Goal: Information Seeking & Learning: Learn about a topic

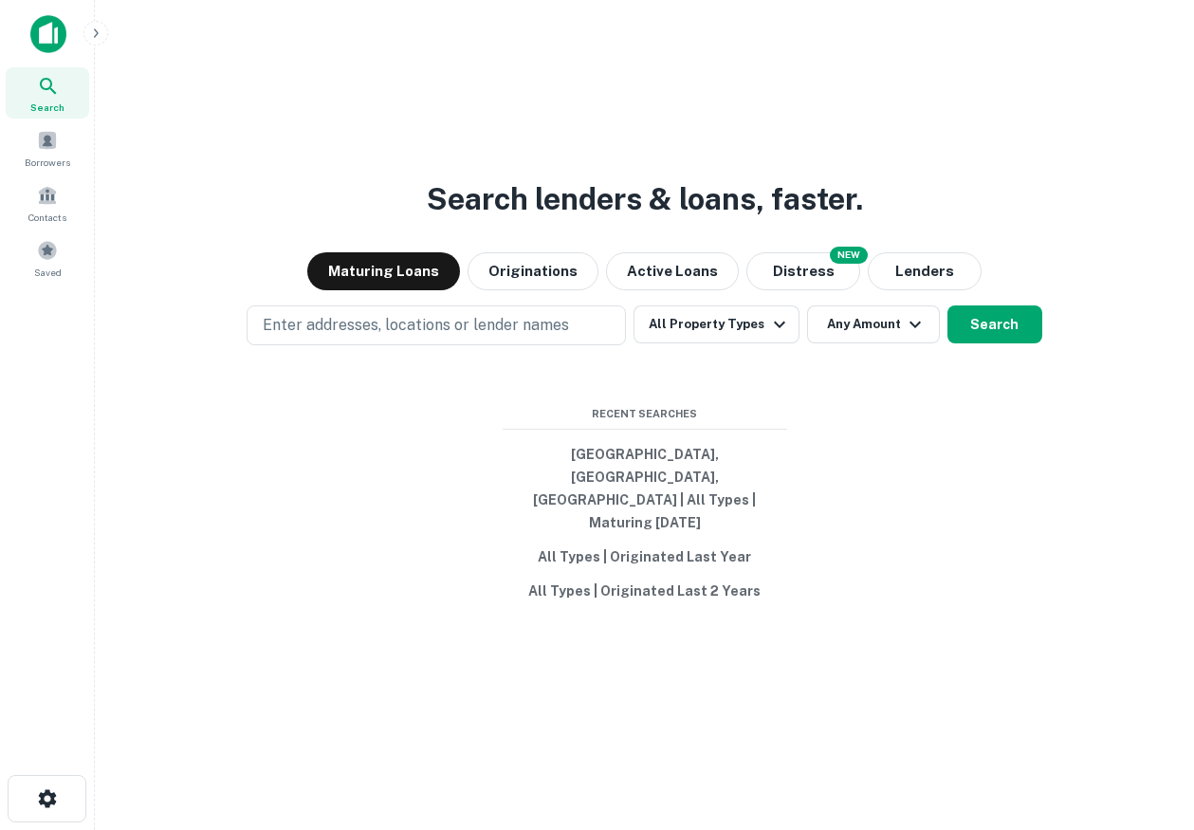
click at [100, 31] on icon "button" at bounding box center [95, 33] width 15 height 15
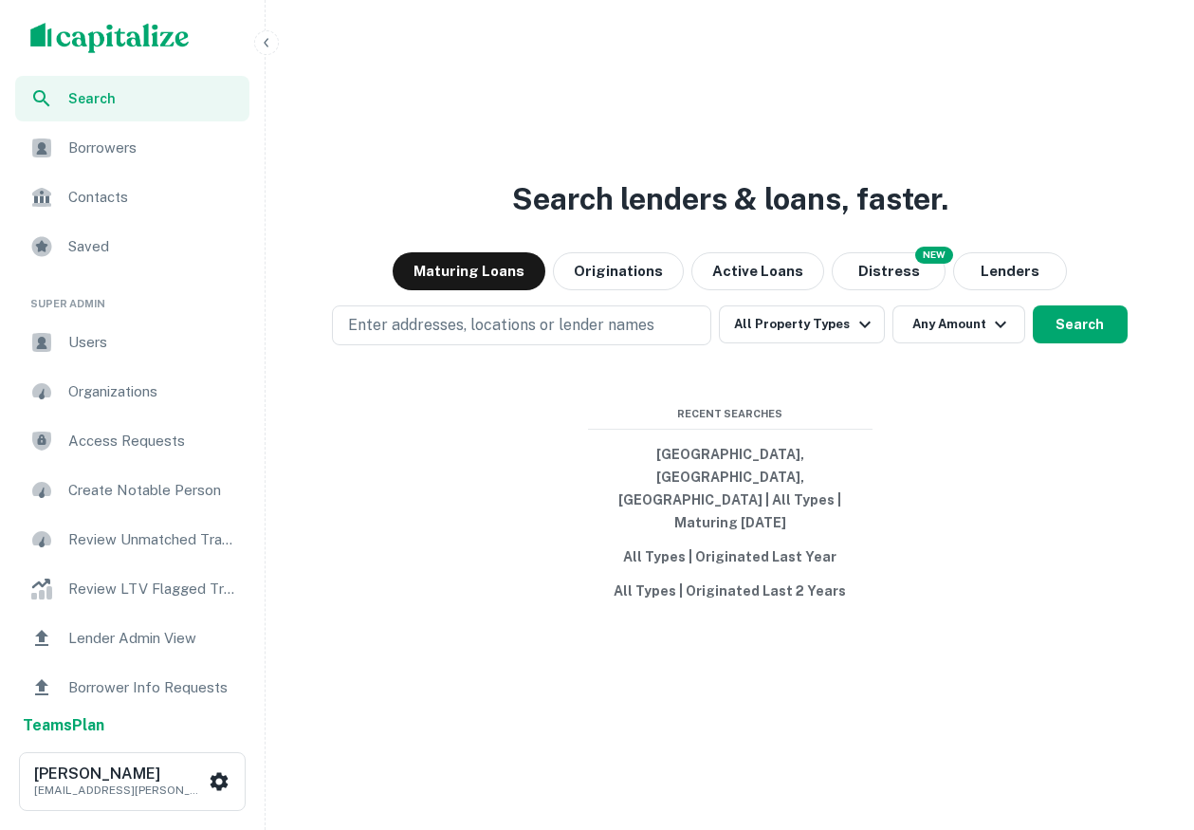
click at [109, 332] on span "Users" at bounding box center [153, 342] width 170 height 23
click at [266, 36] on icon "button" at bounding box center [266, 42] width 15 height 15
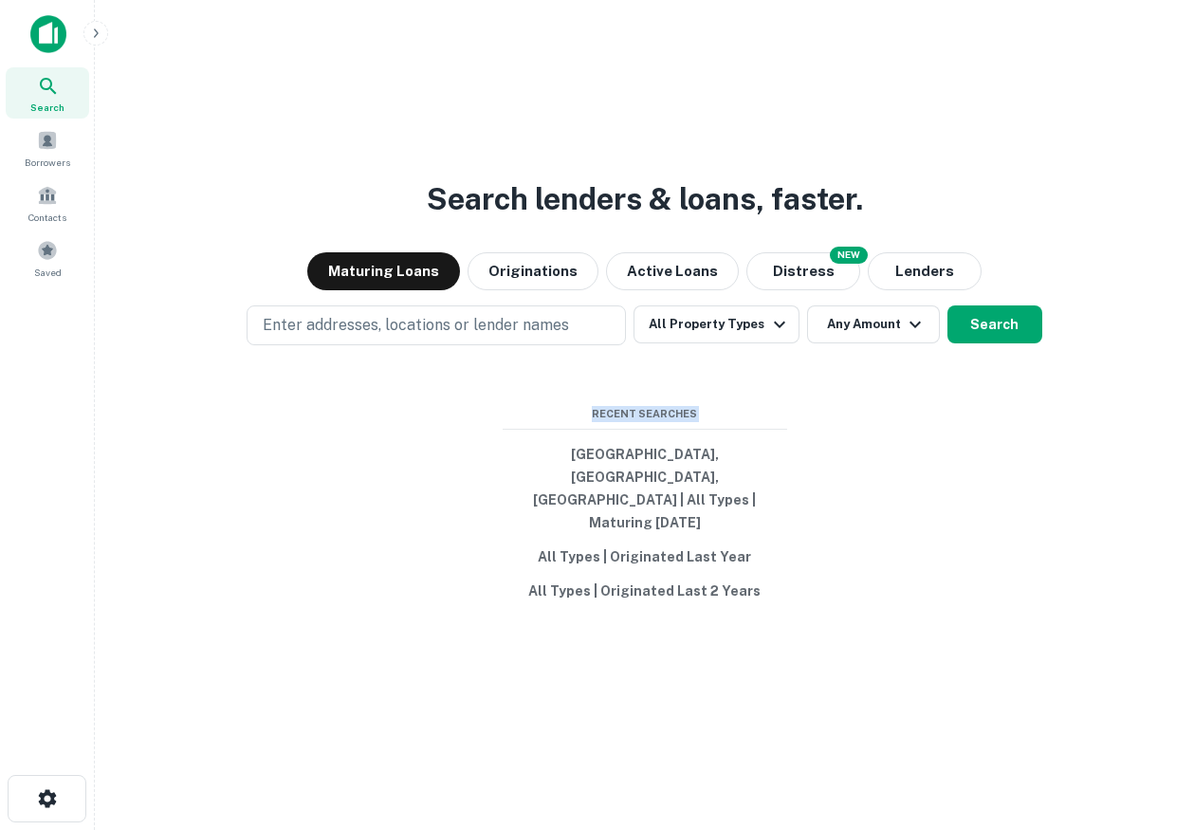
drag, startPoint x: 839, startPoint y: 683, endPoint x: 409, endPoint y: 384, distance: 523.9
click at [409, 384] on div "Search lenders & loans, faster. Maturing Loans Originations Active Loans NEW Di…" at bounding box center [644, 461] width 1068 height 830
click at [443, 411] on div "Search lenders & loans, faster. Maturing Loans Originations Active Loans NEW Di…" at bounding box center [644, 461] width 1068 height 830
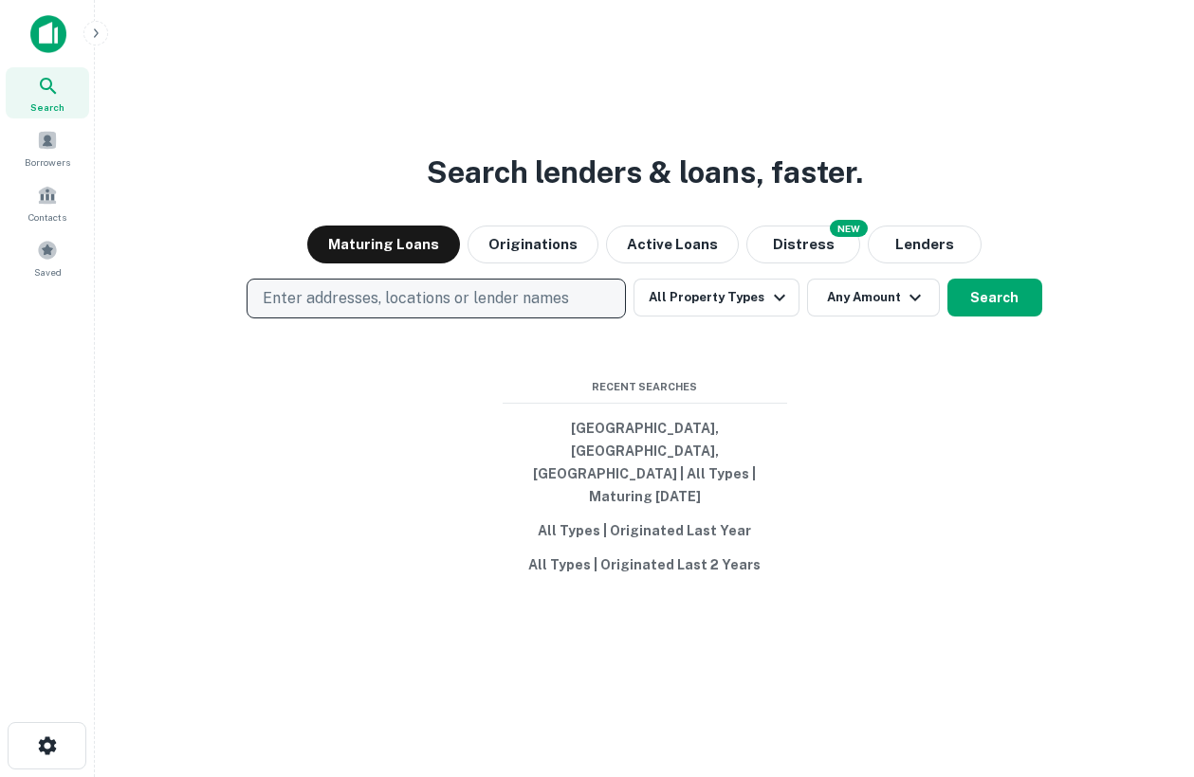
click at [554, 319] on button "Enter addresses, locations or lender names" at bounding box center [435, 299] width 379 height 40
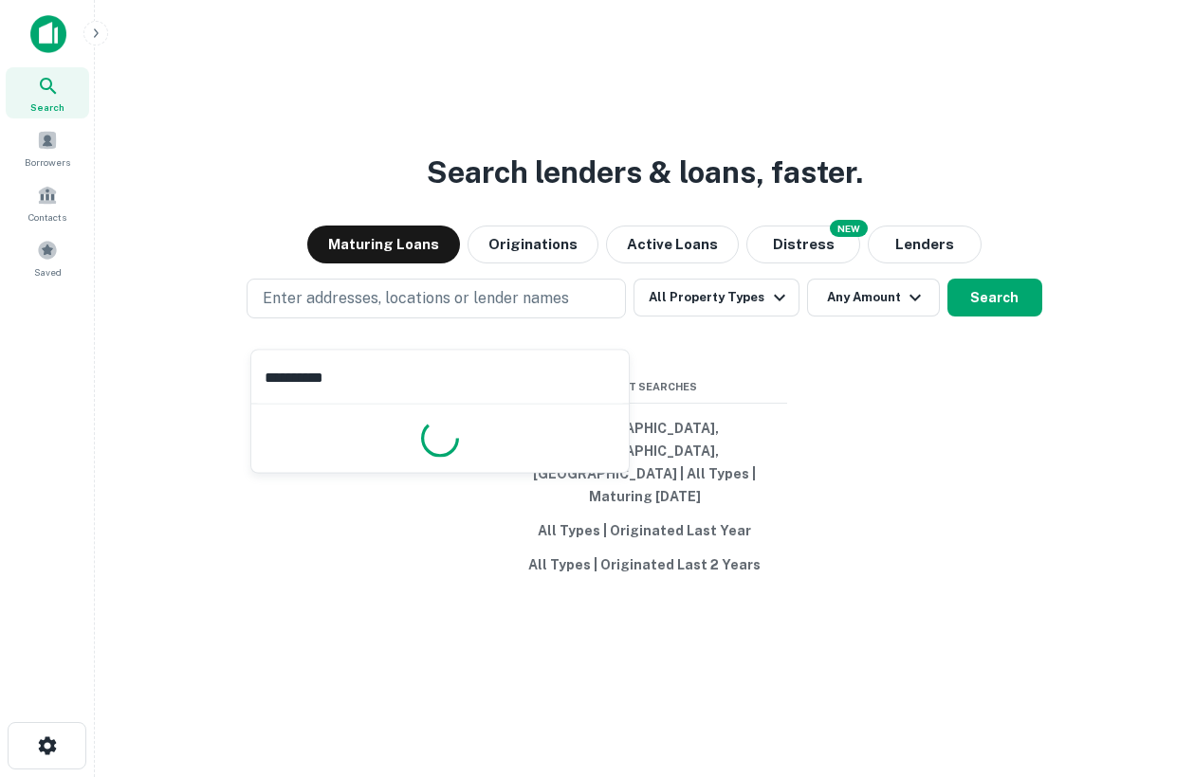
type input "**********"
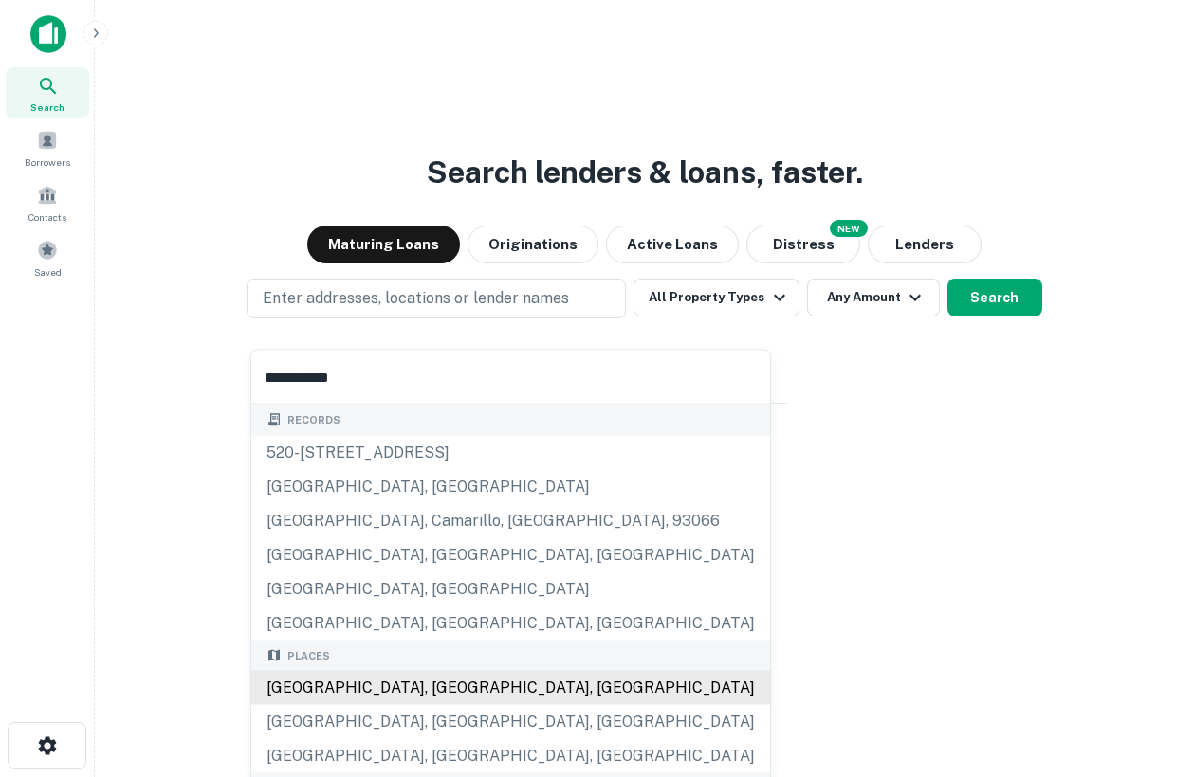
click at [392, 684] on div "Los Angeles, CA, USA" at bounding box center [510, 688] width 519 height 34
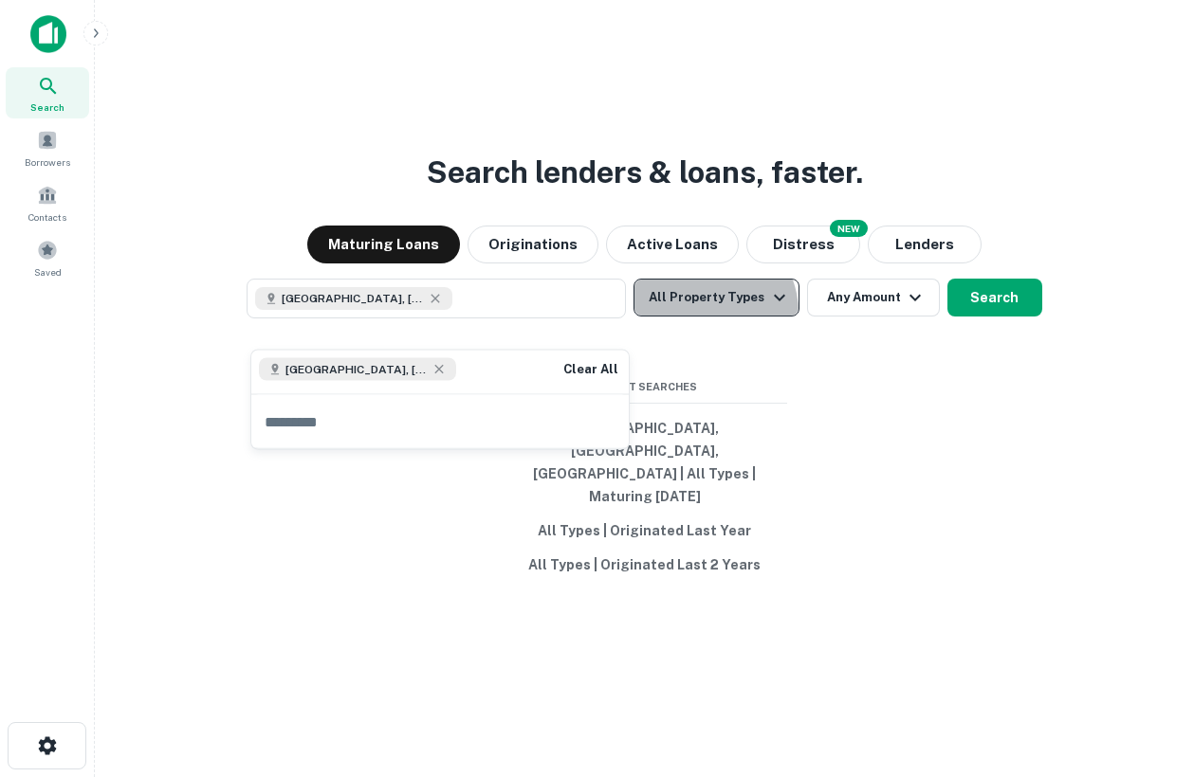
click at [707, 317] on button "All Property Types" at bounding box center [715, 298] width 165 height 38
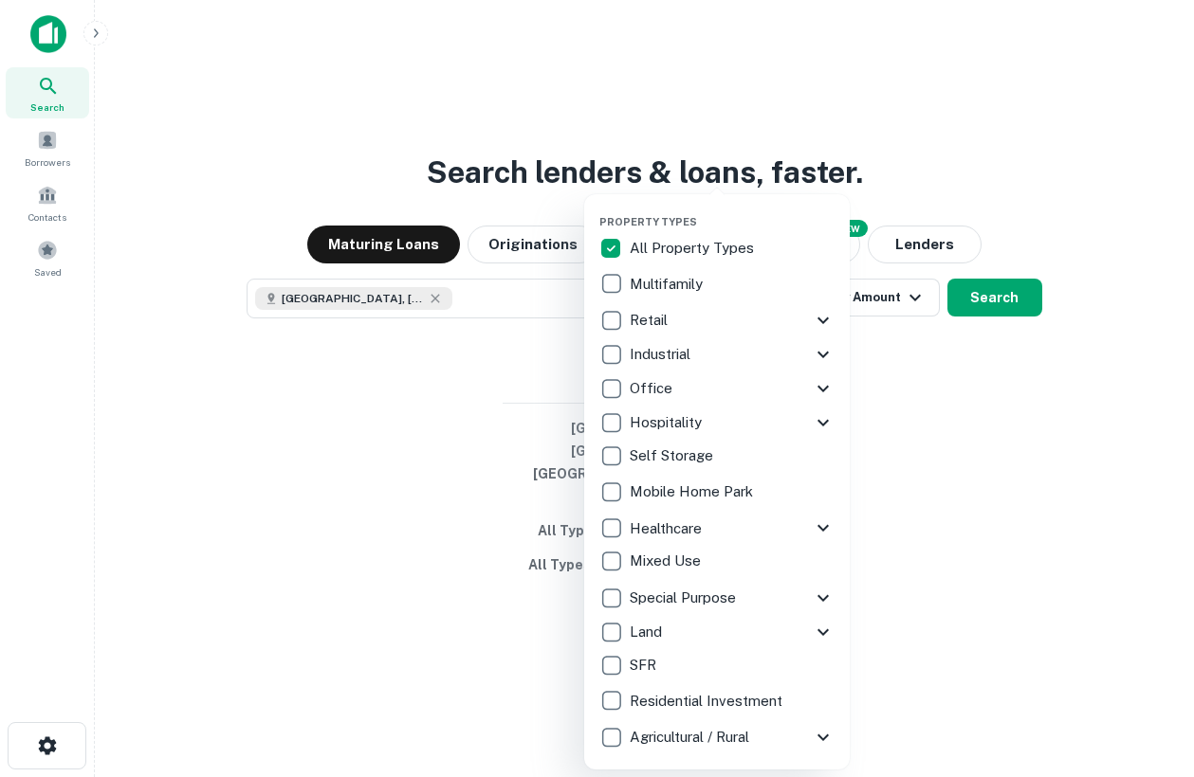
click at [589, 273] on div "Property Types All Property Types Multifamily Retail Storefront Auto Shop Bar S…" at bounding box center [716, 481] width 265 height 575
click at [932, 452] on div at bounding box center [597, 388] width 1194 height 777
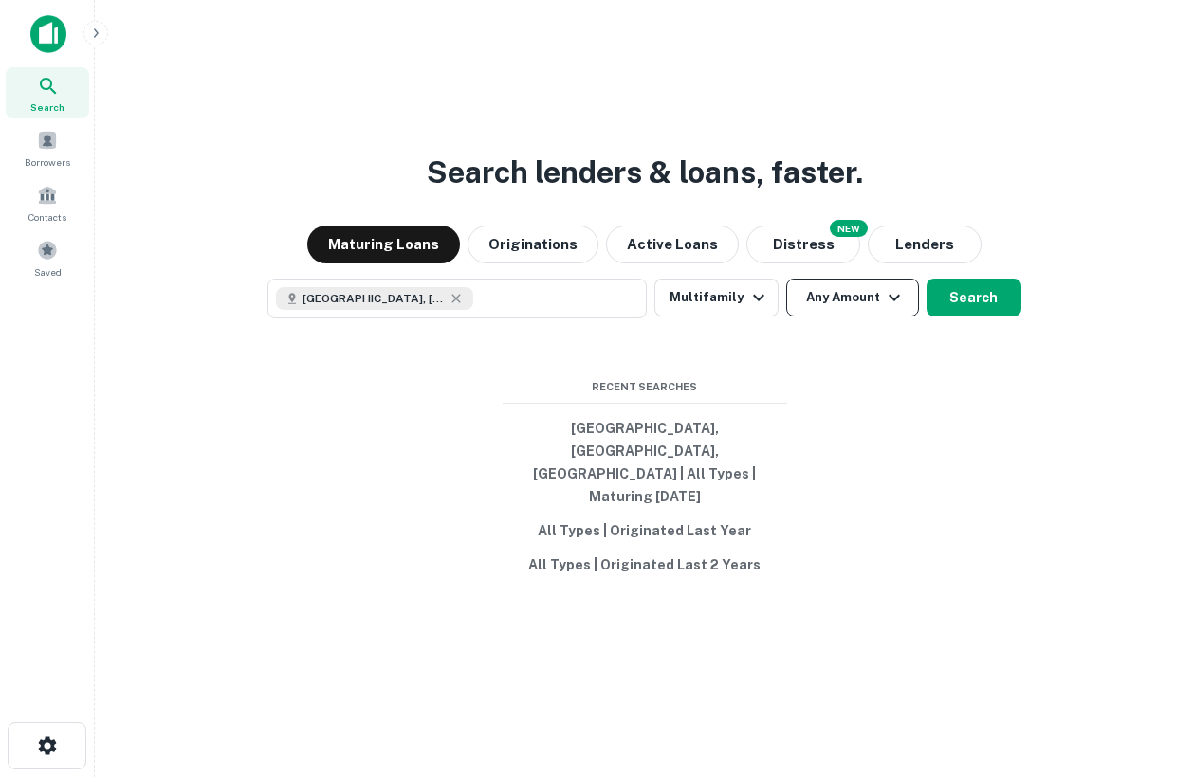
click at [877, 317] on button "Any Amount" at bounding box center [852, 298] width 133 height 38
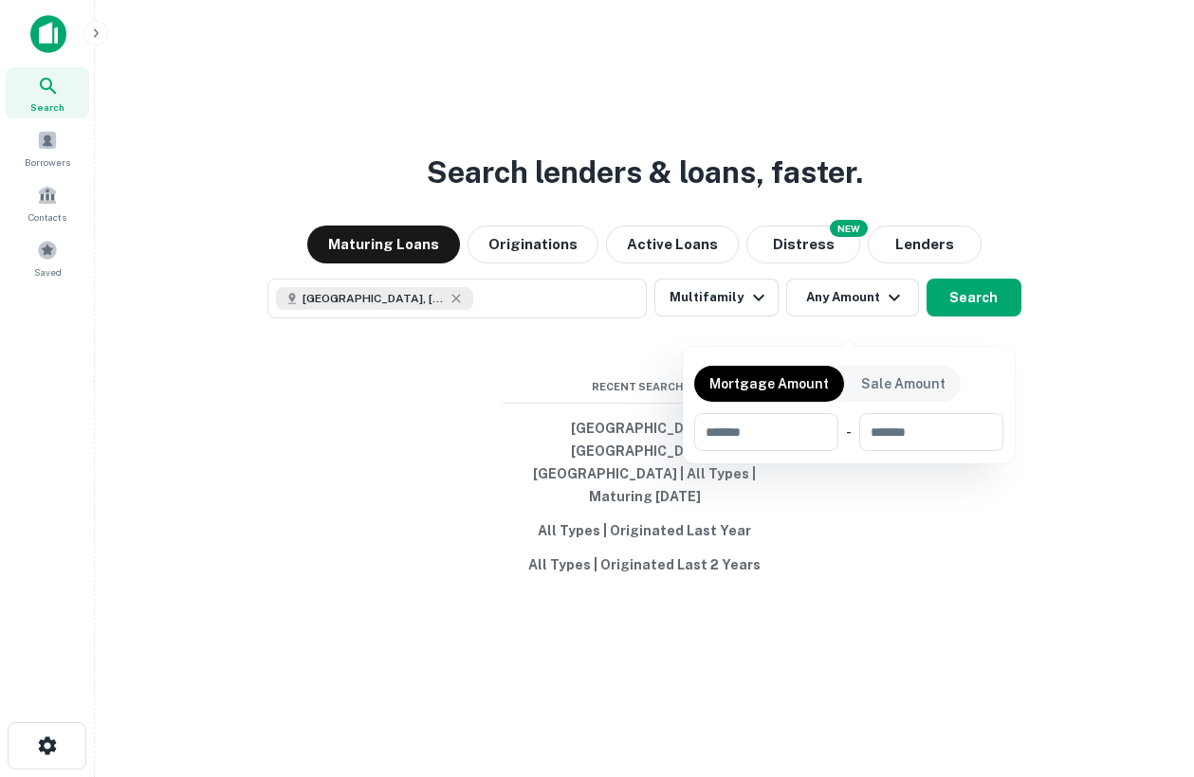
click at [961, 308] on div at bounding box center [597, 388] width 1194 height 777
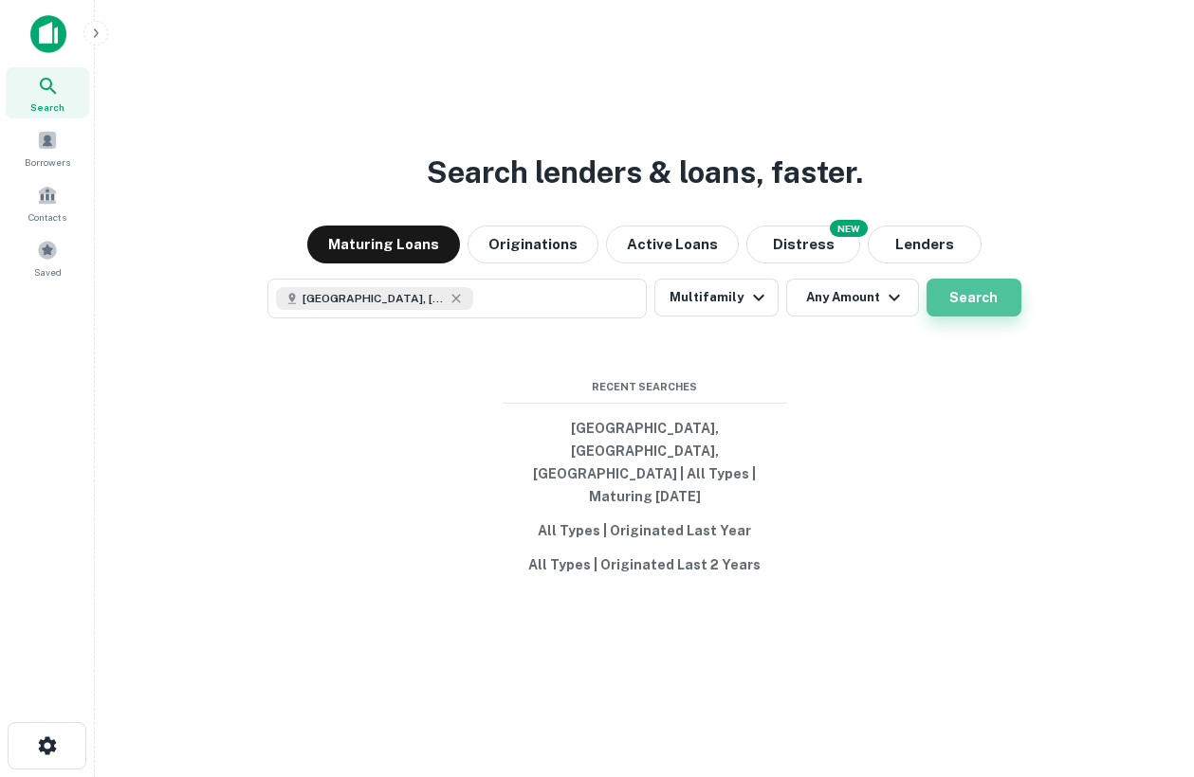
click at [966, 317] on button "Search" at bounding box center [973, 298] width 95 height 38
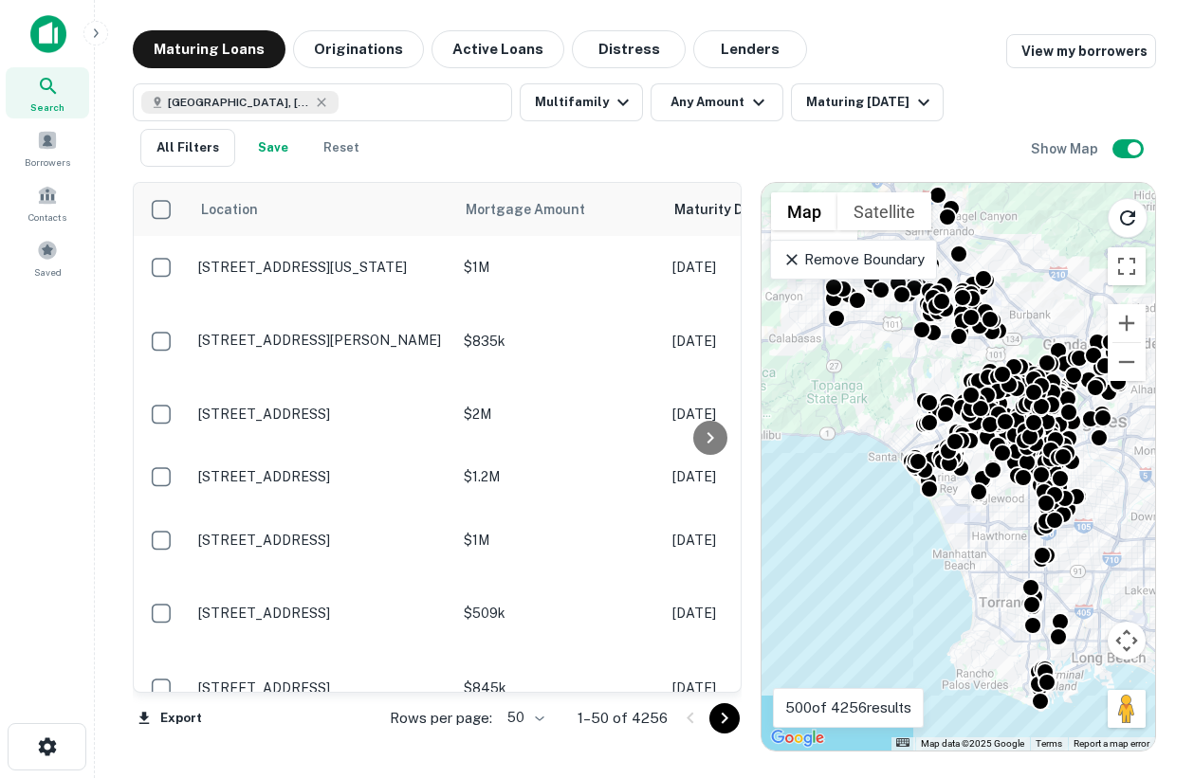
click at [879, 265] on p "Remove Boundary" at bounding box center [852, 259] width 141 height 23
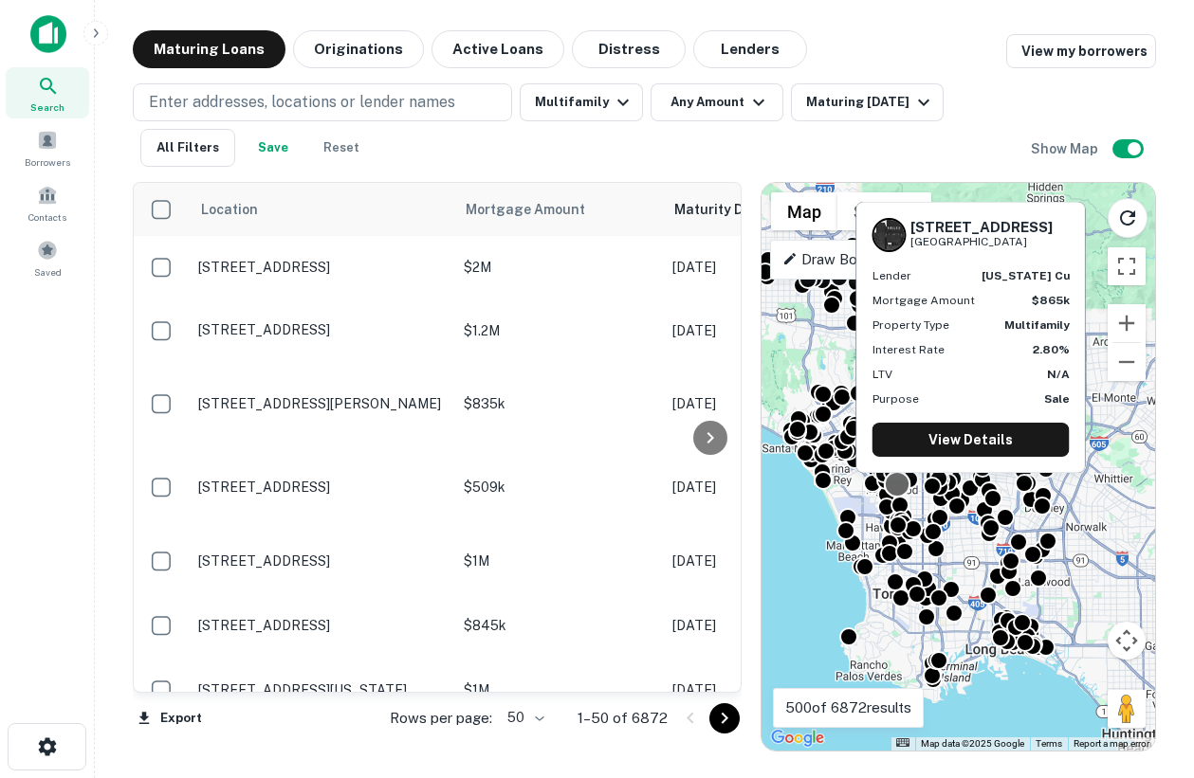
drag, startPoint x: 994, startPoint y: 495, endPoint x: 878, endPoint y: 488, distance: 116.8
click at [884, 488] on div at bounding box center [897, 483] width 27 height 27
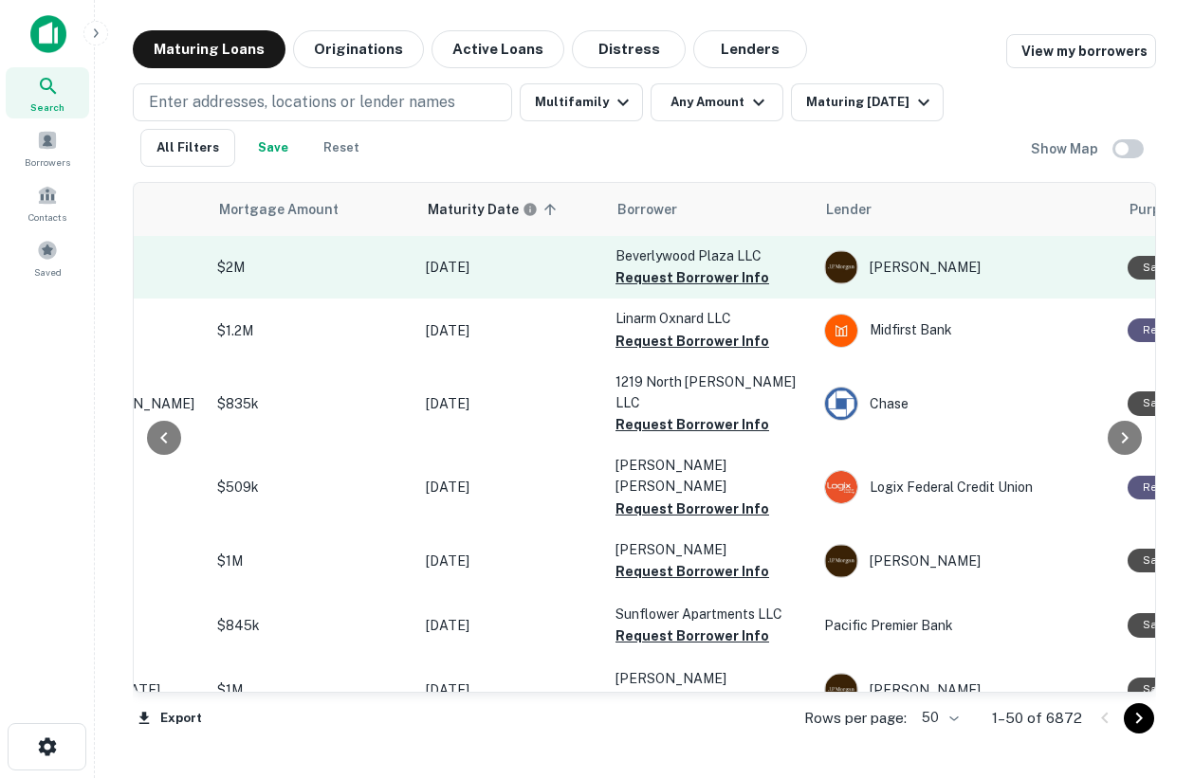
scroll to position [0, 256]
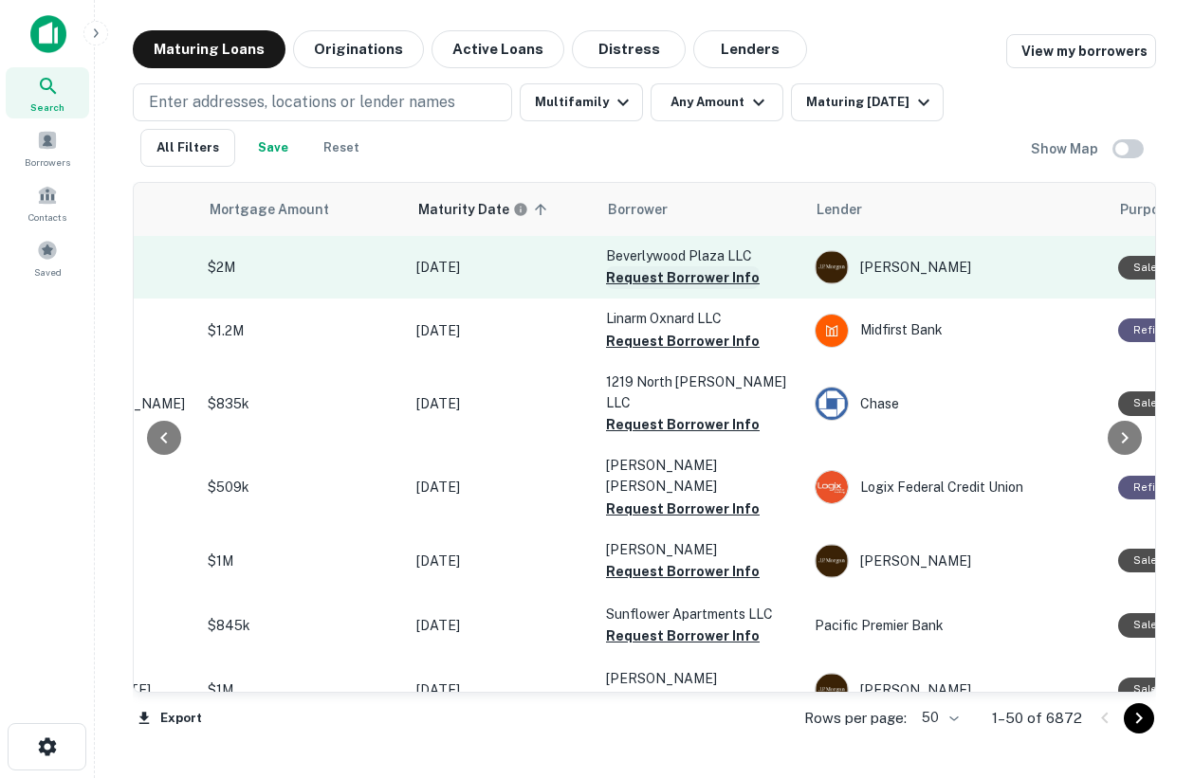
click at [648, 273] on button "Request Borrower Info" at bounding box center [683, 277] width 154 height 23
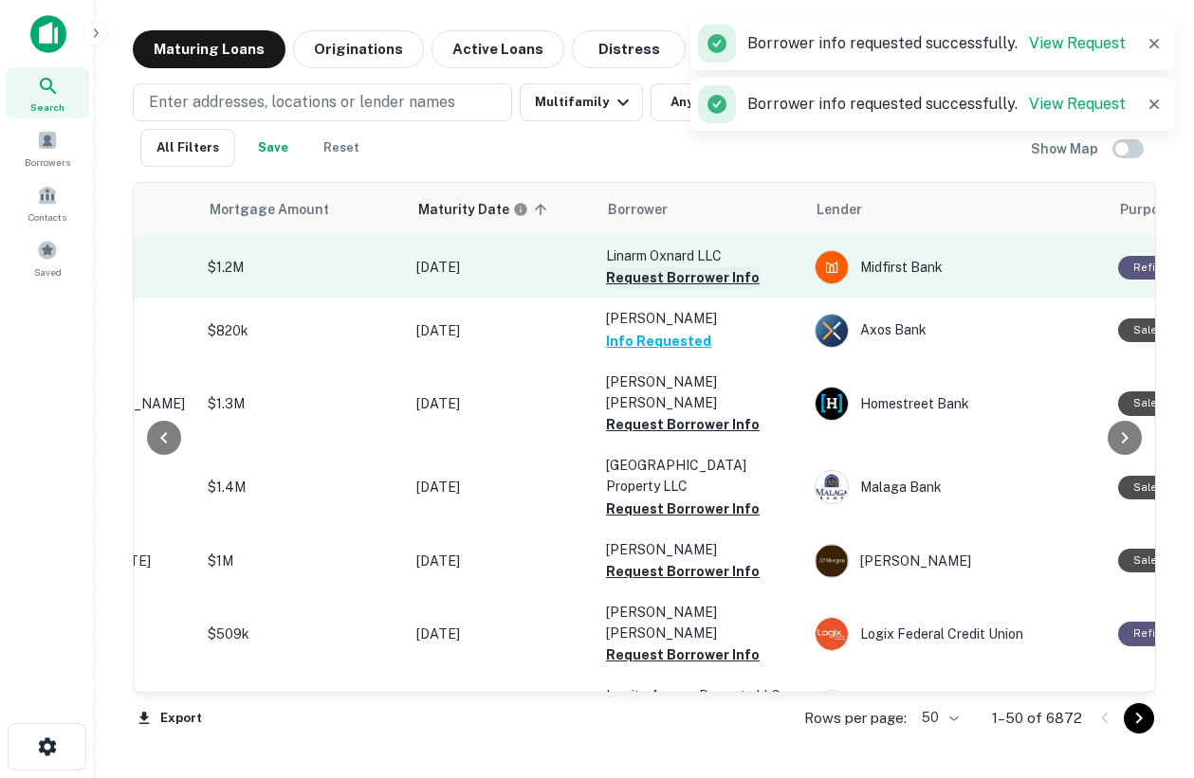
click at [682, 275] on button "Request Borrower Info" at bounding box center [683, 277] width 154 height 23
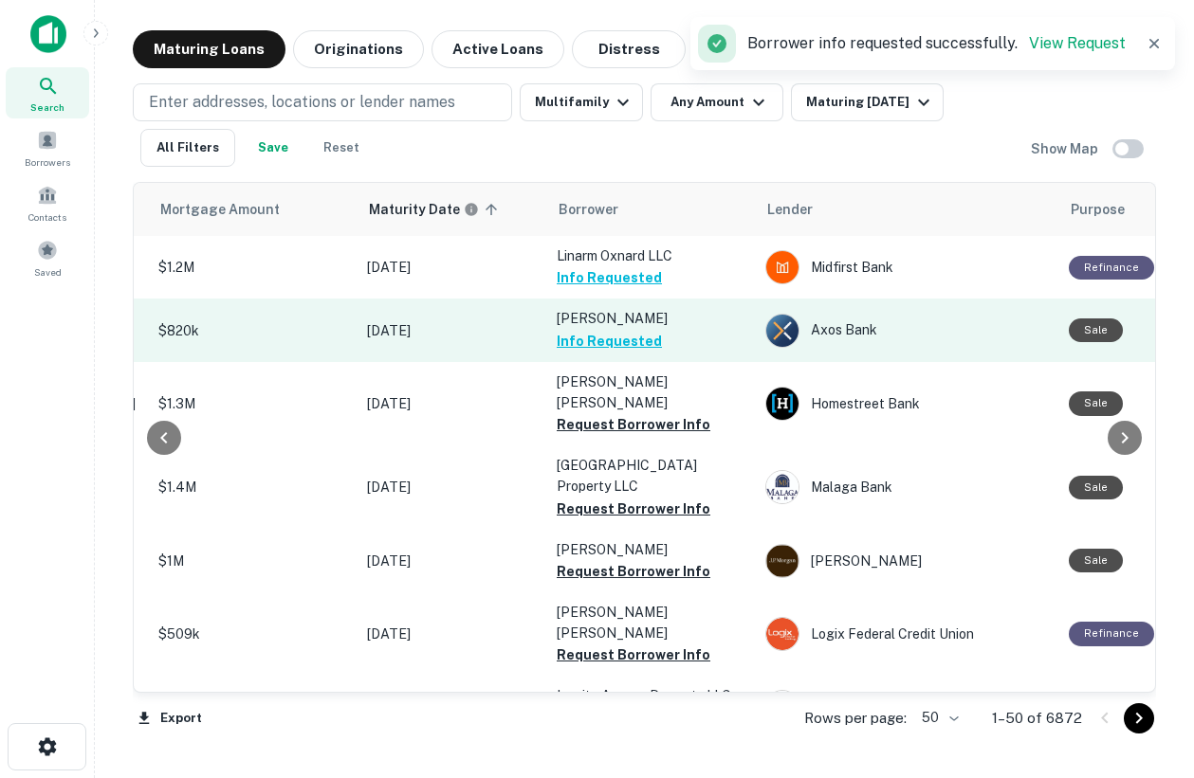
scroll to position [0, 0]
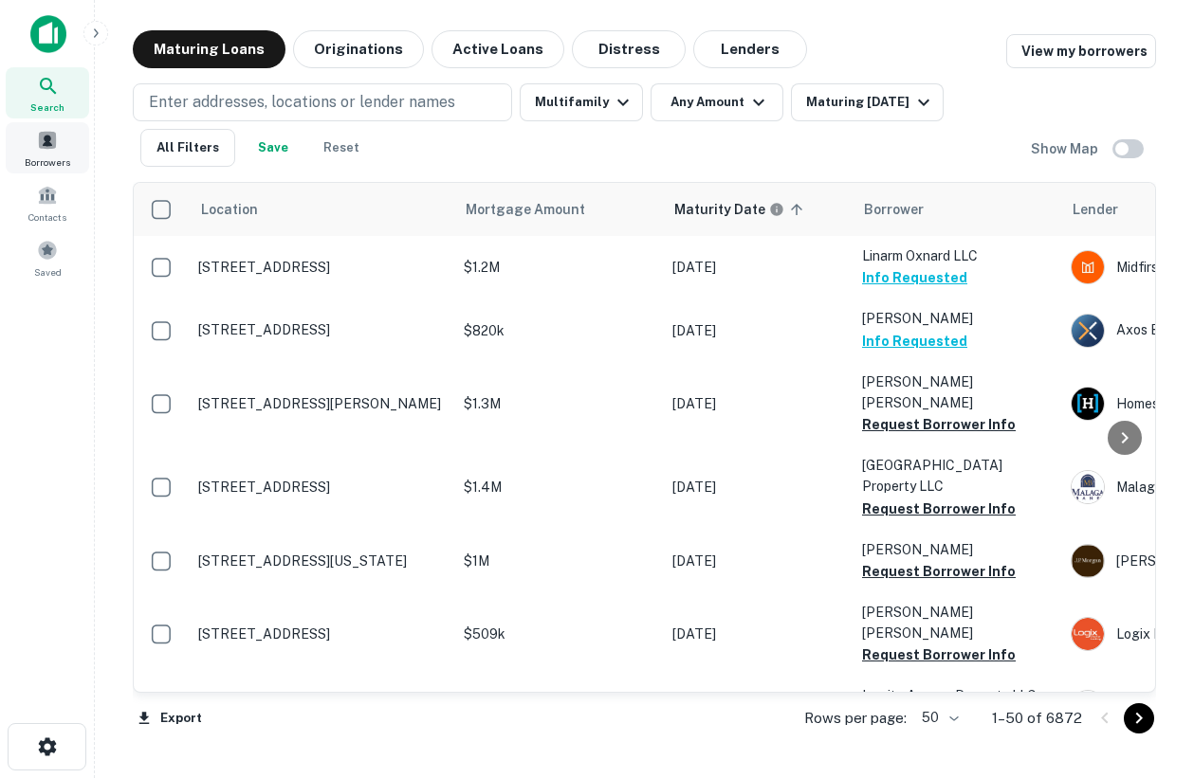
click at [60, 143] on div "Borrowers" at bounding box center [47, 147] width 83 height 51
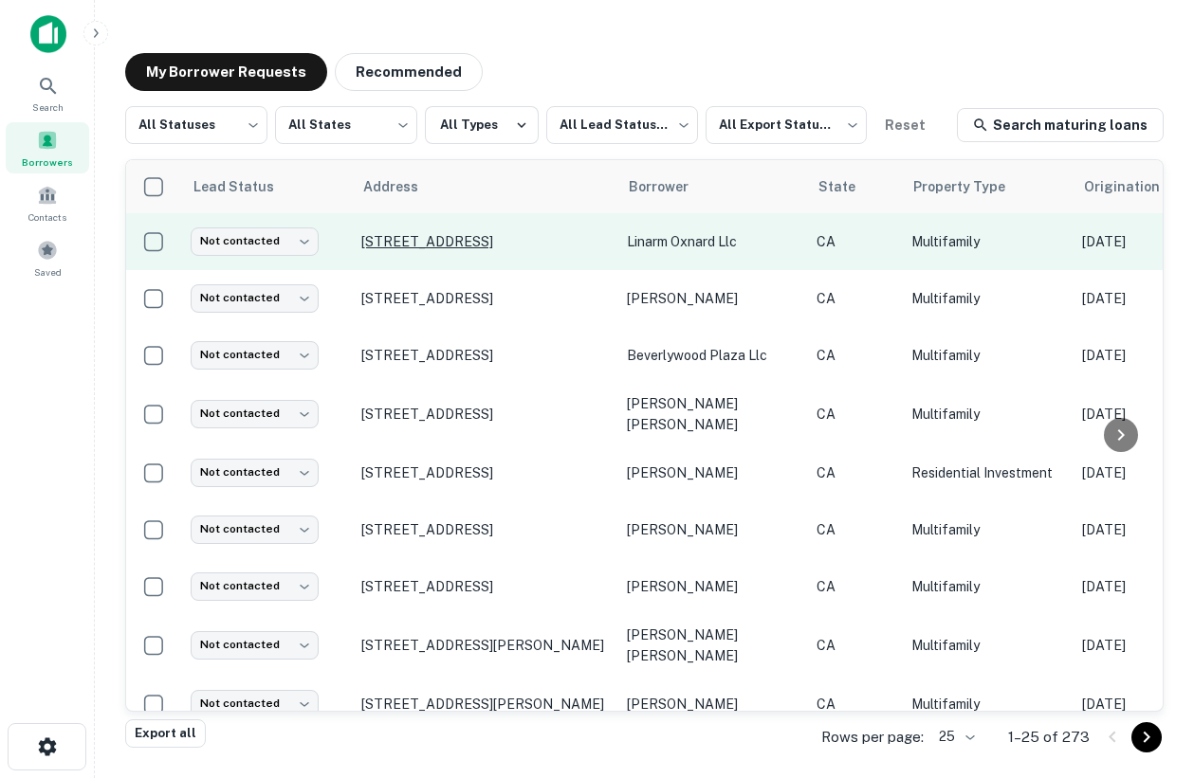
click at [429, 238] on p "13734 Oxnard St Van Nuys, CA 91401" at bounding box center [484, 241] width 246 height 17
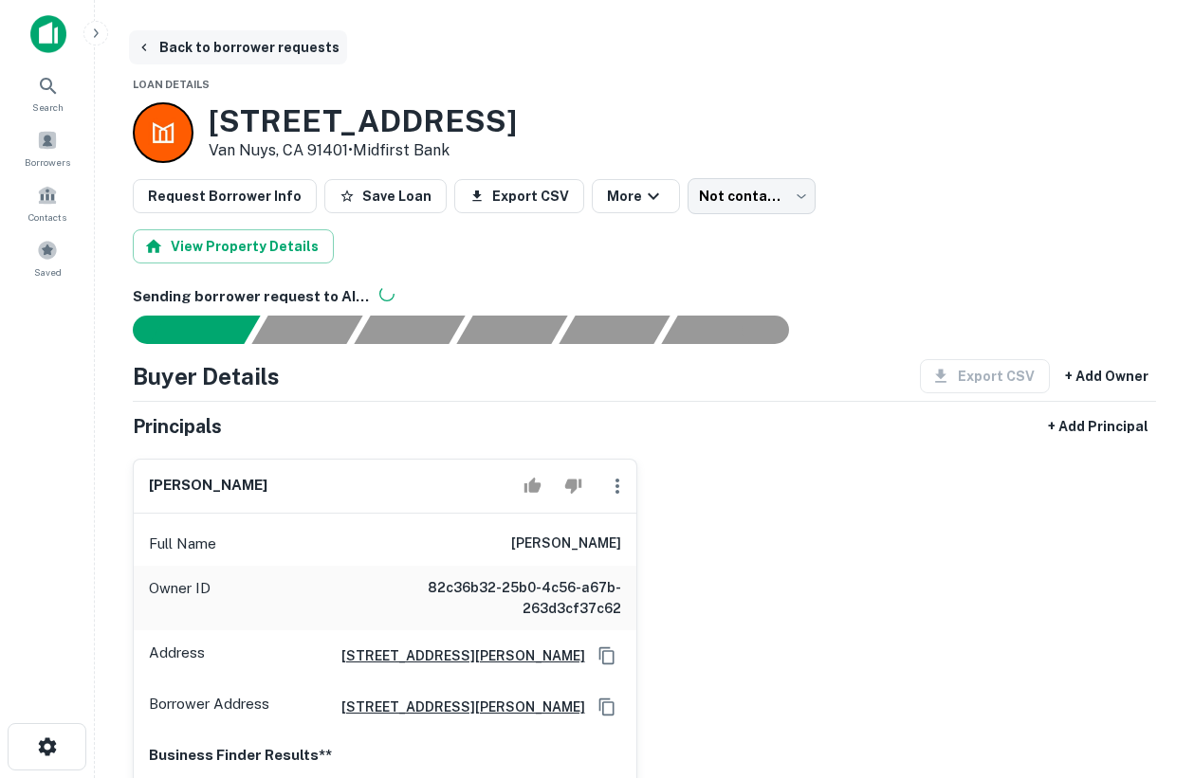
click at [295, 57] on button "Back to borrower requests" at bounding box center [238, 47] width 218 height 34
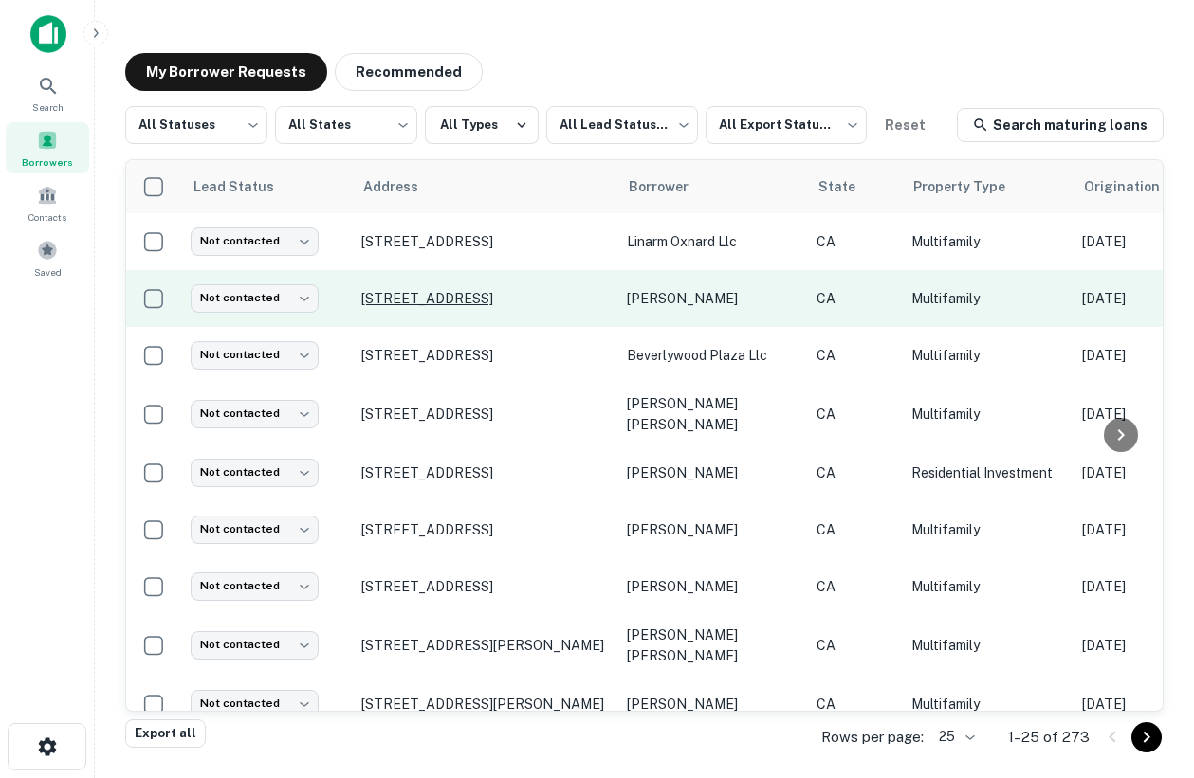
click at [561, 303] on p "4039 W 182nd St Torrance, CA 90504" at bounding box center [484, 298] width 246 height 17
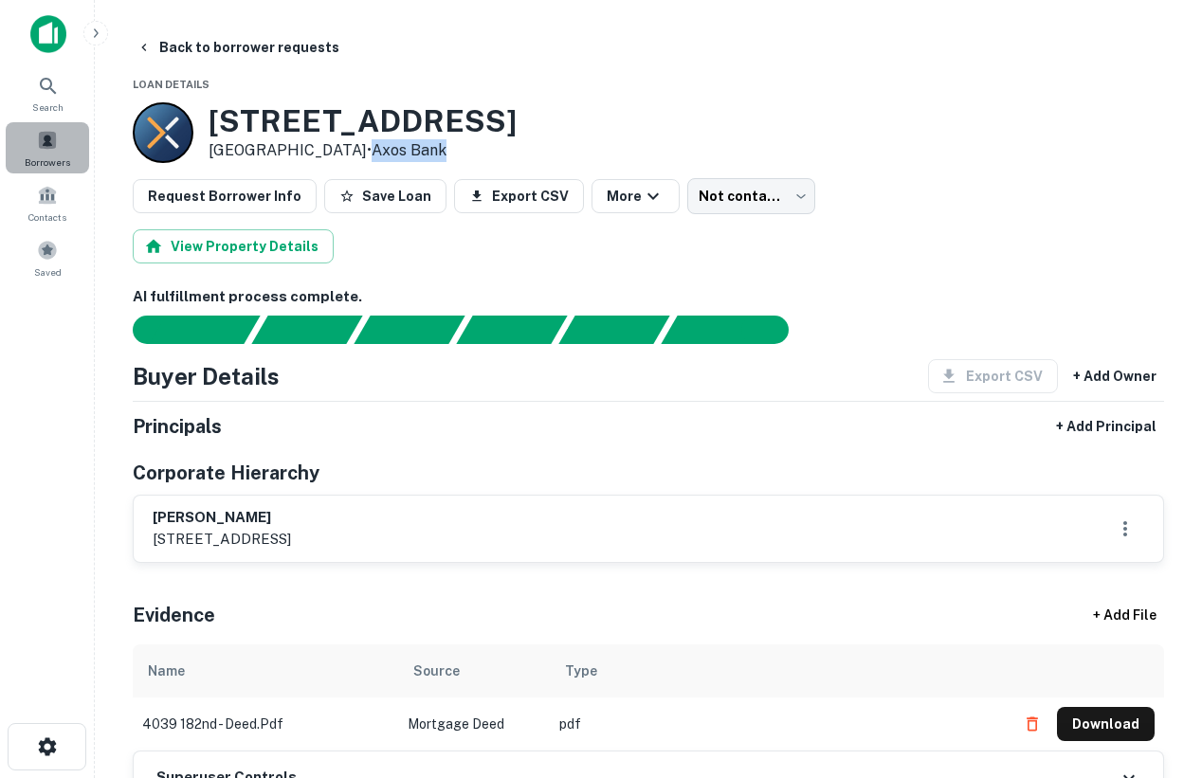
click at [42, 137] on span at bounding box center [47, 140] width 21 height 21
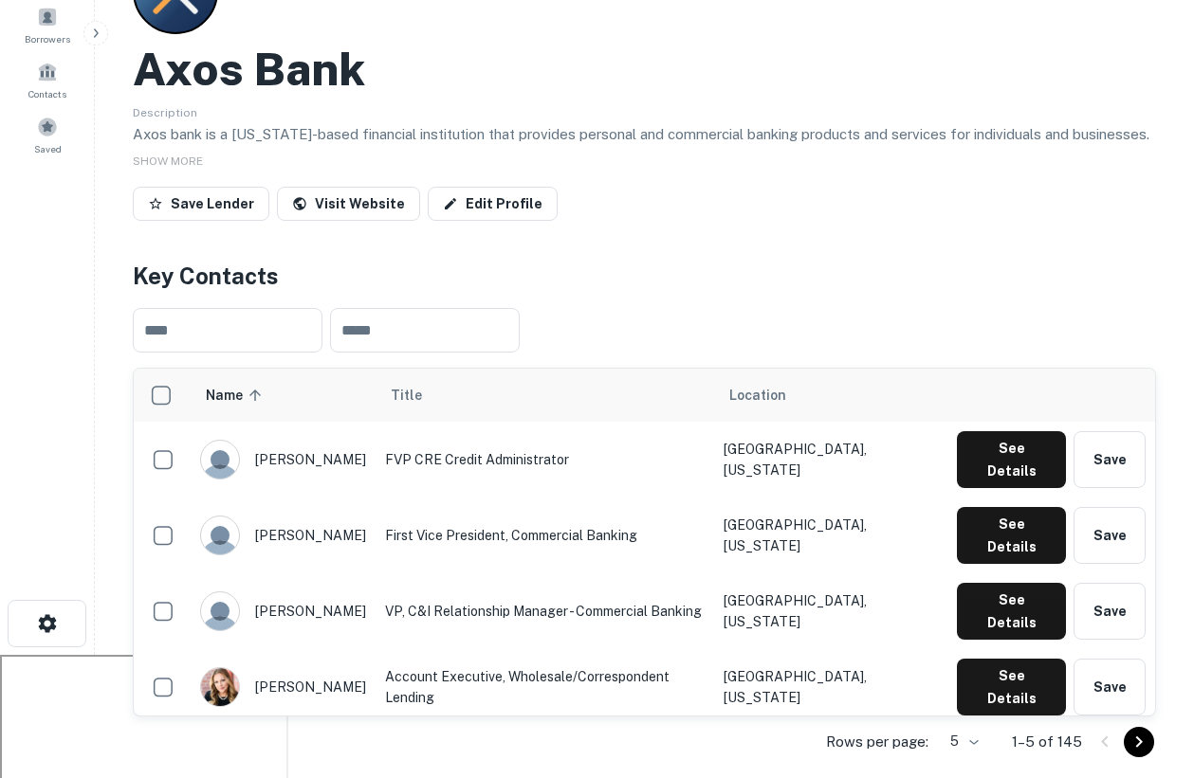
scroll to position [124, 0]
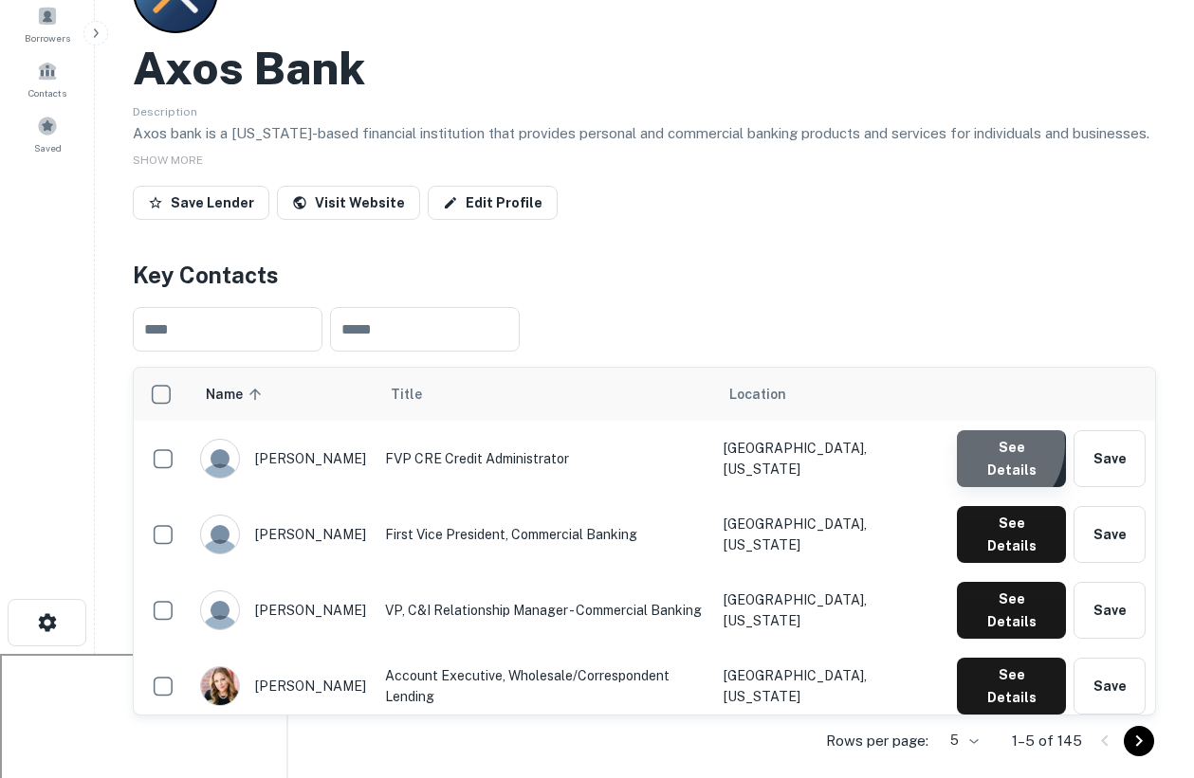
click at [990, 447] on button "See Details" at bounding box center [1011, 458] width 109 height 57
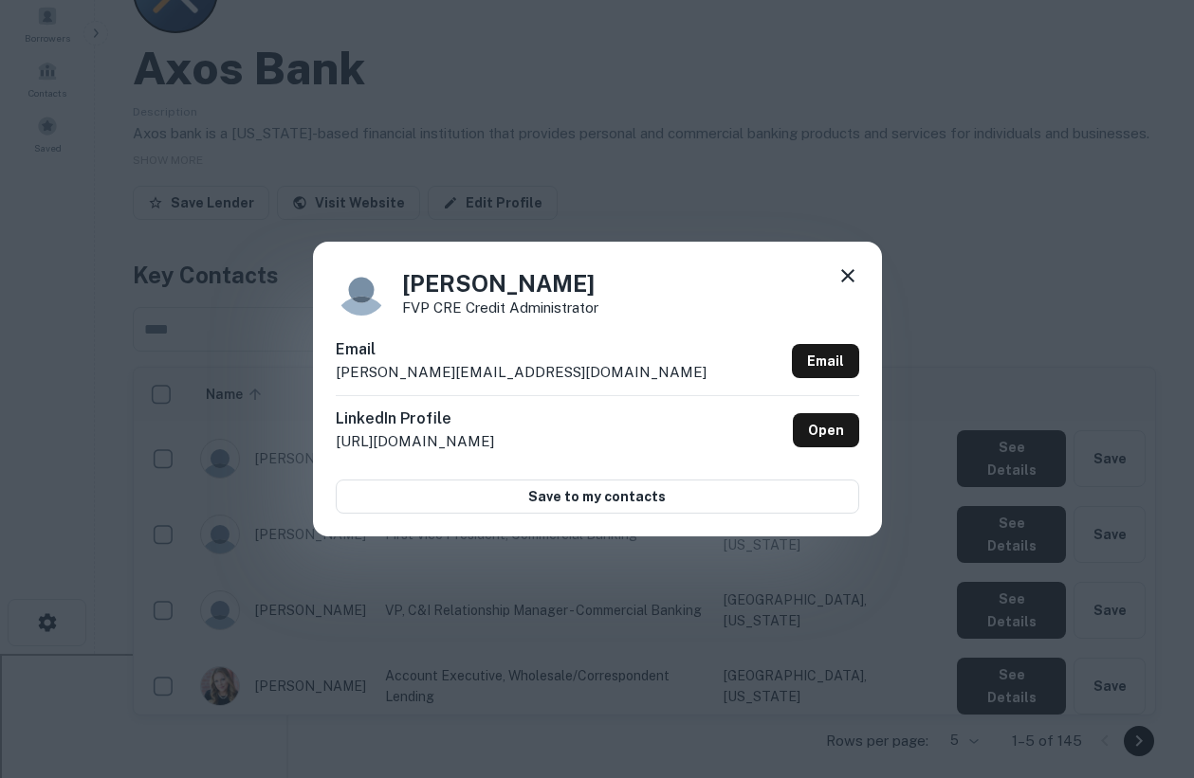
click at [846, 270] on icon at bounding box center [847, 276] width 23 height 23
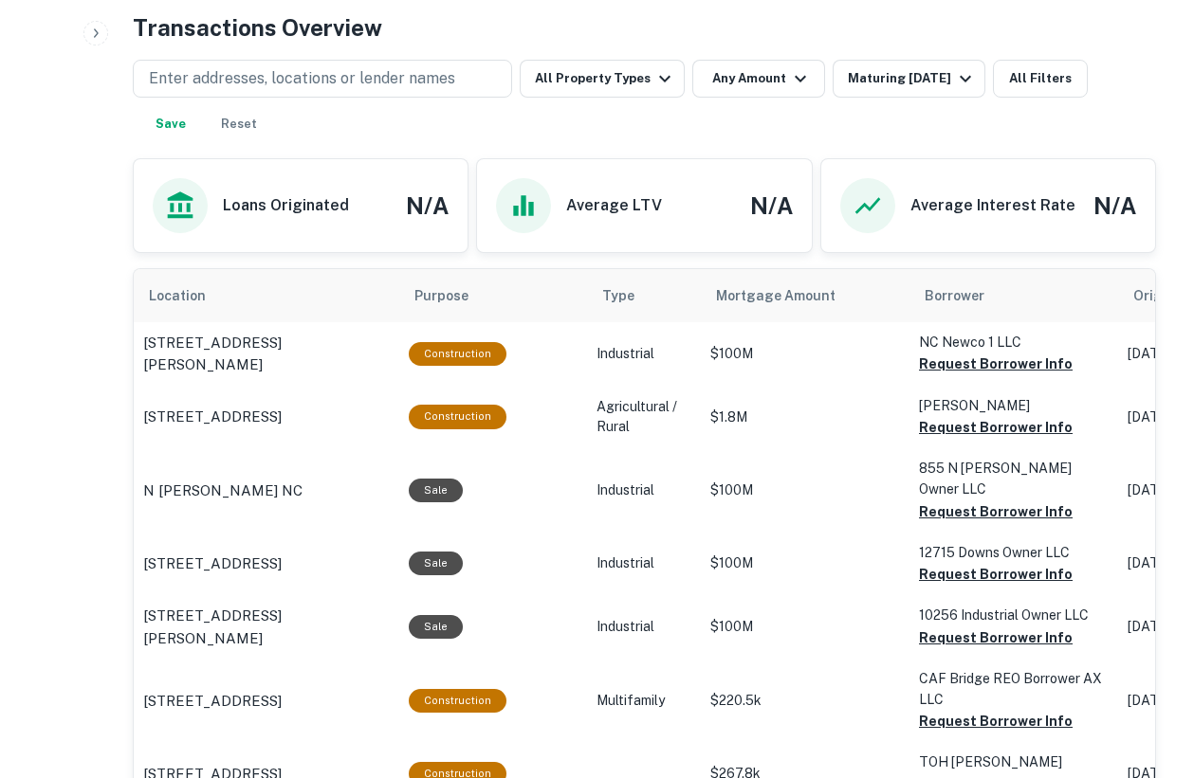
scroll to position [924, 0]
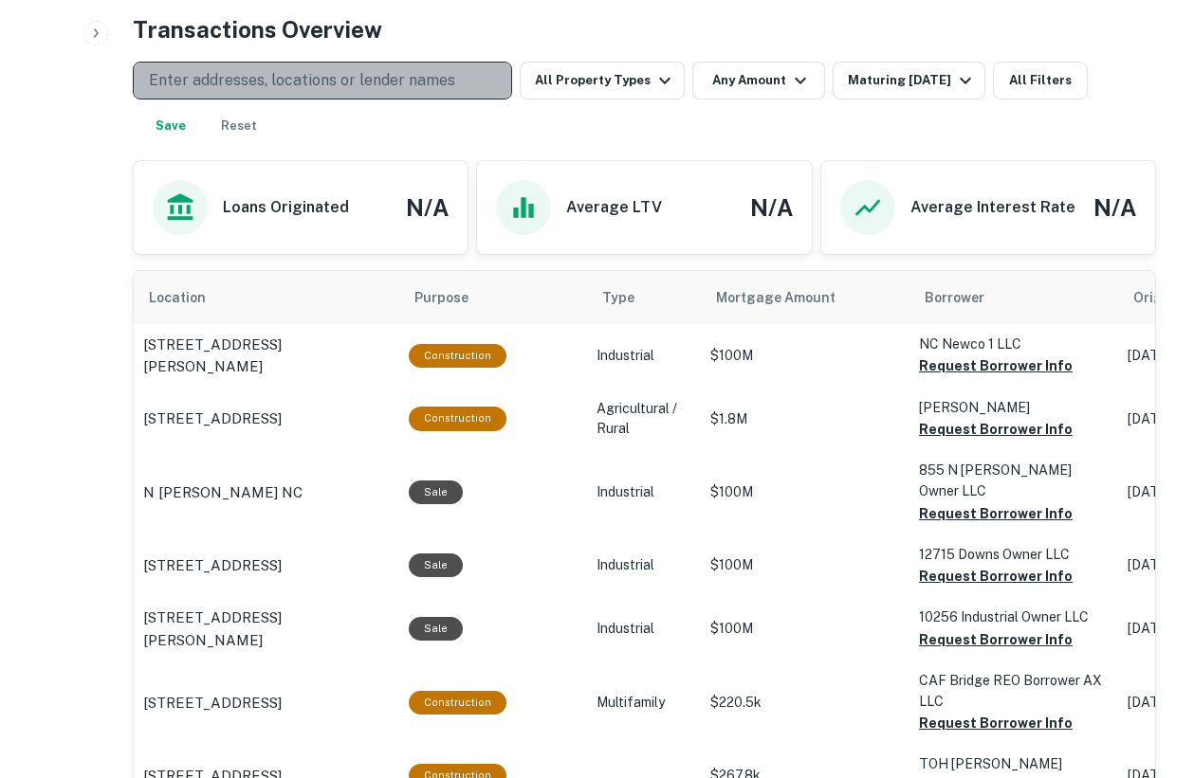
click at [406, 72] on p "Enter addresses, locations or lender names" at bounding box center [302, 80] width 306 height 23
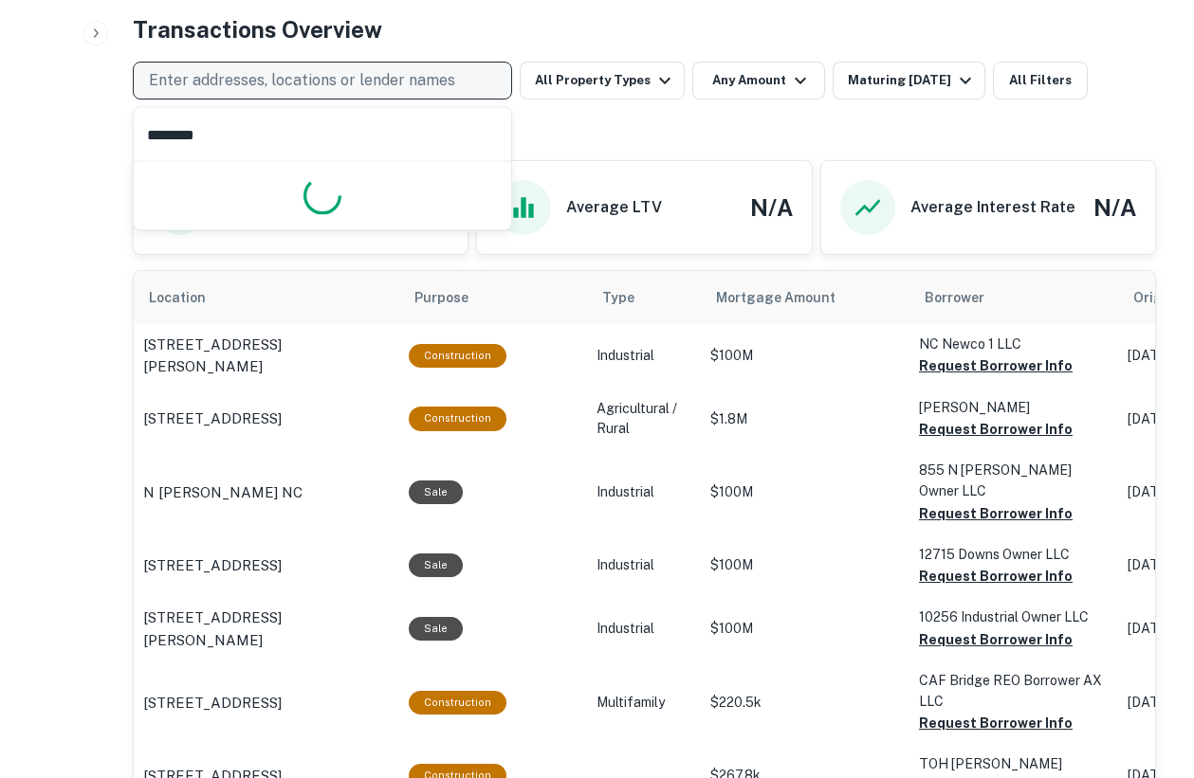
type input "*********"
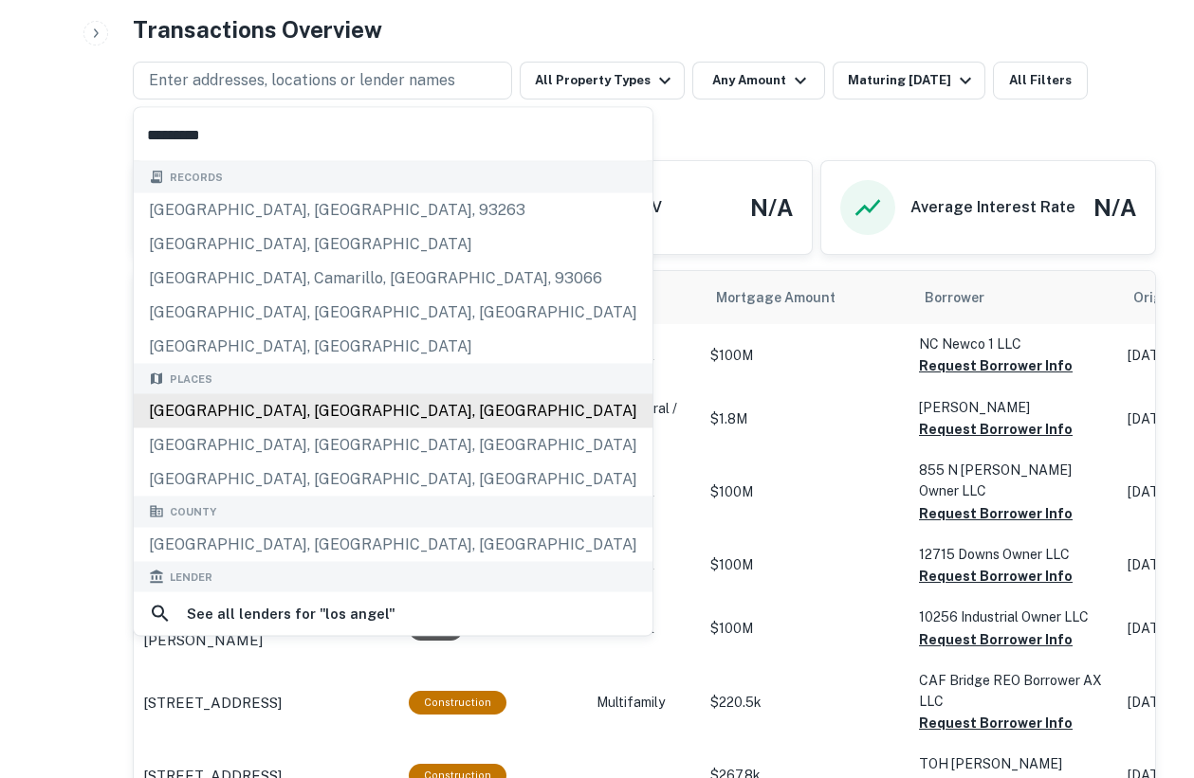
click at [297, 415] on div "Los Angeles, CA, USA" at bounding box center [393, 411] width 519 height 34
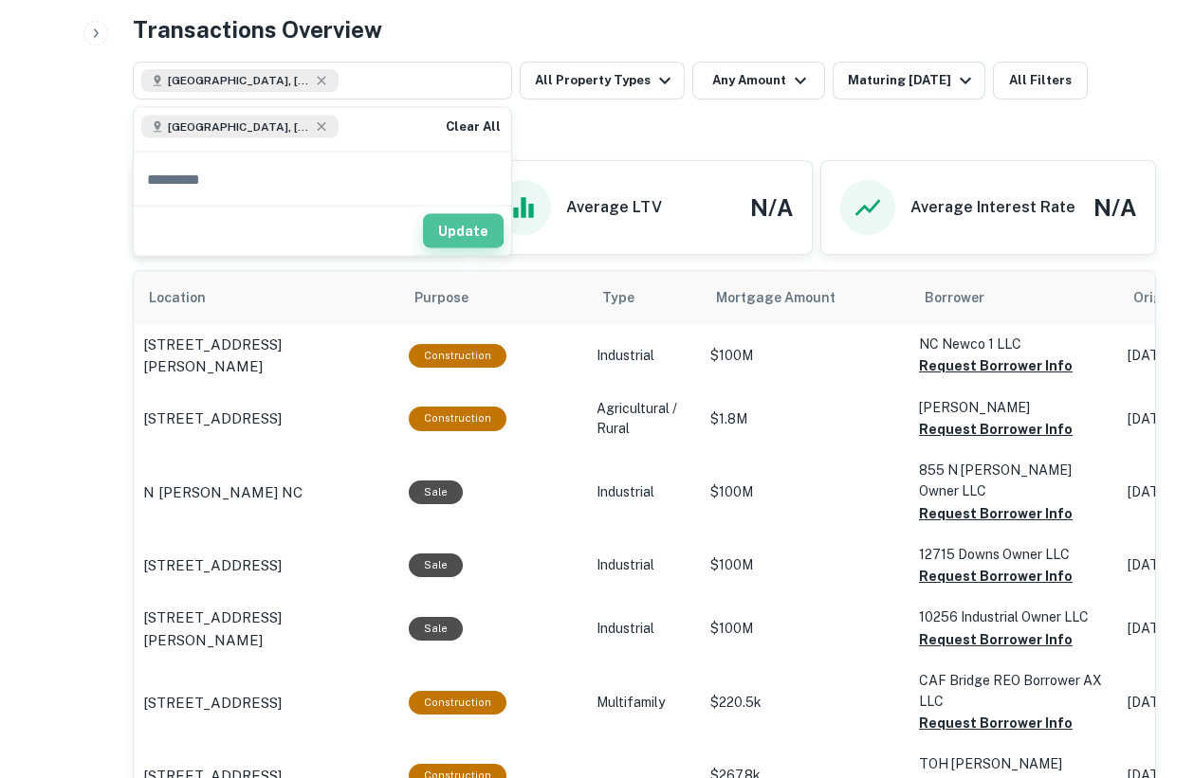
click at [462, 228] on button "Update" at bounding box center [463, 231] width 81 height 34
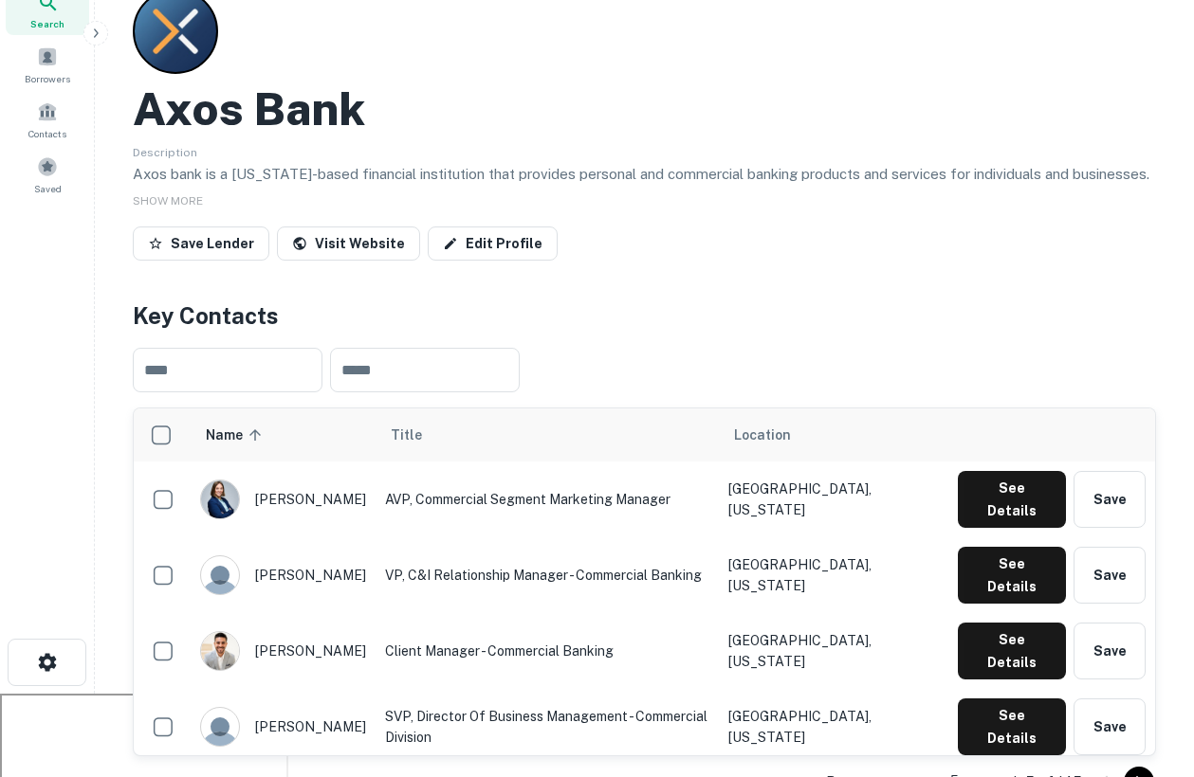
scroll to position [262, 0]
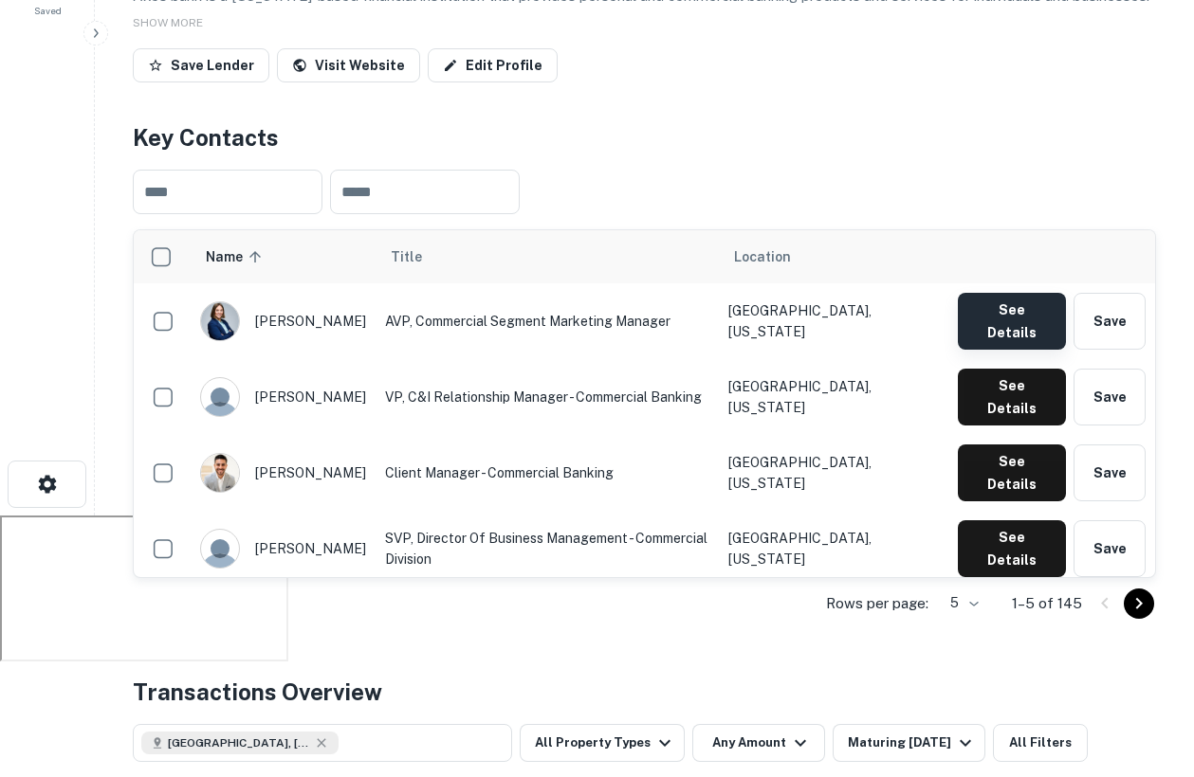
click at [990, 311] on button "See Details" at bounding box center [1012, 321] width 108 height 57
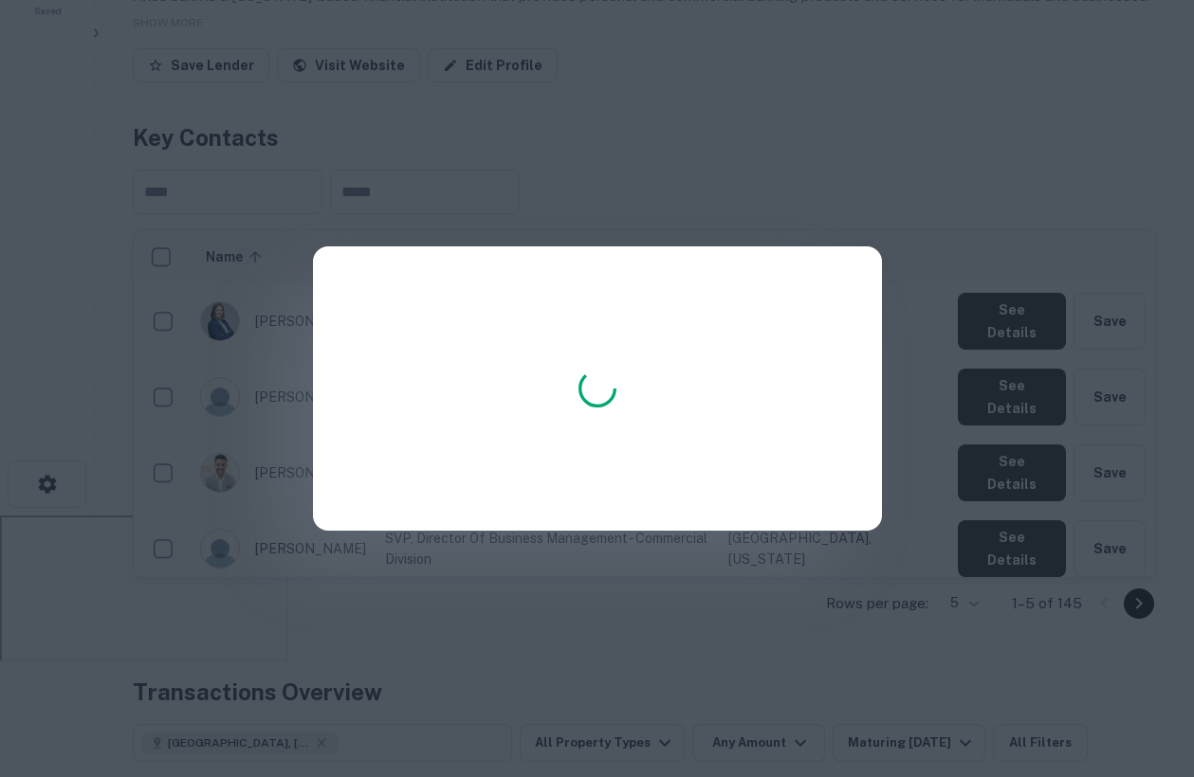
click at [745, 124] on div at bounding box center [597, 388] width 1194 height 777
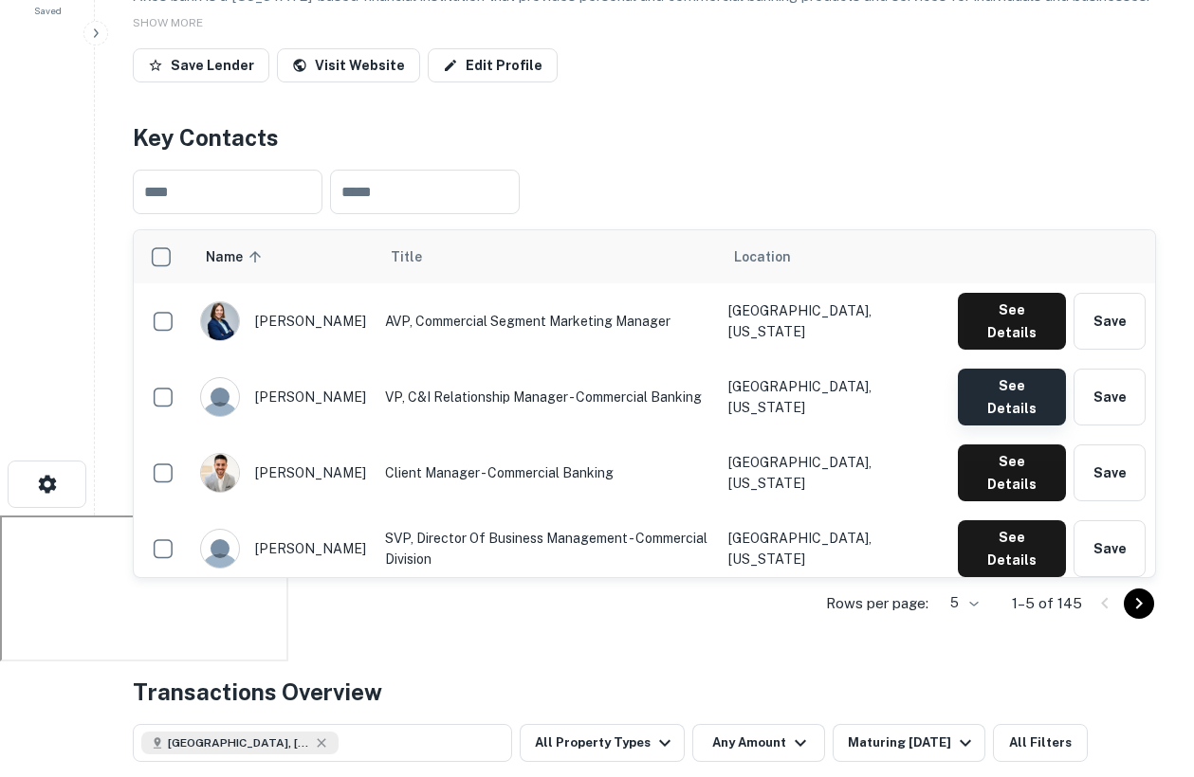
click at [1004, 374] on button "See Details" at bounding box center [1012, 397] width 108 height 57
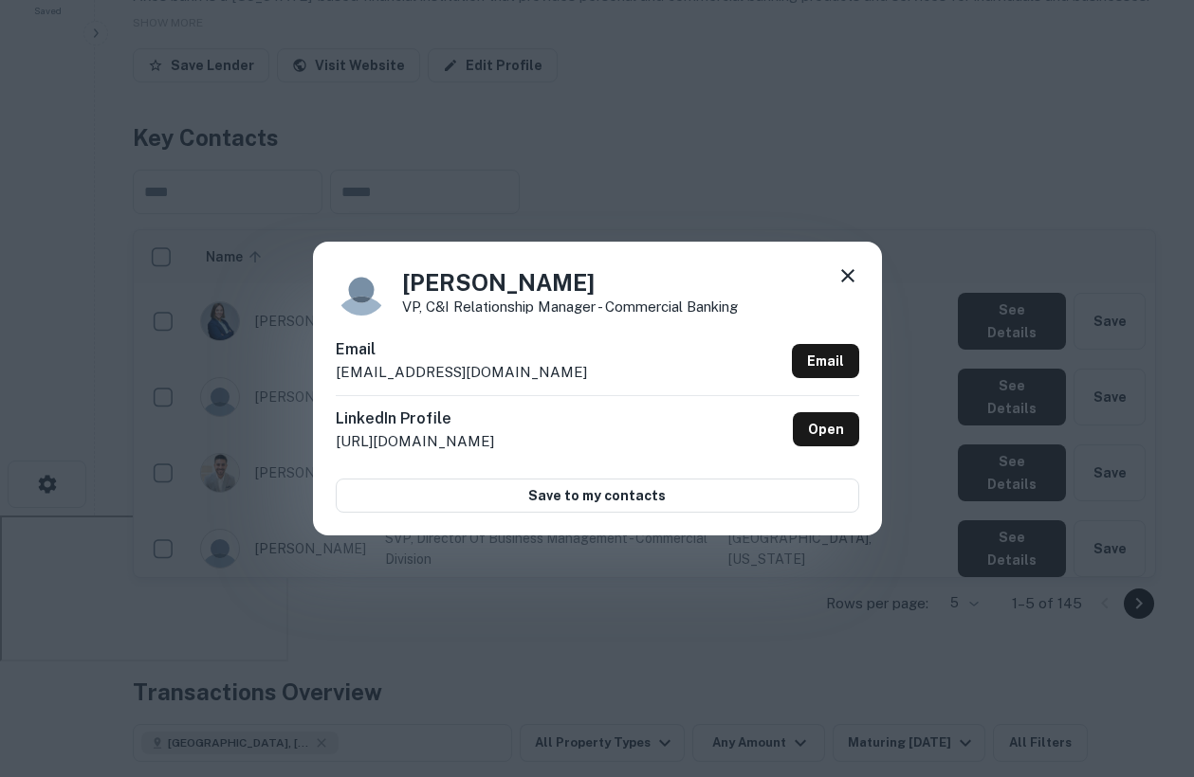
click at [845, 272] on icon at bounding box center [847, 276] width 23 height 23
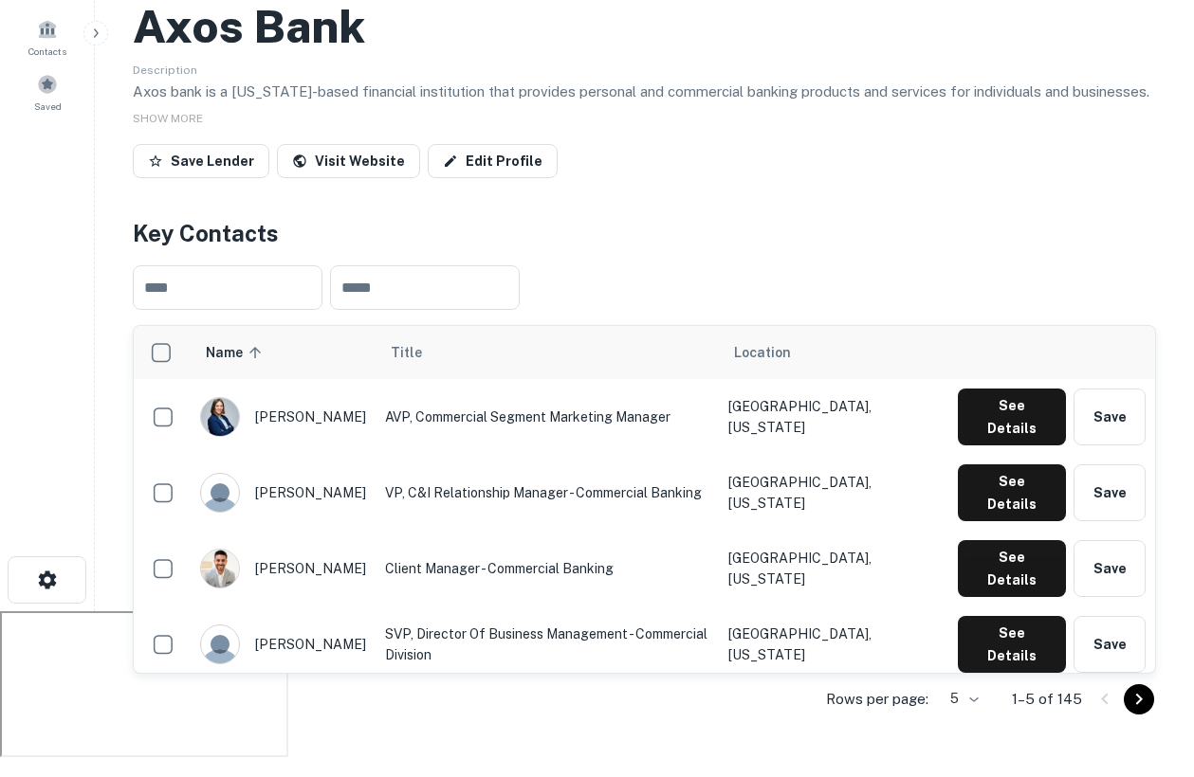
scroll to position [168, 0]
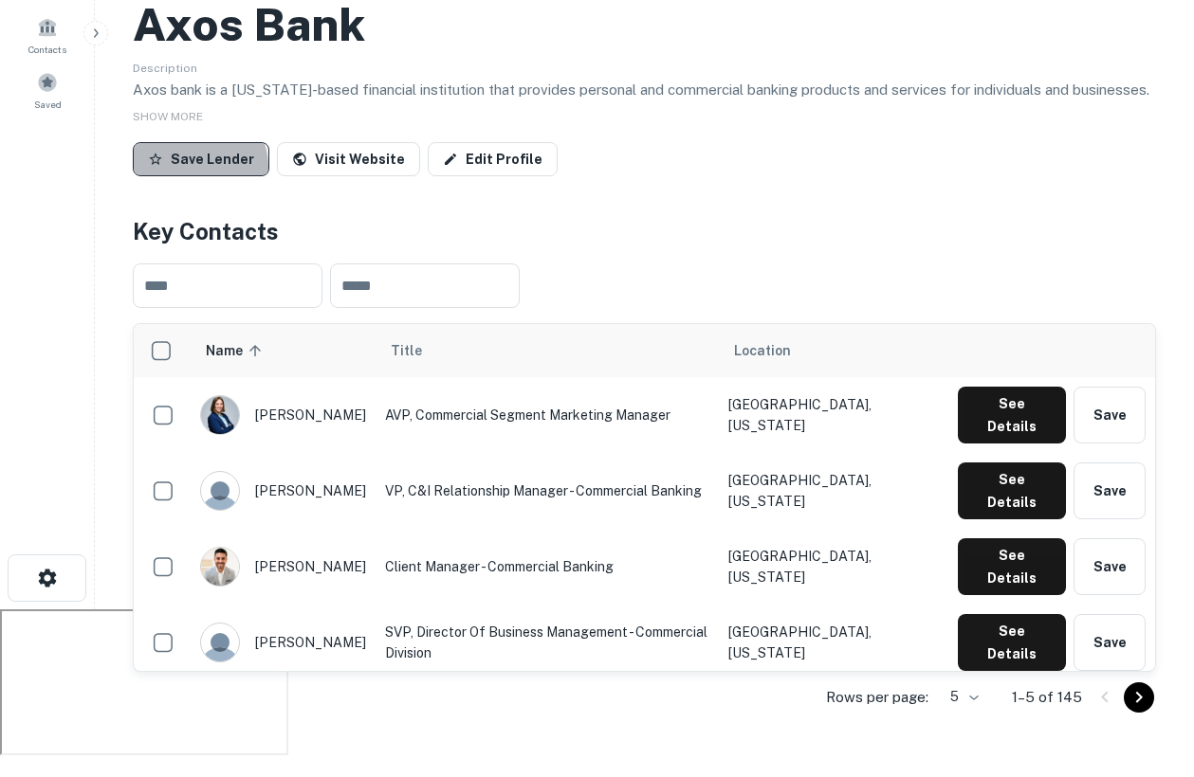
click at [198, 167] on button "Save Lender" at bounding box center [201, 159] width 137 height 34
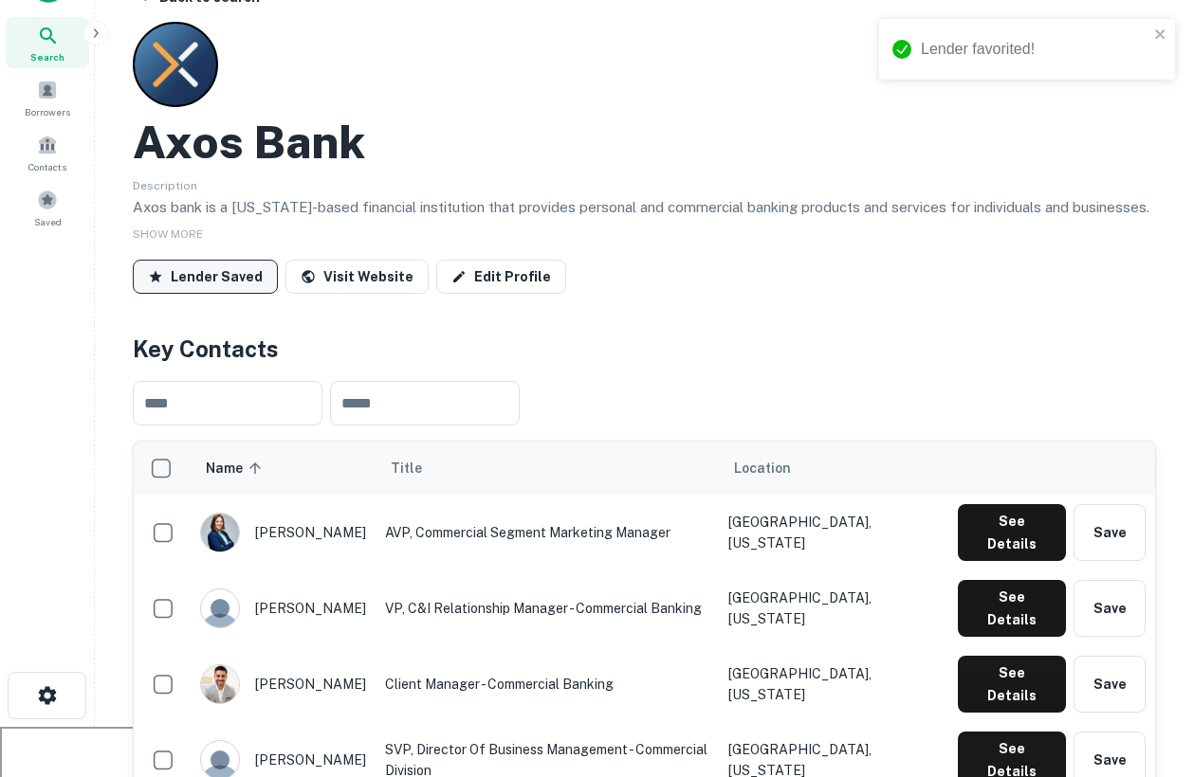
scroll to position [53, 0]
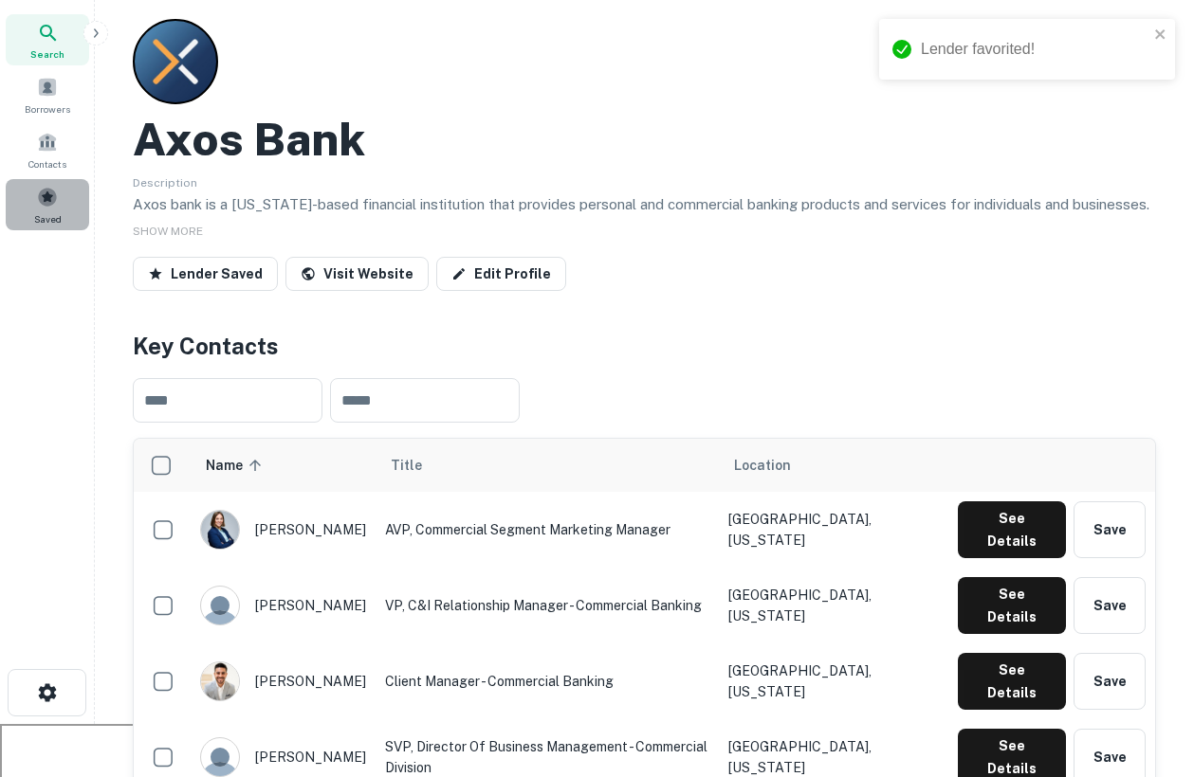
click at [52, 192] on span at bounding box center [47, 197] width 21 height 21
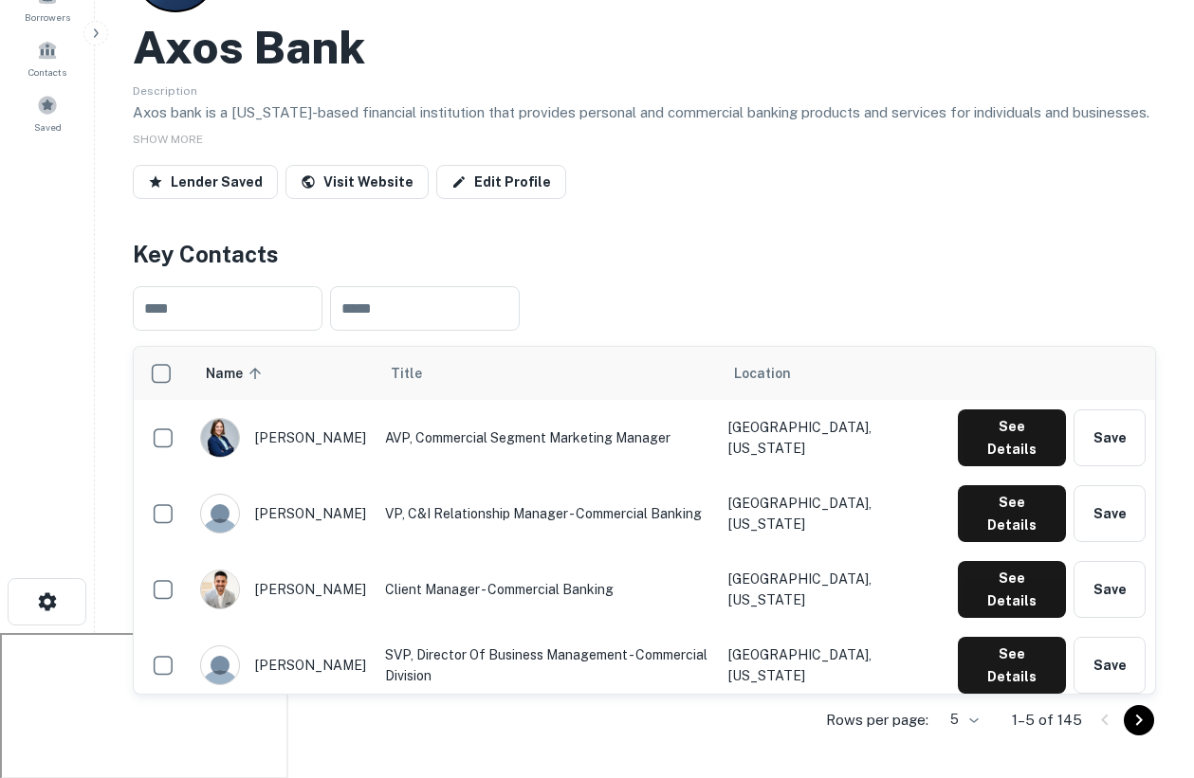
scroll to position [147, 0]
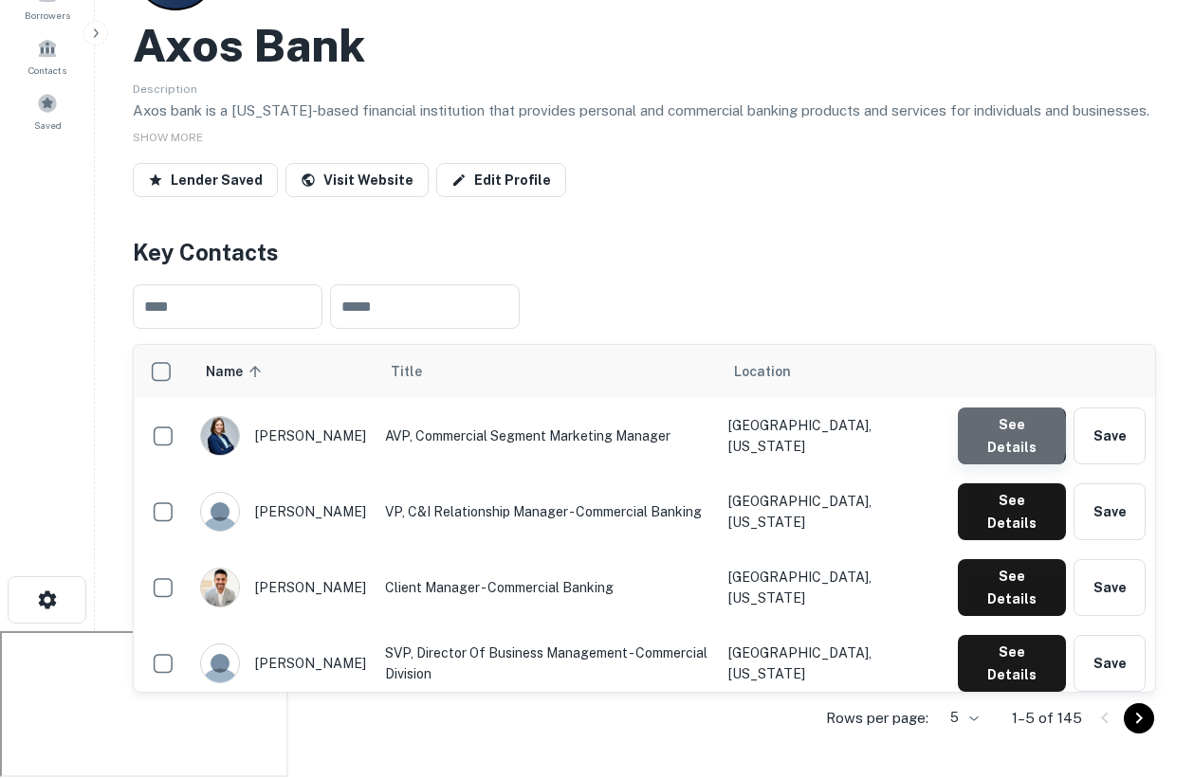
click at [994, 438] on button "See Details" at bounding box center [1012, 436] width 108 height 57
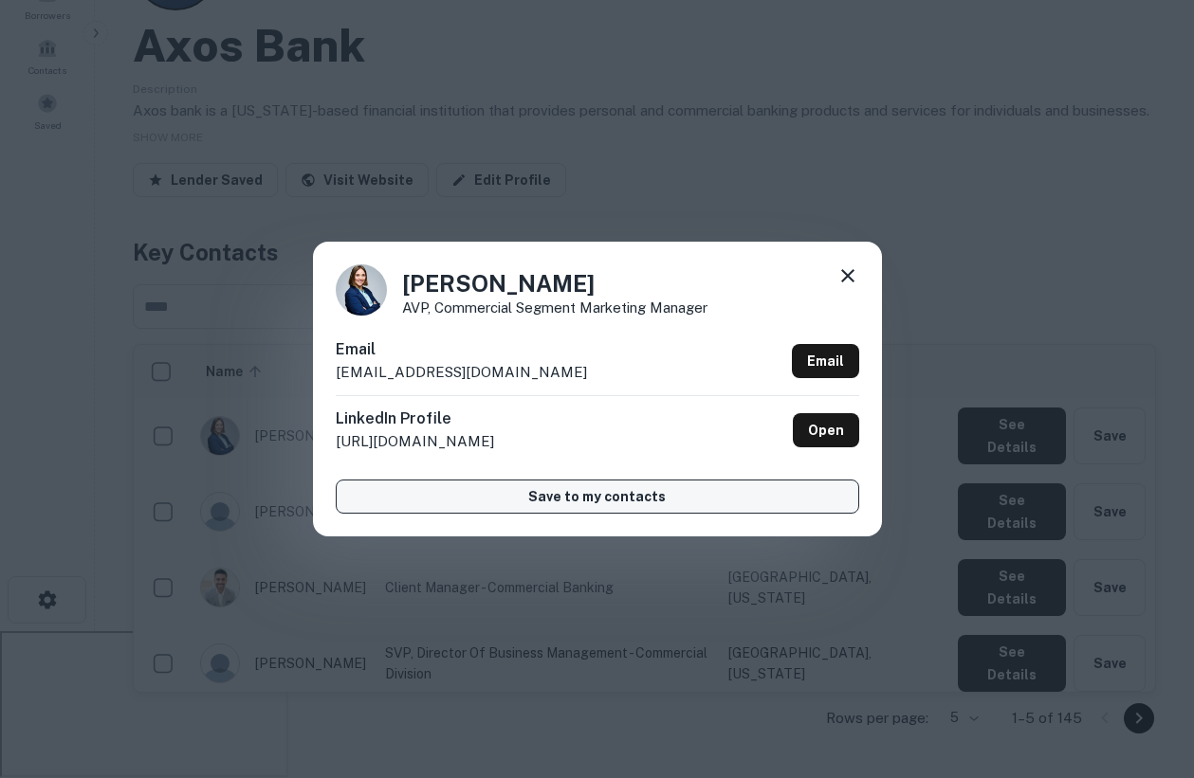
click at [597, 498] on button "Save to my contacts" at bounding box center [597, 497] width 523 height 34
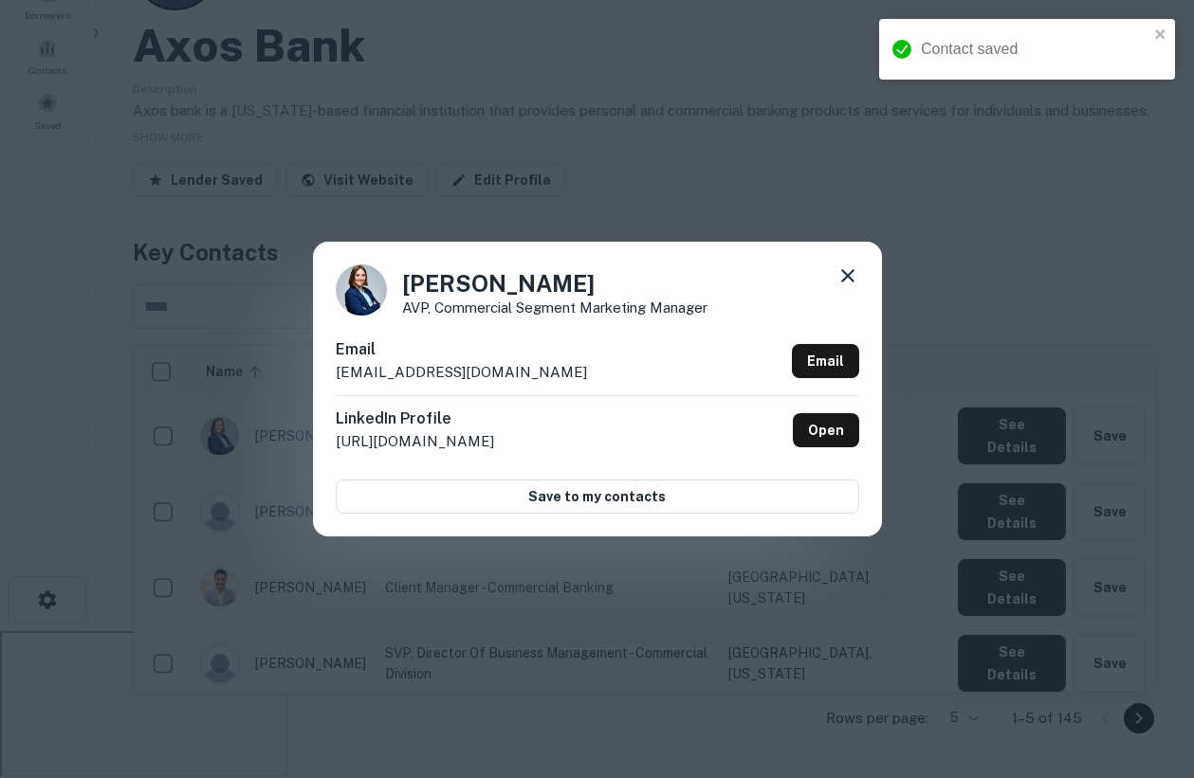
click at [554, 130] on div "Alexandria Anderson AVP, Commercial Segment Marketing Manager Email aanderson@a…" at bounding box center [597, 389] width 1194 height 778
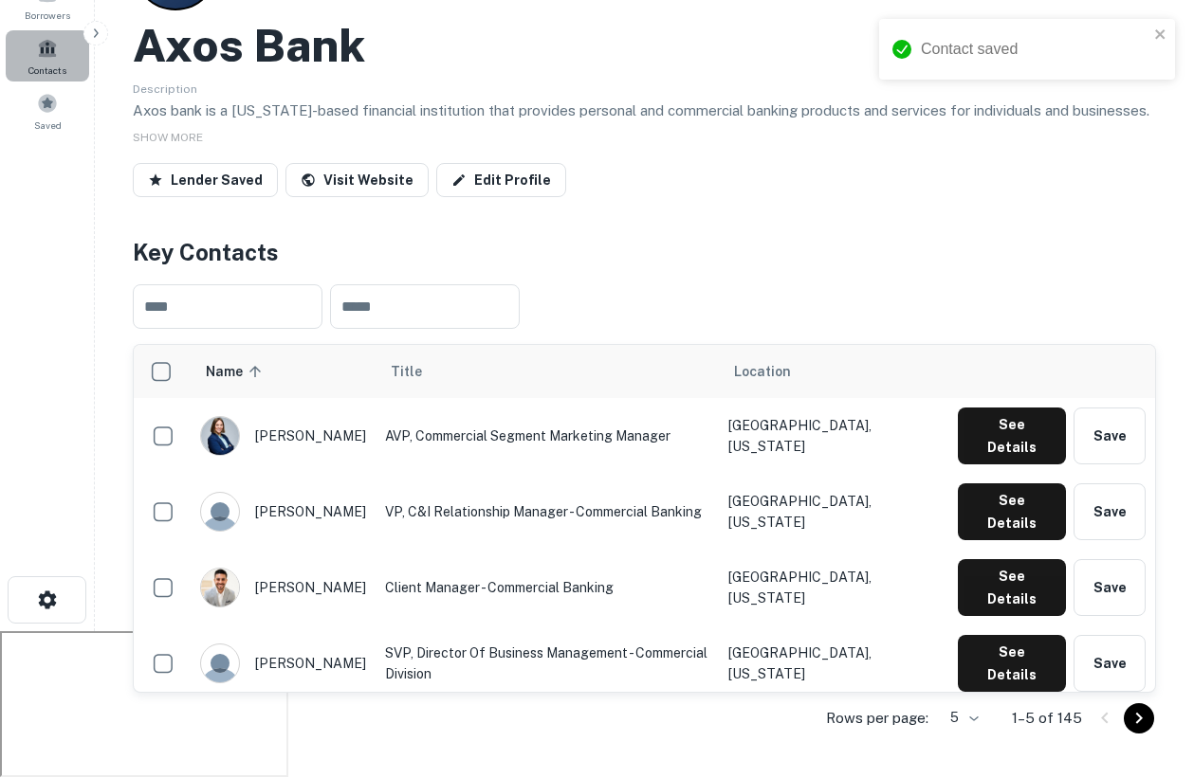
click at [38, 65] on span "Contacts" at bounding box center [47, 70] width 38 height 15
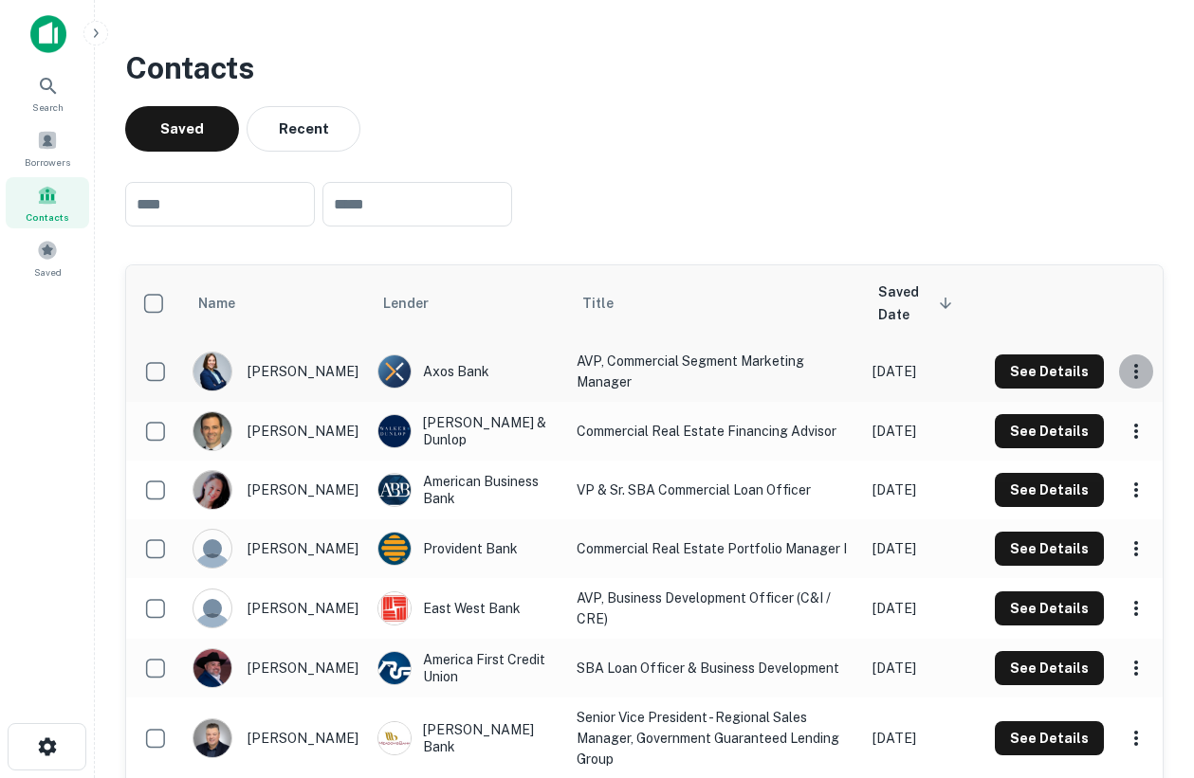
click at [1134, 381] on icon "scrollable content" at bounding box center [1135, 371] width 23 height 23
click at [847, 163] on div at bounding box center [597, 389] width 1194 height 778
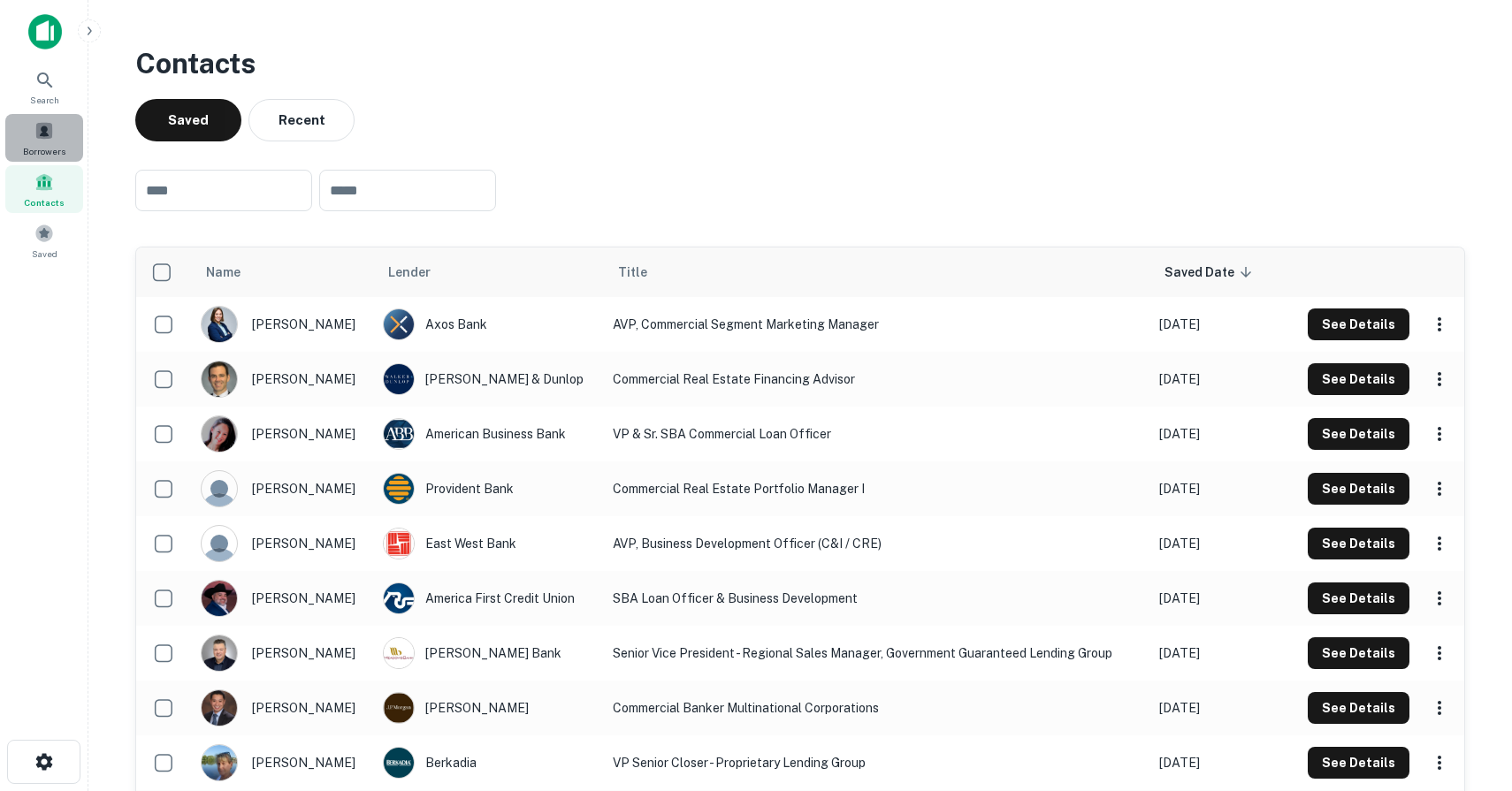
click at [35, 139] on span at bounding box center [44, 131] width 20 height 20
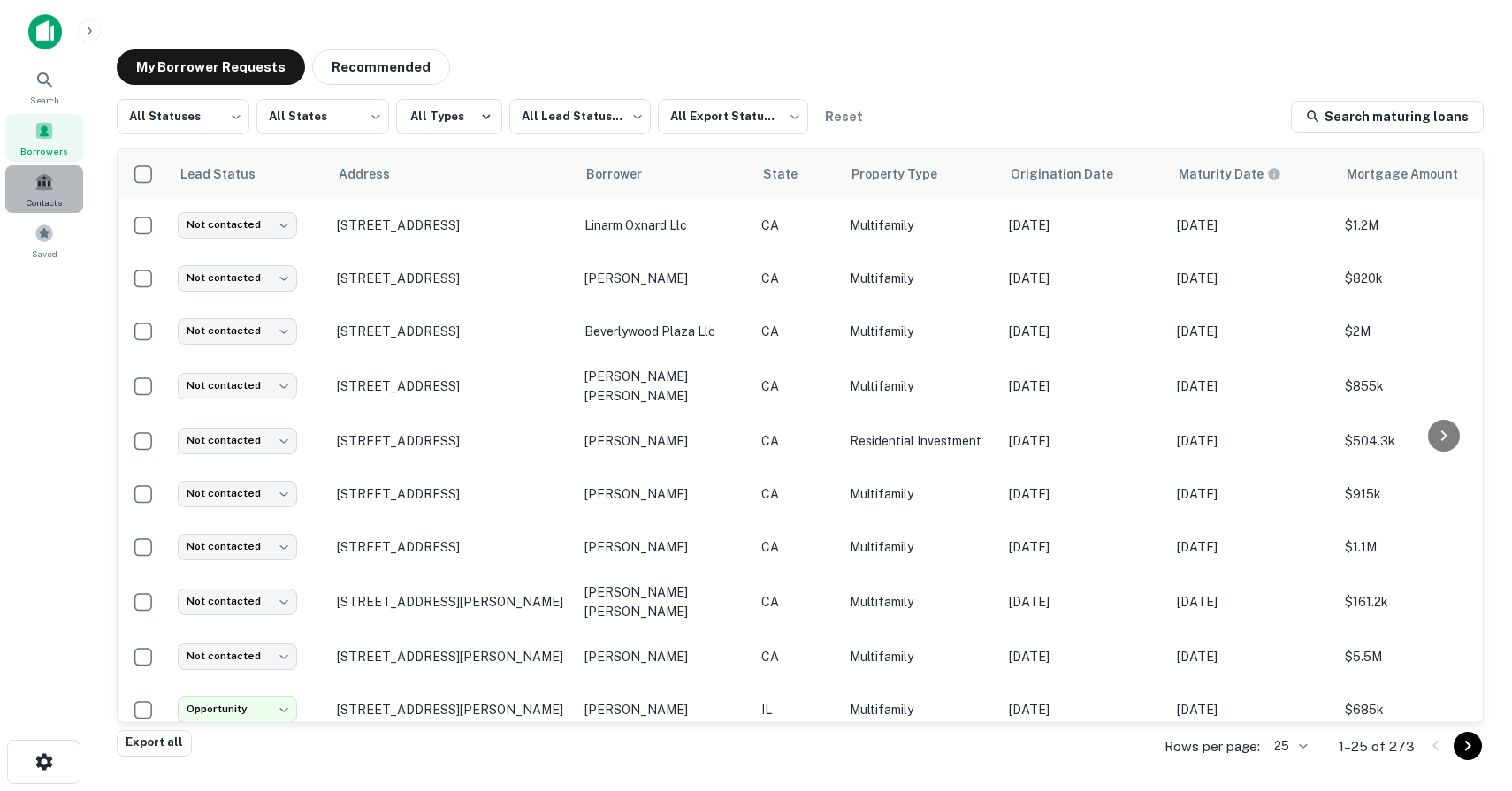
click at [48, 201] on span "Contacts" at bounding box center [44, 202] width 35 height 14
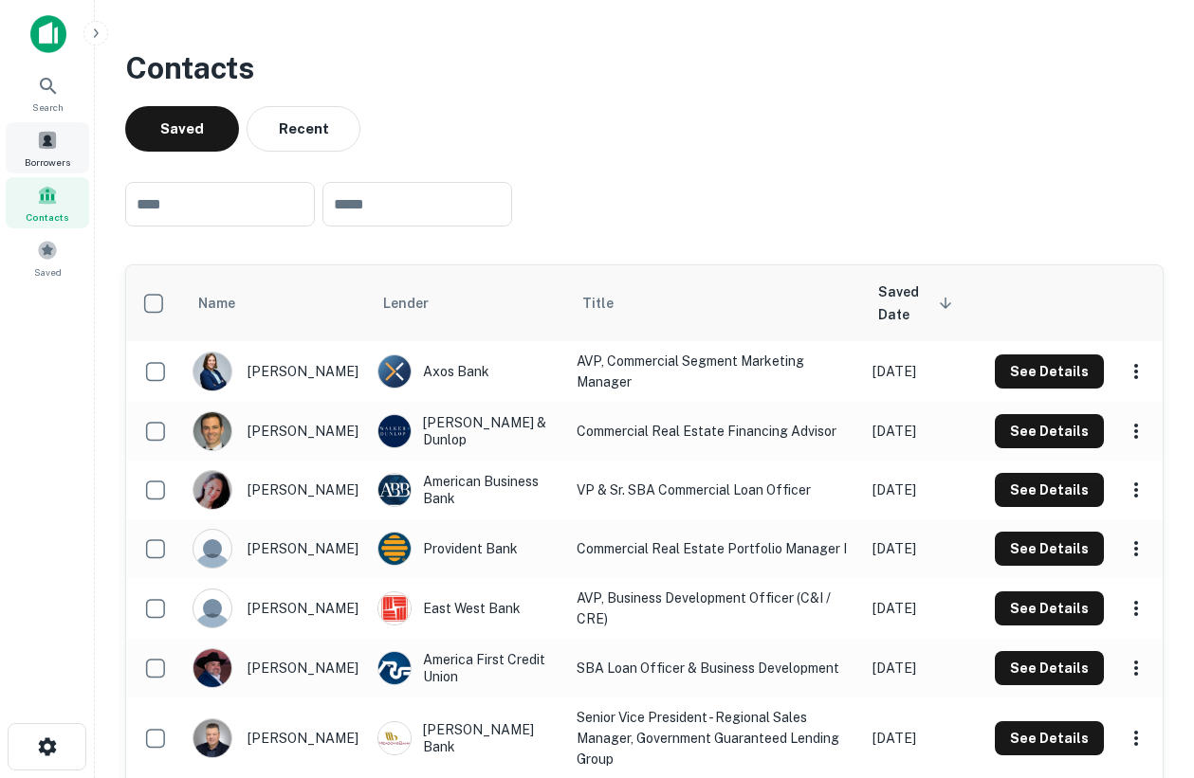
click at [18, 134] on div "Borrowers" at bounding box center [47, 147] width 83 height 51
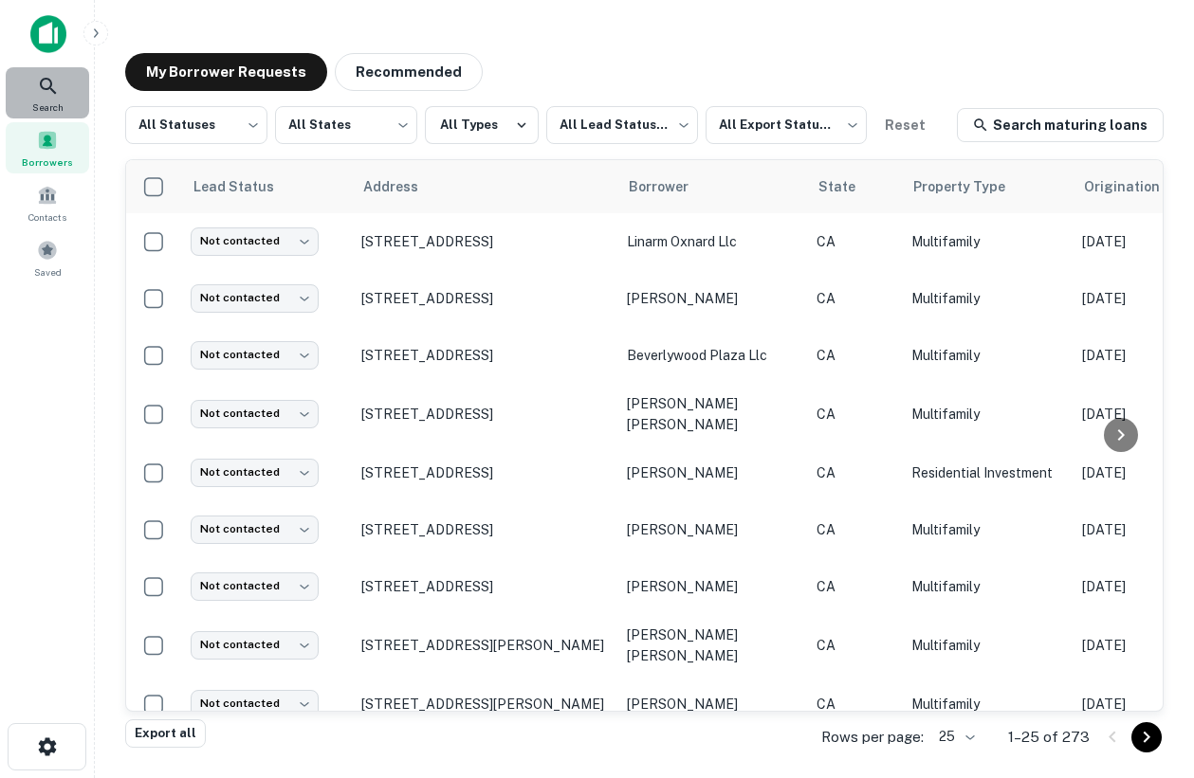
click at [57, 84] on icon at bounding box center [48, 86] width 23 height 23
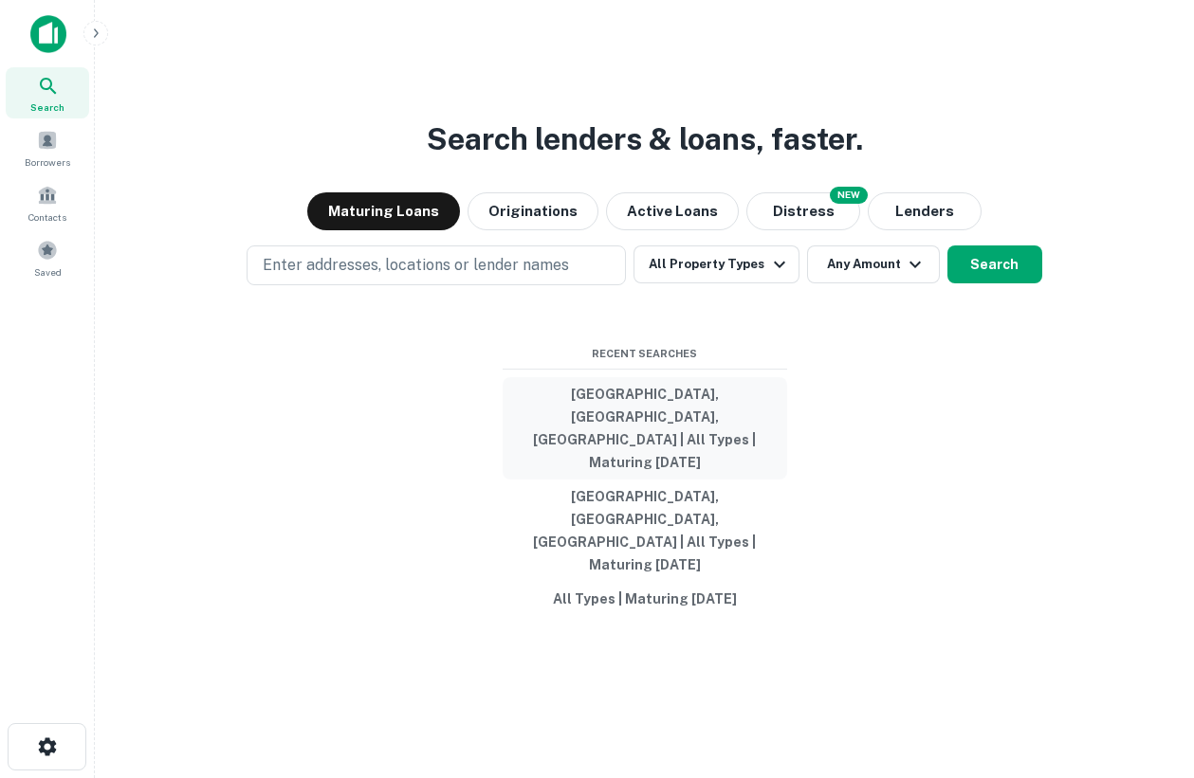
click at [650, 456] on button "[GEOGRAPHIC_DATA], [GEOGRAPHIC_DATA], [GEOGRAPHIC_DATA] | All Types | Maturing …" at bounding box center [644, 428] width 284 height 102
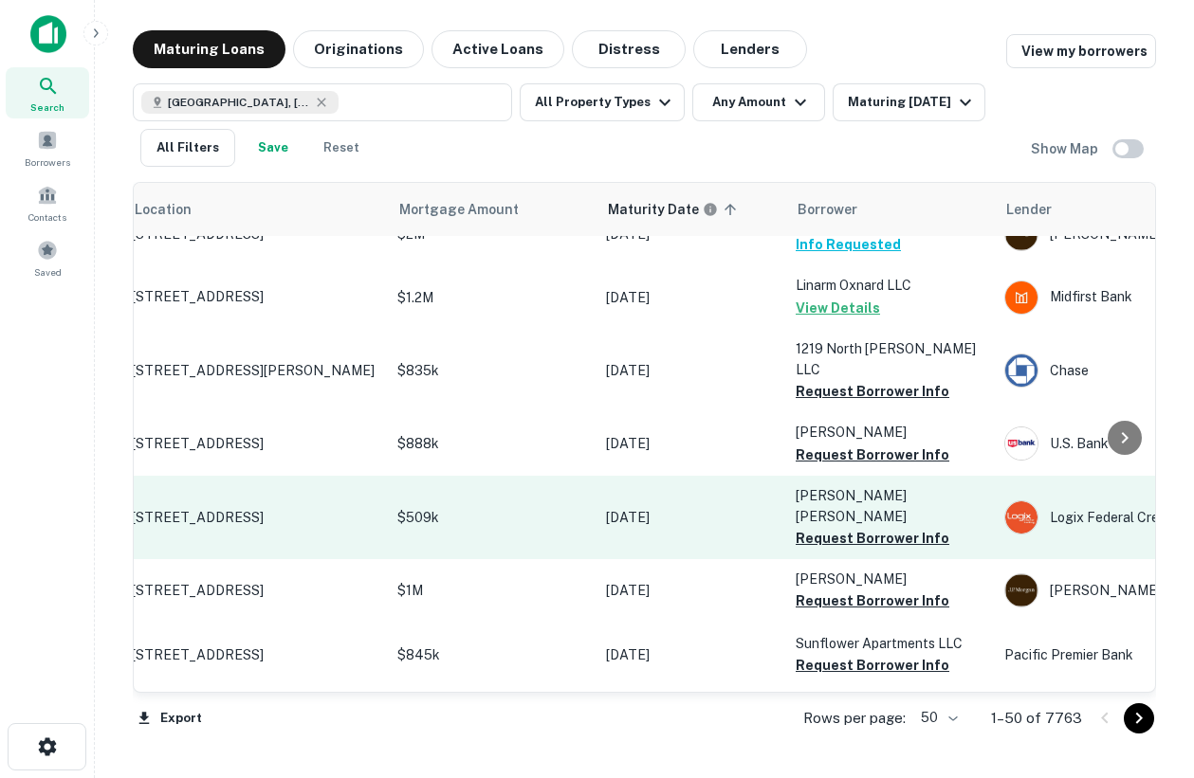
scroll to position [0, 66]
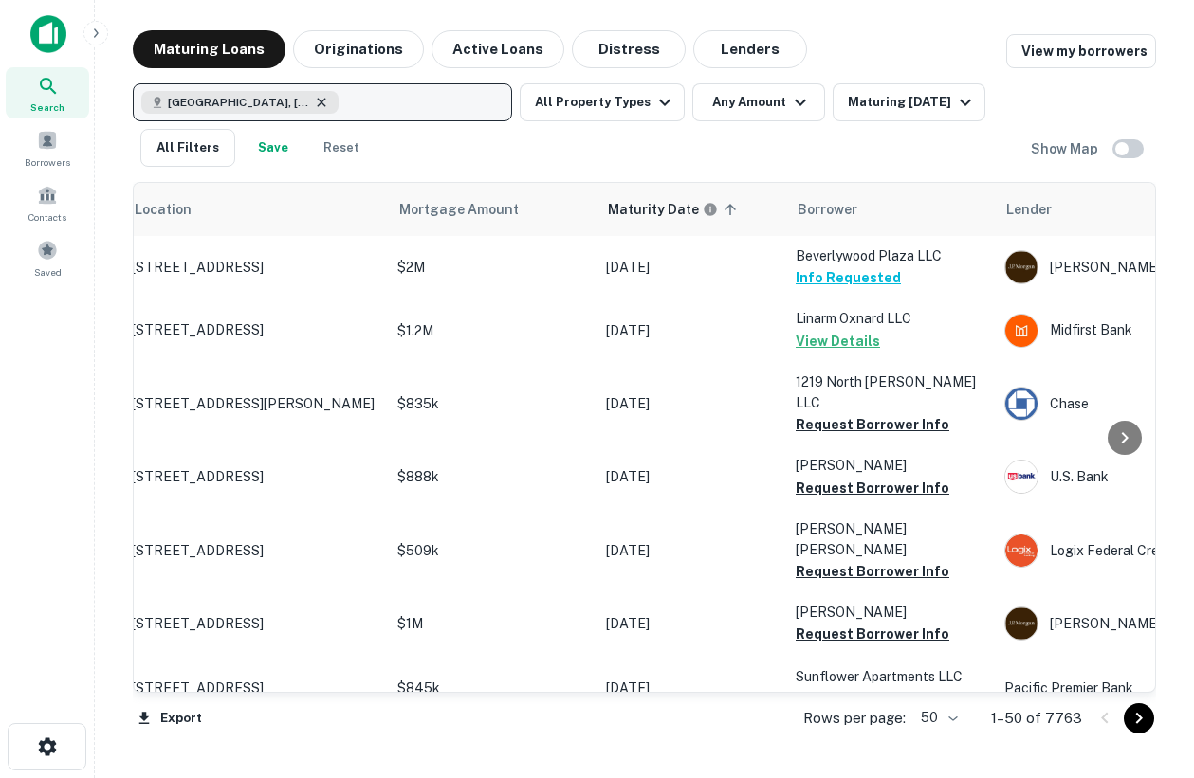
click at [314, 102] on icon "button" at bounding box center [321, 102] width 15 height 15
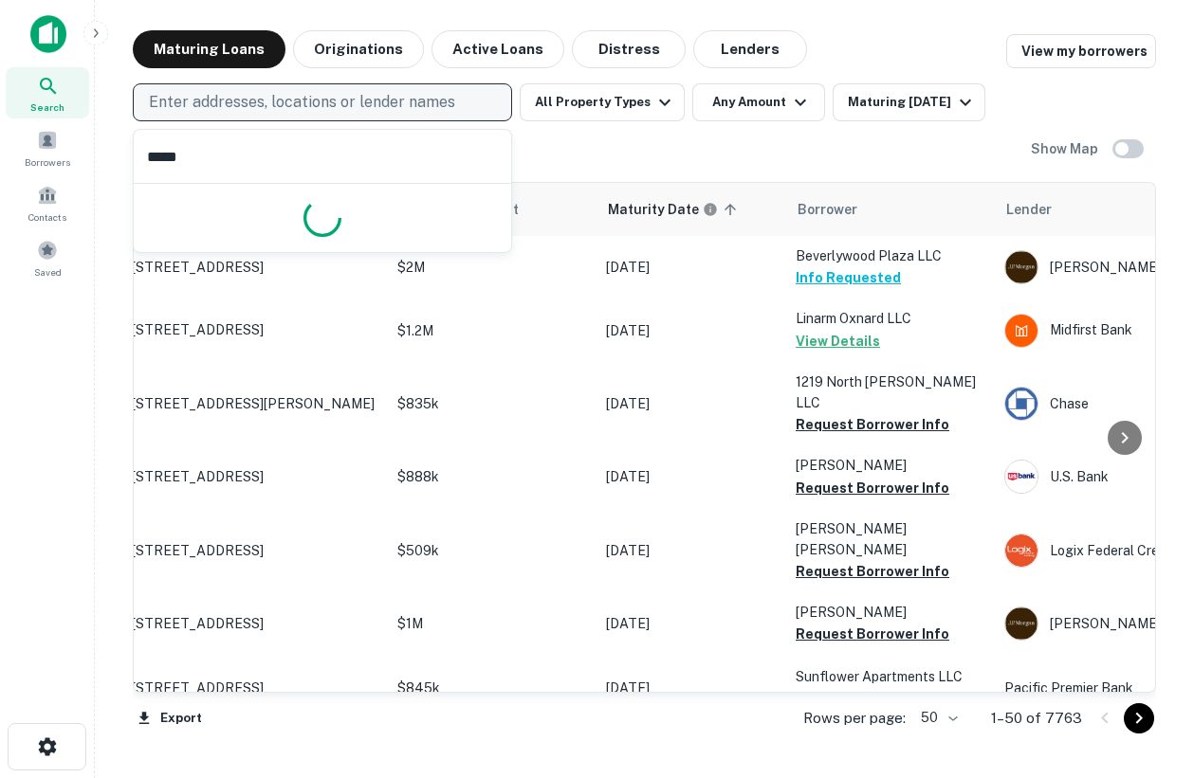
type input "******"
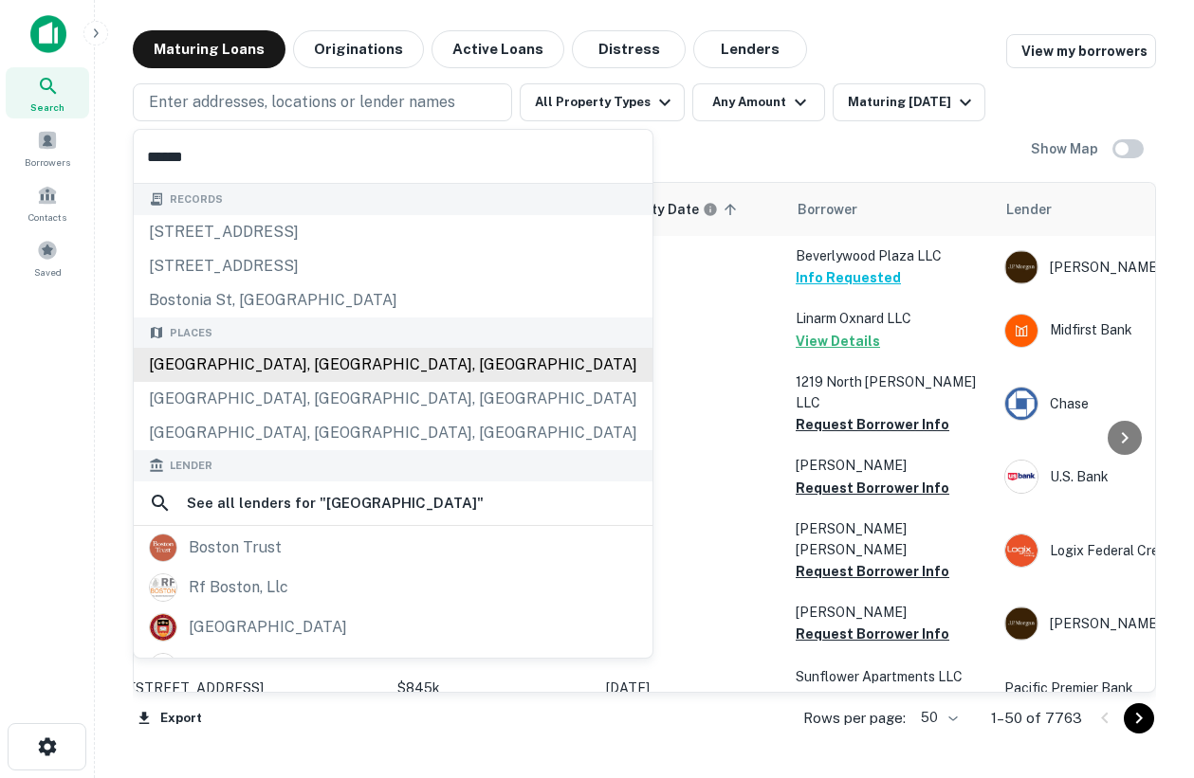
click at [274, 368] on div "Boston, MA, USA" at bounding box center [393, 365] width 519 height 34
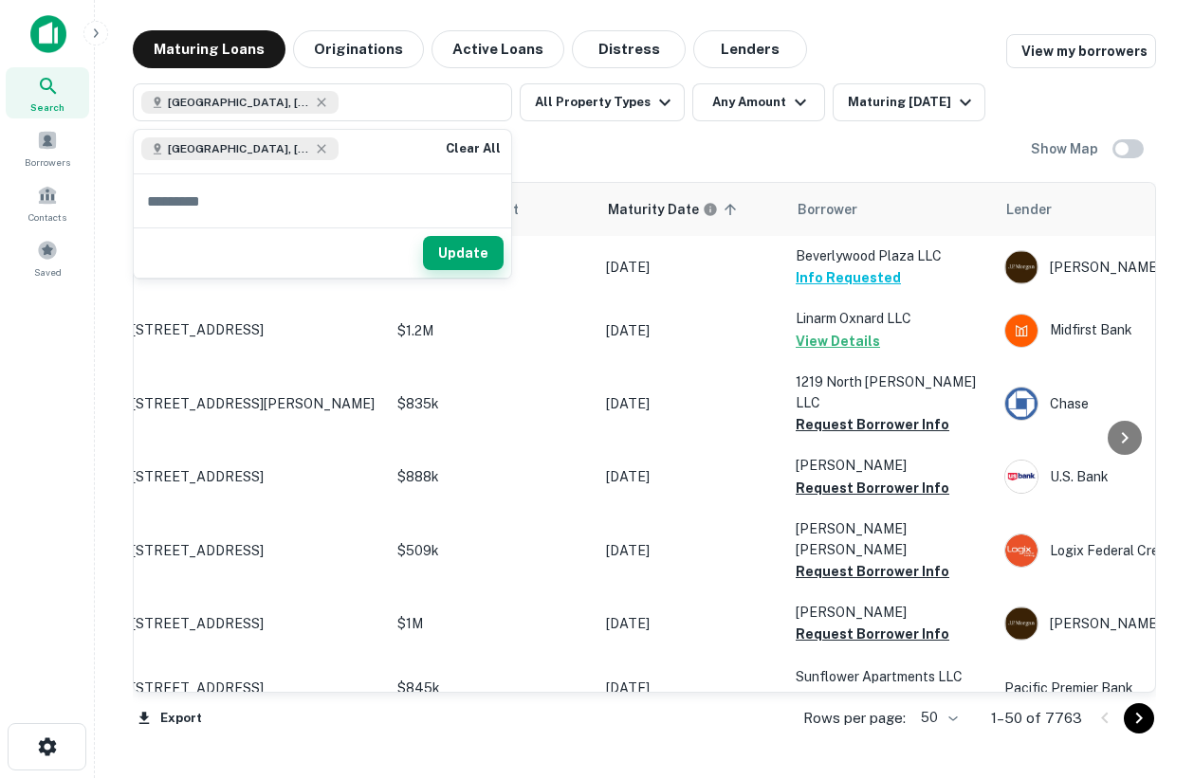
click at [475, 254] on button "Update" at bounding box center [463, 253] width 81 height 34
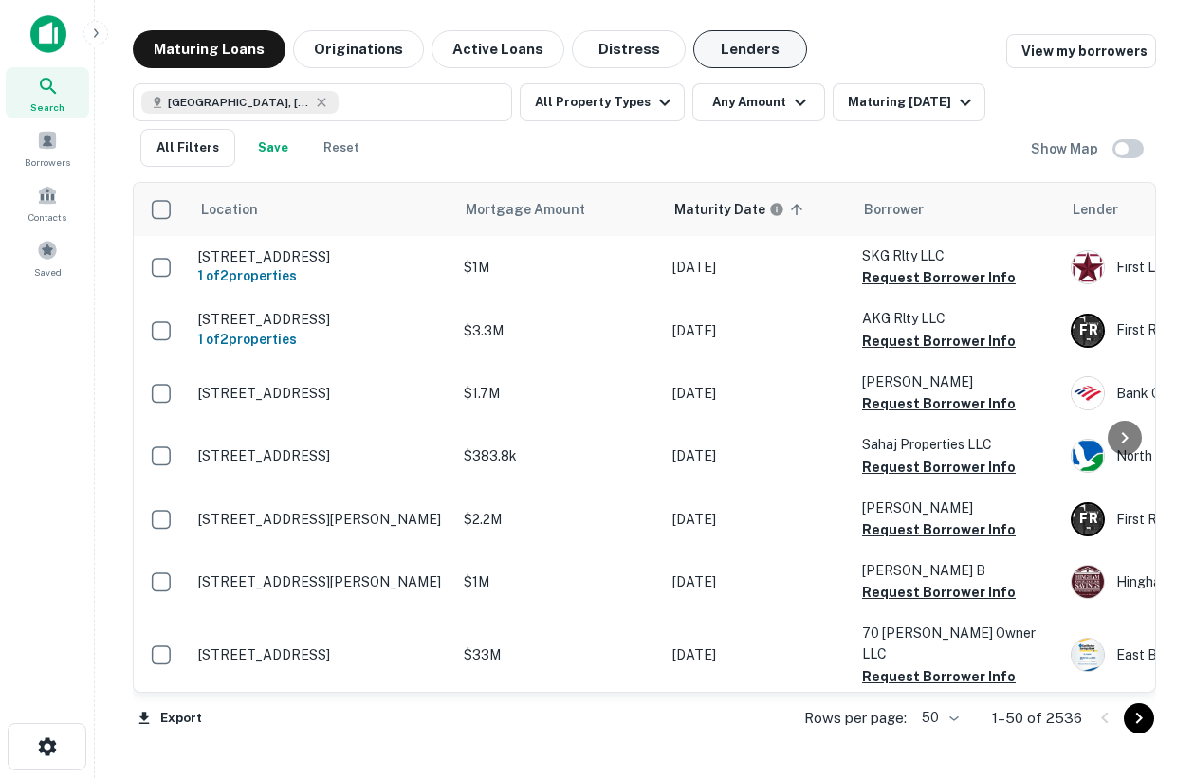
click at [693, 64] on button "Lenders" at bounding box center [750, 49] width 114 height 38
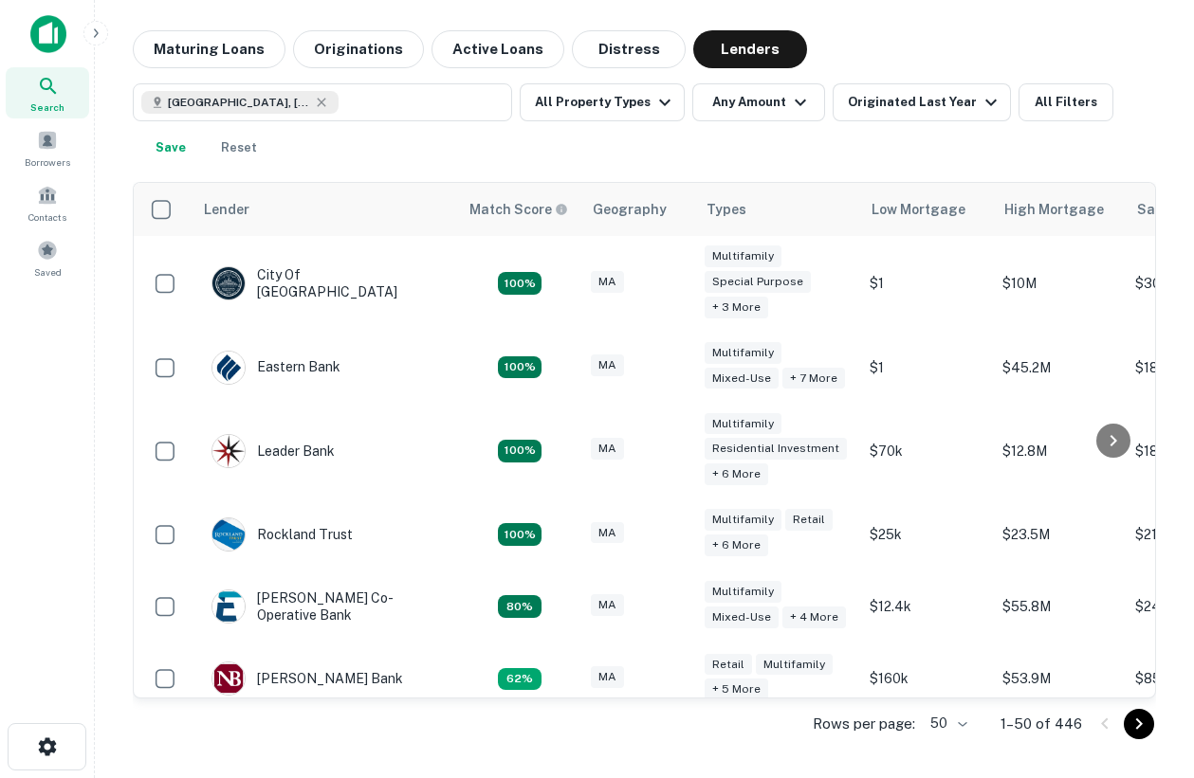
drag, startPoint x: 203, startPoint y: 39, endPoint x: 479, endPoint y: 153, distance: 298.4
click at [203, 39] on button "Maturing Loans" at bounding box center [209, 49] width 153 height 38
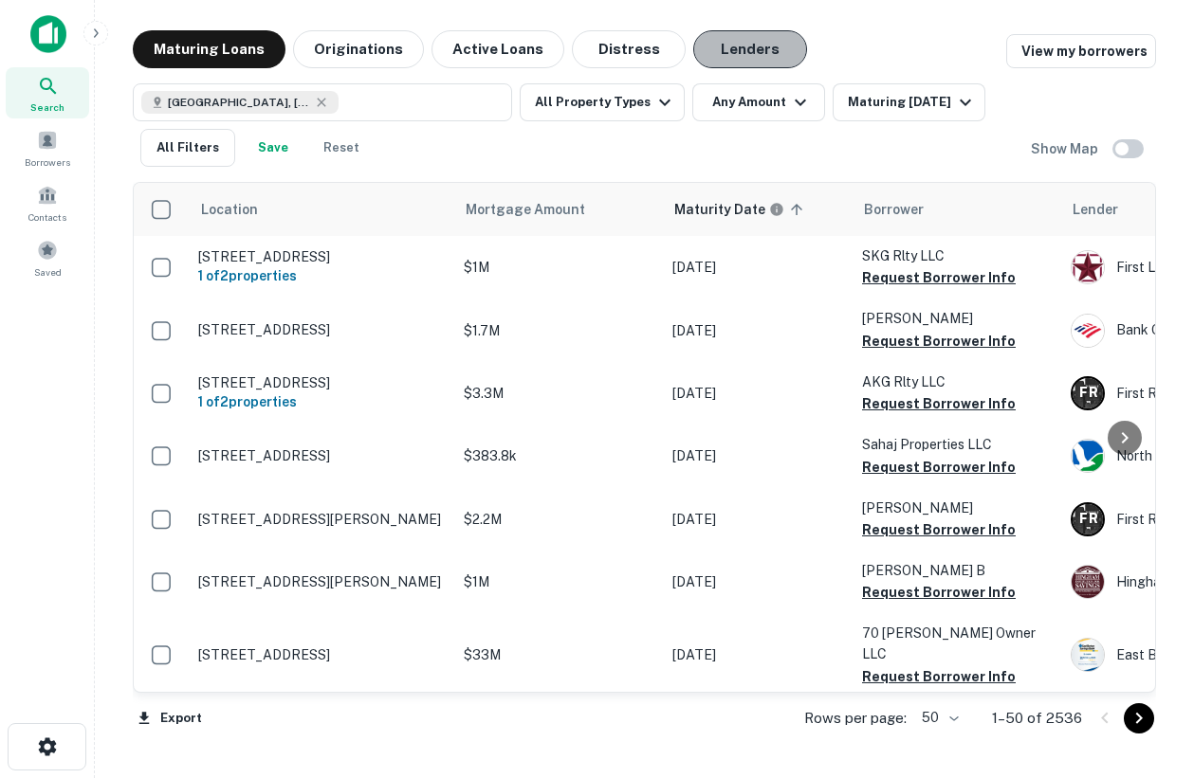
click at [734, 46] on button "Lenders" at bounding box center [750, 49] width 114 height 38
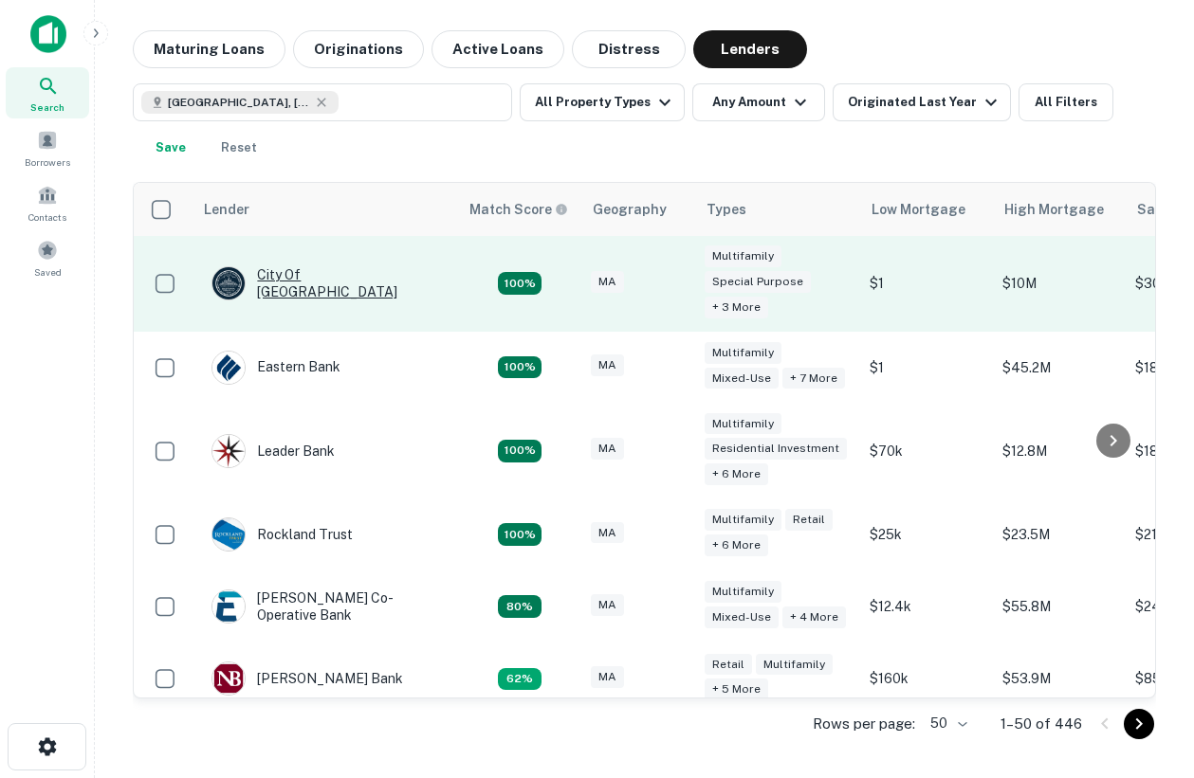
click at [317, 279] on div "City Of Boston" at bounding box center [325, 283] width 228 height 34
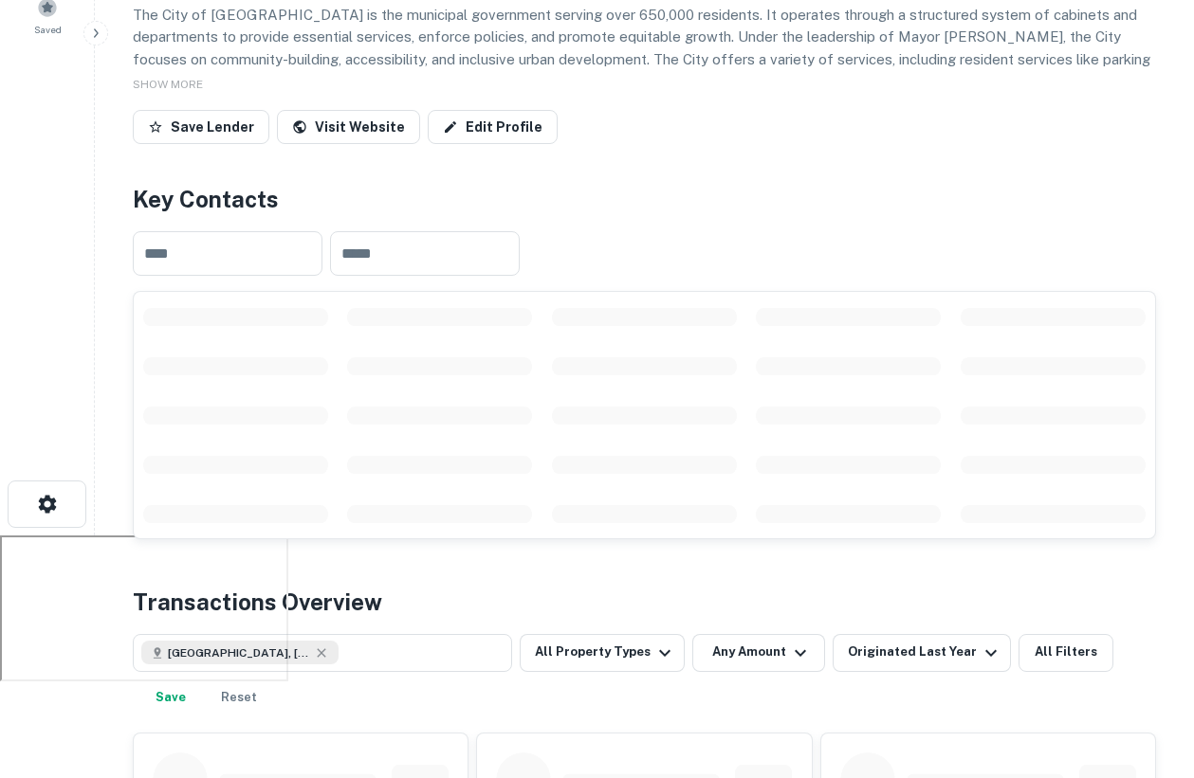
scroll to position [244, 0]
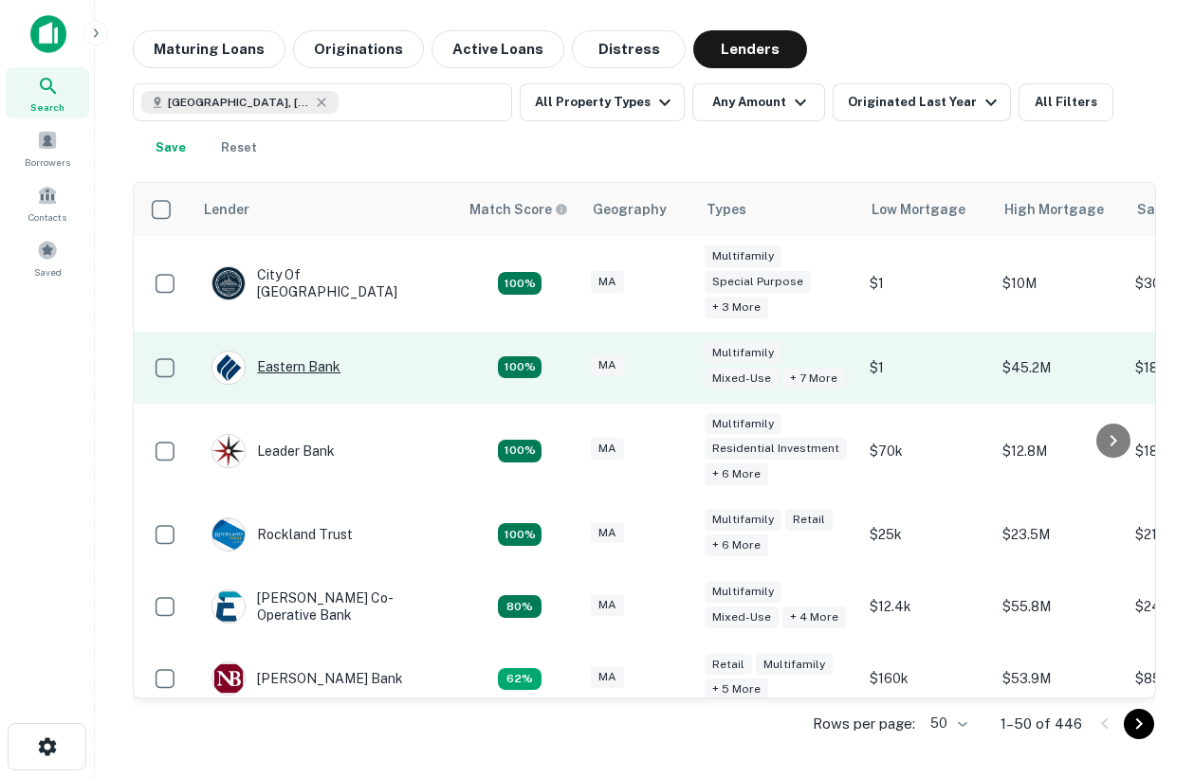
click at [266, 374] on div "Eastern Bank" at bounding box center [275, 368] width 129 height 34
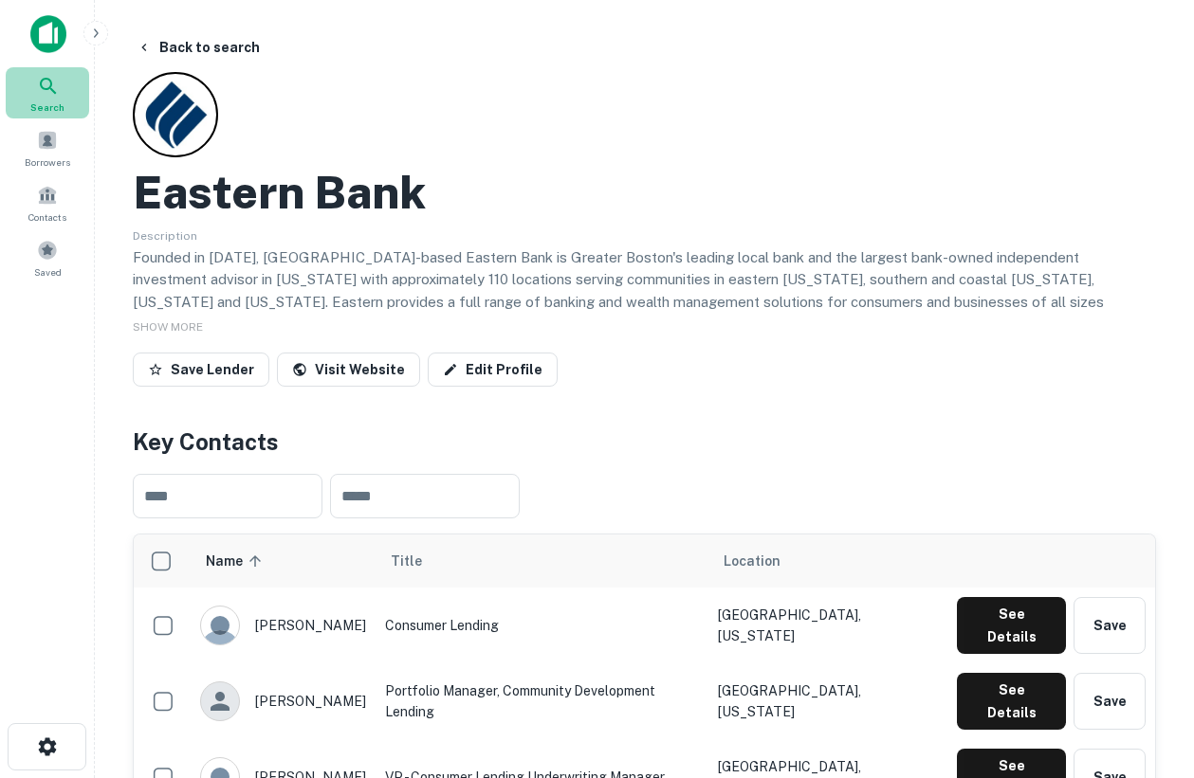
click at [59, 83] on icon at bounding box center [48, 86] width 23 height 23
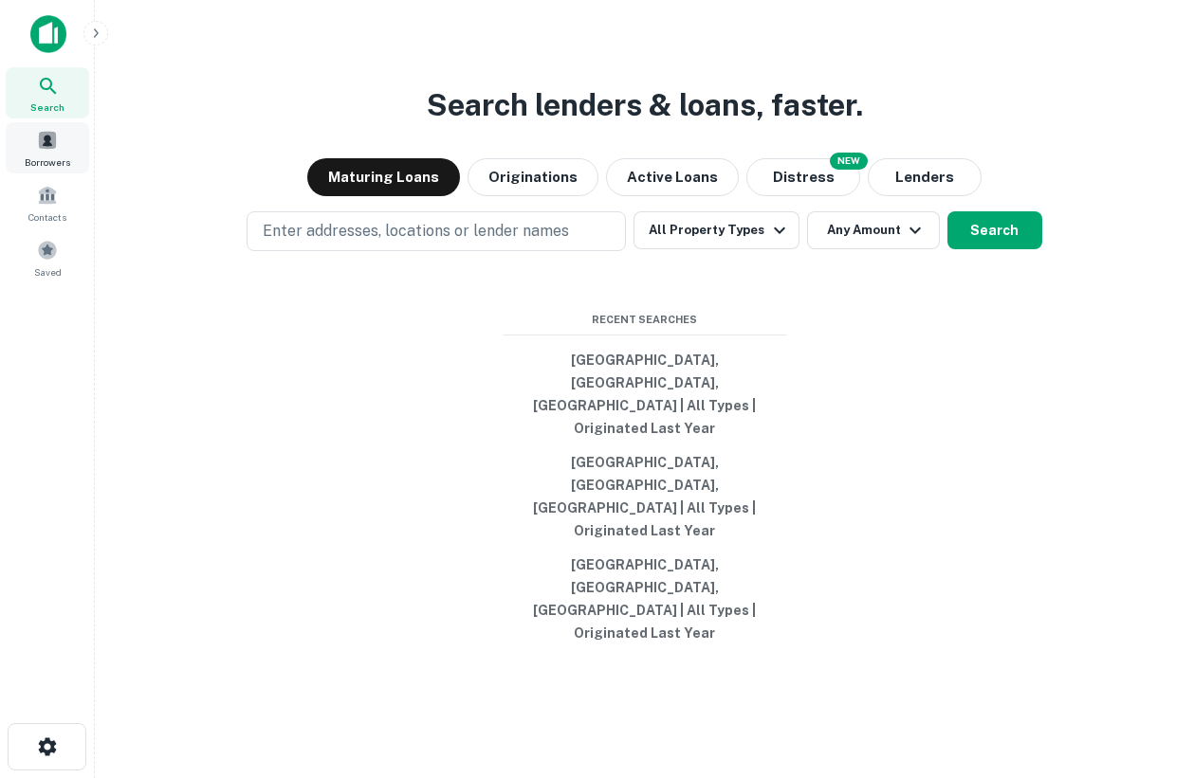
click at [48, 155] on span "Borrowers" at bounding box center [48, 162] width 46 height 15
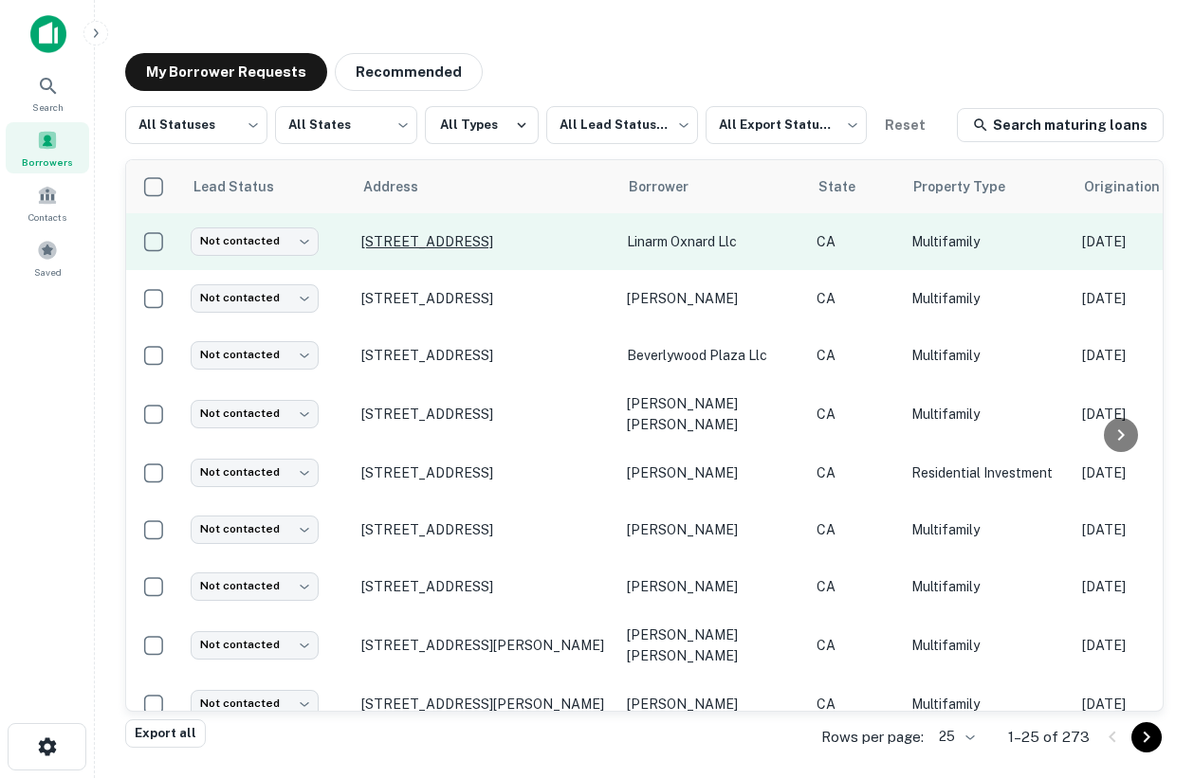
click at [499, 242] on p "[STREET_ADDRESS]" at bounding box center [484, 241] width 246 height 17
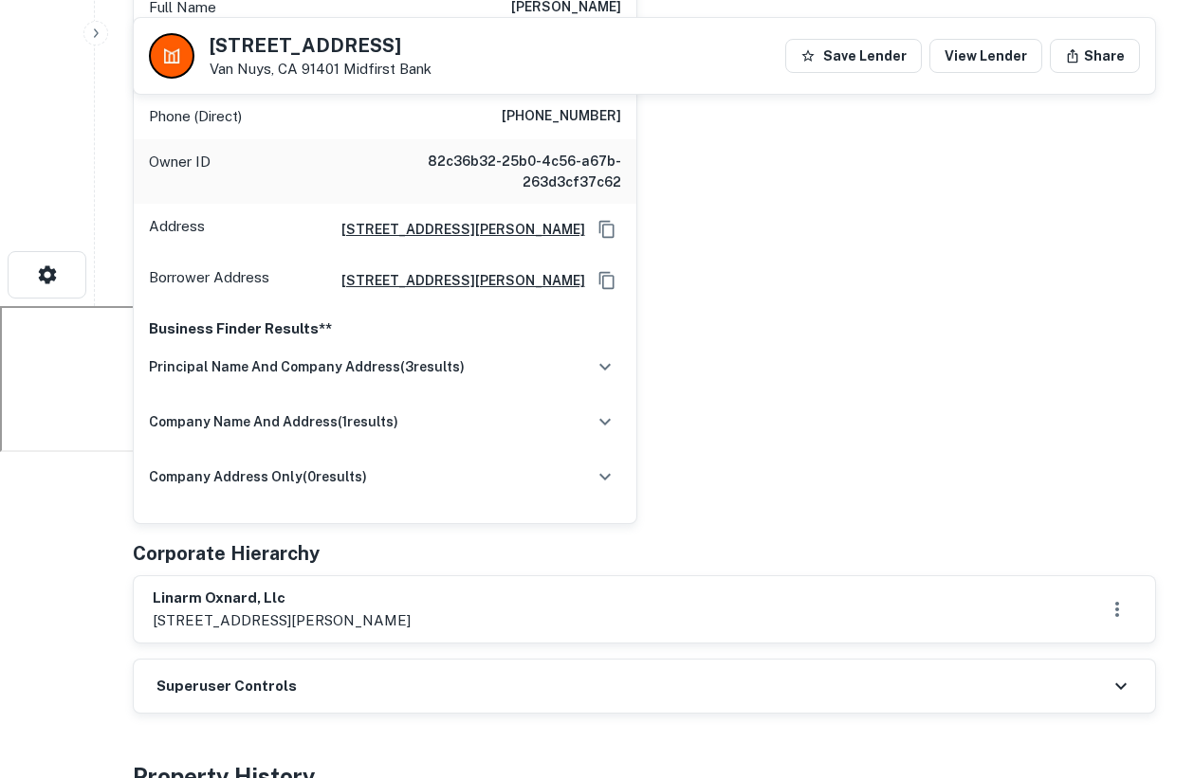
scroll to position [473, 0]
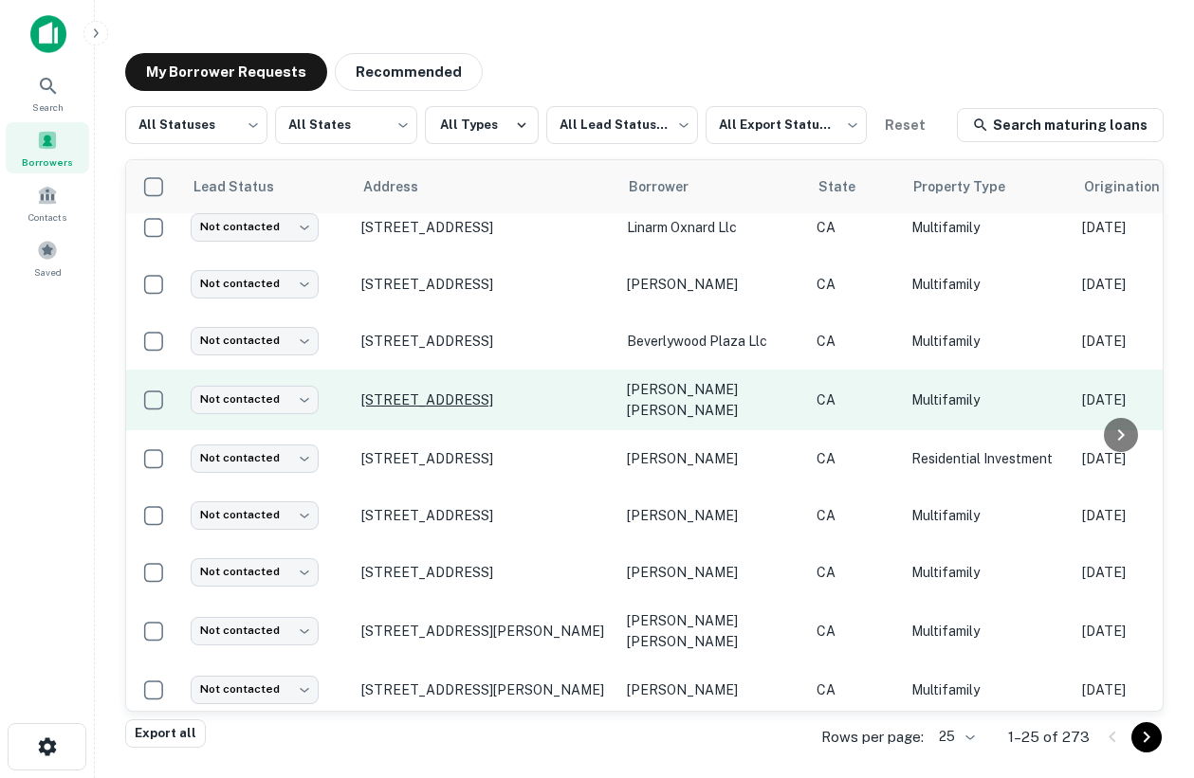
scroll to position [15, 2]
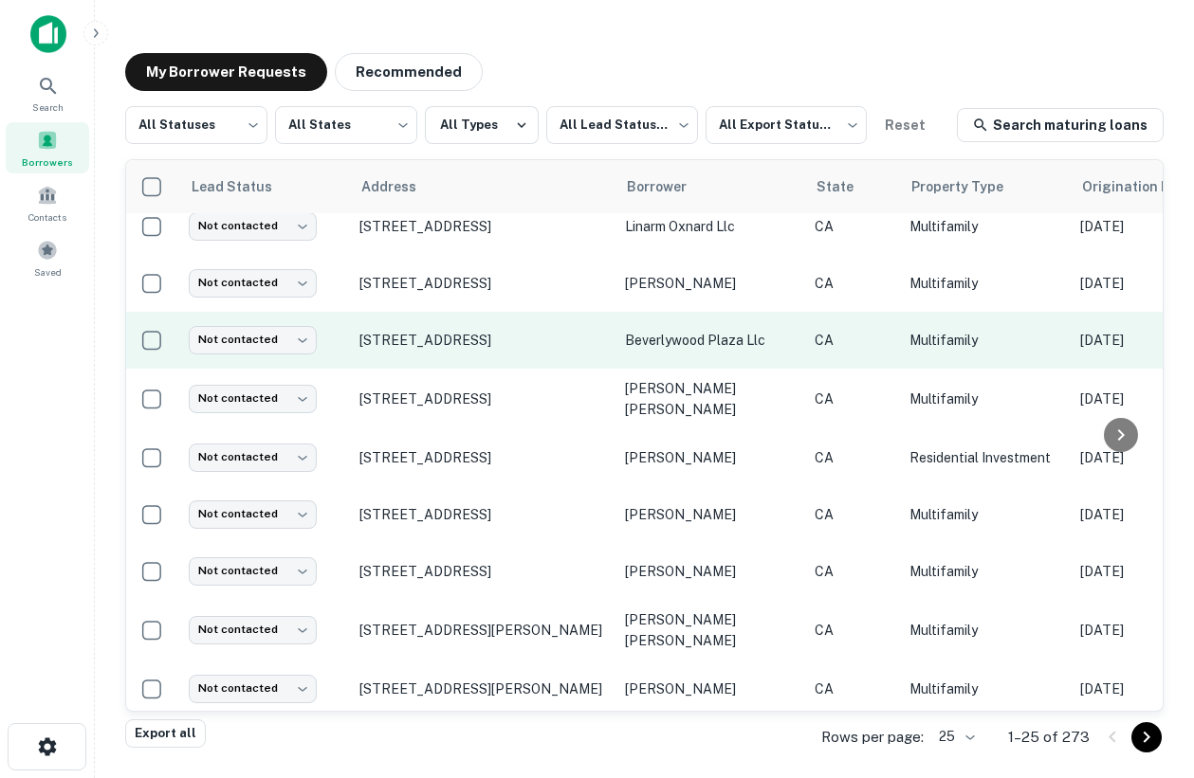
click at [490, 349] on td "[STREET_ADDRESS]" at bounding box center [482, 340] width 265 height 57
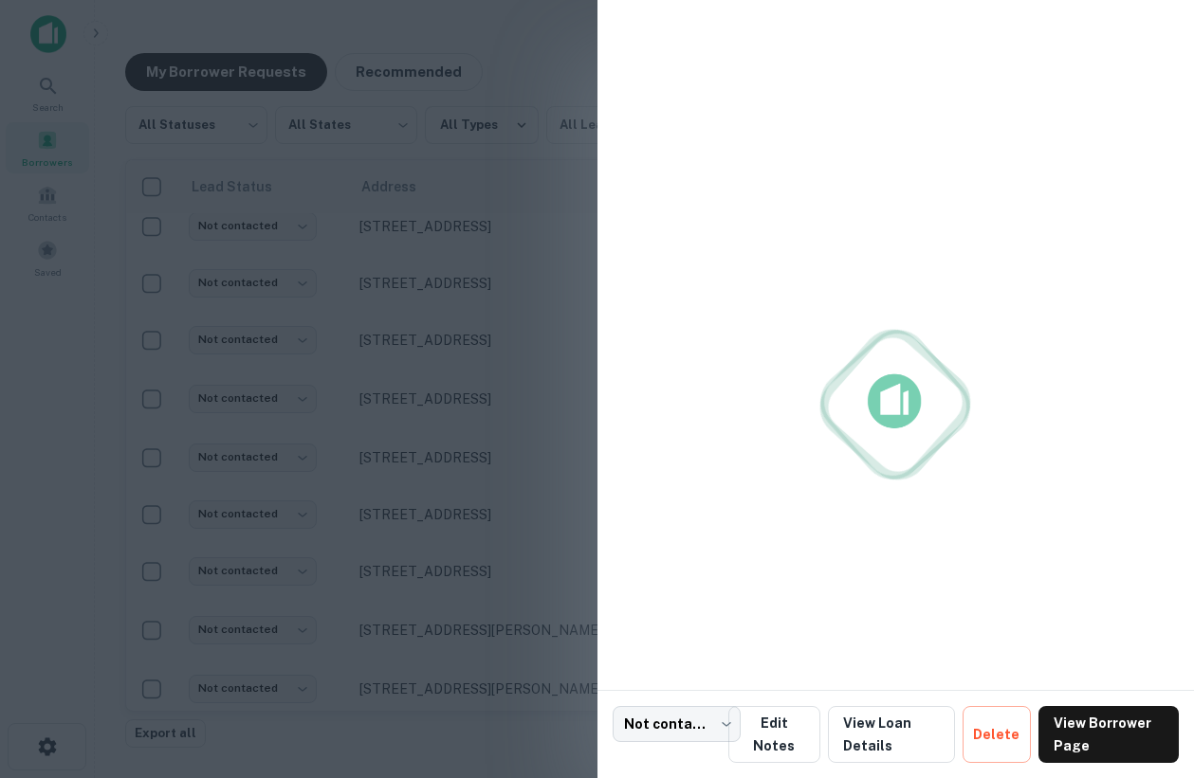
click at [468, 342] on div at bounding box center [597, 389] width 1194 height 778
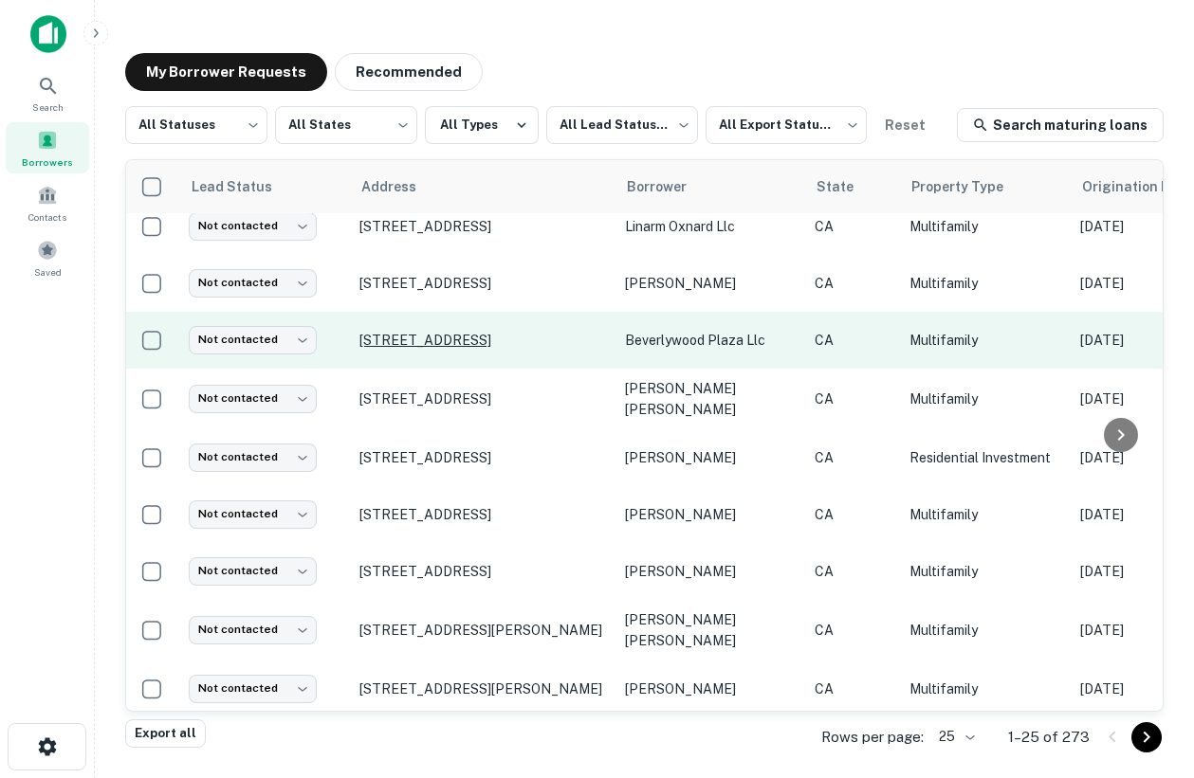
click at [471, 338] on p "[STREET_ADDRESS]" at bounding box center [482, 340] width 246 height 17
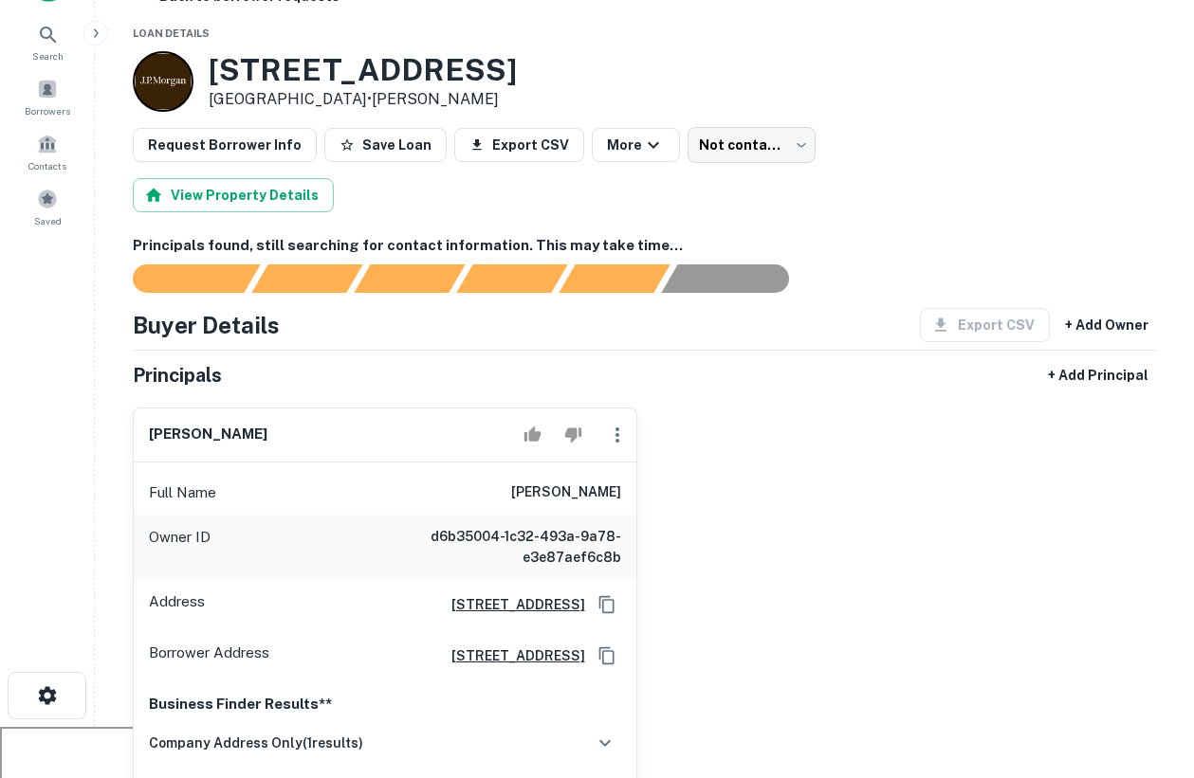
scroll to position [55, 0]
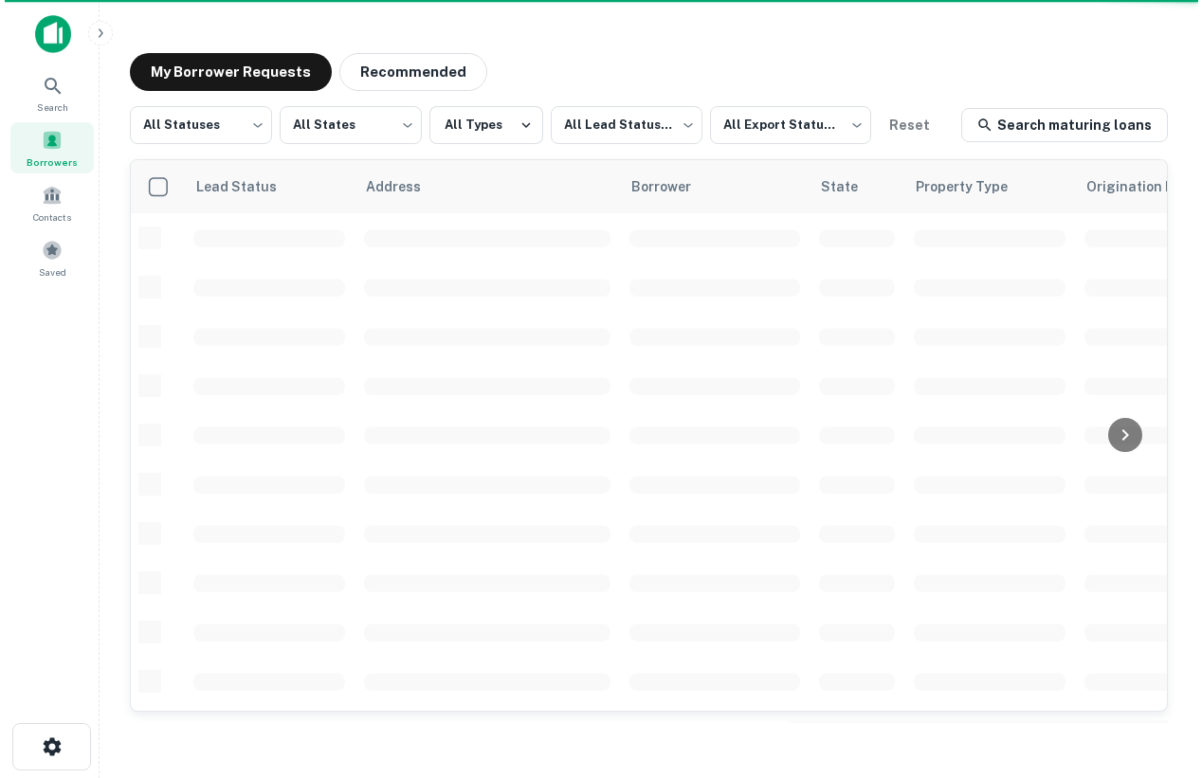
scroll to position [15, 0]
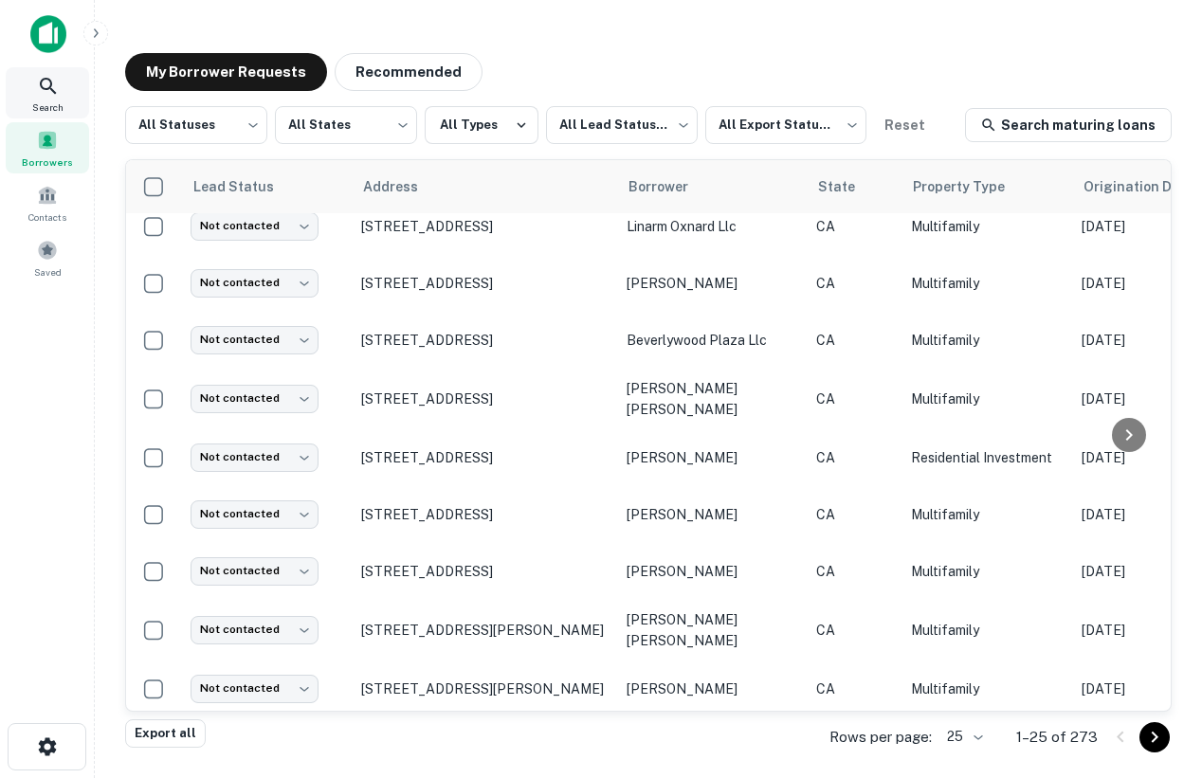
click at [53, 108] on span "Search" at bounding box center [47, 107] width 31 height 15
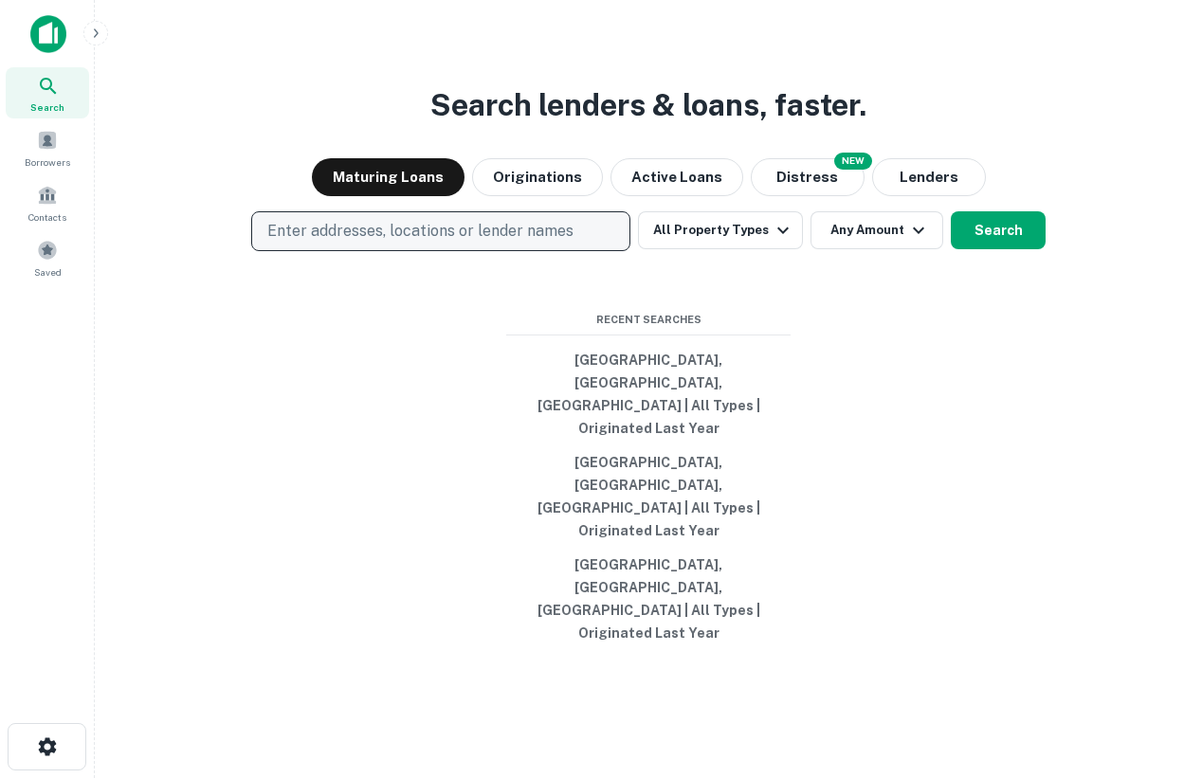
click at [489, 243] on p "Enter addresses, locations or lender names" at bounding box center [420, 231] width 306 height 23
type input "**********"
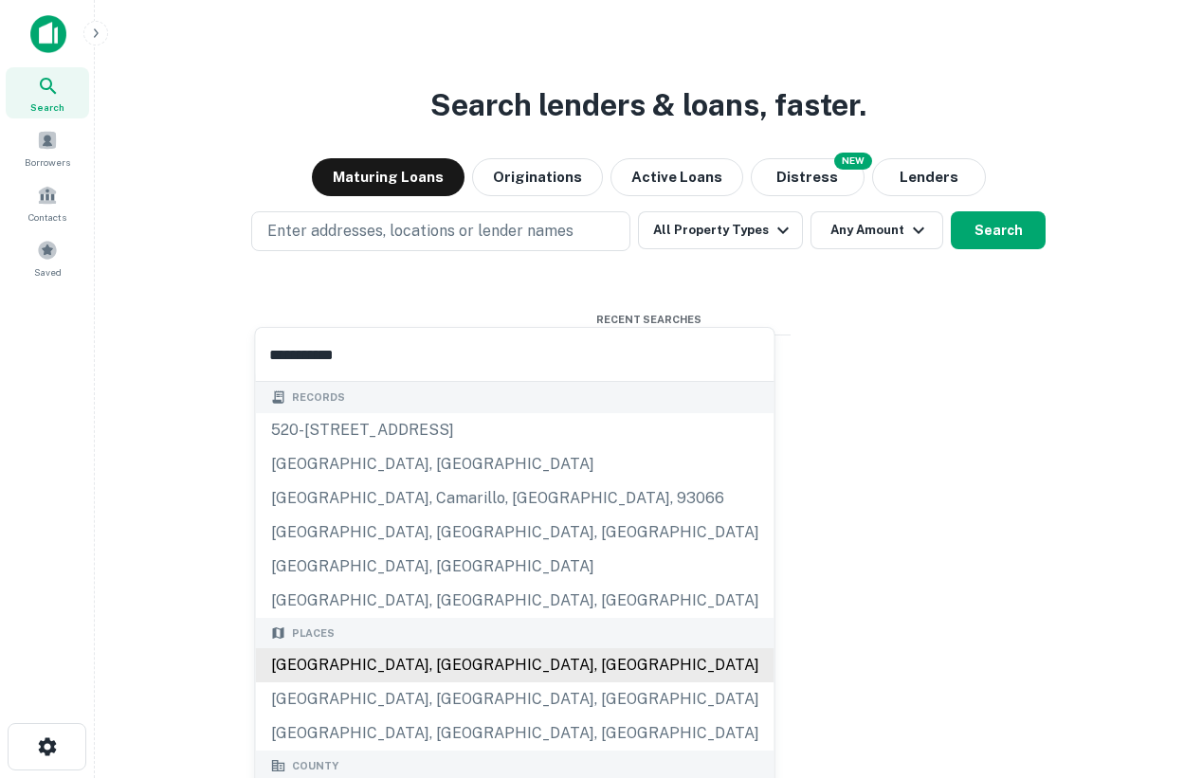
click at [384, 670] on div "[GEOGRAPHIC_DATA], [GEOGRAPHIC_DATA], [GEOGRAPHIC_DATA]" at bounding box center [515, 665] width 519 height 34
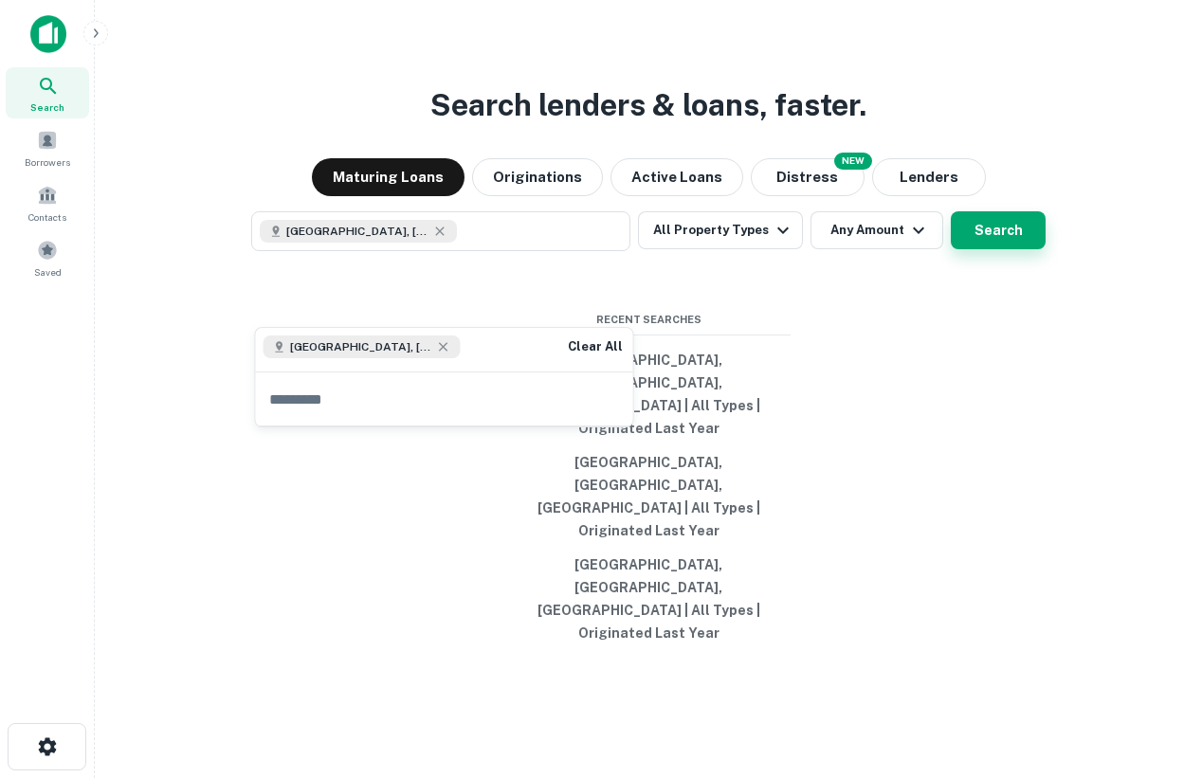
click at [996, 249] on button "Search" at bounding box center [998, 230] width 95 height 38
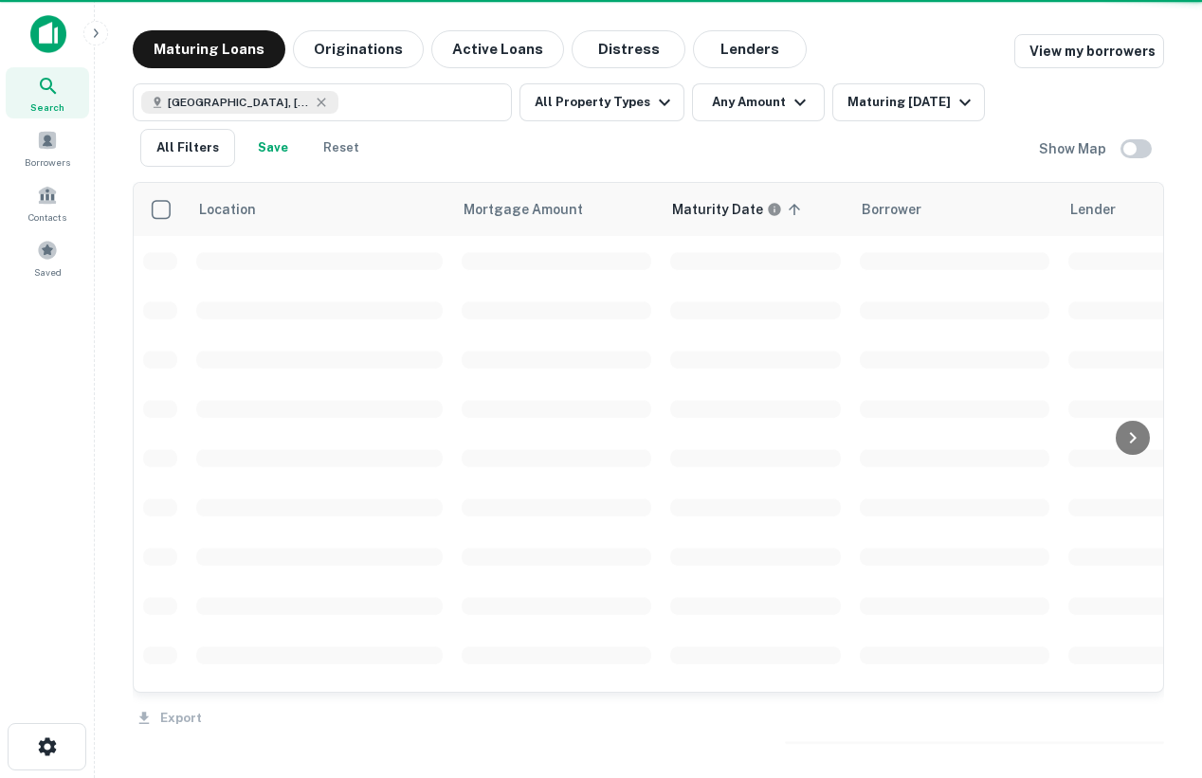
scroll to position [15, 0]
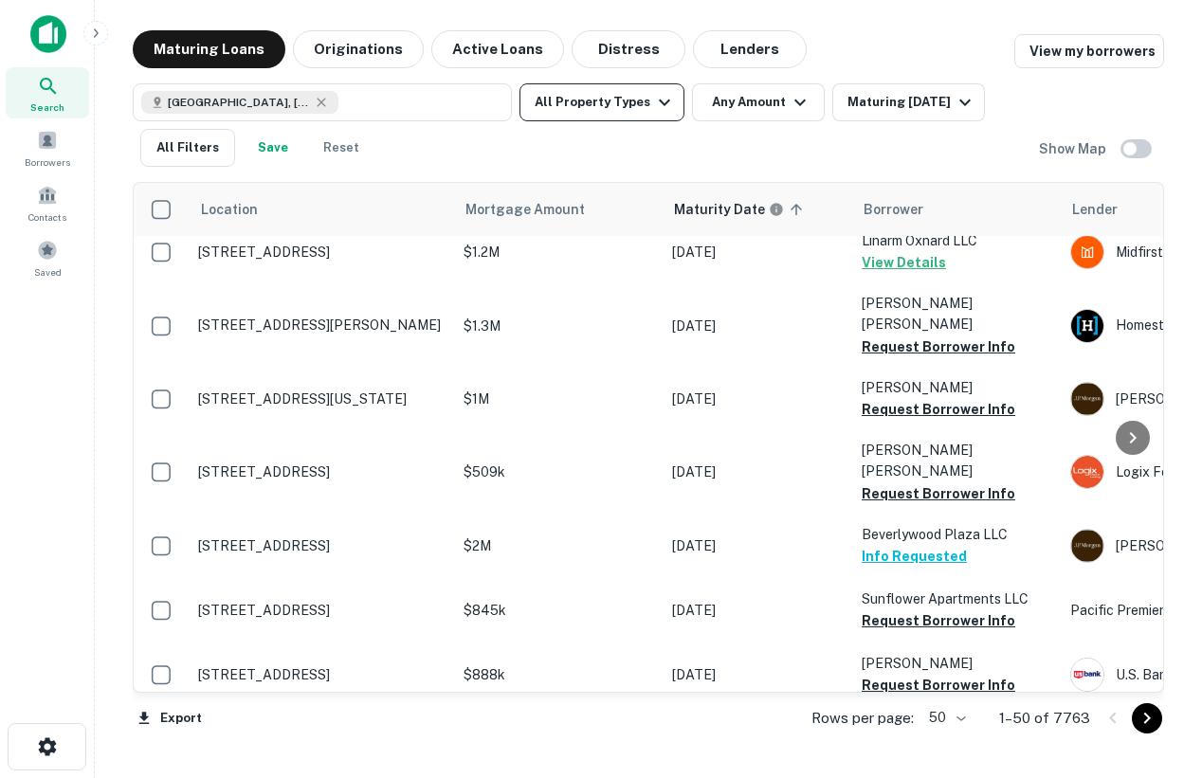
click at [600, 100] on button "All Property Types" at bounding box center [602, 102] width 165 height 38
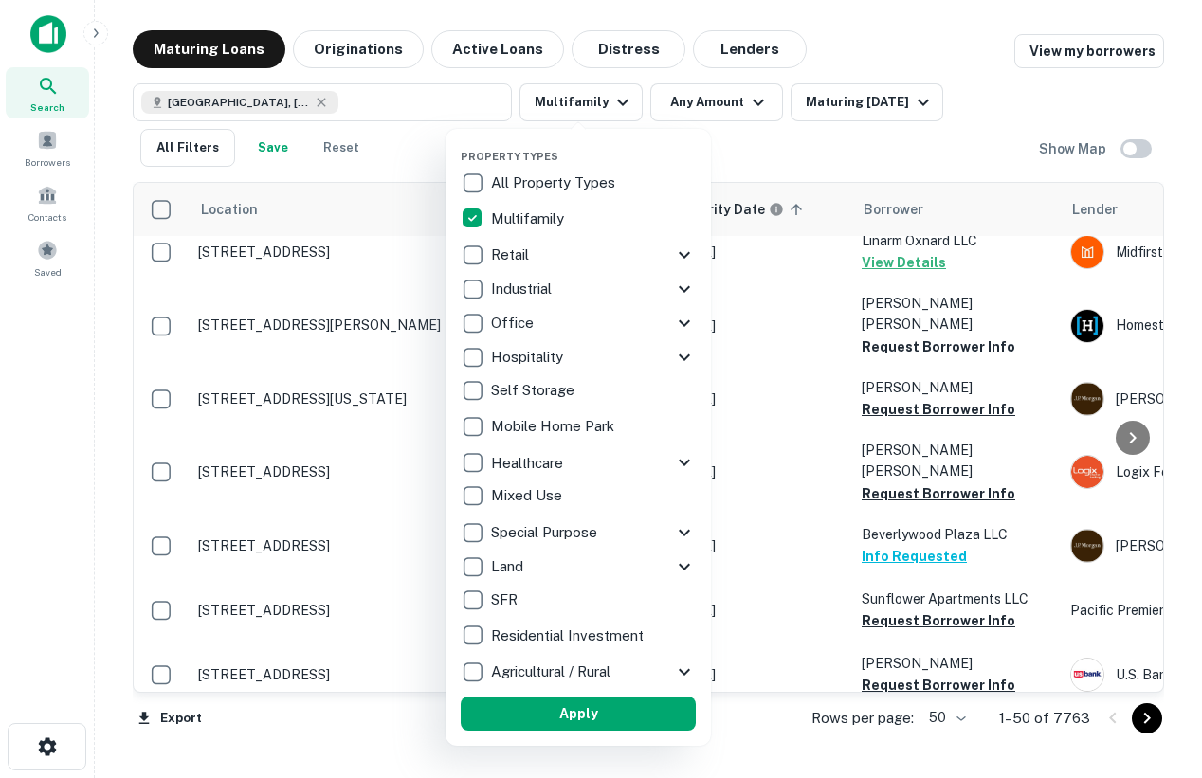
click at [586, 740] on div "Property Types All Property Types Multifamily Retail Storefront Auto Shop Bar S…" at bounding box center [578, 437] width 265 height 617
click at [577, 721] on button "Apply" at bounding box center [578, 714] width 235 height 34
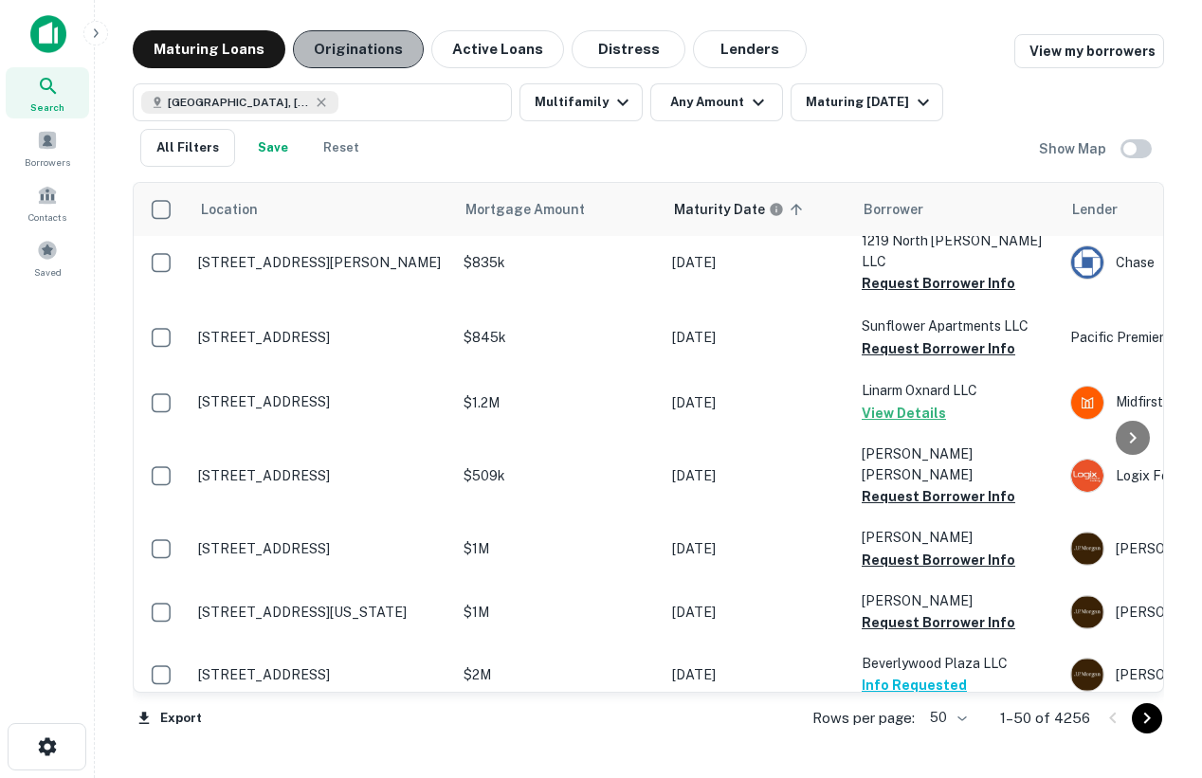
click at [373, 40] on button "Originations" at bounding box center [358, 49] width 131 height 38
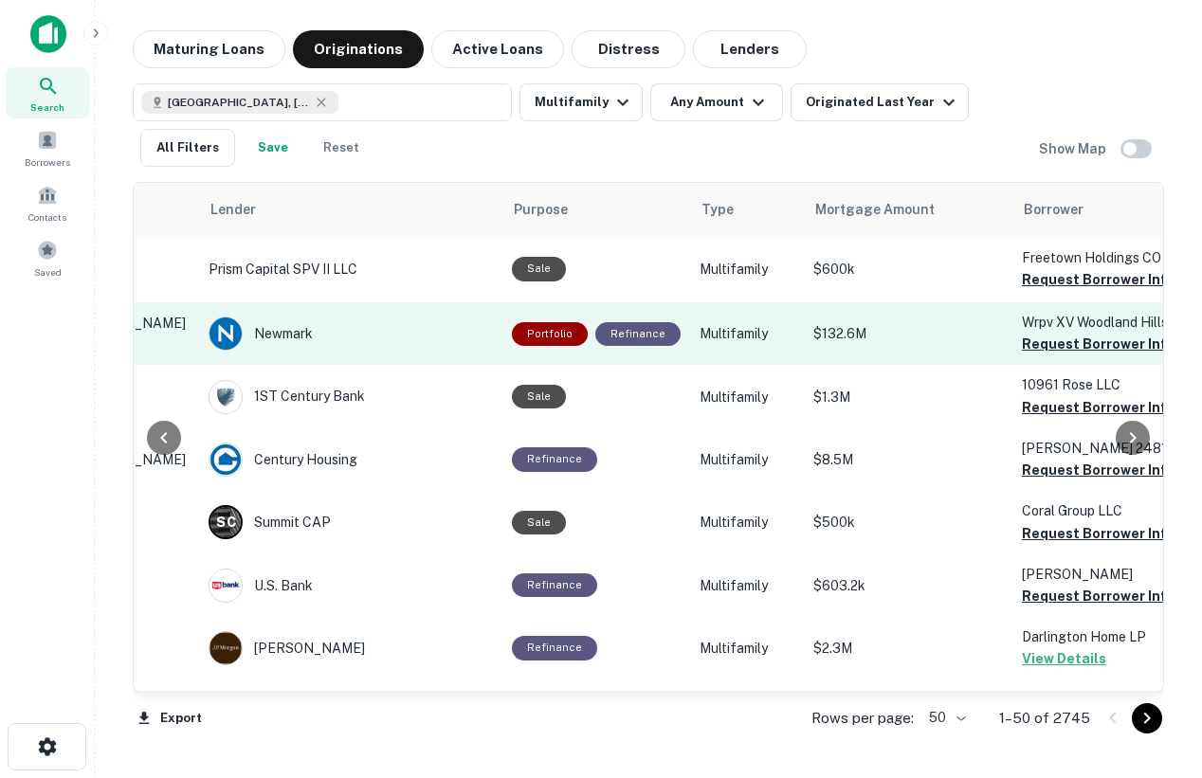
scroll to position [0, 384]
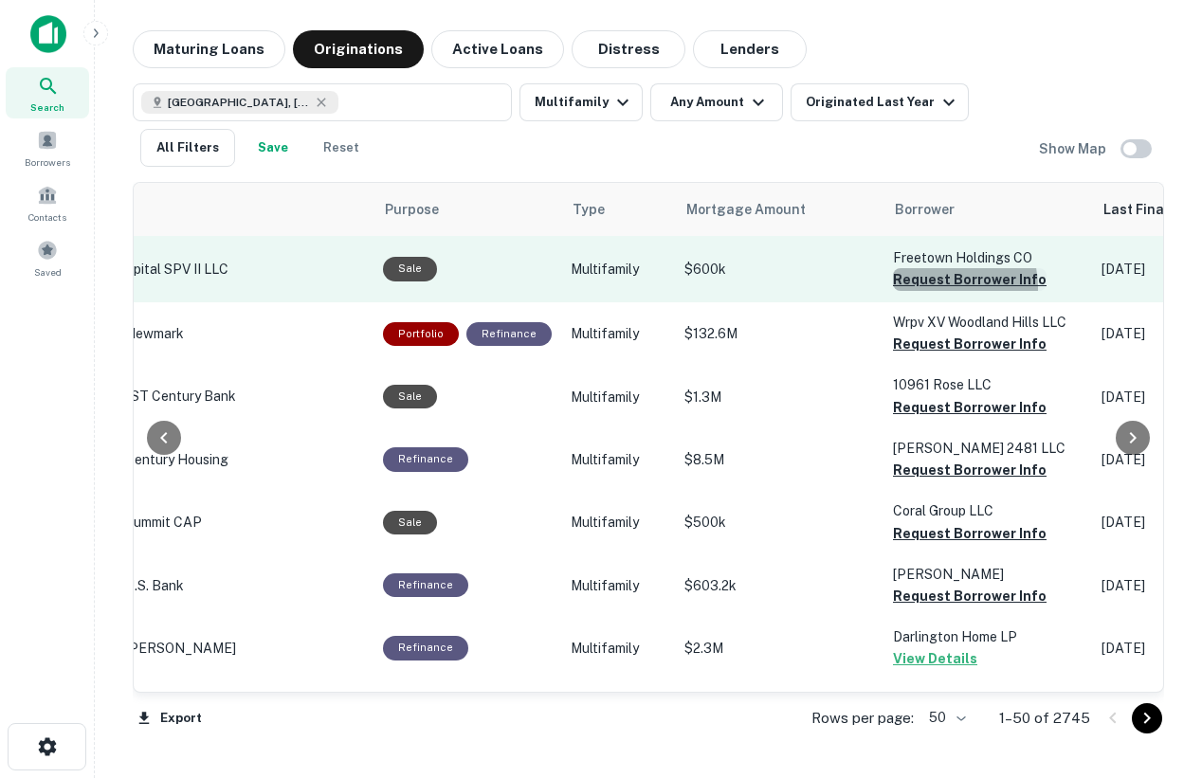
click at [928, 287] on button "Request Borrower Info" at bounding box center [970, 279] width 154 height 23
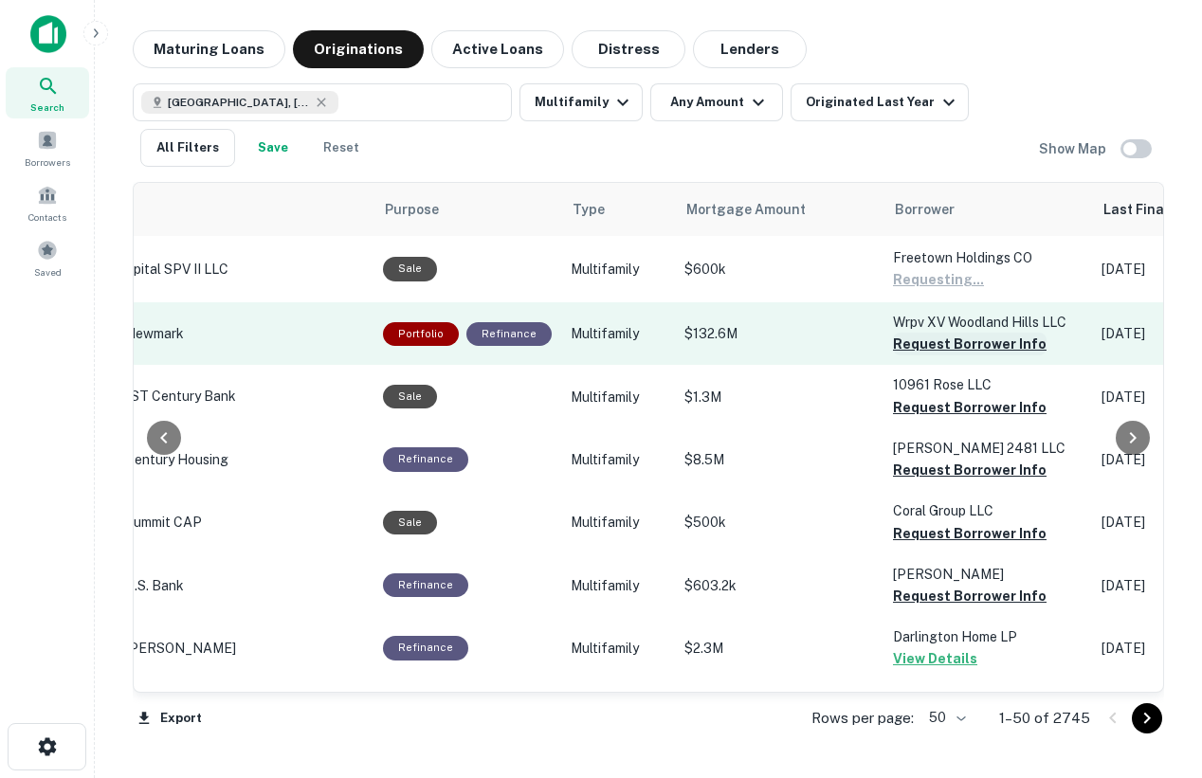
click at [935, 352] on button "Request Borrower Info" at bounding box center [970, 344] width 154 height 23
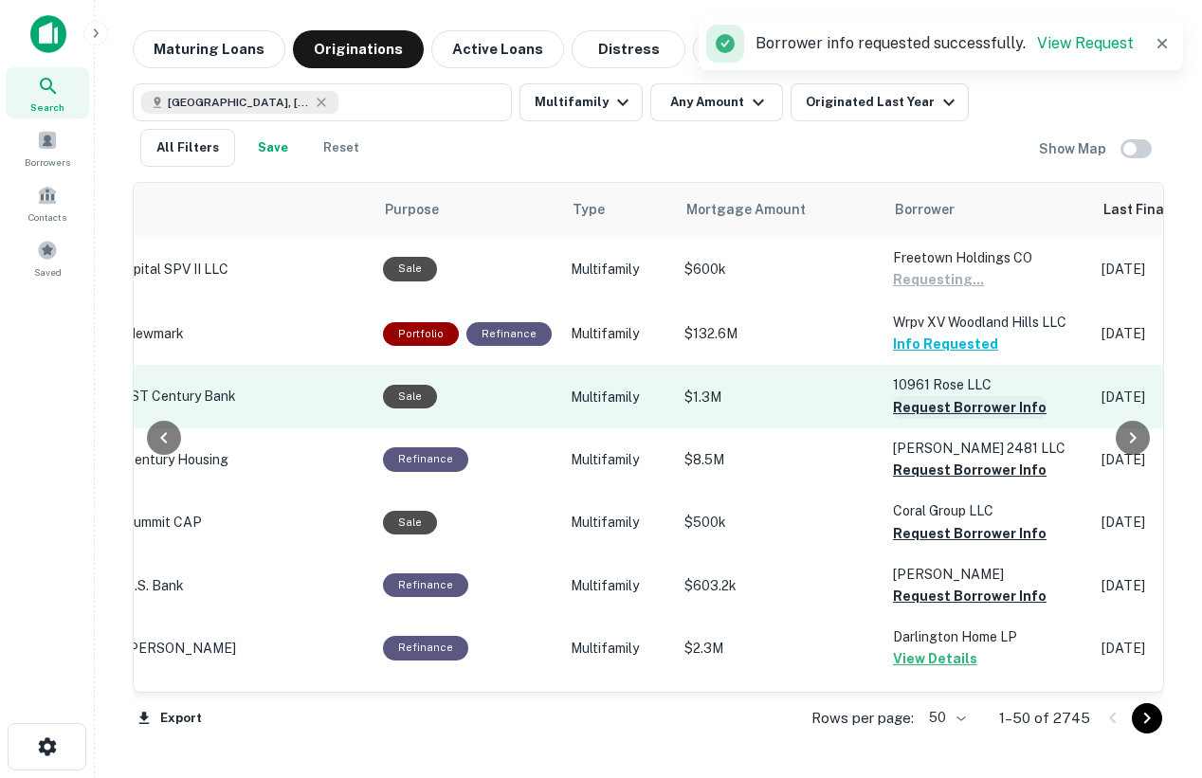
click at [944, 414] on button "Request Borrower Info" at bounding box center [970, 407] width 154 height 23
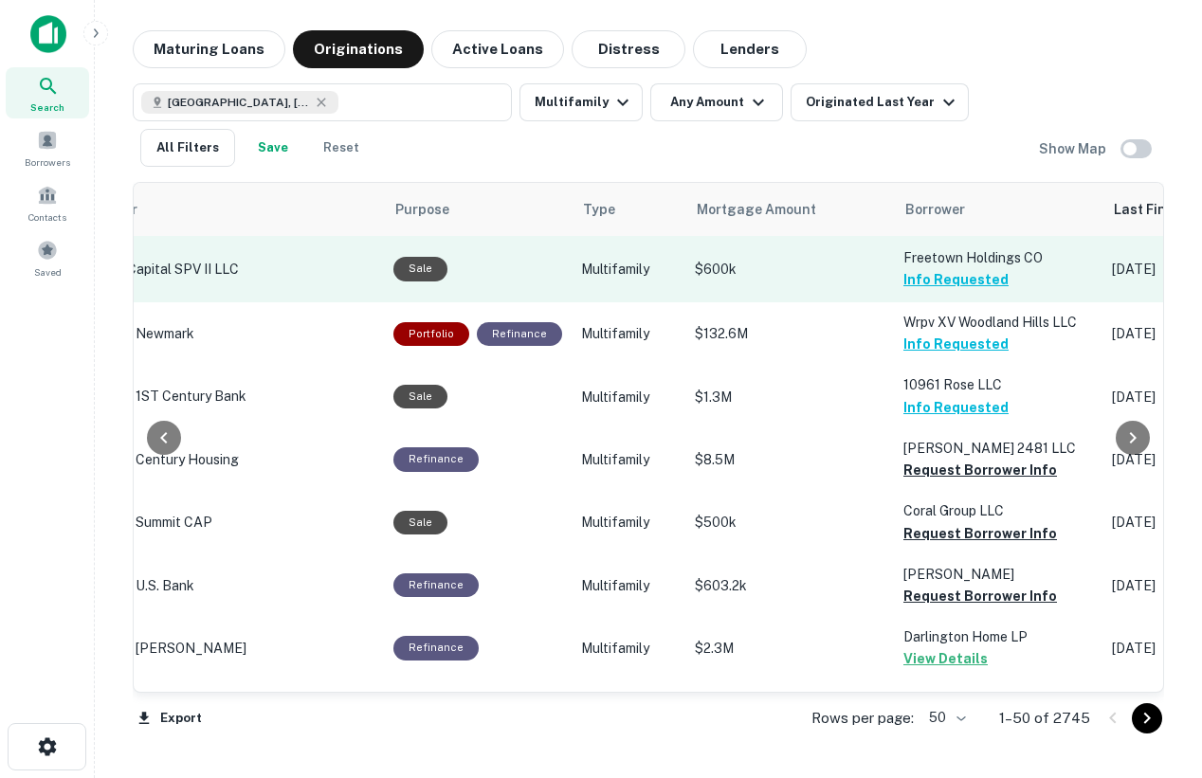
scroll to position [0, 370]
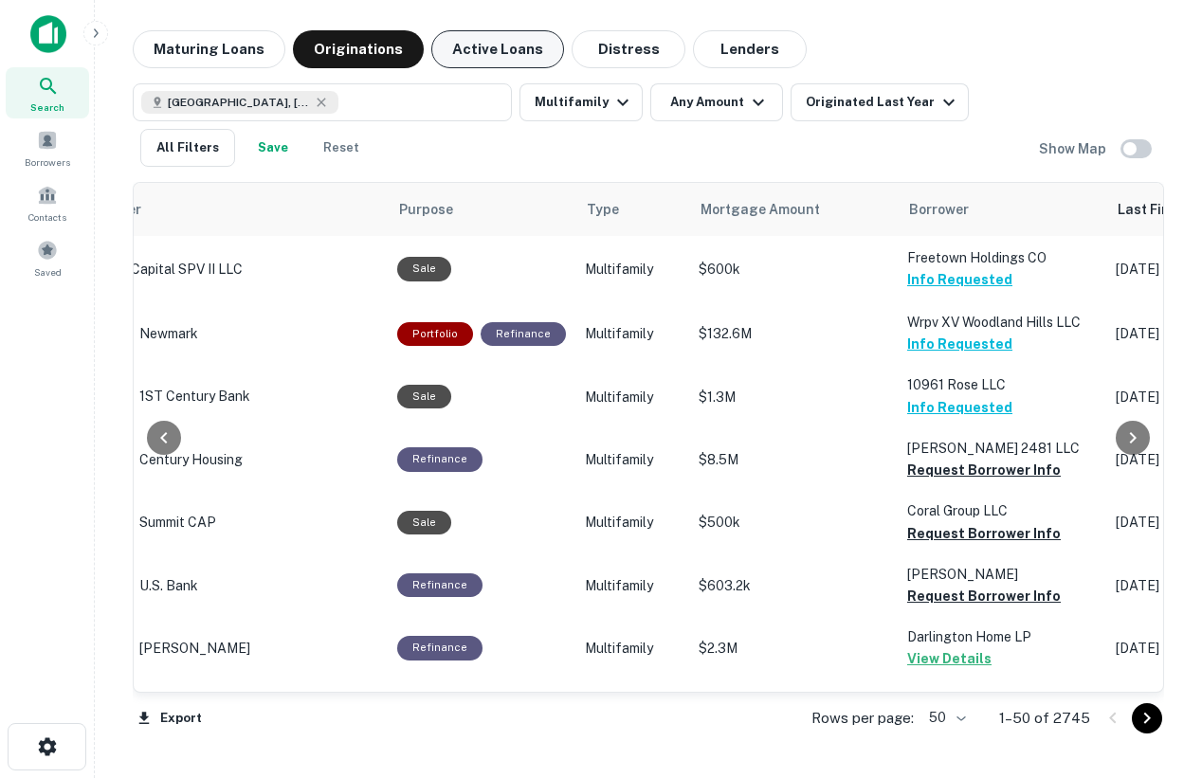
click at [495, 56] on button "Active Loans" at bounding box center [497, 49] width 133 height 38
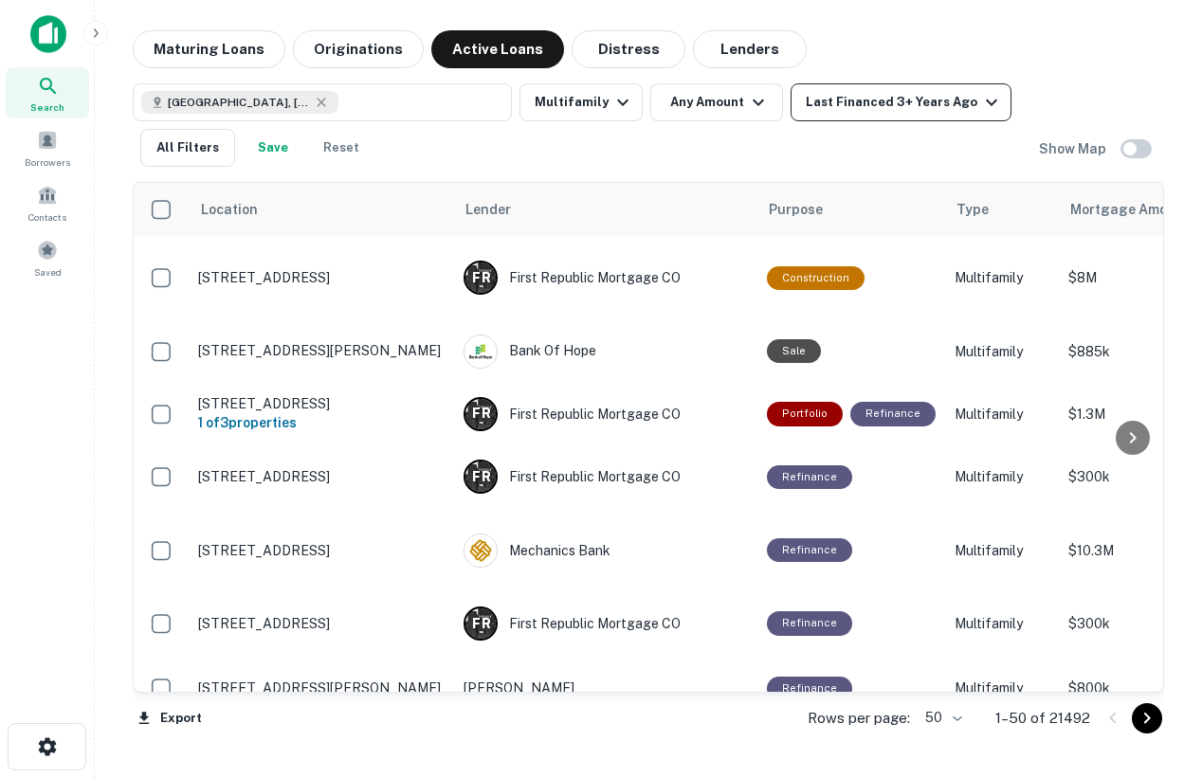
click at [960, 97] on div "Last Financed 3+ Years Ago" at bounding box center [904, 102] width 197 height 23
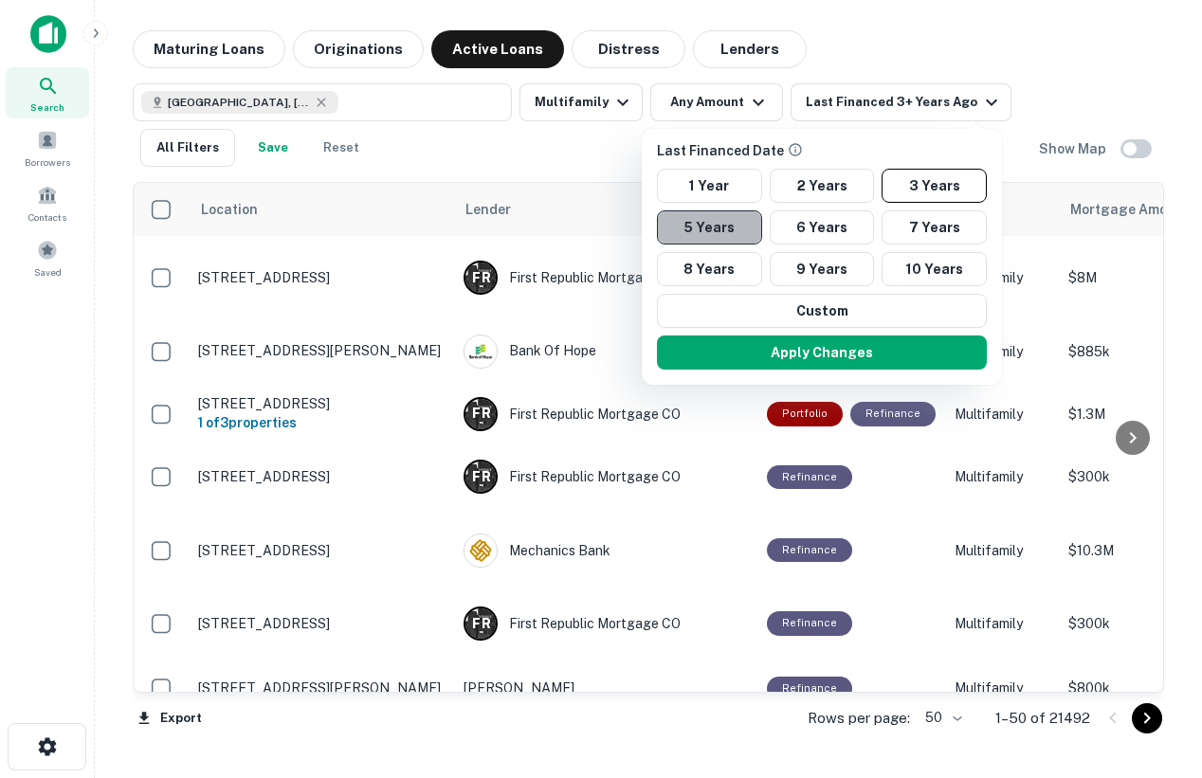
click at [745, 226] on button "5 Years" at bounding box center [709, 227] width 105 height 34
click at [846, 229] on button "6 Years" at bounding box center [822, 227] width 105 height 34
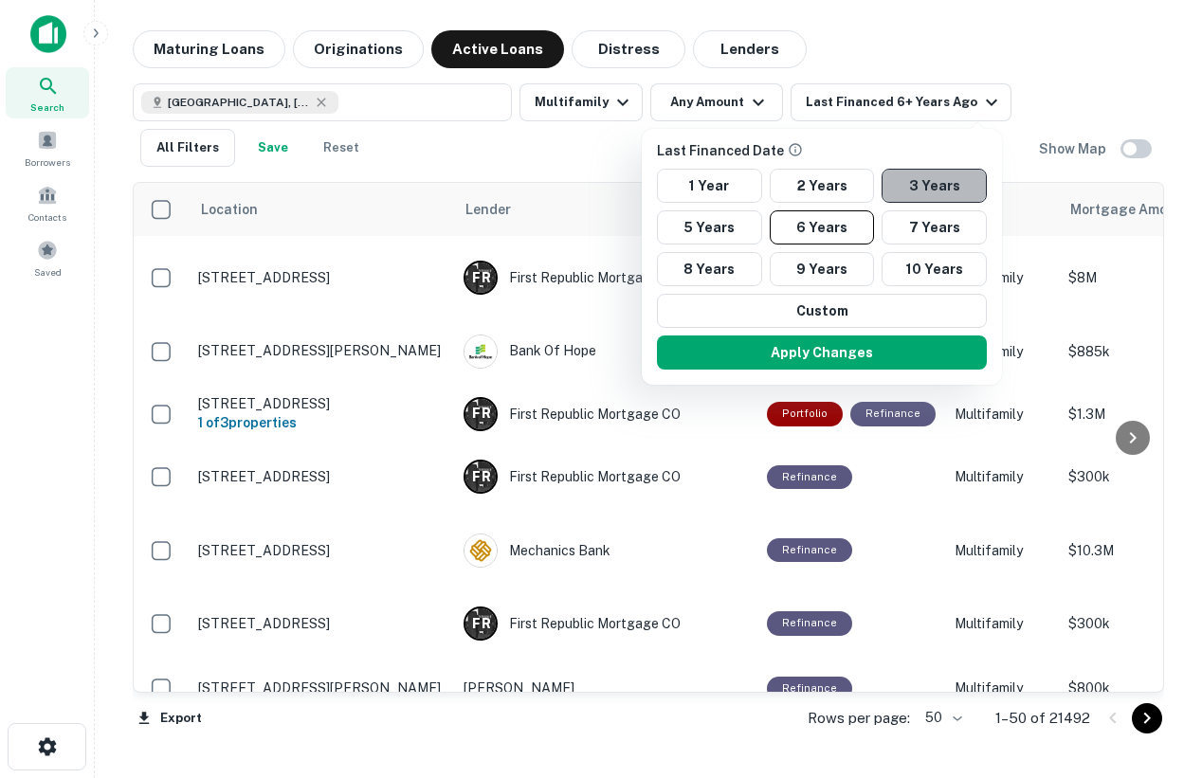
click at [939, 181] on button "3 Years" at bounding box center [934, 186] width 105 height 34
click at [1038, 94] on div at bounding box center [601, 389] width 1202 height 778
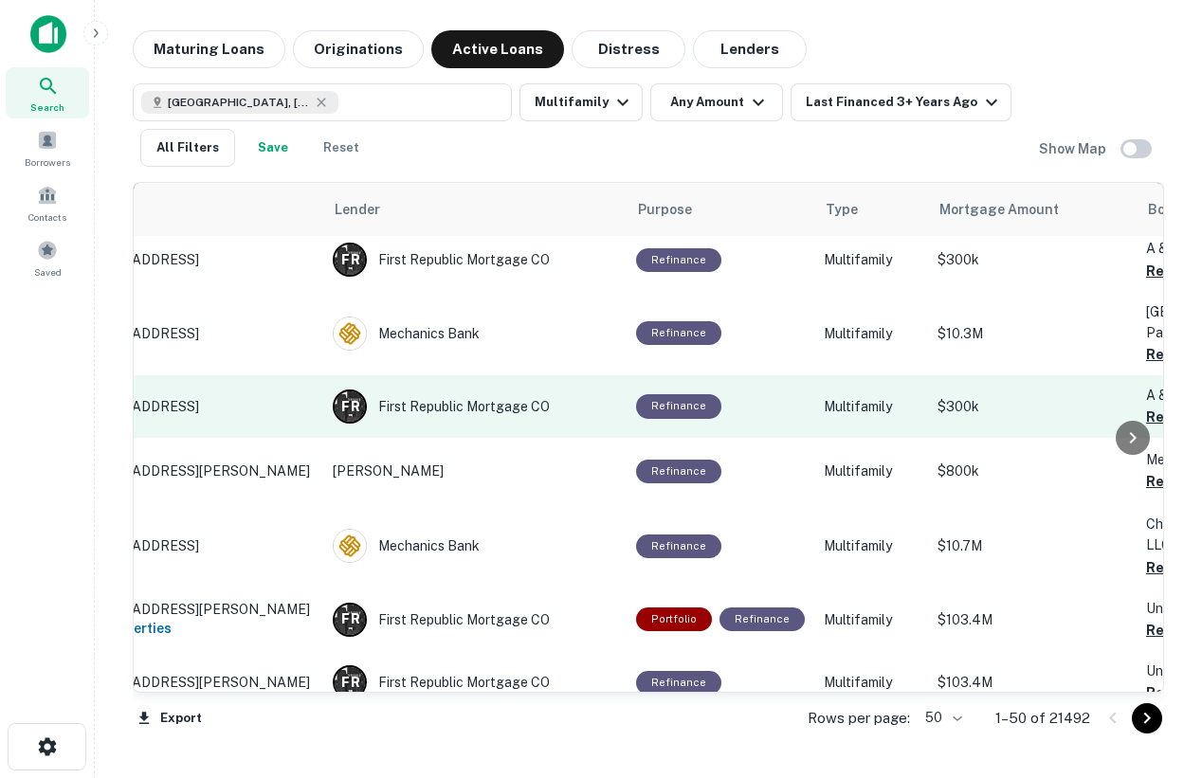
scroll to position [217, 0]
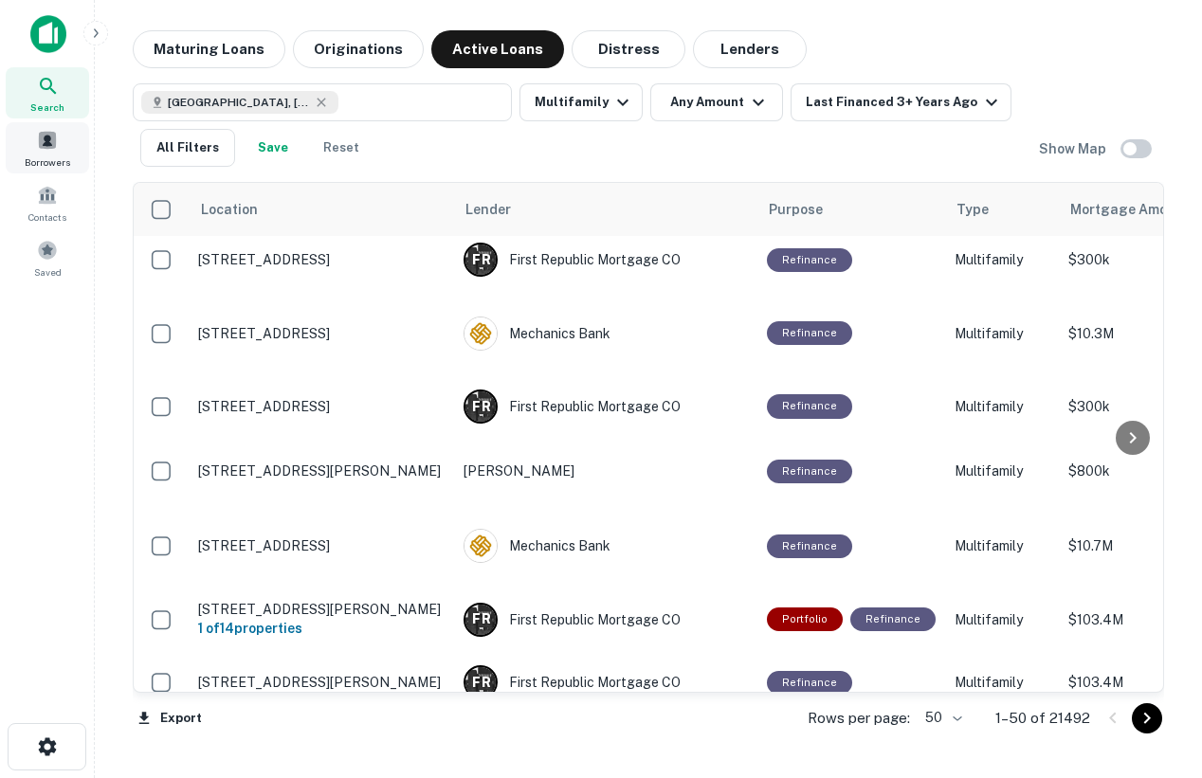
click at [59, 144] on div "Borrowers" at bounding box center [47, 147] width 83 height 51
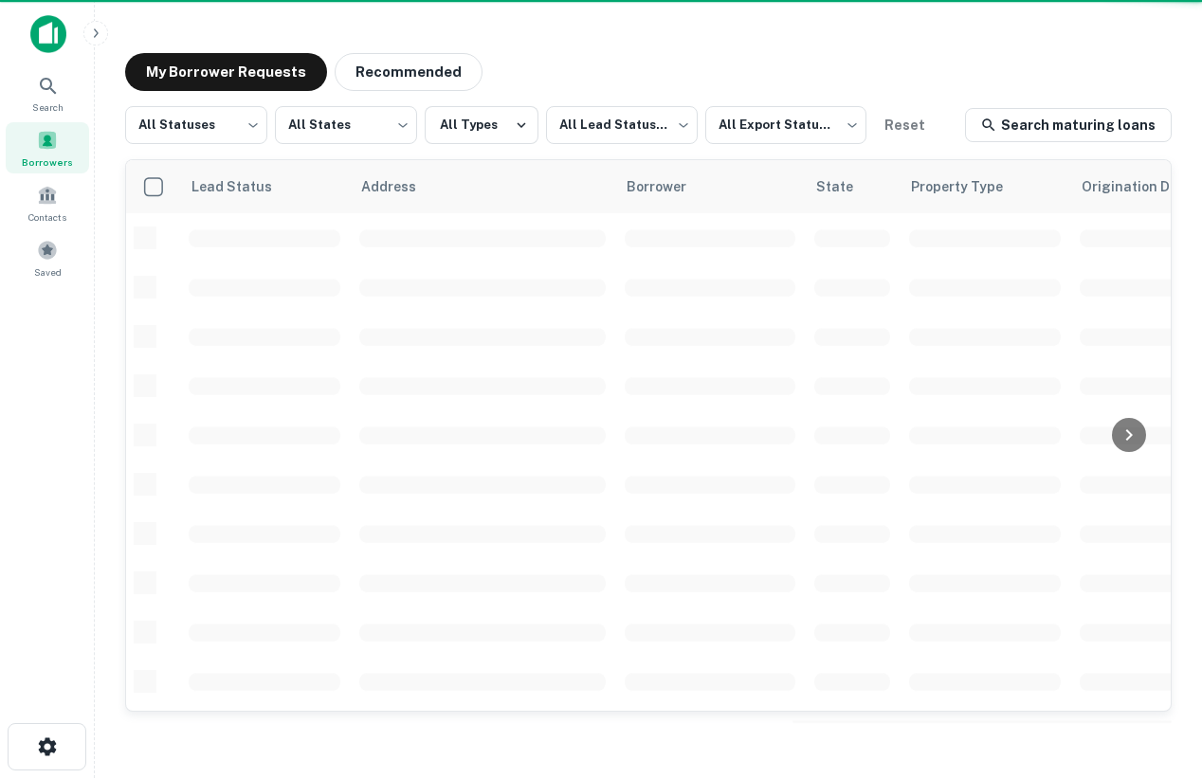
scroll to position [201, 0]
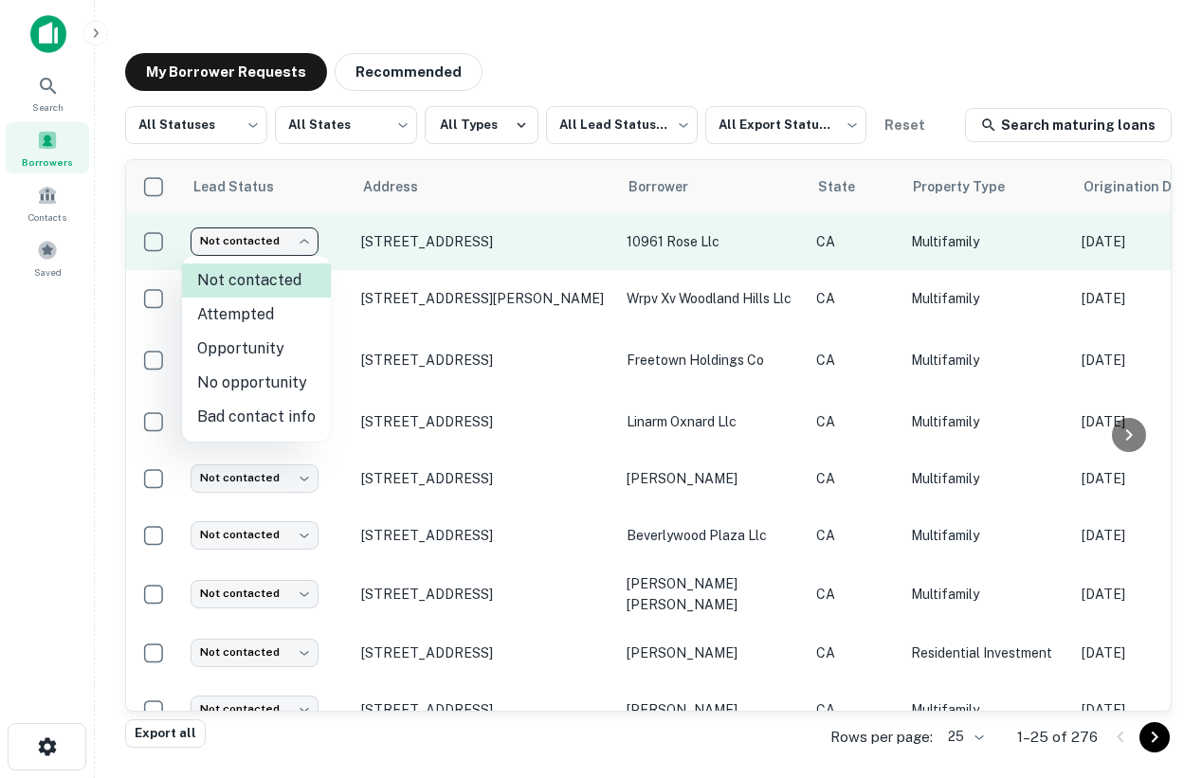
click at [279, 236] on body "Search Borrowers Contacts Saved My Borrower Requests Recommended All Statuses *…" at bounding box center [601, 389] width 1202 height 778
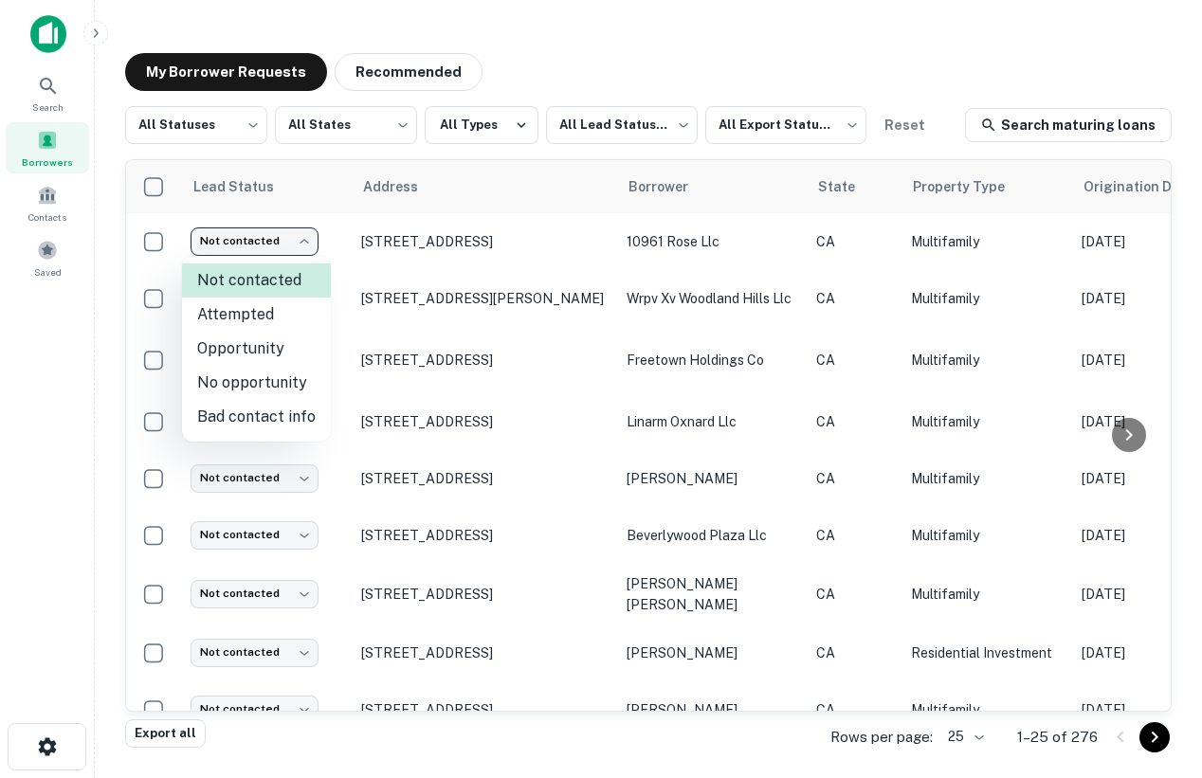
click at [527, 218] on div at bounding box center [601, 389] width 1202 height 778
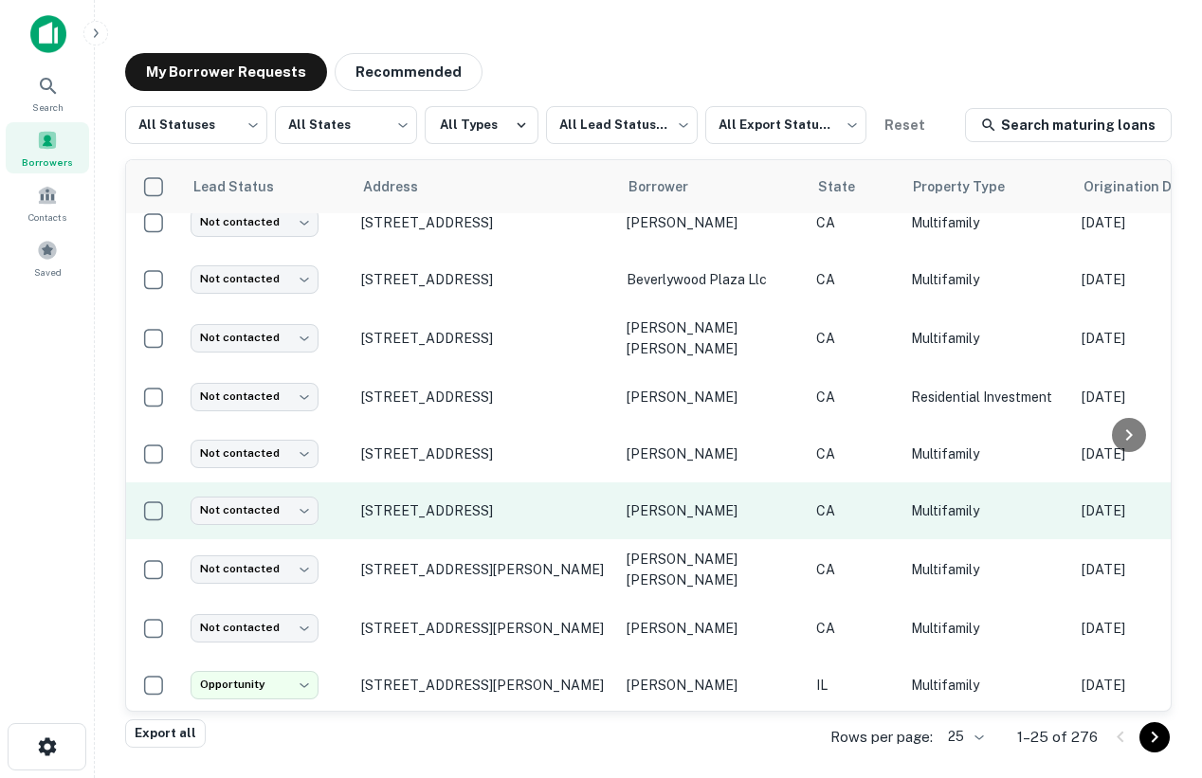
scroll to position [278, 0]
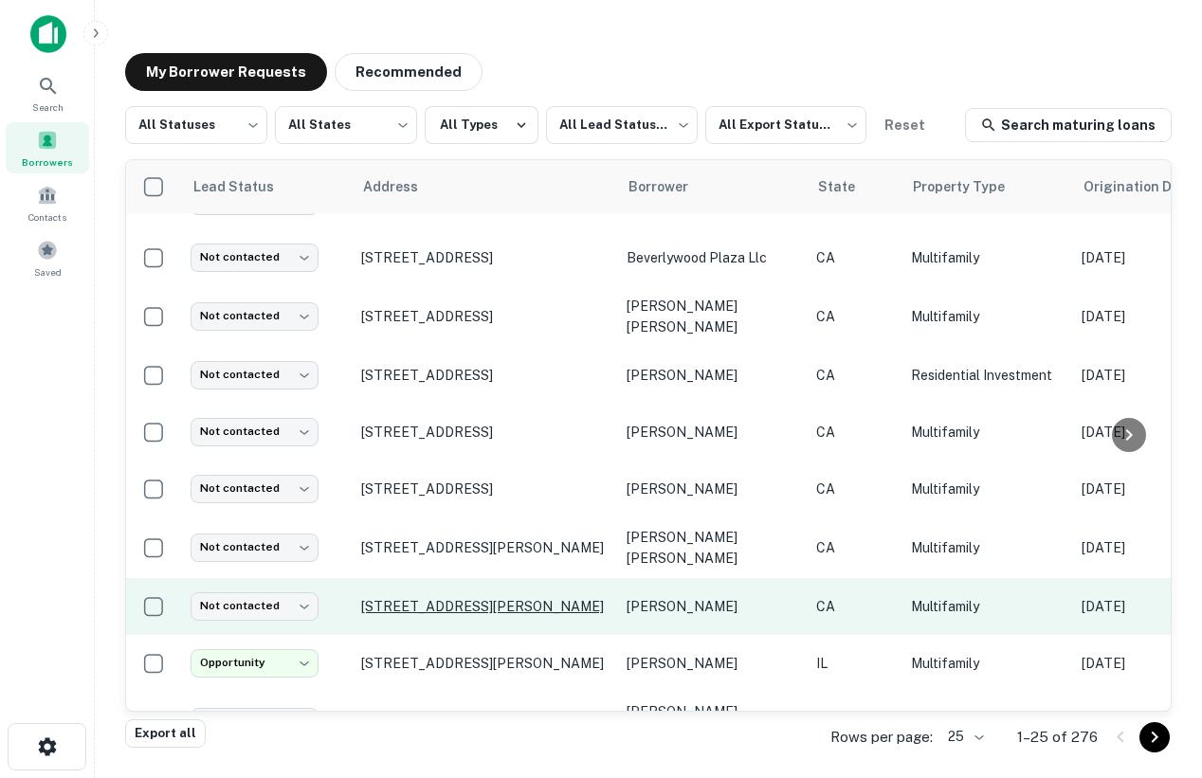
click at [440, 598] on p "2077 Charle St Costa Mesa, CA 92627" at bounding box center [484, 606] width 246 height 17
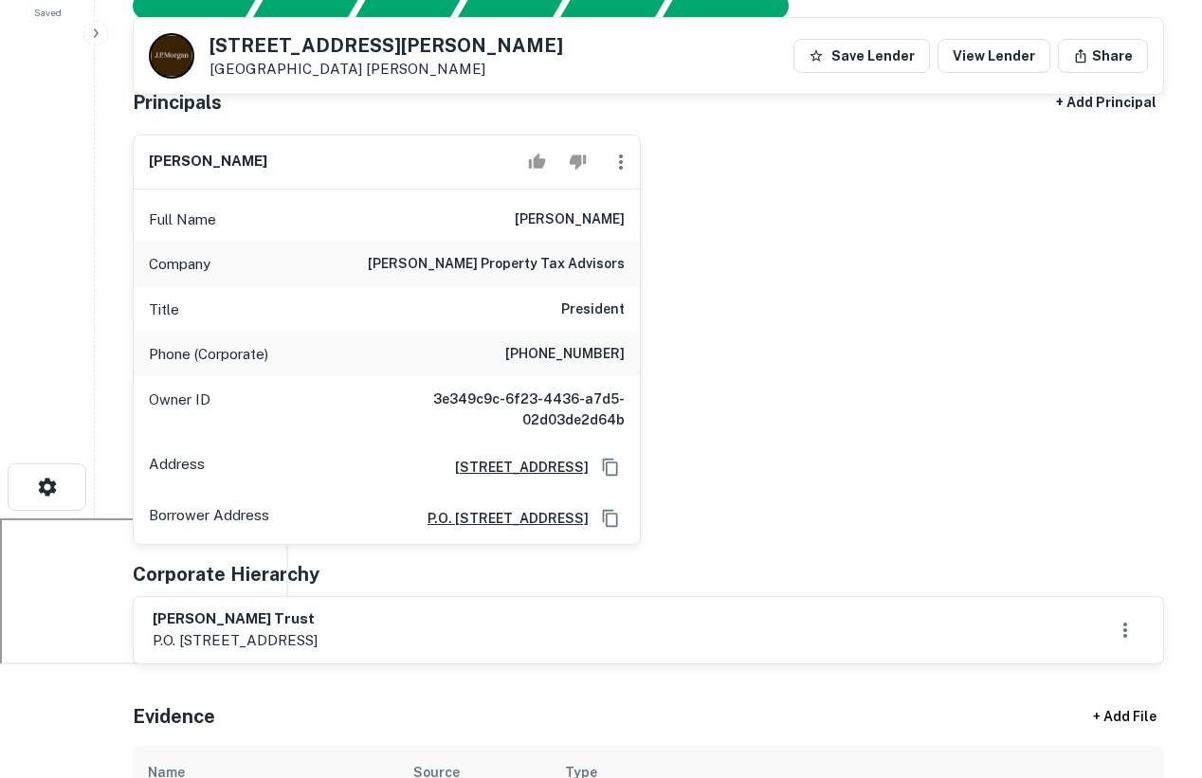
scroll to position [259, 0]
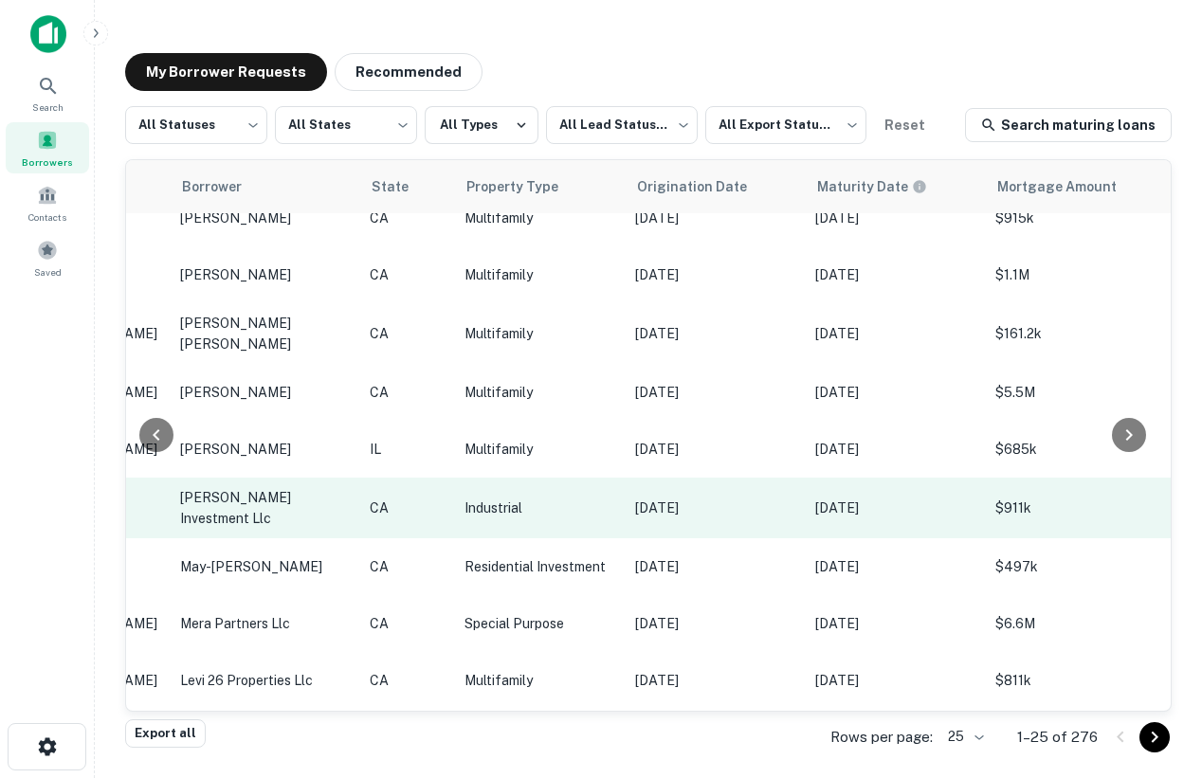
scroll to position [492, 598]
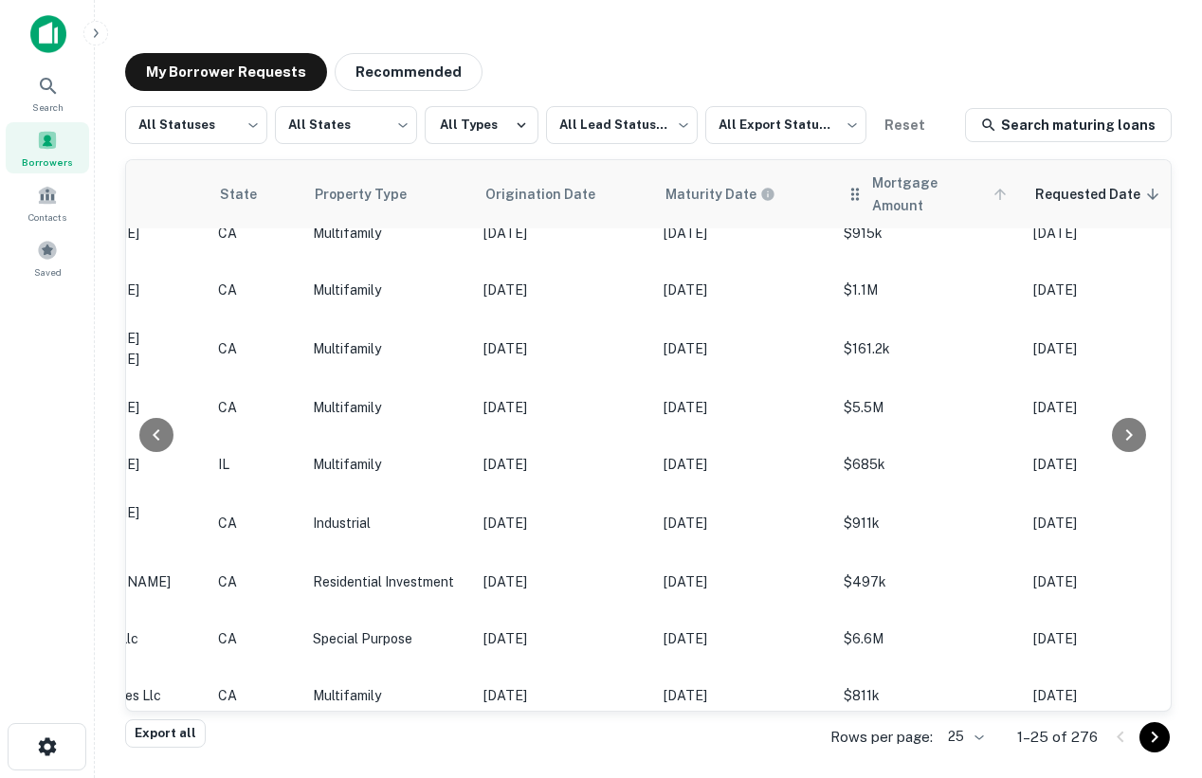
click at [920, 182] on span "Mortgage Amount" at bounding box center [942, 195] width 140 height 46
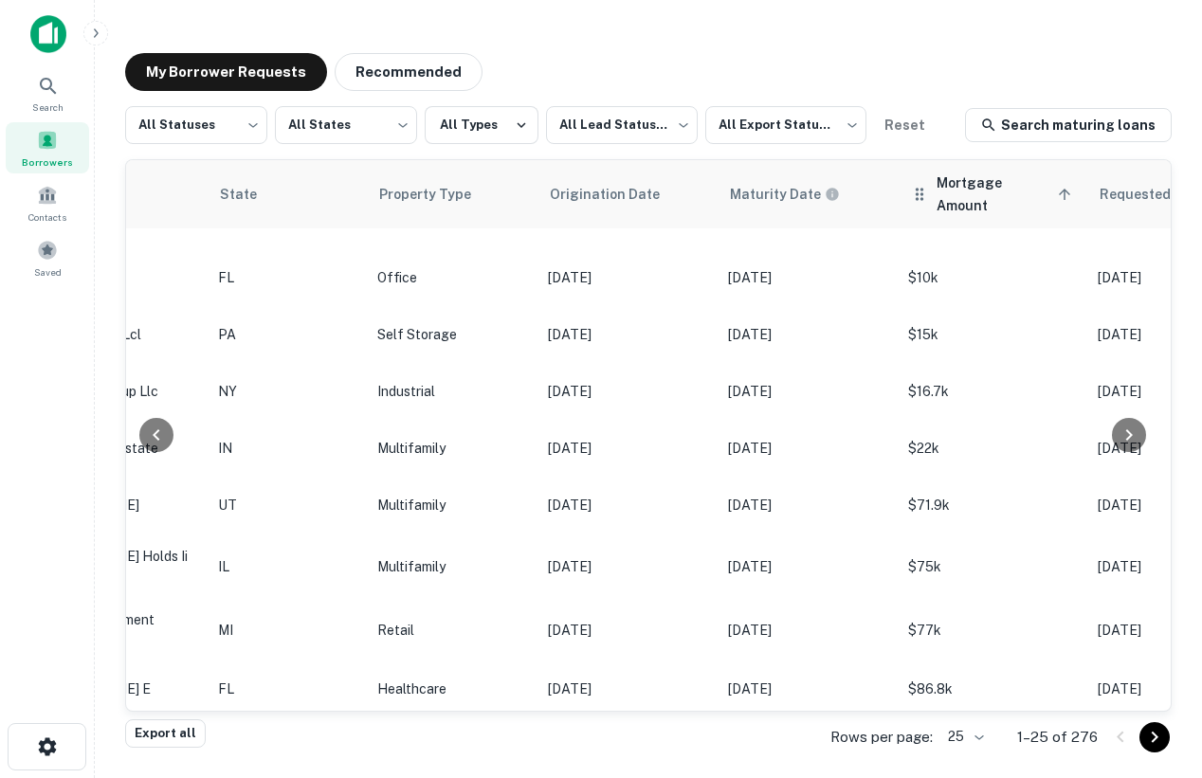
scroll to position [33, 598]
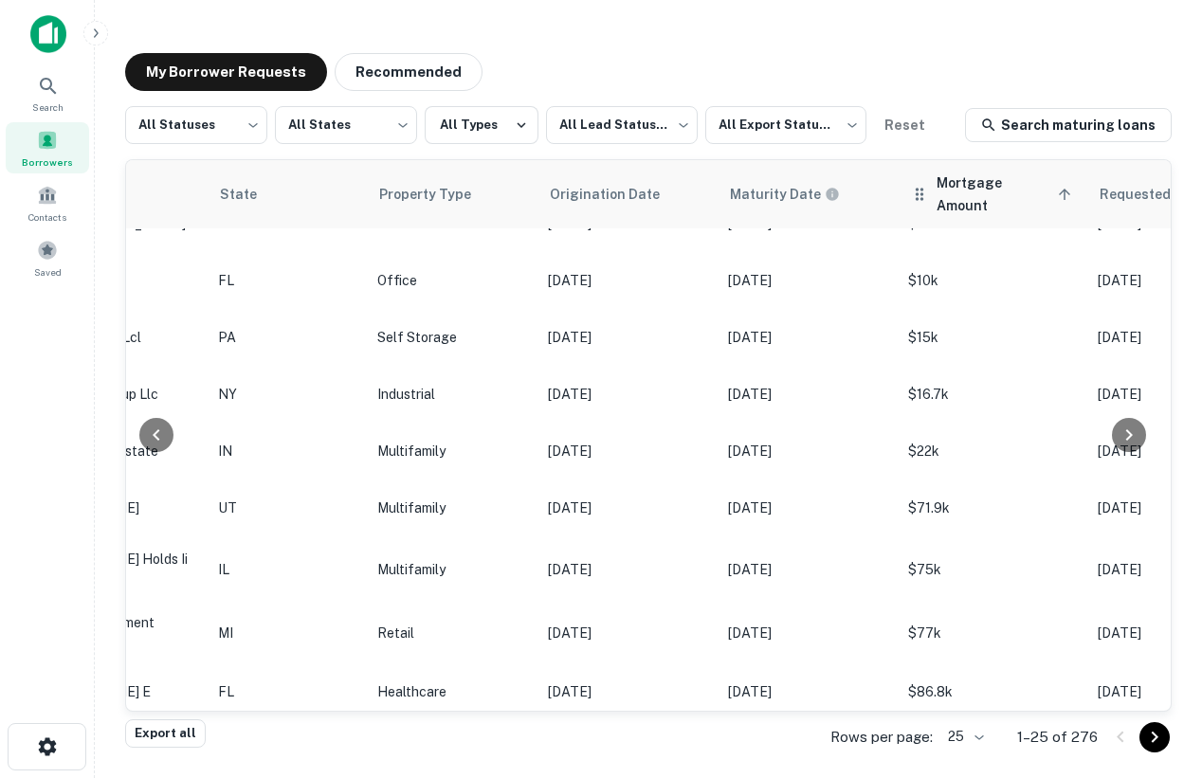
click at [937, 186] on span "Mortgage Amount sorted ascending" at bounding box center [1007, 195] width 140 height 46
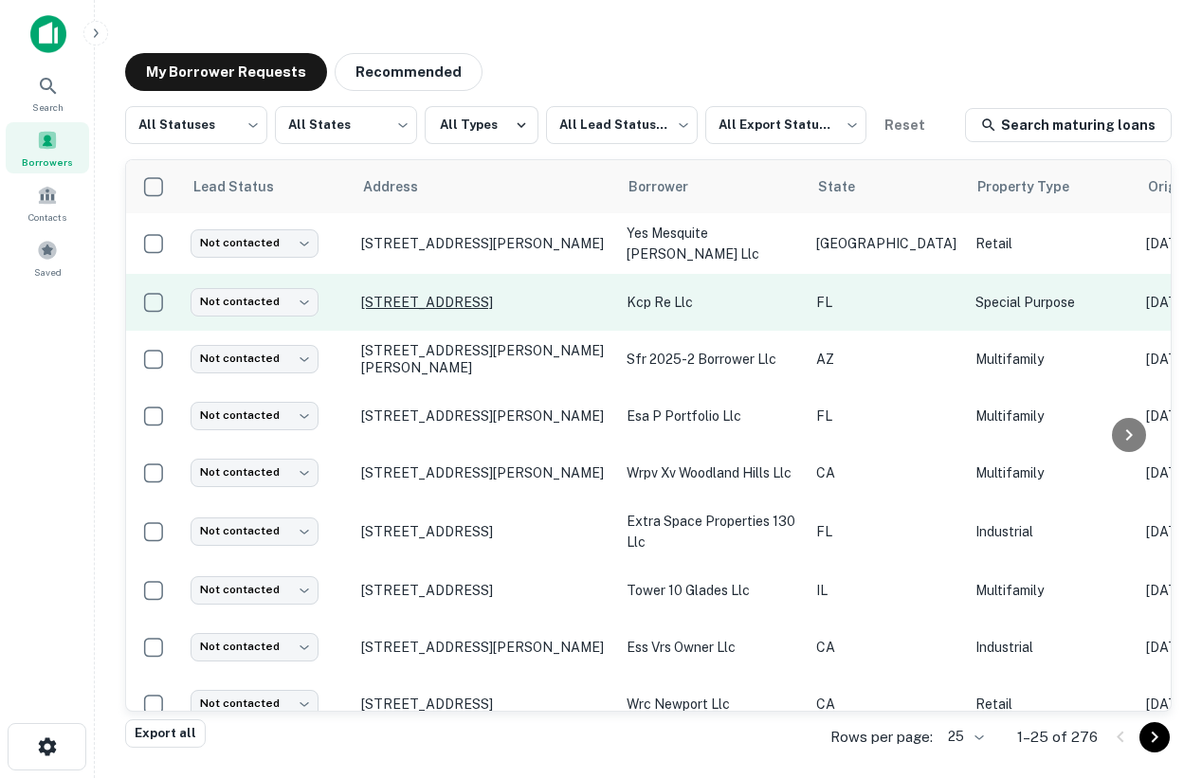
click at [496, 294] on p "4947 Le Chalet Blvd Boynton Beach, FL 33436" at bounding box center [484, 302] width 246 height 17
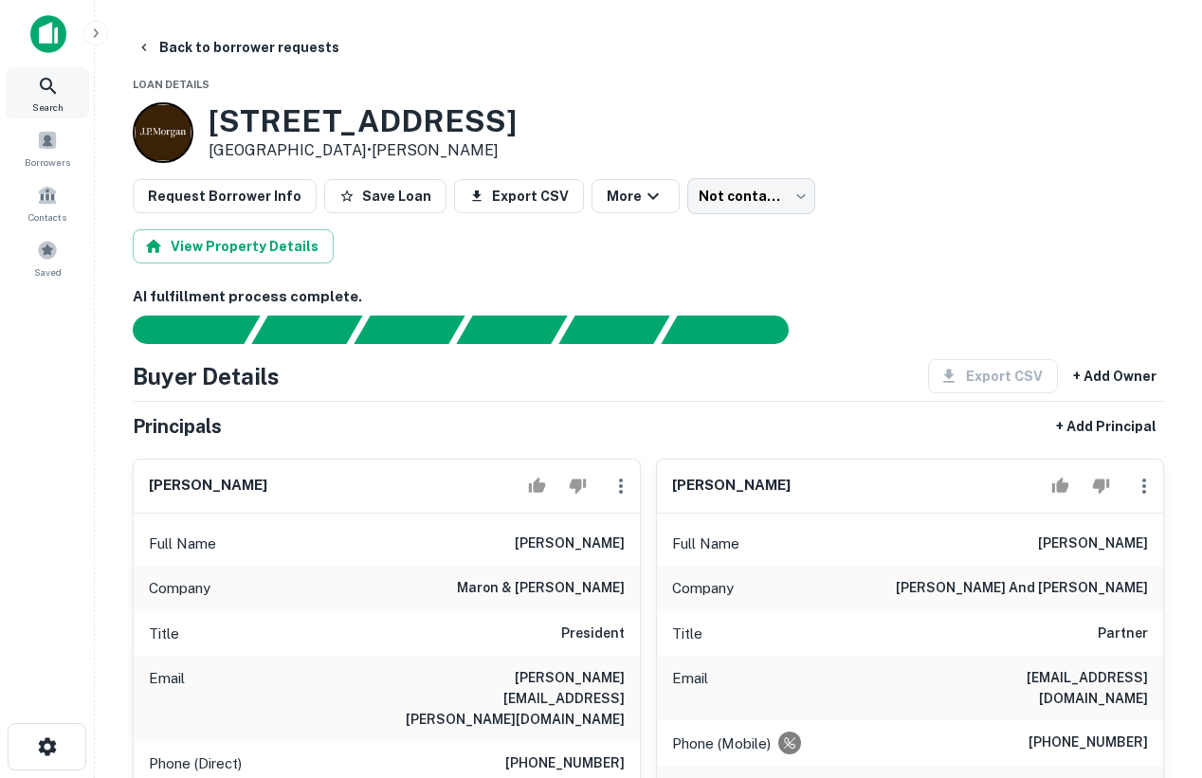
click at [46, 94] on icon at bounding box center [48, 86] width 23 height 23
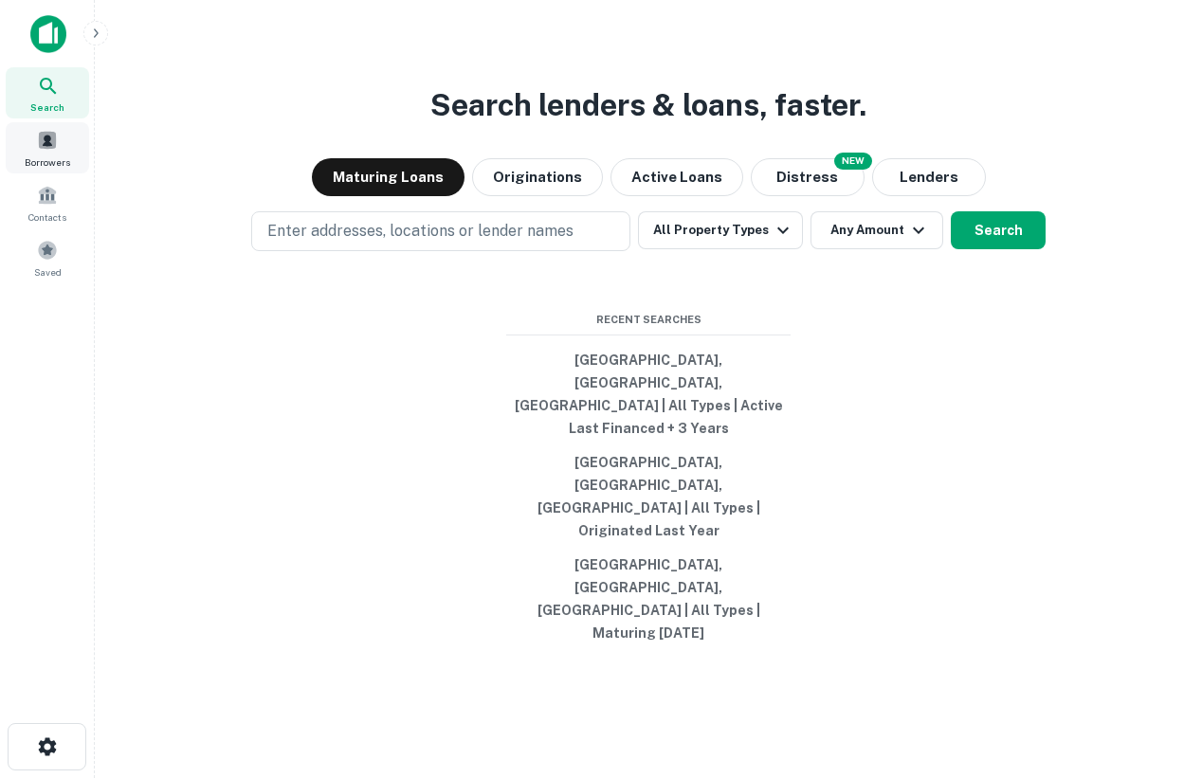
click at [57, 167] on span "Borrowers" at bounding box center [48, 162] width 46 height 15
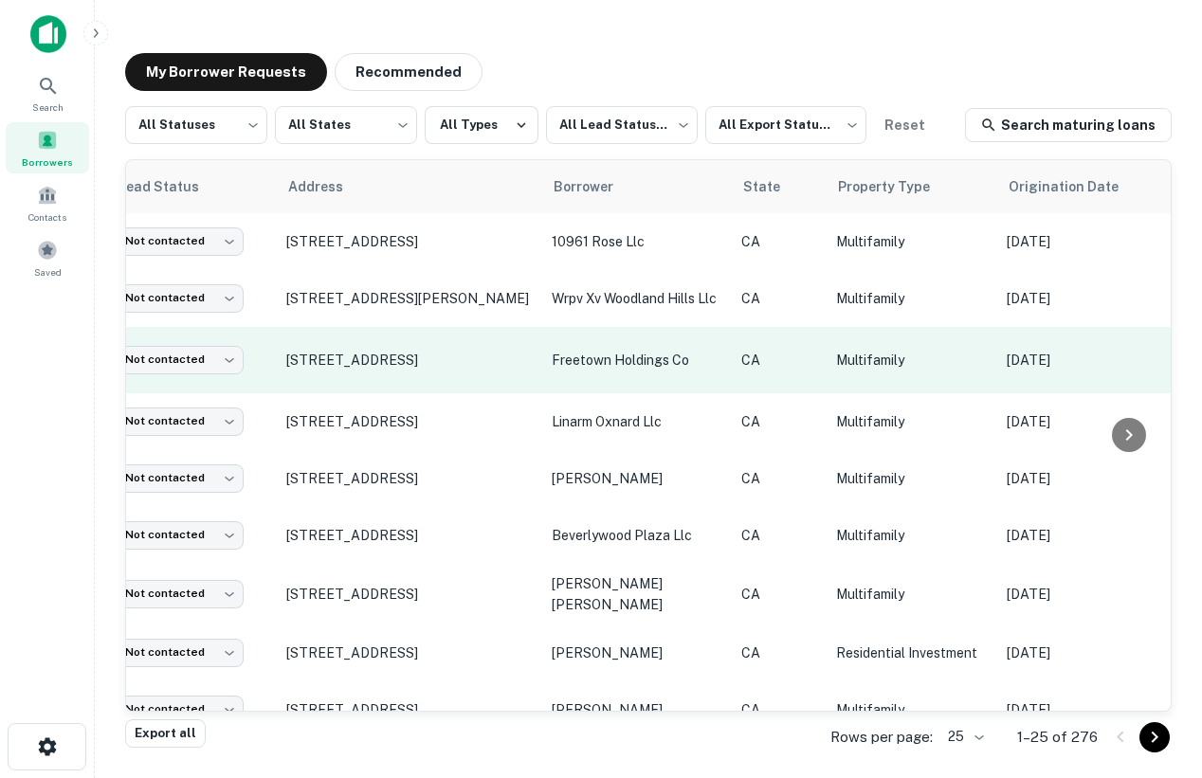
scroll to position [0, 91]
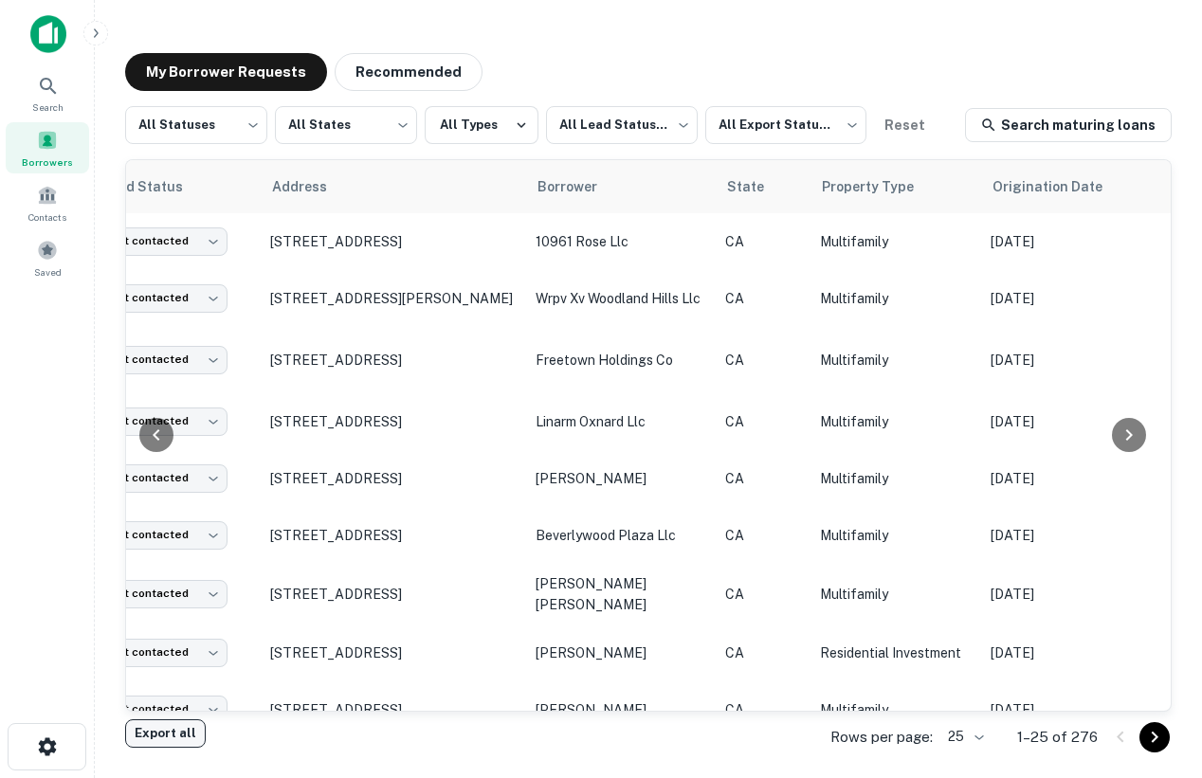
click at [188, 734] on button "Export all" at bounding box center [165, 734] width 81 height 28
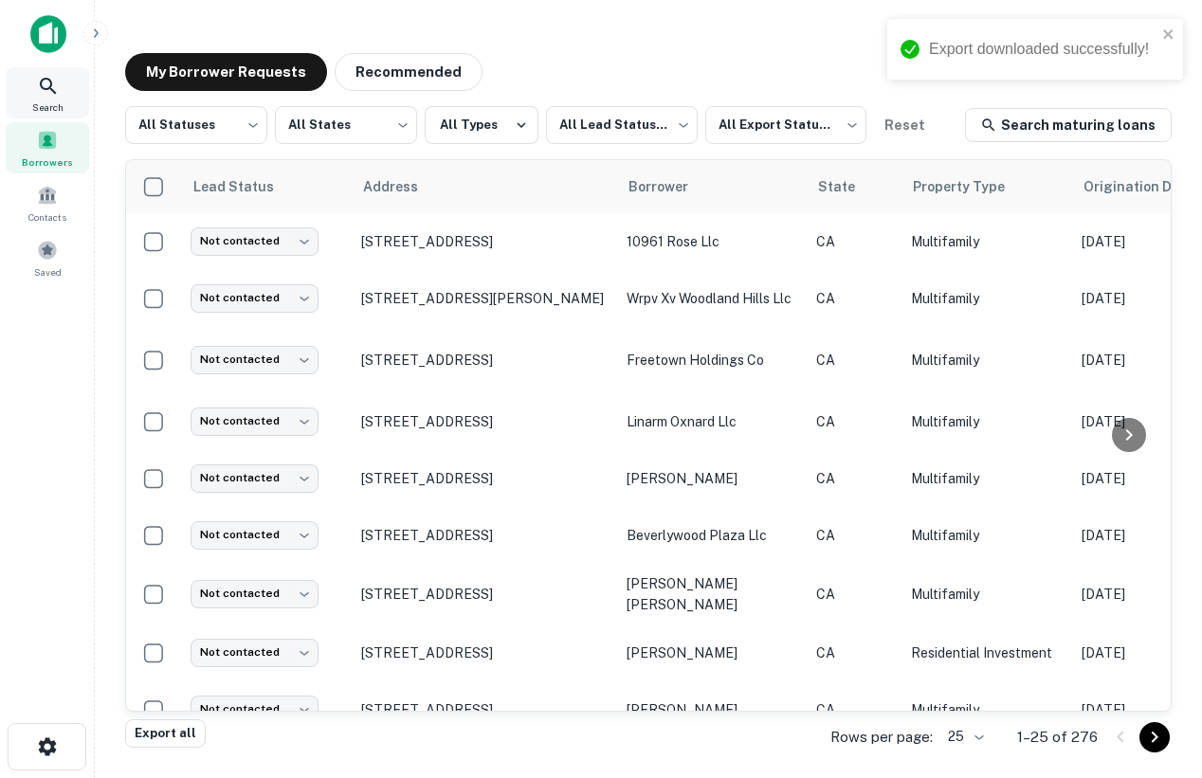
click at [42, 98] on div "Search" at bounding box center [47, 92] width 83 height 51
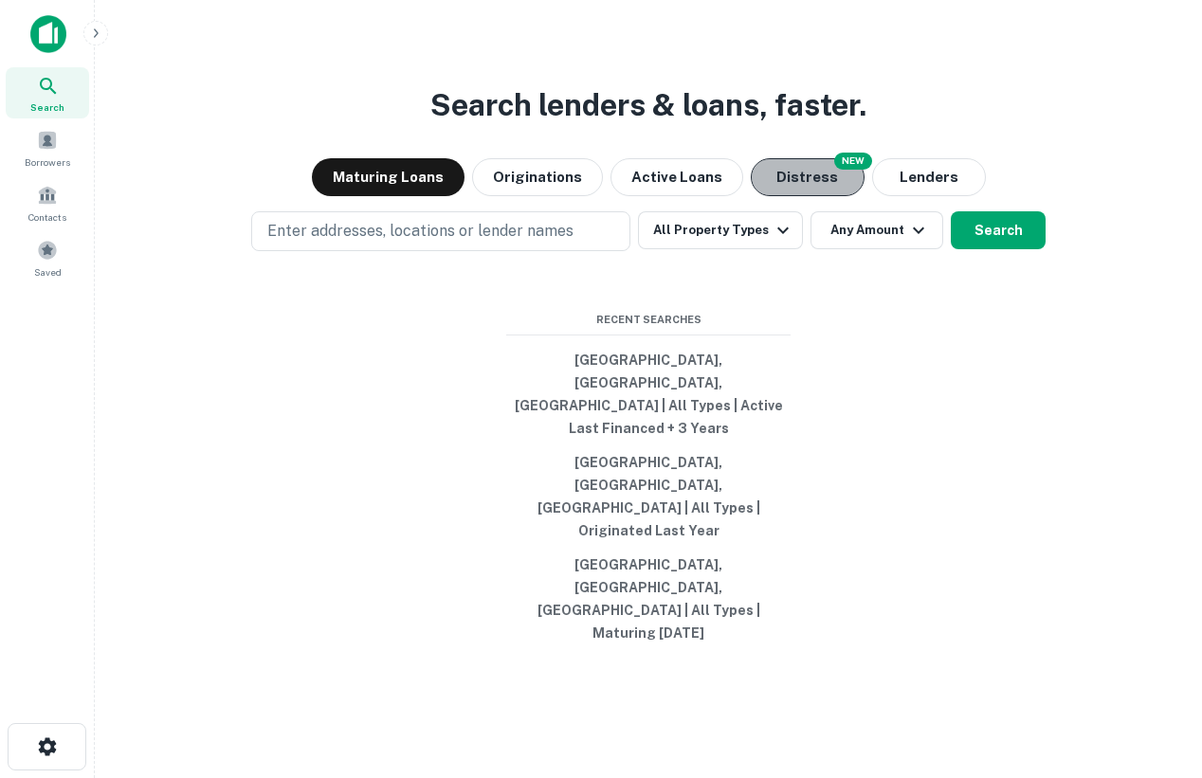
click at [839, 196] on button "Distress" at bounding box center [808, 177] width 114 height 38
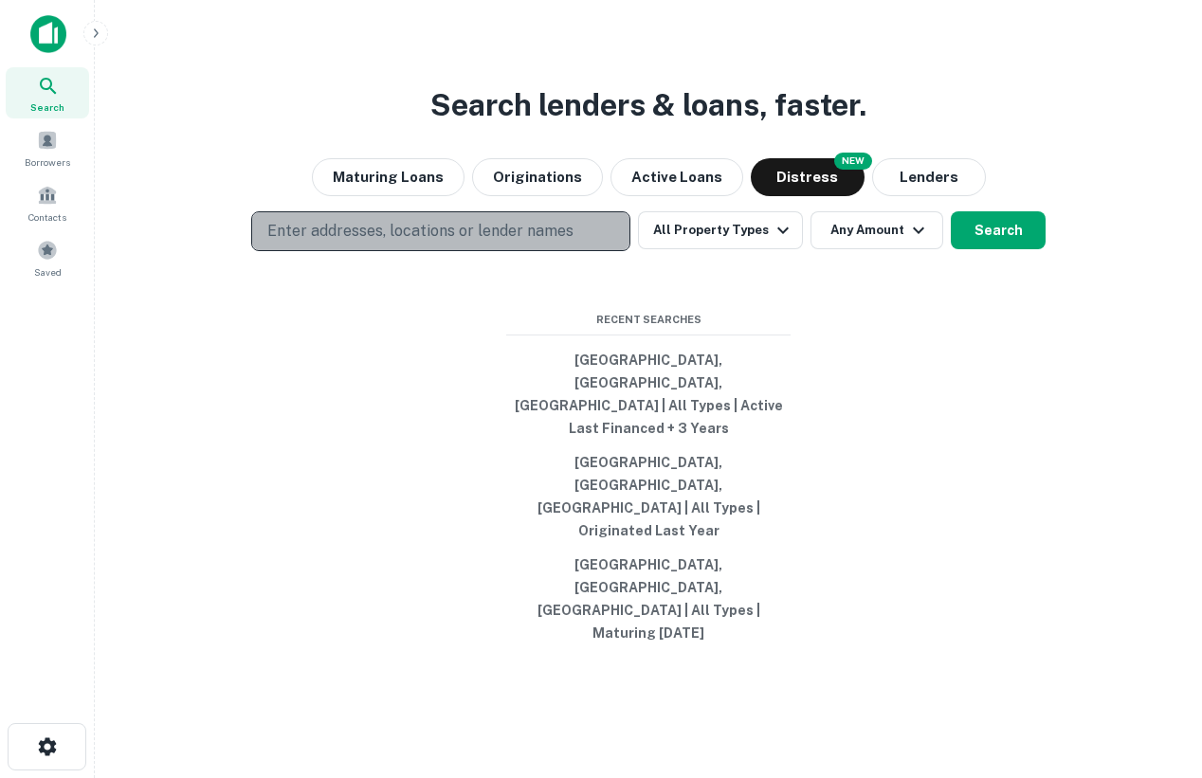
click at [534, 243] on p "Enter addresses, locations or lender names" at bounding box center [420, 231] width 306 height 23
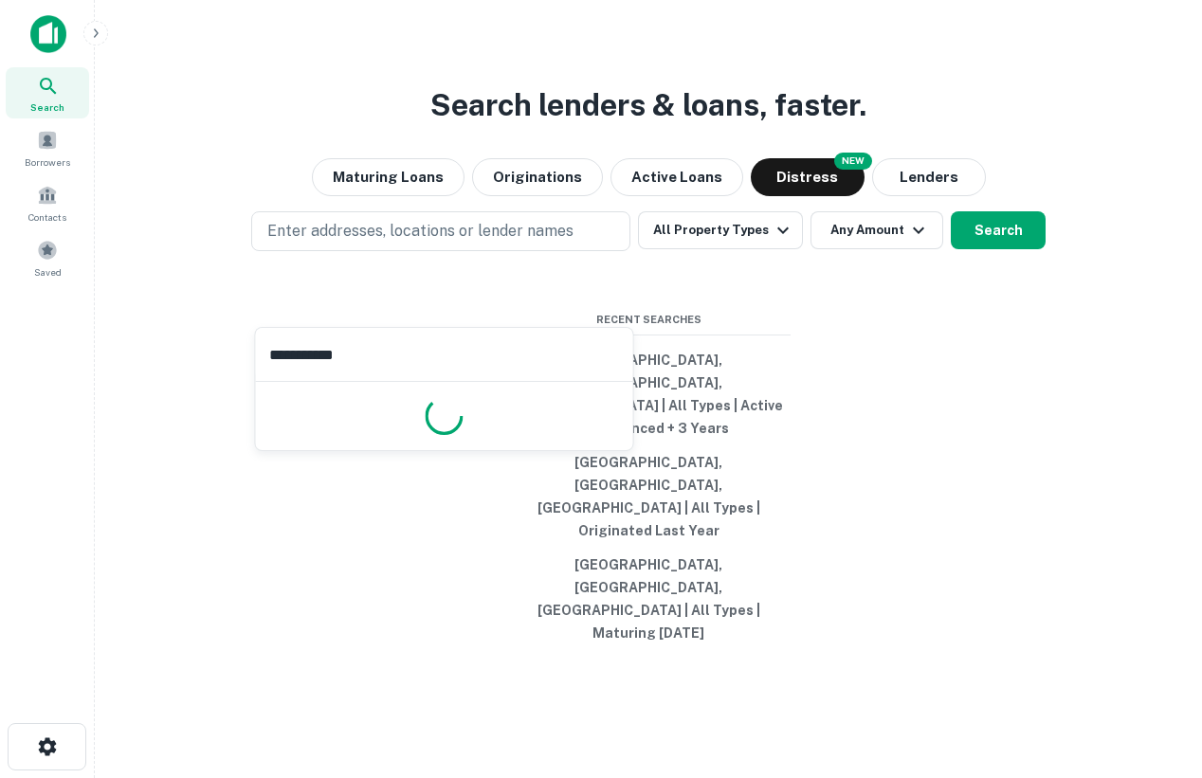
click at [379, 356] on input "**********" at bounding box center [444, 354] width 377 height 53
type input "**********"
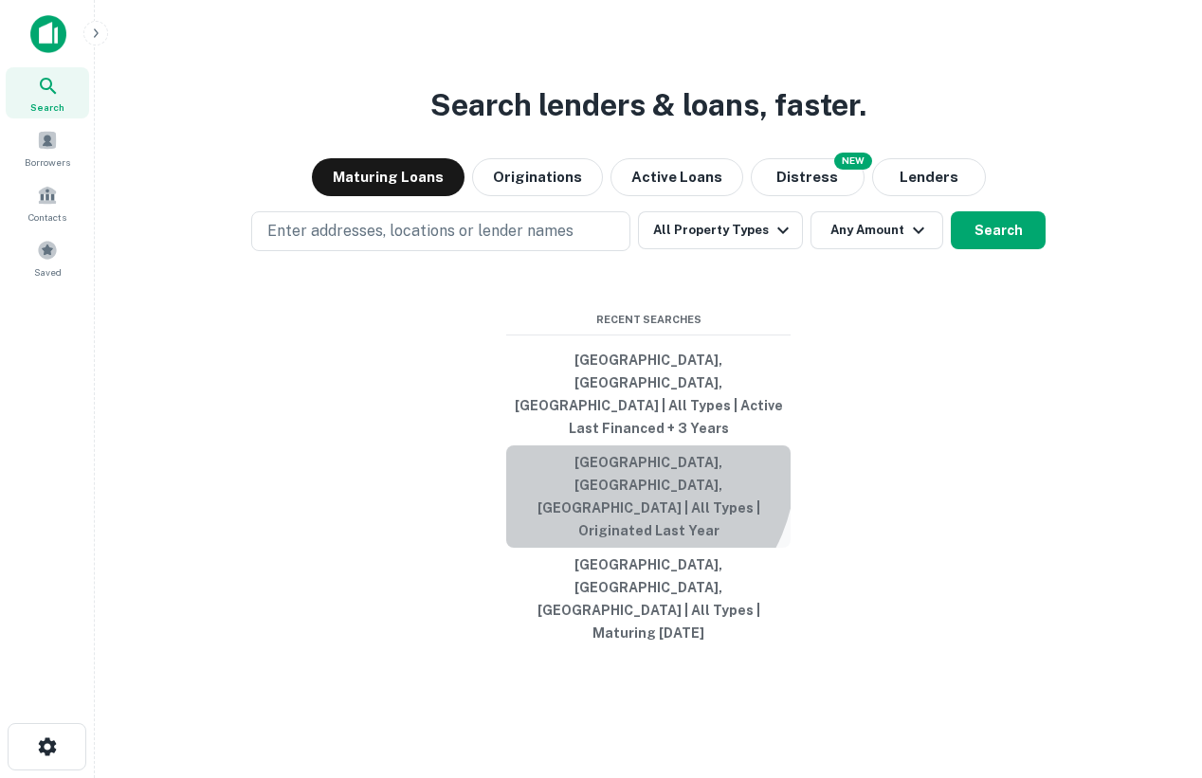
click at [623, 491] on button "[GEOGRAPHIC_DATA], [GEOGRAPHIC_DATA], [GEOGRAPHIC_DATA] | All Types | Originate…" at bounding box center [648, 497] width 284 height 102
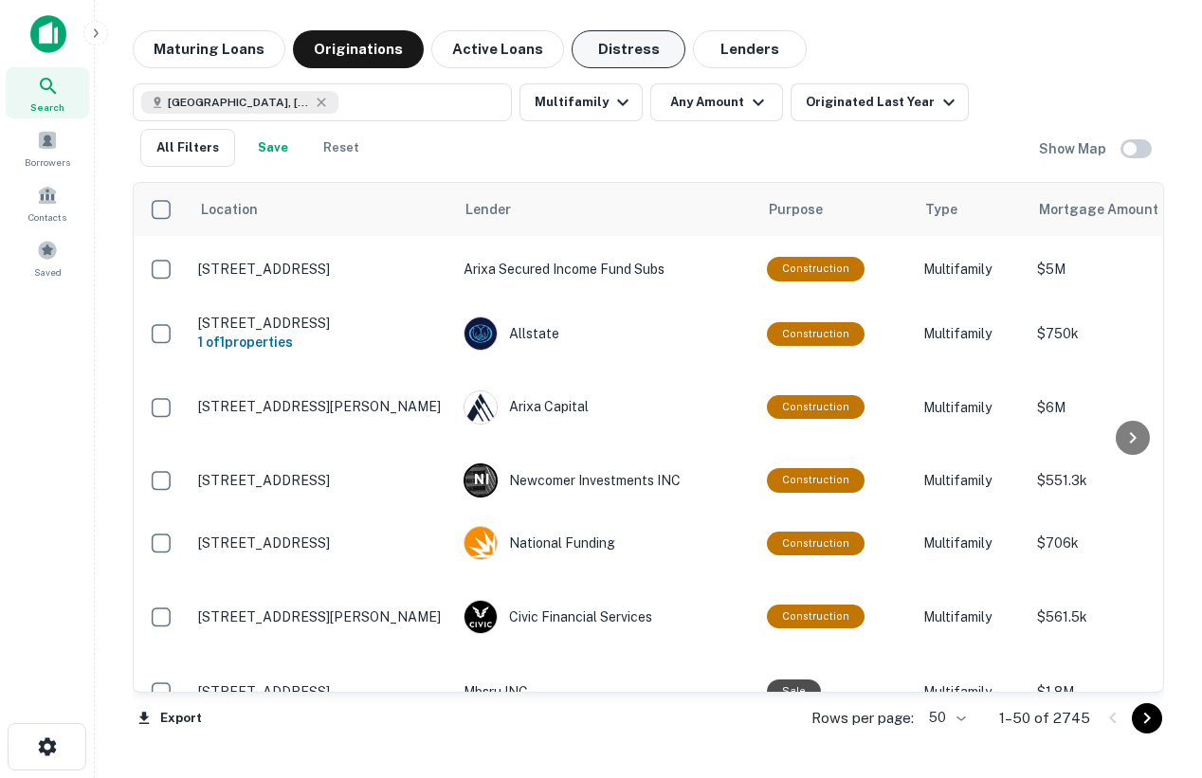
click at [642, 49] on button "Distress" at bounding box center [629, 49] width 114 height 38
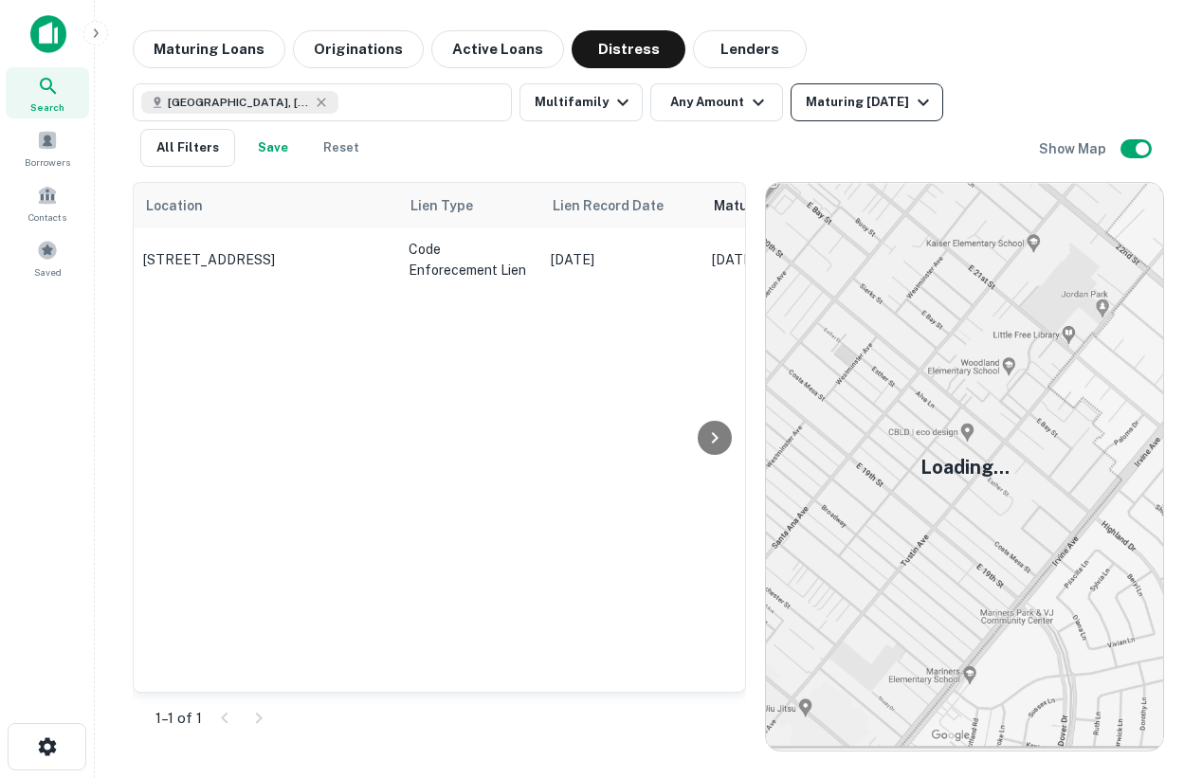
click at [864, 113] on div "Maturing [DATE]" at bounding box center [870, 102] width 129 height 23
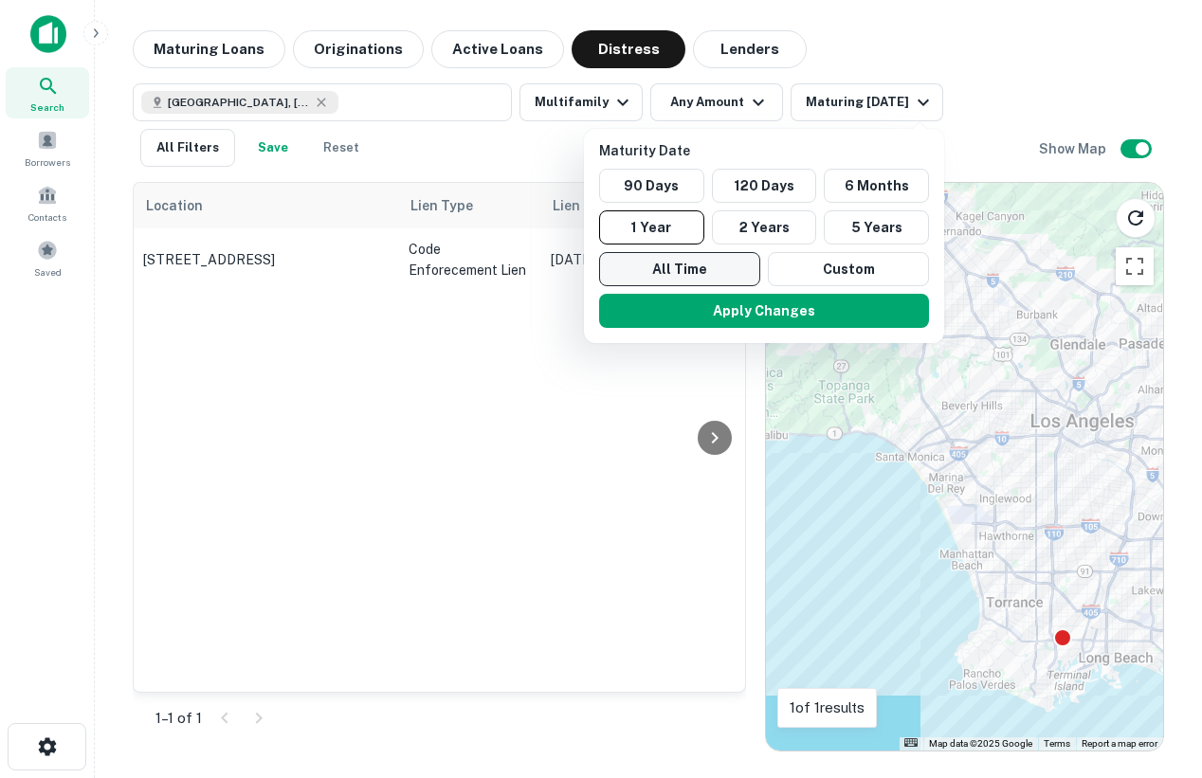
click at [679, 266] on button "All Time" at bounding box center [679, 269] width 161 height 34
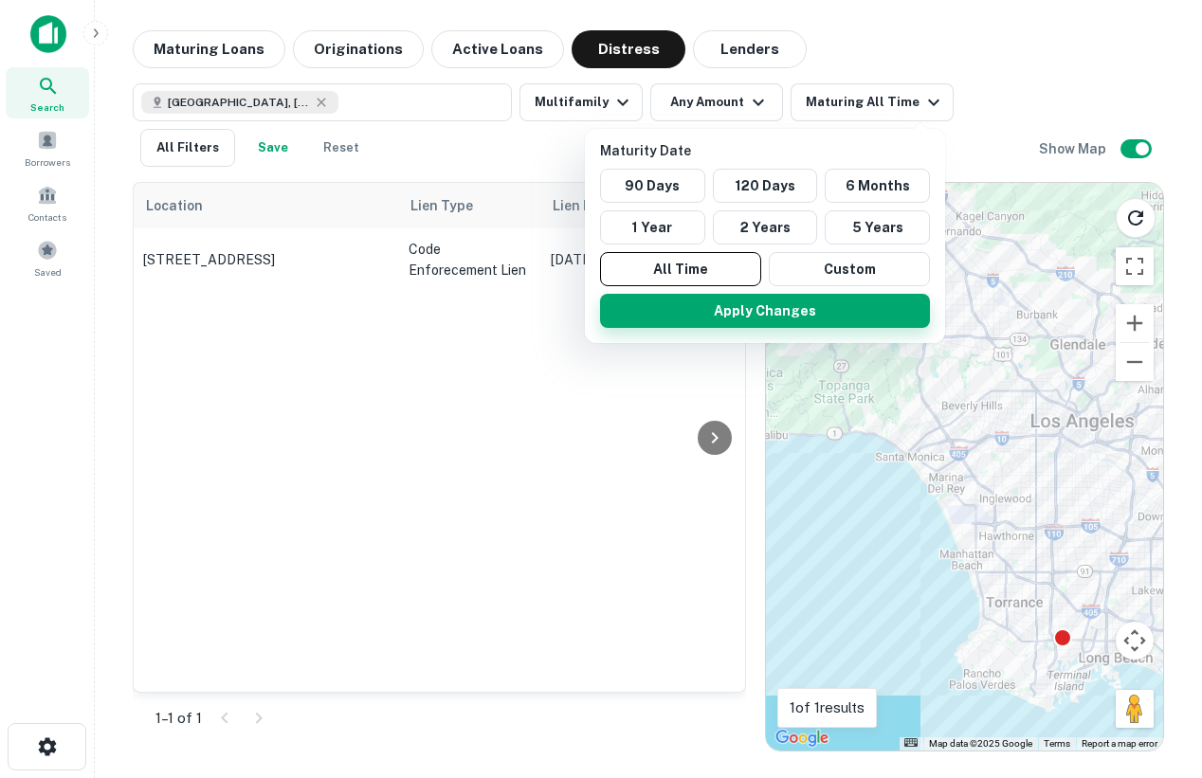
click at [763, 321] on button "Apply Changes" at bounding box center [765, 311] width 330 height 34
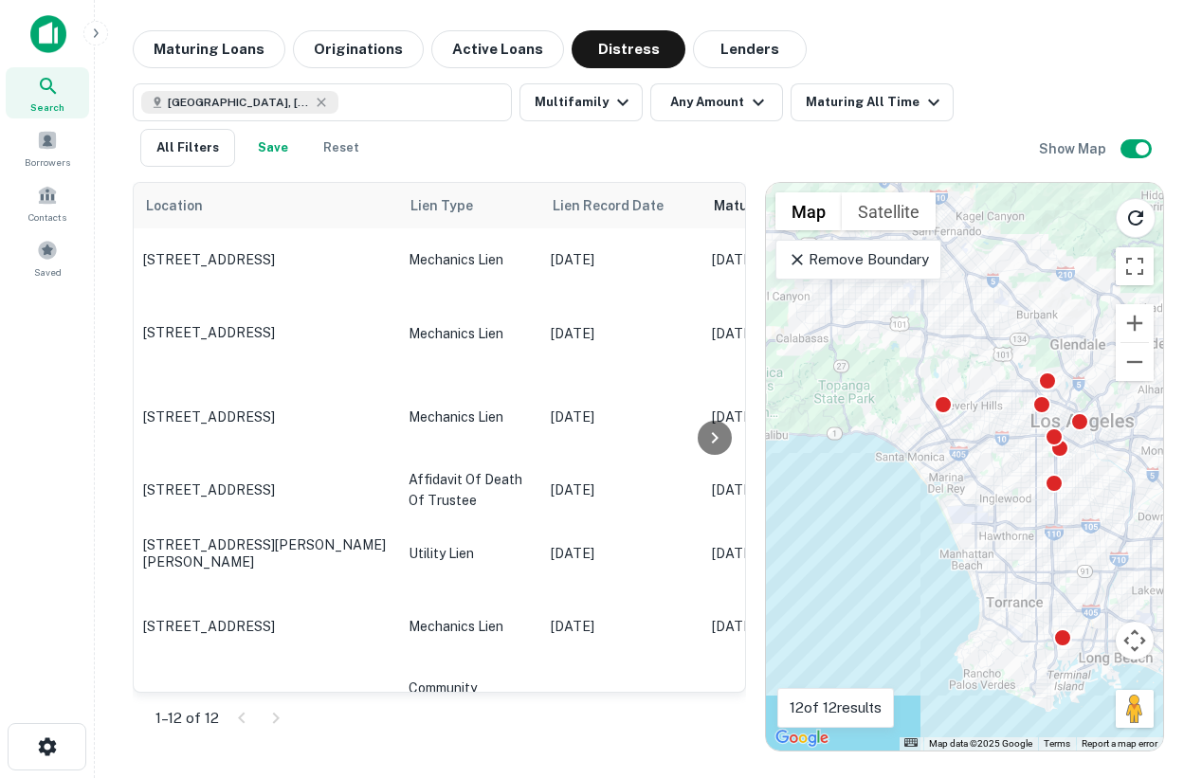
click at [888, 263] on p "Remove Boundary" at bounding box center [858, 259] width 141 height 23
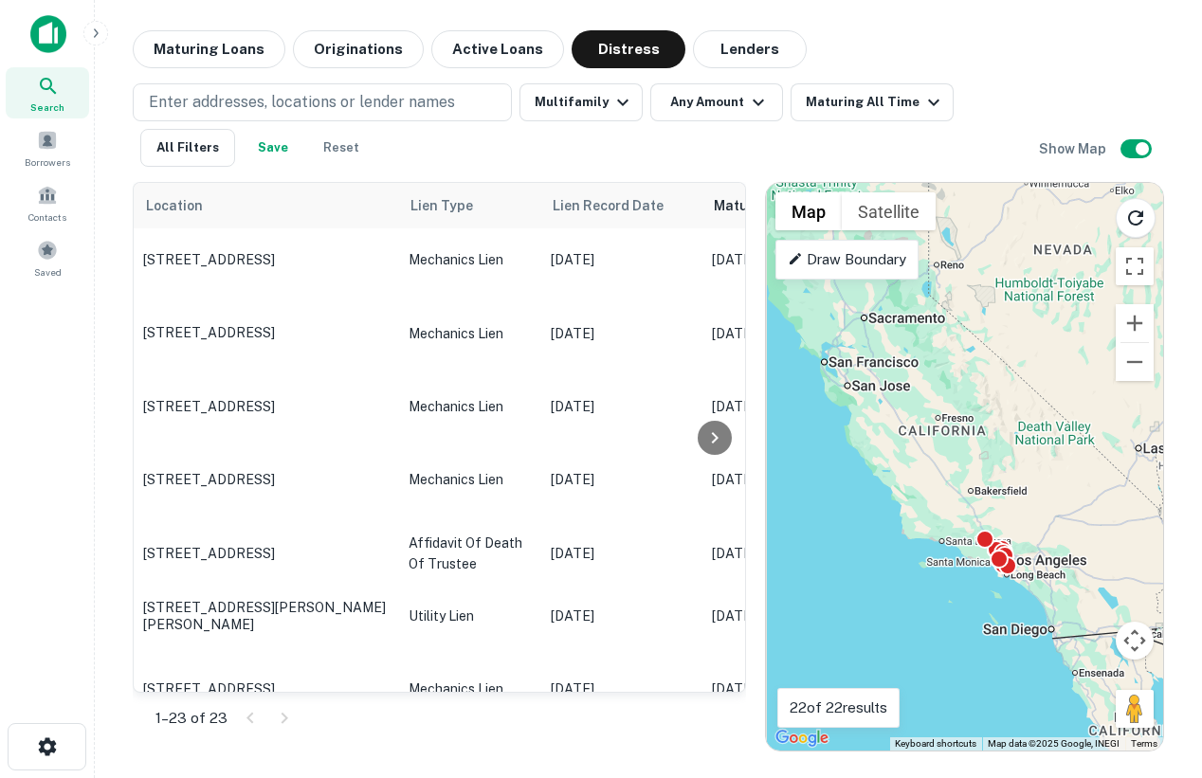
drag, startPoint x: 1039, startPoint y: 475, endPoint x: 1045, endPoint y: 635, distance: 160.3
click at [1045, 635] on div "To activate drag with keyboard, press Alt + Enter. Once in keyboard drag state,…" at bounding box center [964, 467] width 397 height 568
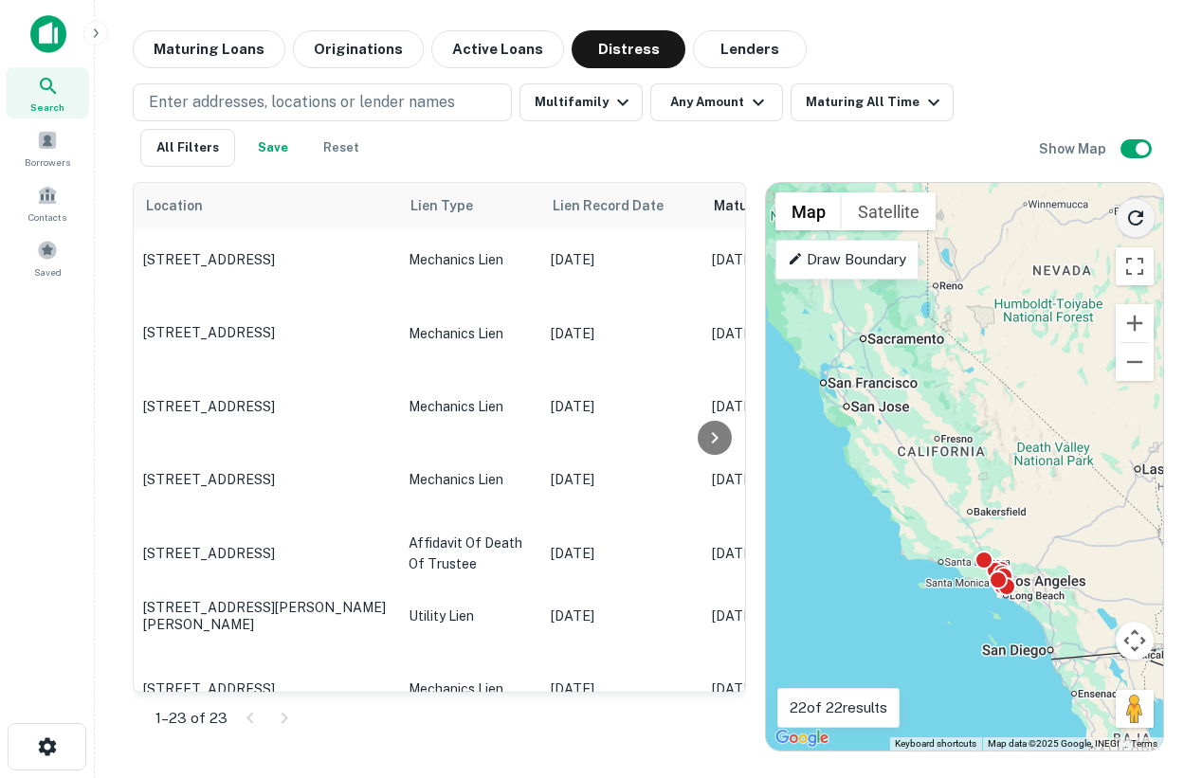
click at [1126, 217] on icon "Reload search area" at bounding box center [1135, 218] width 23 height 23
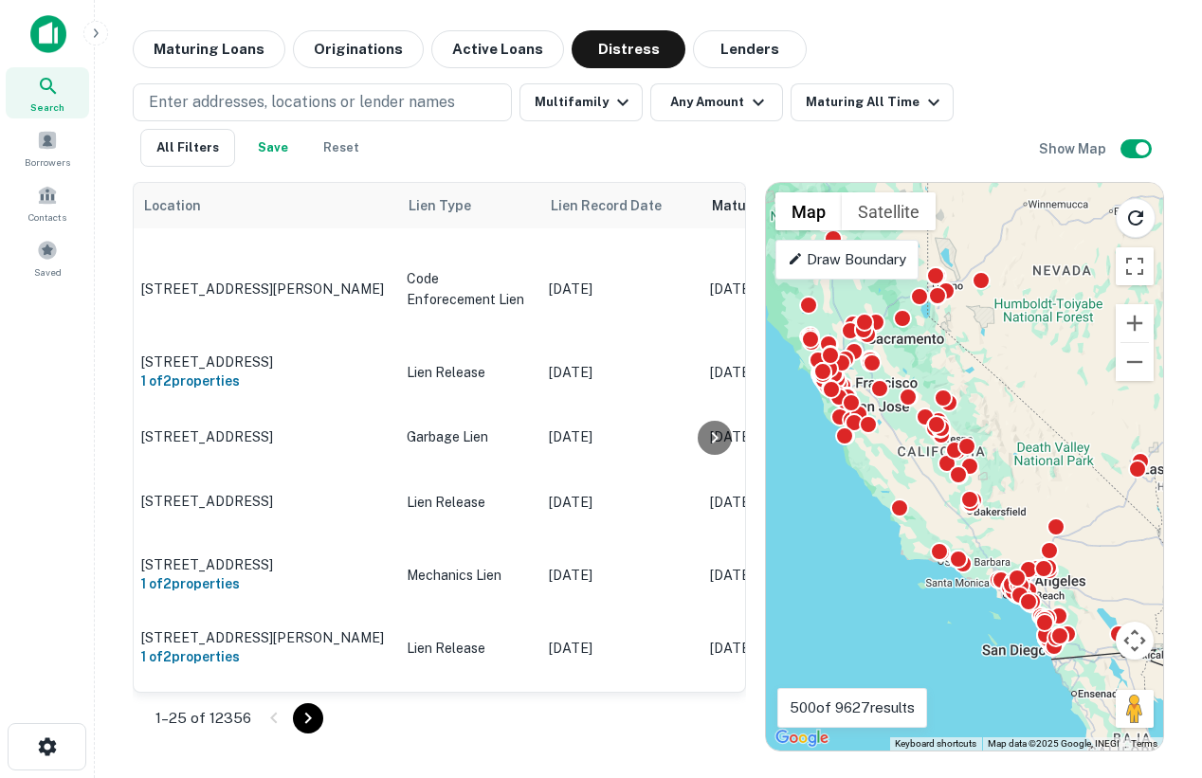
scroll to position [674, 2]
click at [203, 146] on button "All Filters" at bounding box center [187, 148] width 95 height 38
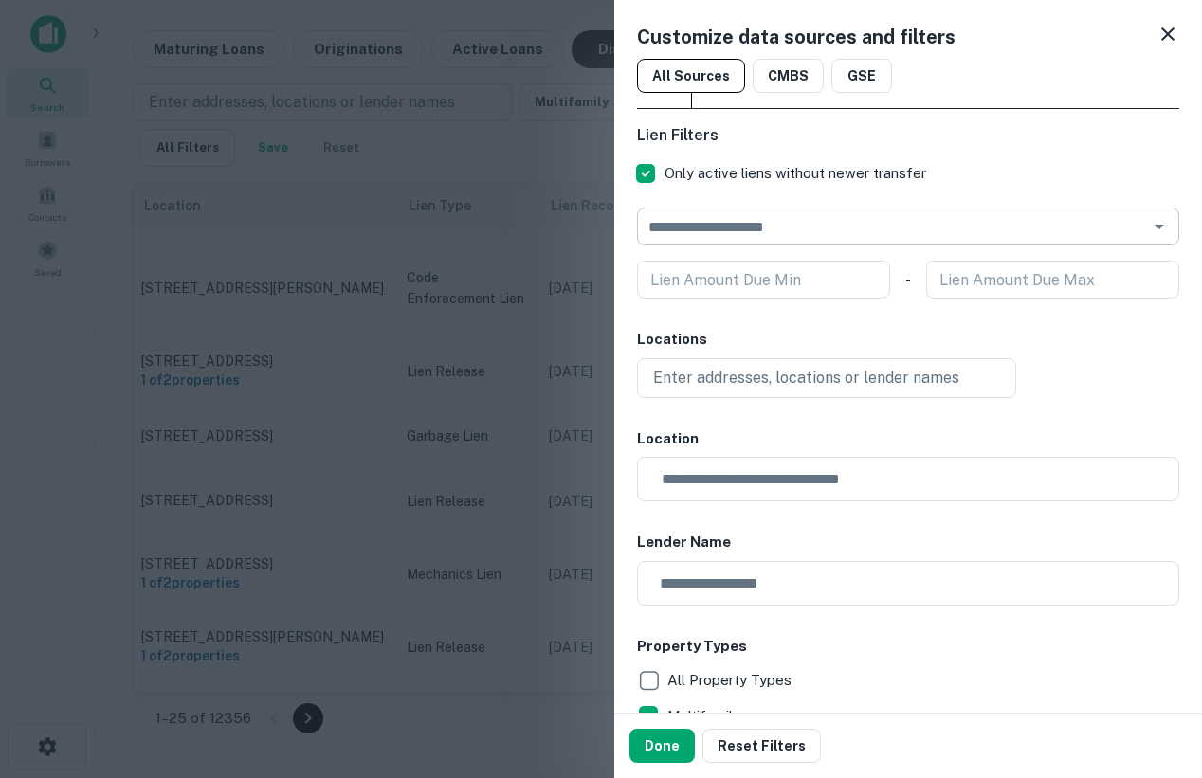
click at [883, 230] on input "text" at bounding box center [893, 226] width 500 height 27
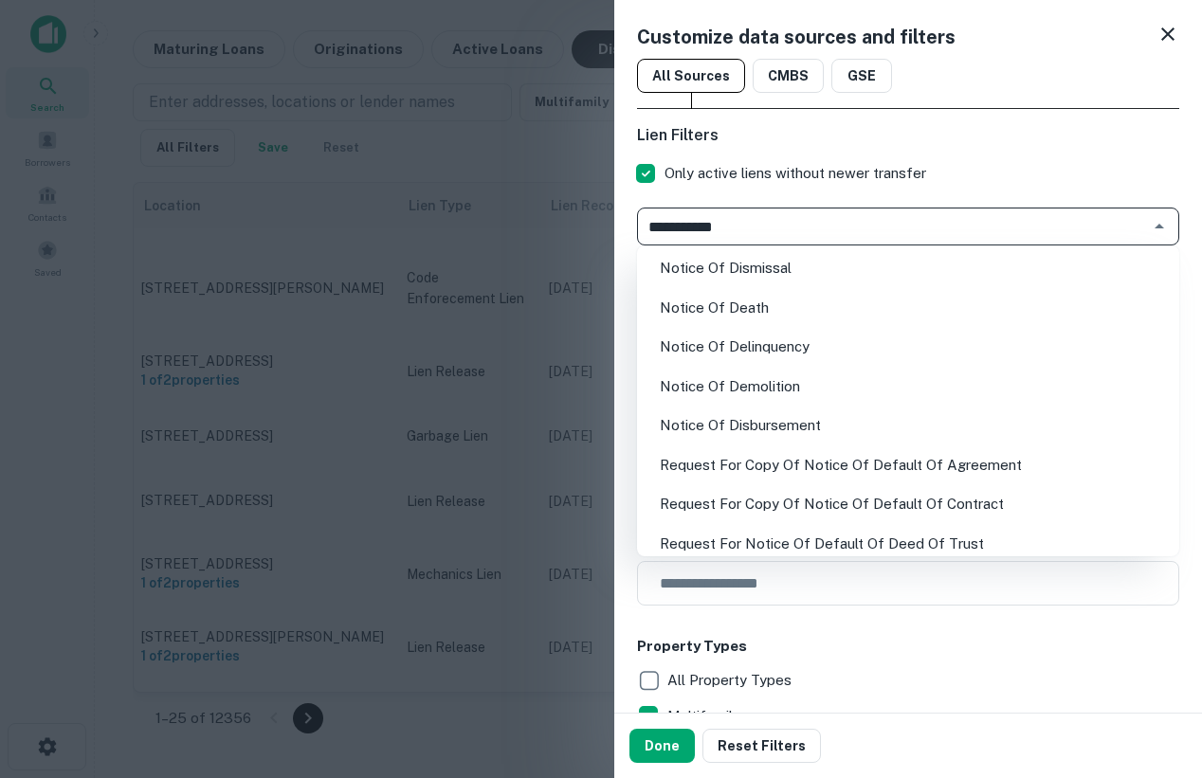
type input "**********"
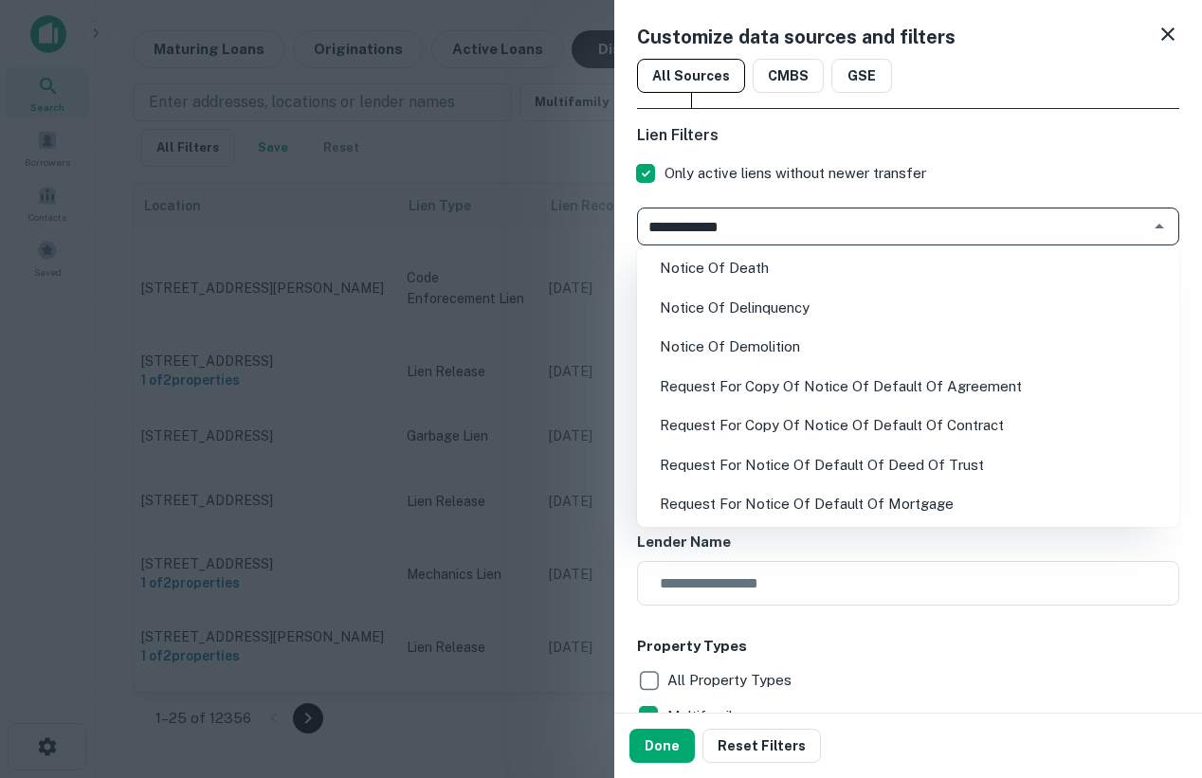
click at [823, 319] on li "Notice Of Delinquency" at bounding box center [908, 308] width 527 height 34
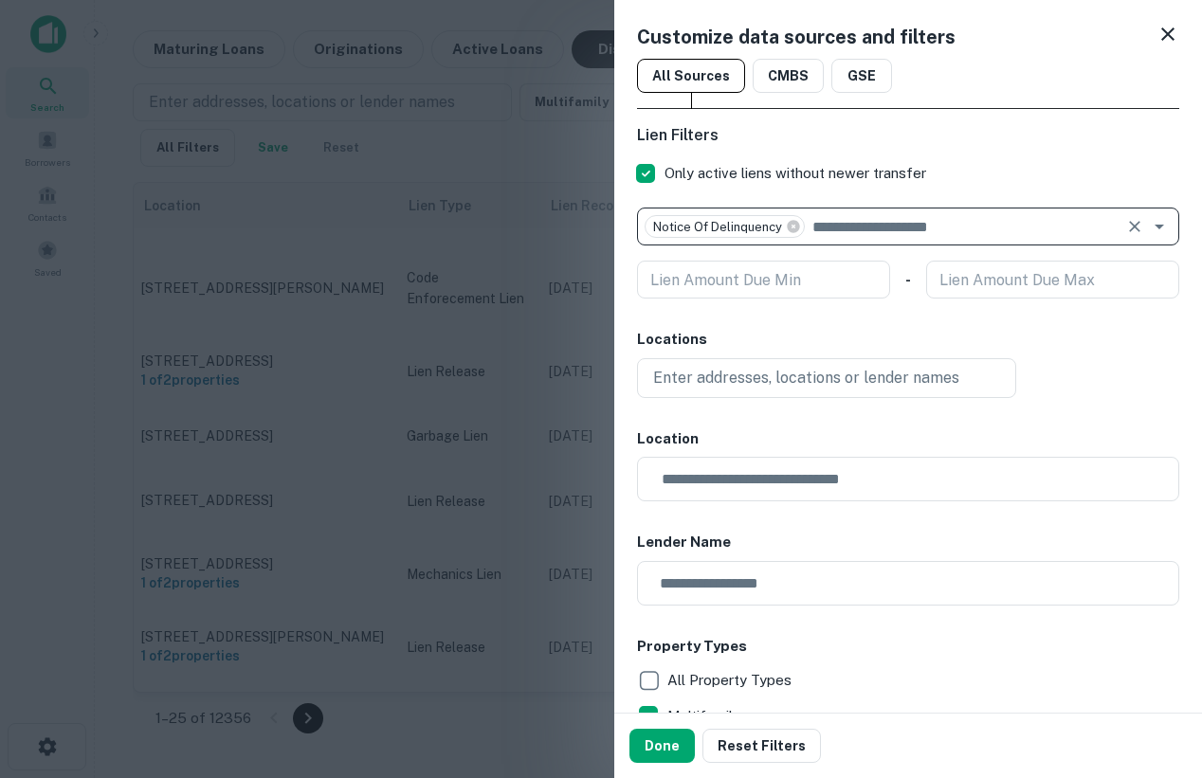
type input "*"
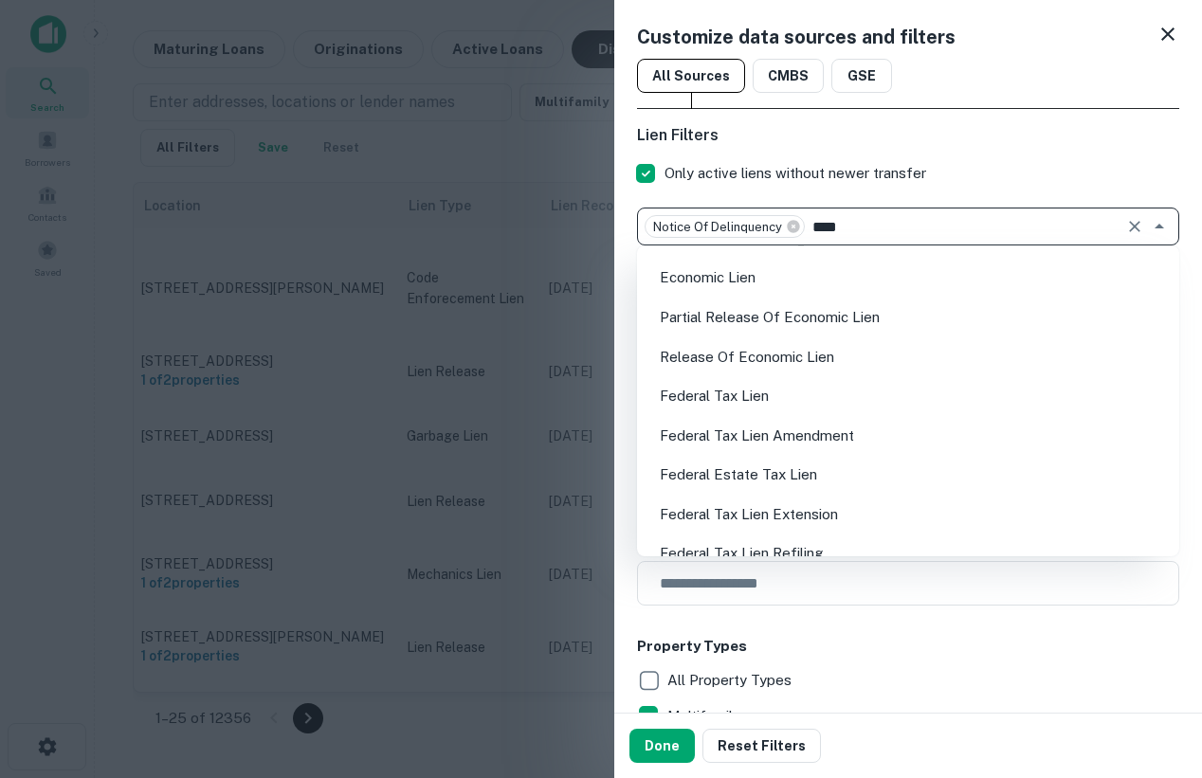
scroll to position [599, 0]
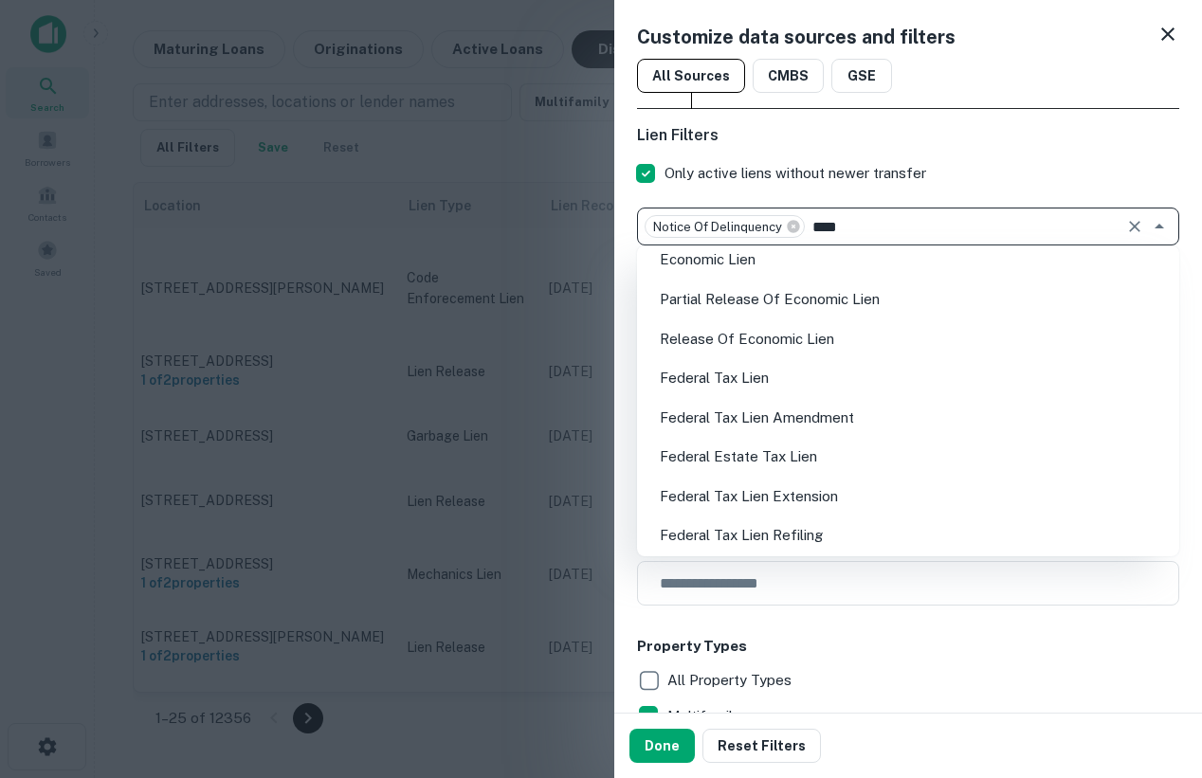
type input "****"
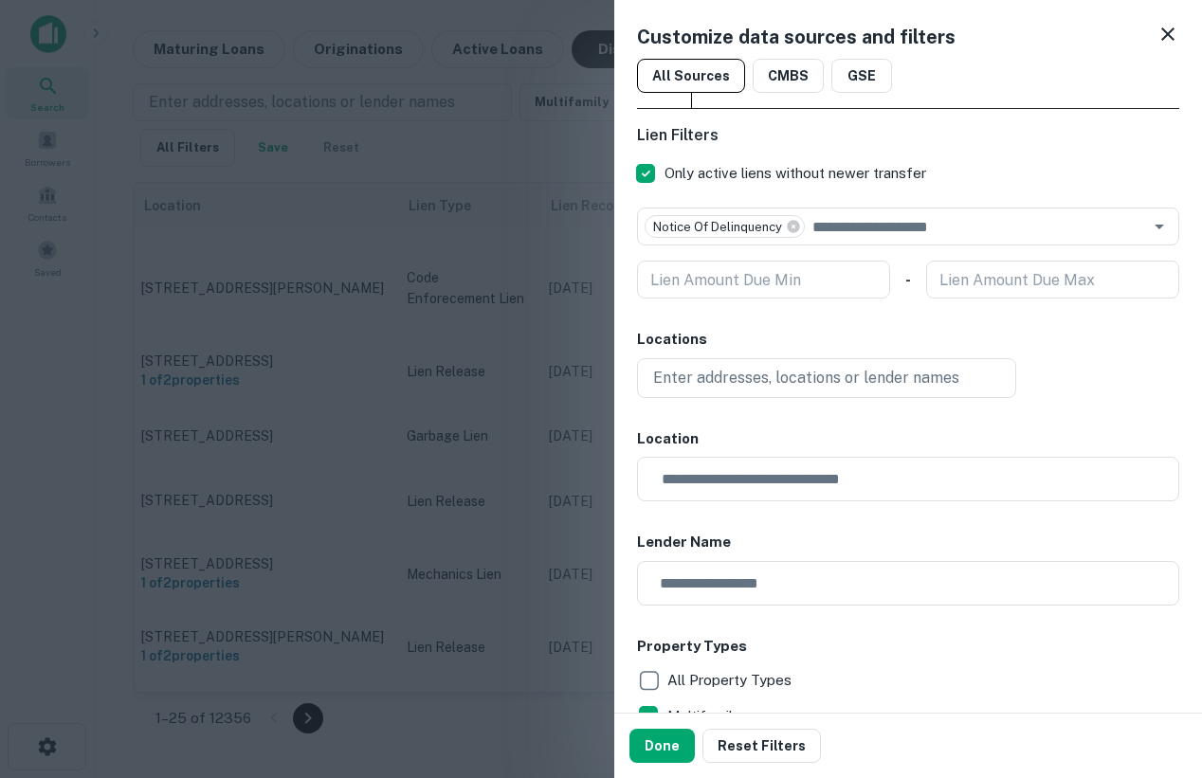
click at [558, 168] on div at bounding box center [601, 389] width 1202 height 778
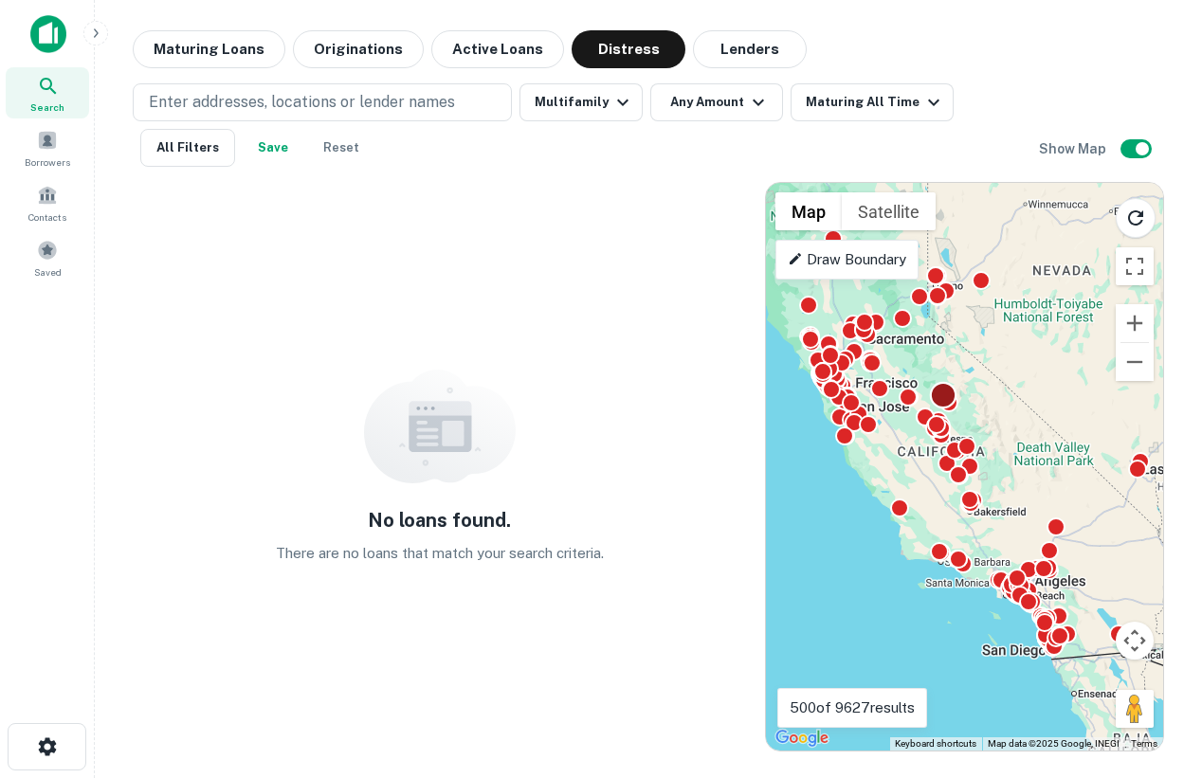
click at [942, 396] on div at bounding box center [942, 394] width 27 height 27
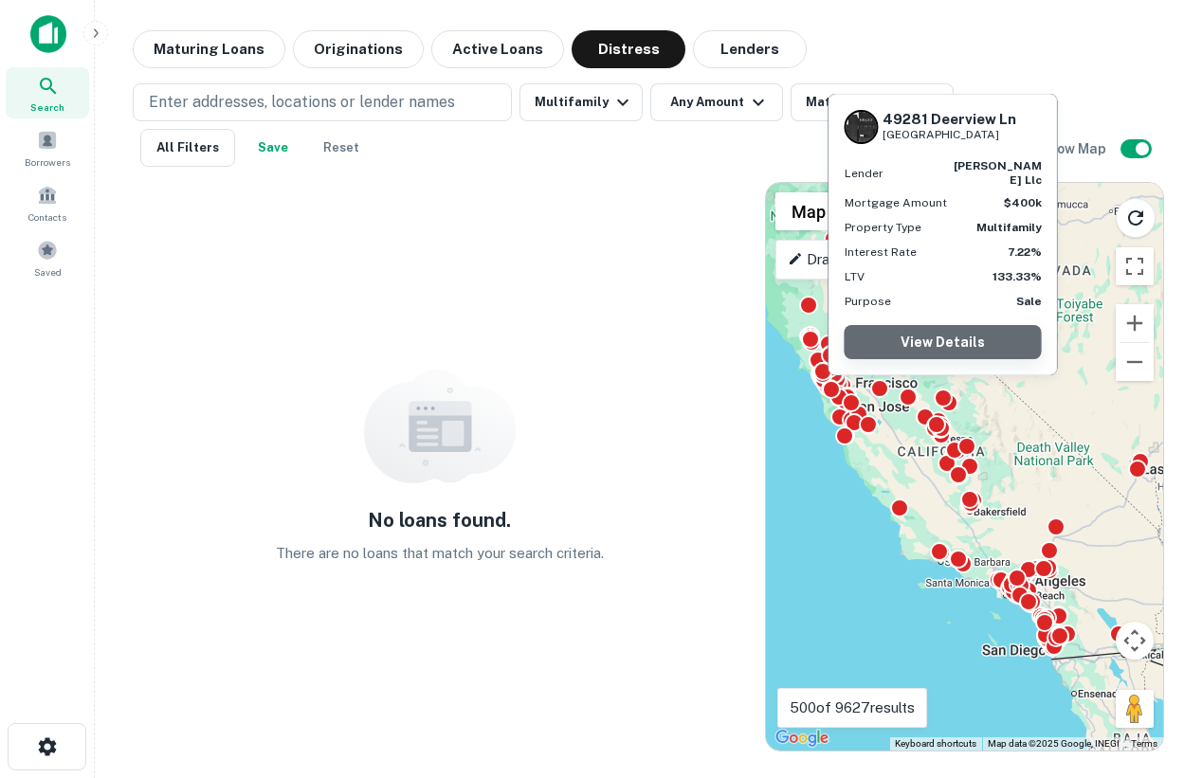
click at [924, 338] on link "View Details" at bounding box center [943, 342] width 197 height 34
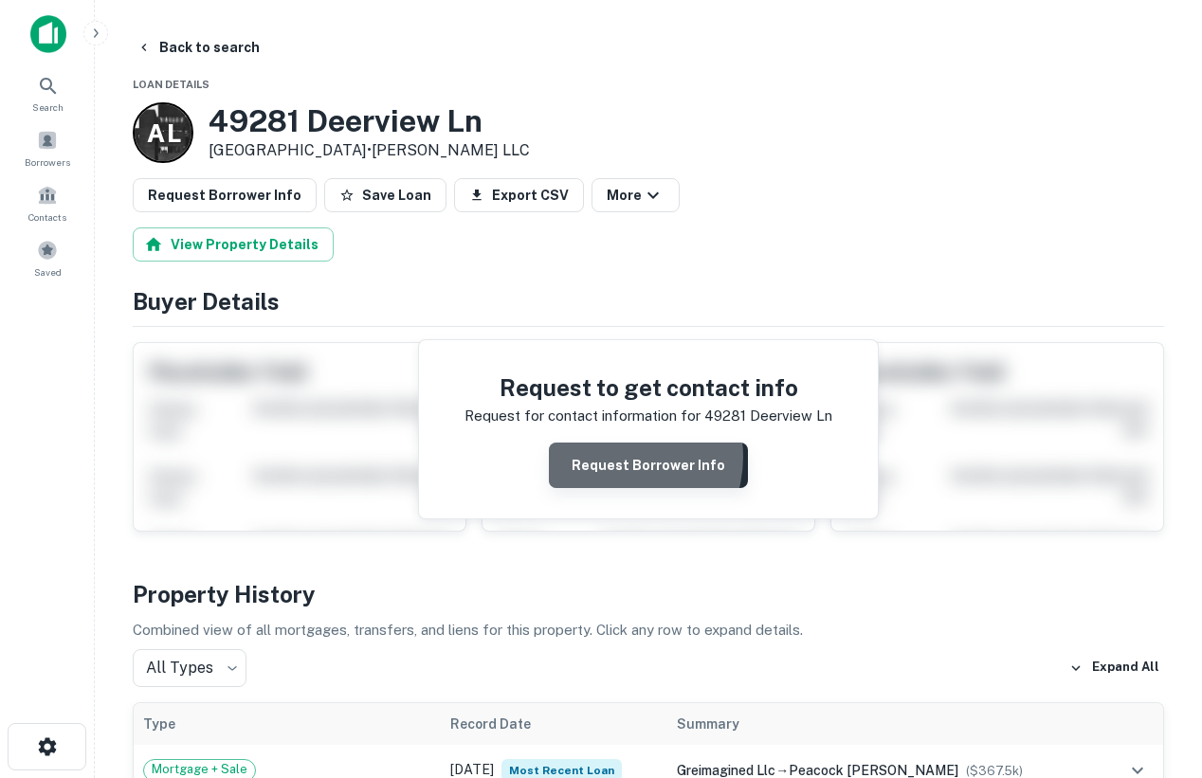
click at [618, 458] on button "Request Borrower Info" at bounding box center [648, 466] width 199 height 46
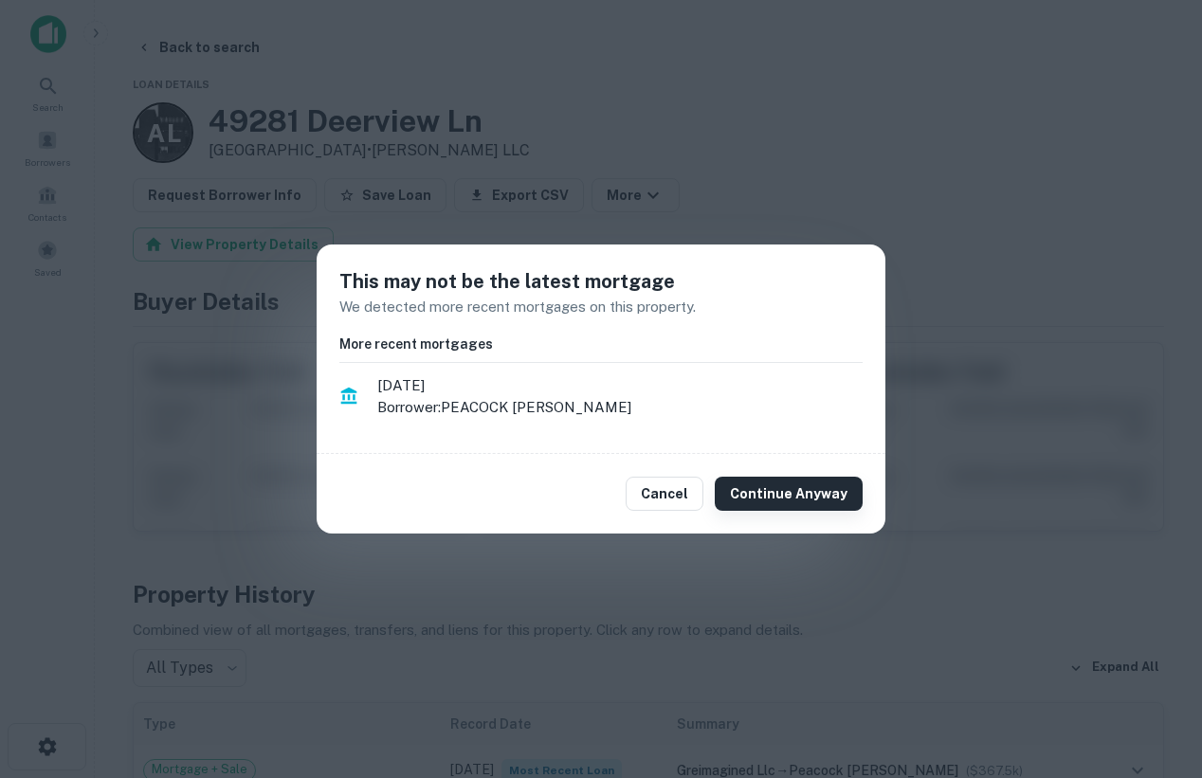
click at [860, 502] on button "Continue Anyway" at bounding box center [789, 494] width 148 height 34
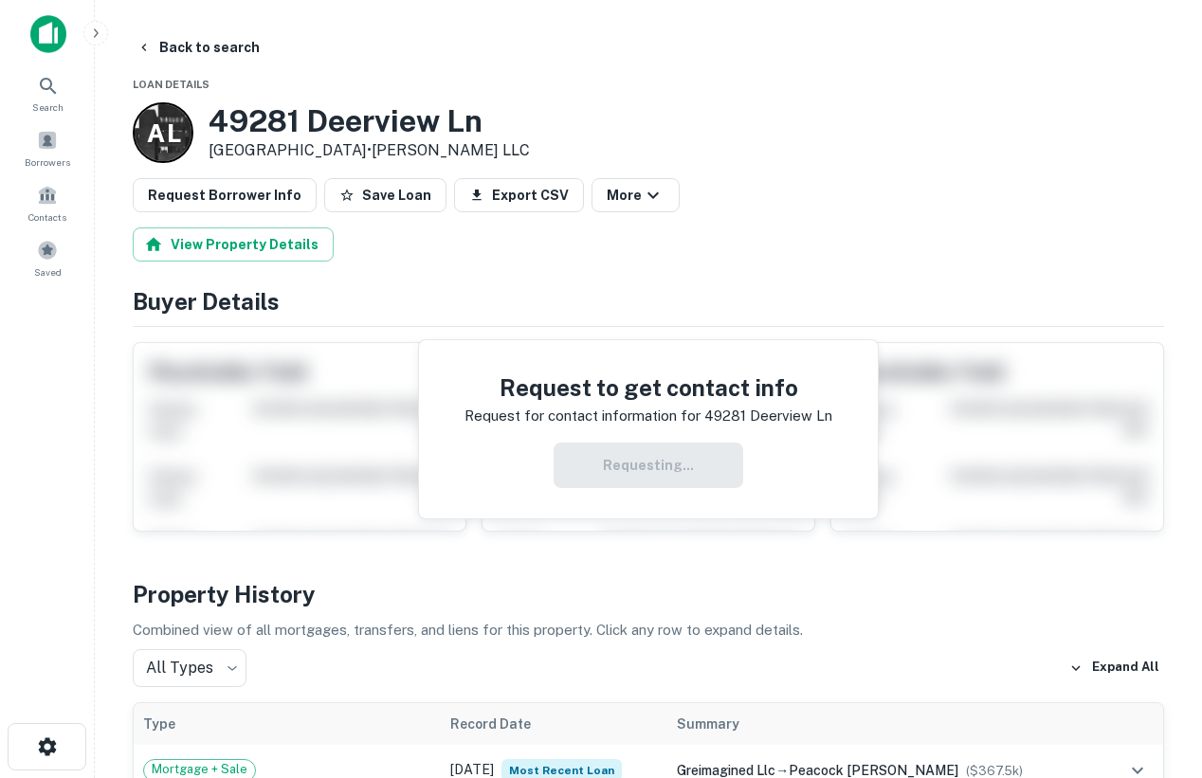
scroll to position [228, 0]
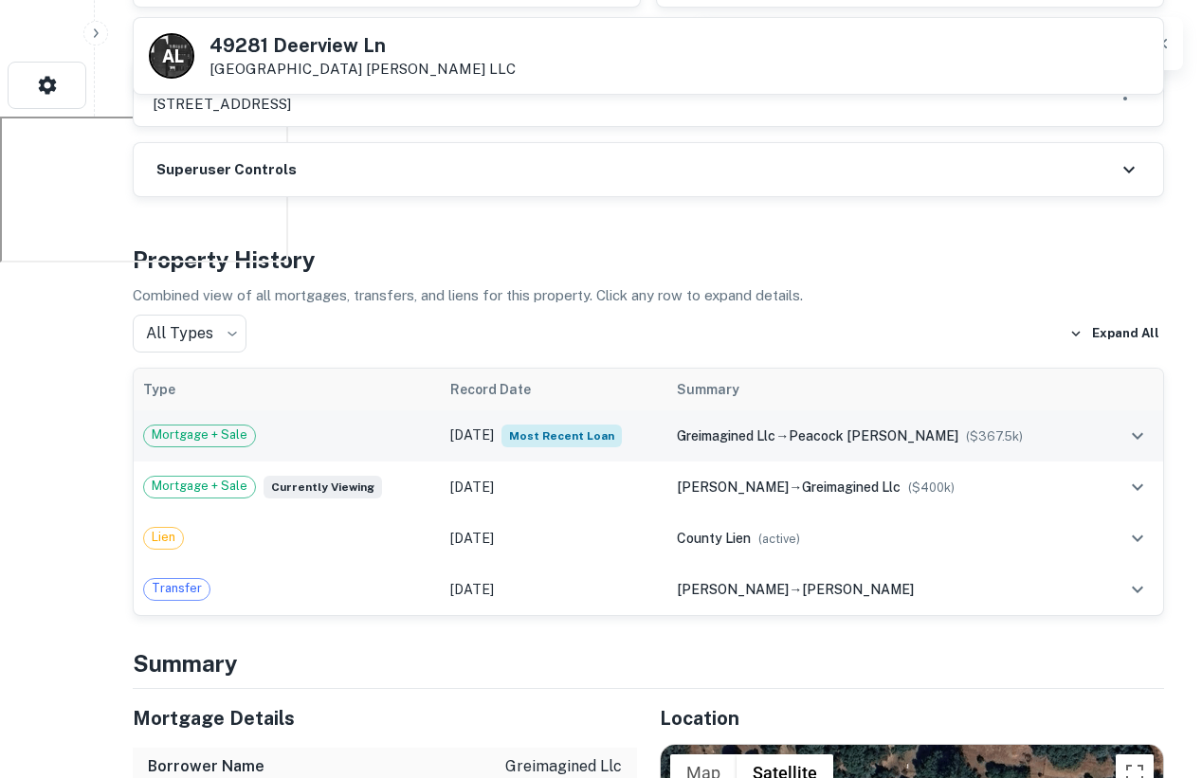
scroll to position [693, 0]
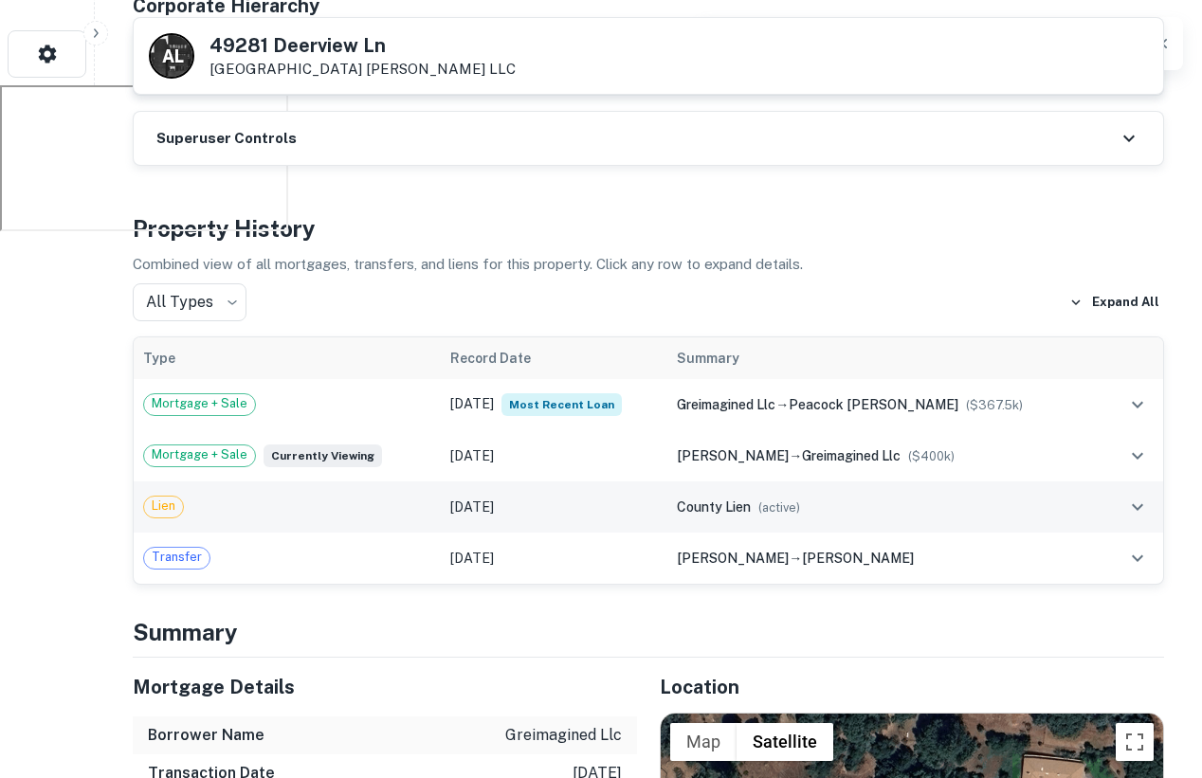
click at [1146, 515] on icon "expand row" at bounding box center [1137, 507] width 23 height 23
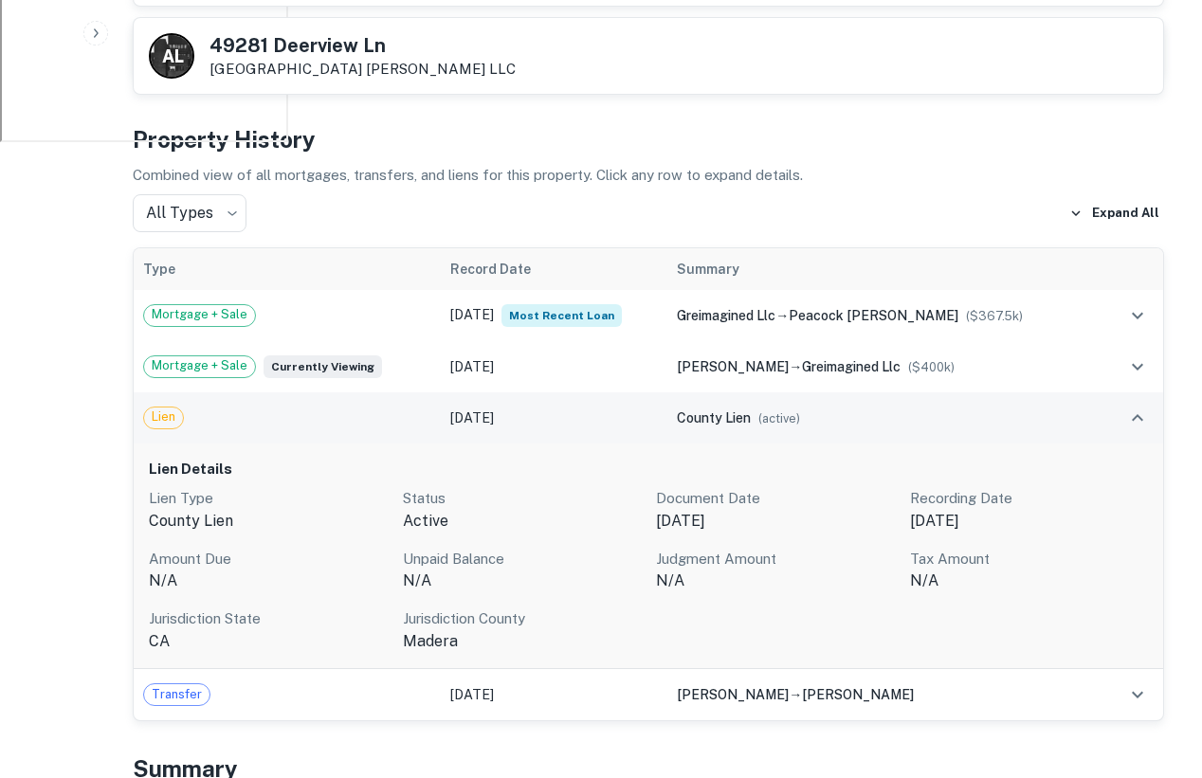
scroll to position [790, 0]
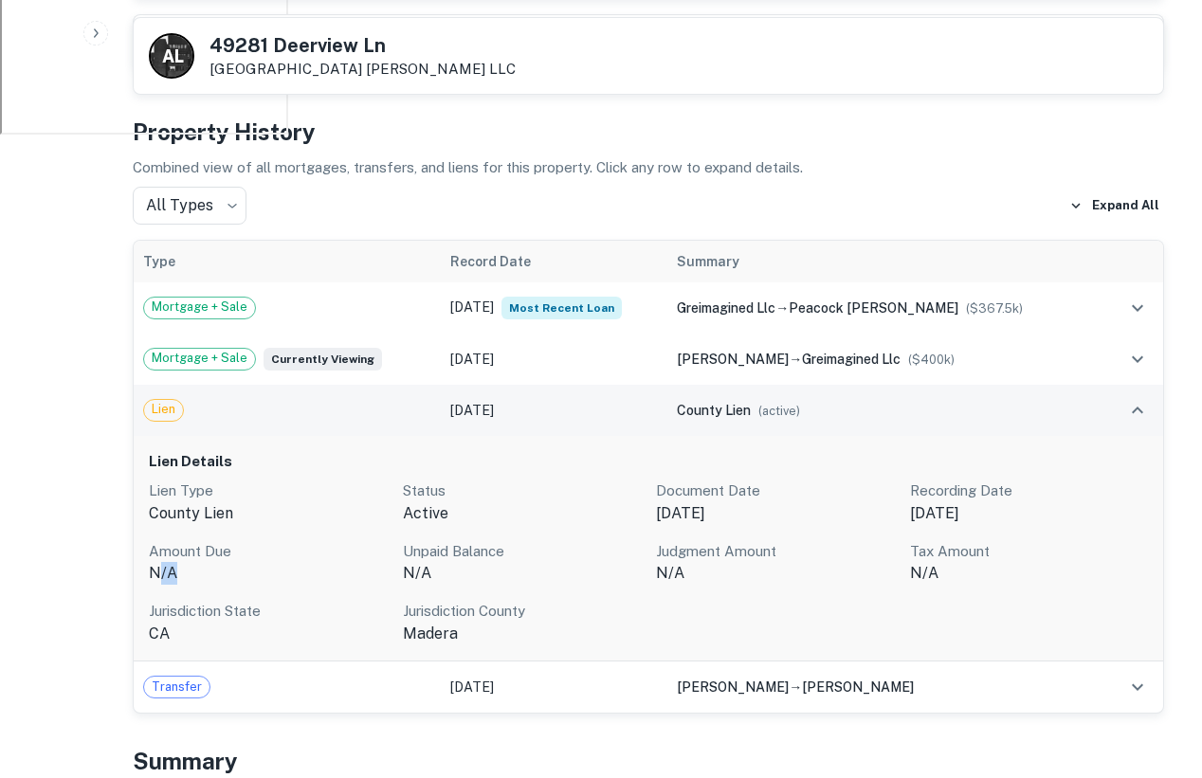
drag, startPoint x: 189, startPoint y: 582, endPoint x: 155, endPoint y: 580, distance: 33.2
click at [155, 582] on p "N/A" at bounding box center [268, 573] width 239 height 23
click at [173, 584] on p "N/A" at bounding box center [268, 573] width 239 height 23
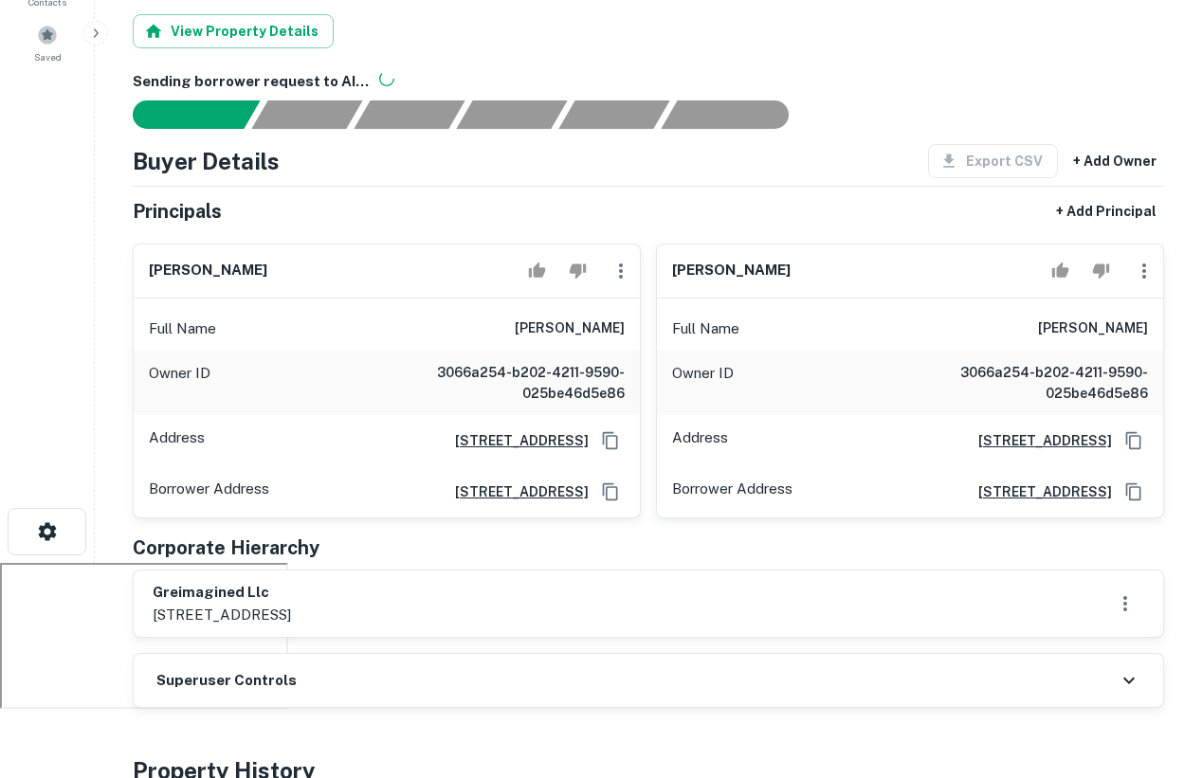
scroll to position [0, 0]
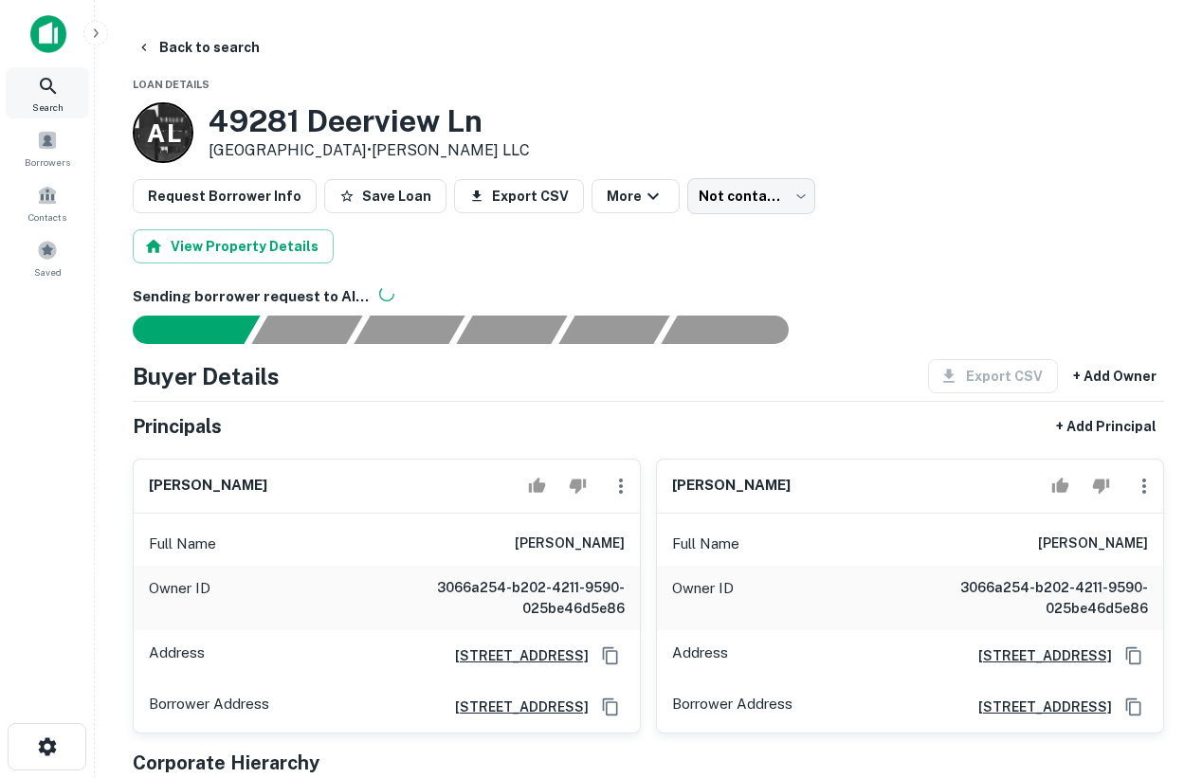
click at [64, 78] on div "Search" at bounding box center [47, 92] width 83 height 51
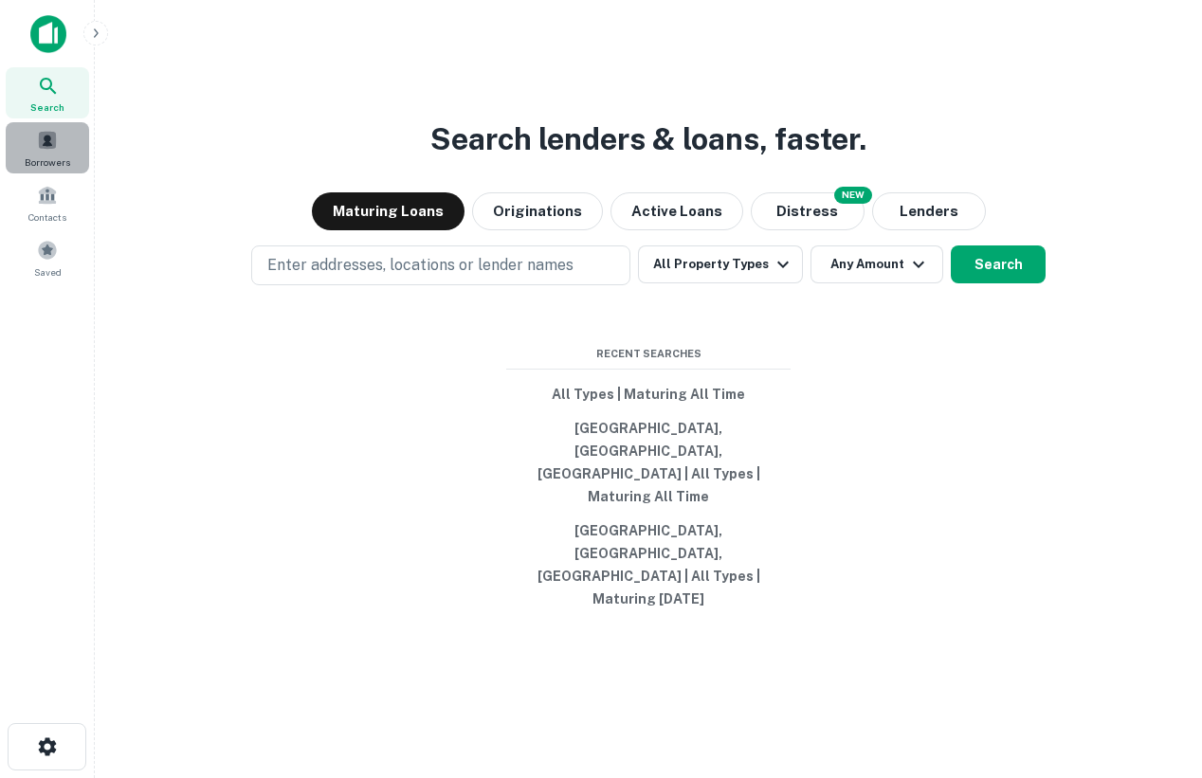
click at [51, 152] on div "Borrowers" at bounding box center [47, 147] width 83 height 51
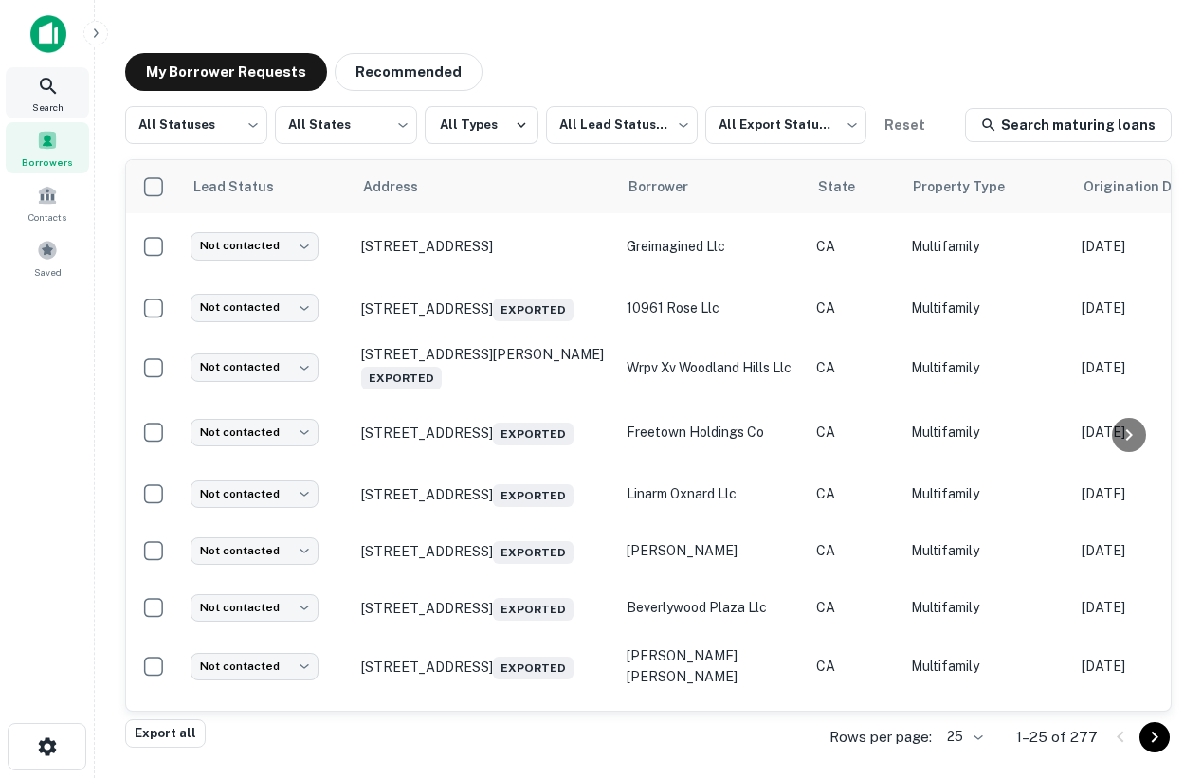
click at [31, 94] on div "Search" at bounding box center [47, 92] width 83 height 51
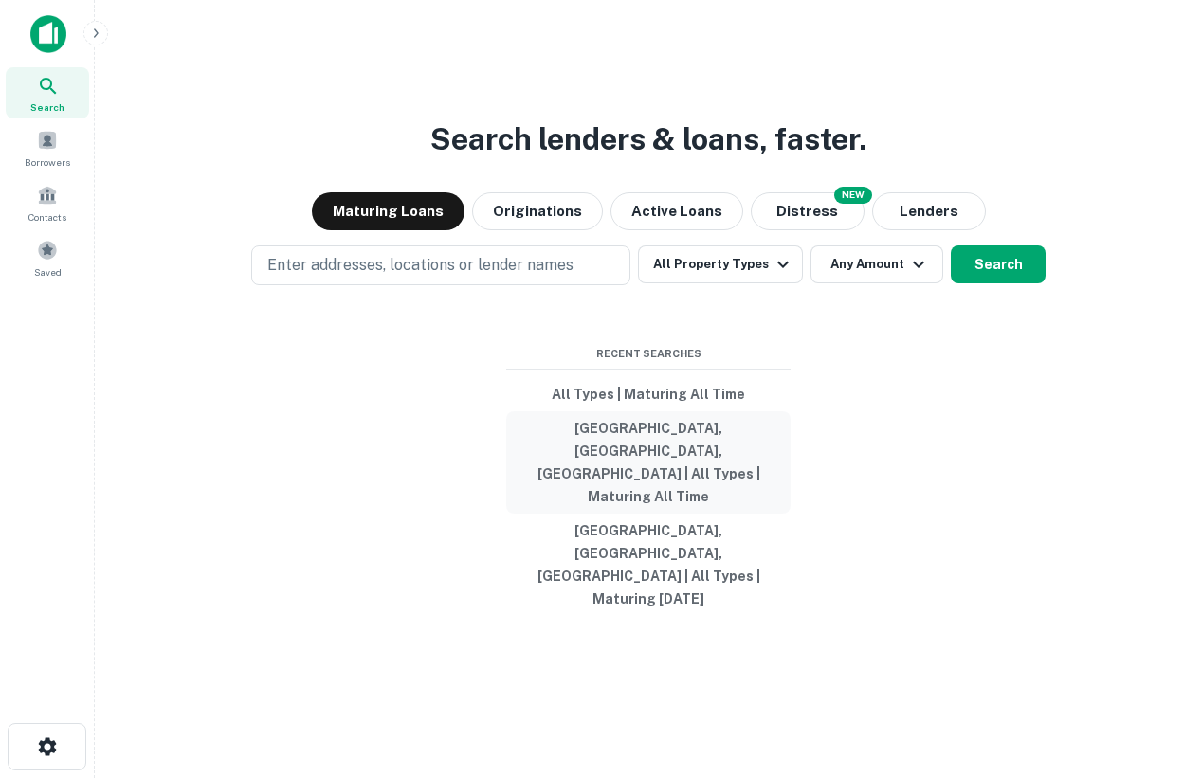
click at [624, 472] on button "[GEOGRAPHIC_DATA], [GEOGRAPHIC_DATA], [GEOGRAPHIC_DATA] | All Types | Maturing …" at bounding box center [648, 462] width 284 height 102
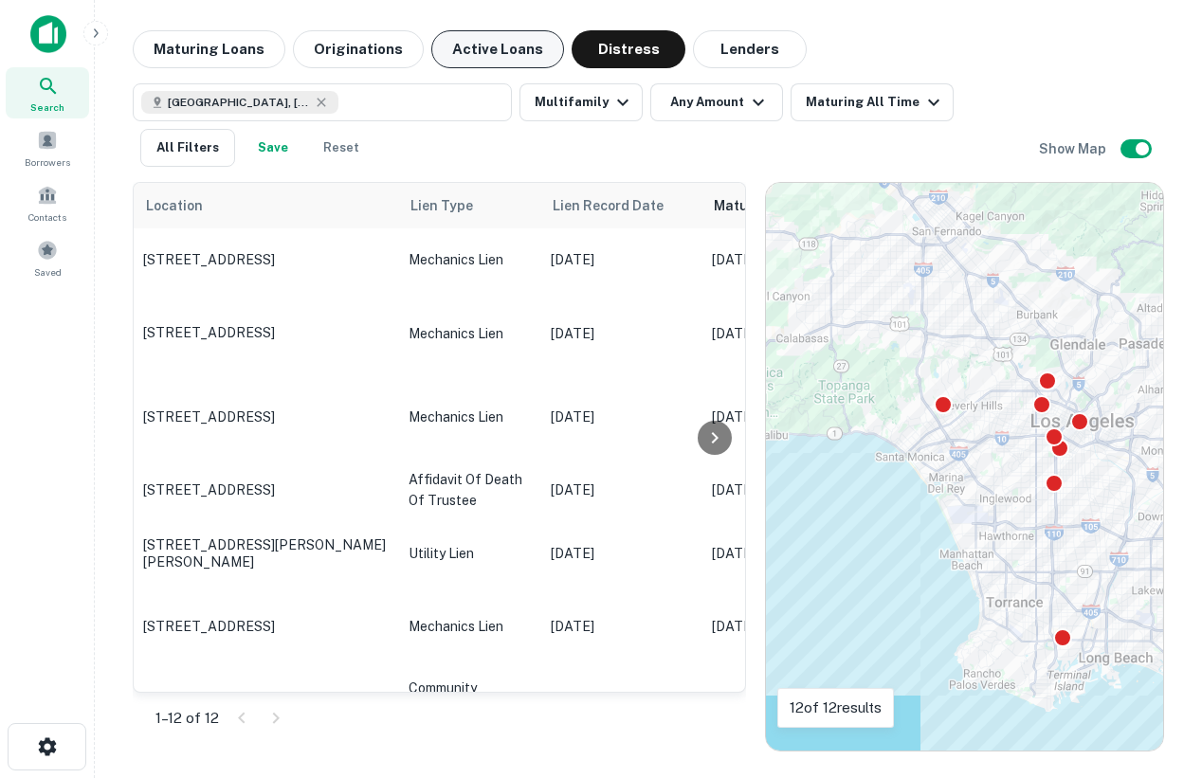
click at [464, 52] on button "Active Loans" at bounding box center [497, 49] width 133 height 38
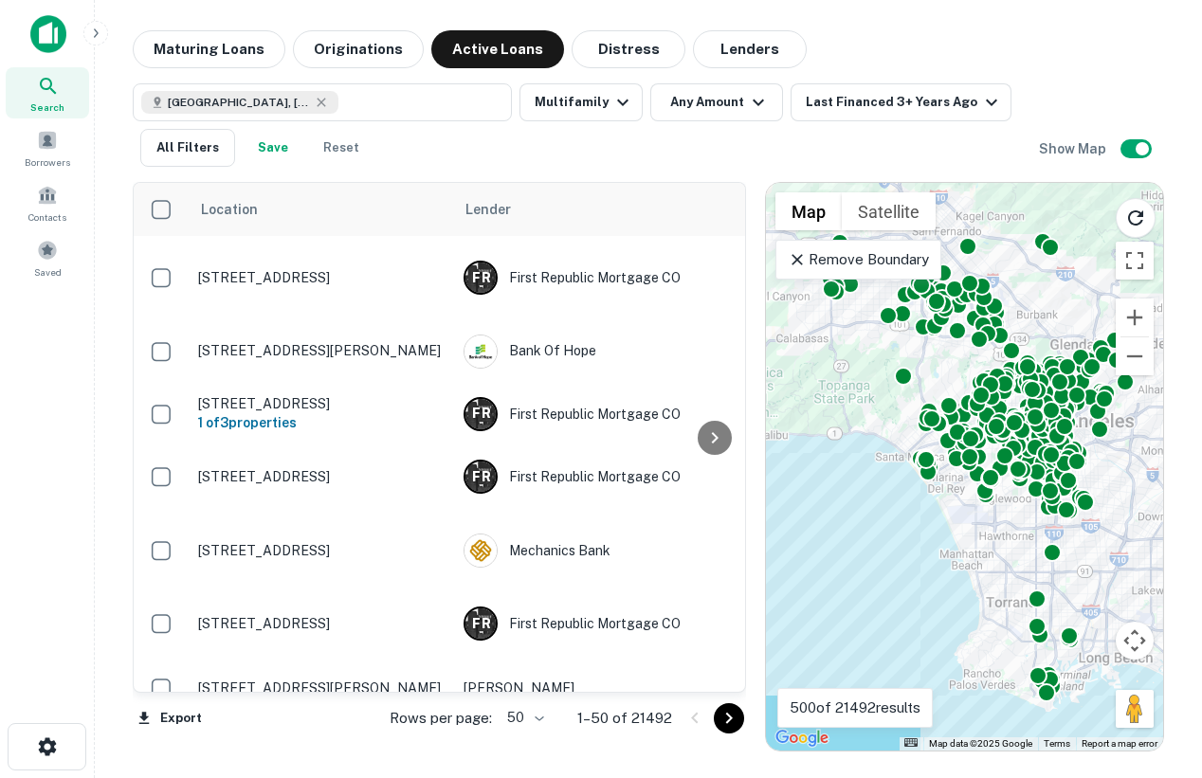
click at [873, 265] on p "Remove Boundary" at bounding box center [858, 259] width 141 height 23
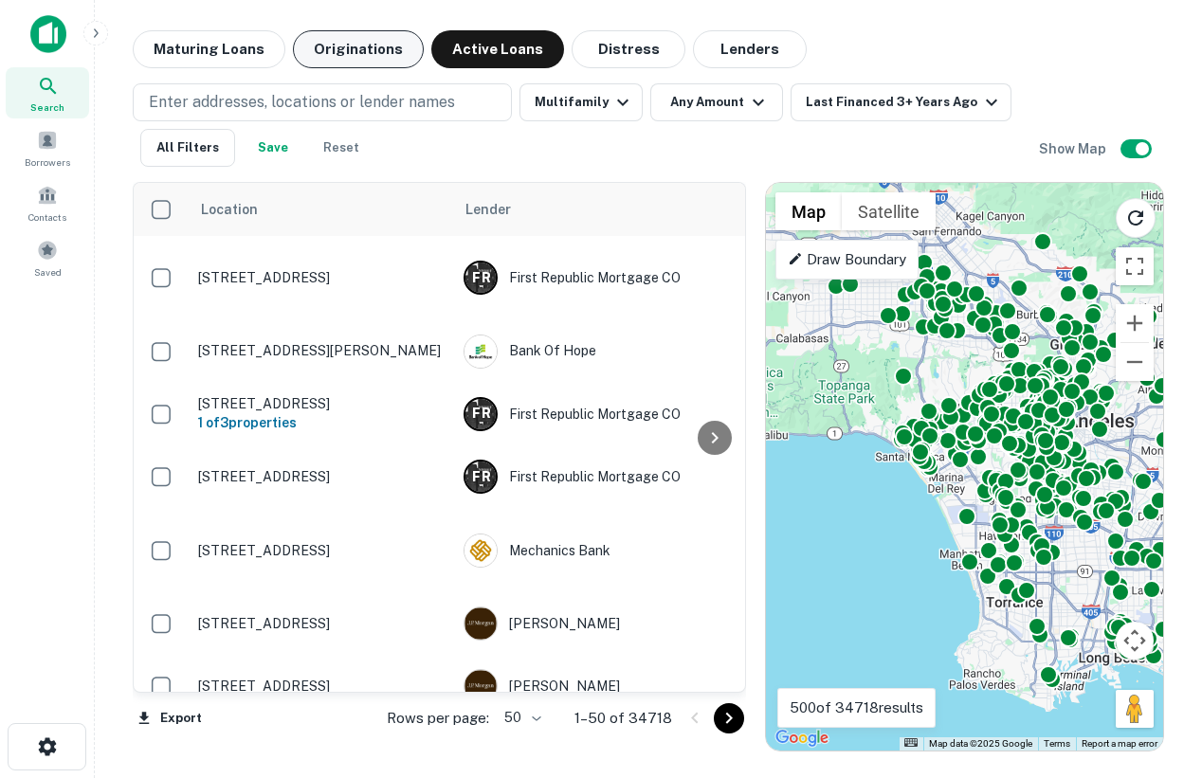
click at [406, 45] on button "Originations" at bounding box center [358, 49] width 131 height 38
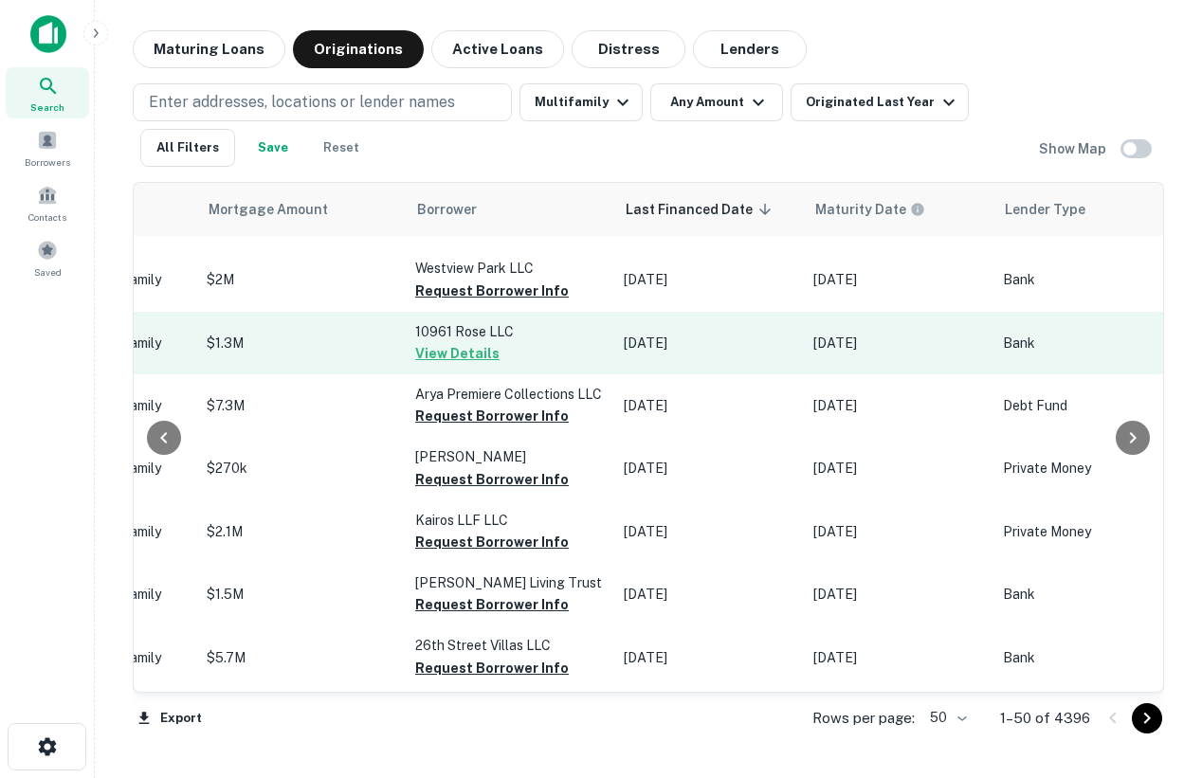
scroll to position [214, 874]
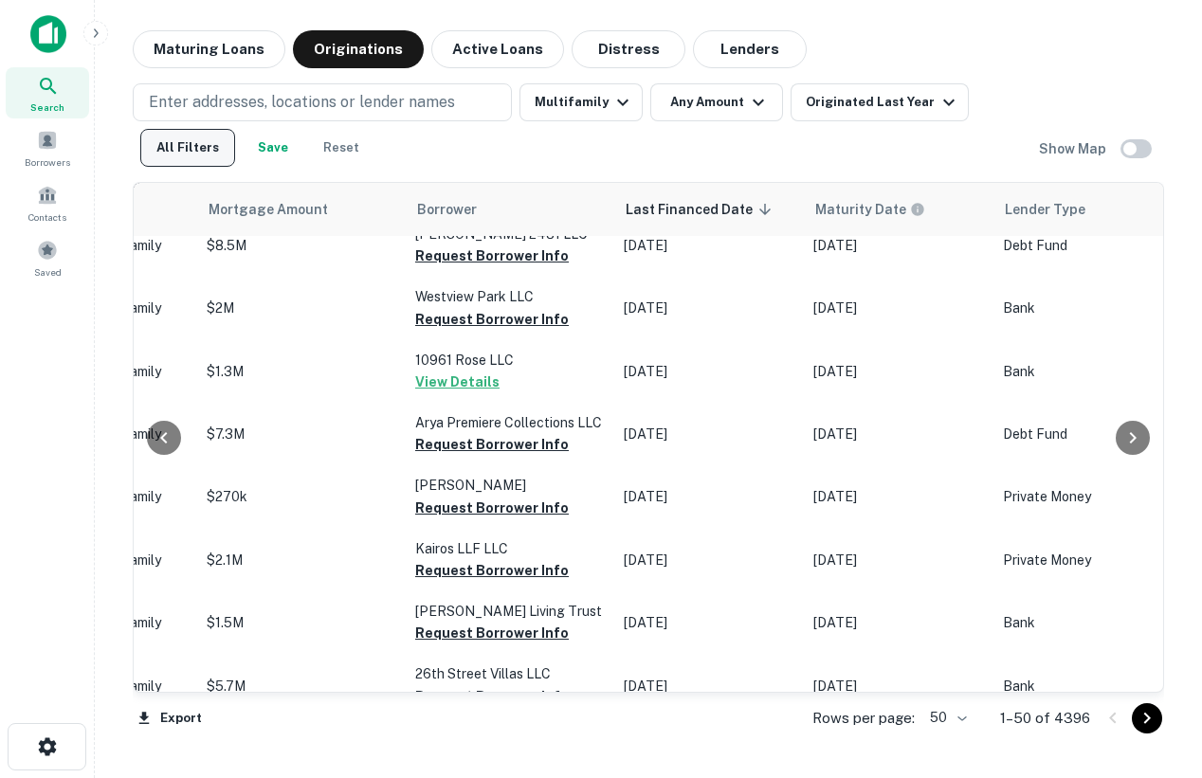
click at [198, 155] on button "All Filters" at bounding box center [187, 148] width 95 height 38
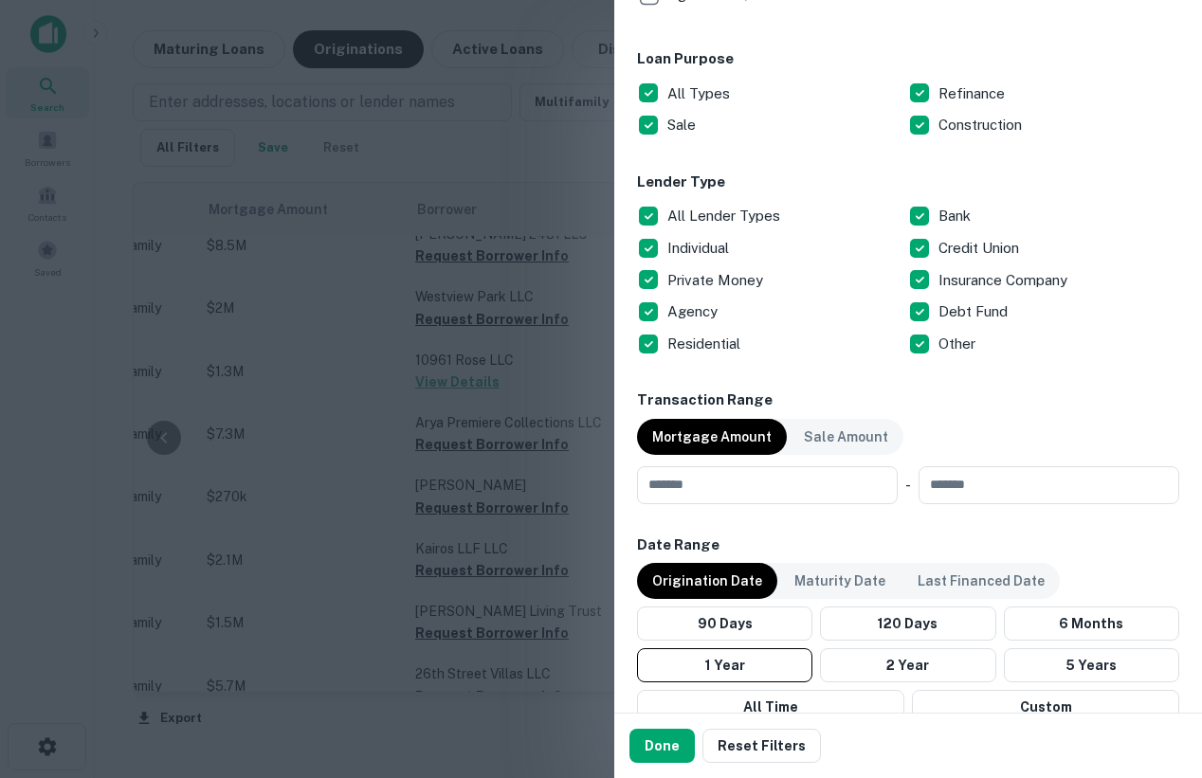
scroll to position [1055, 0]
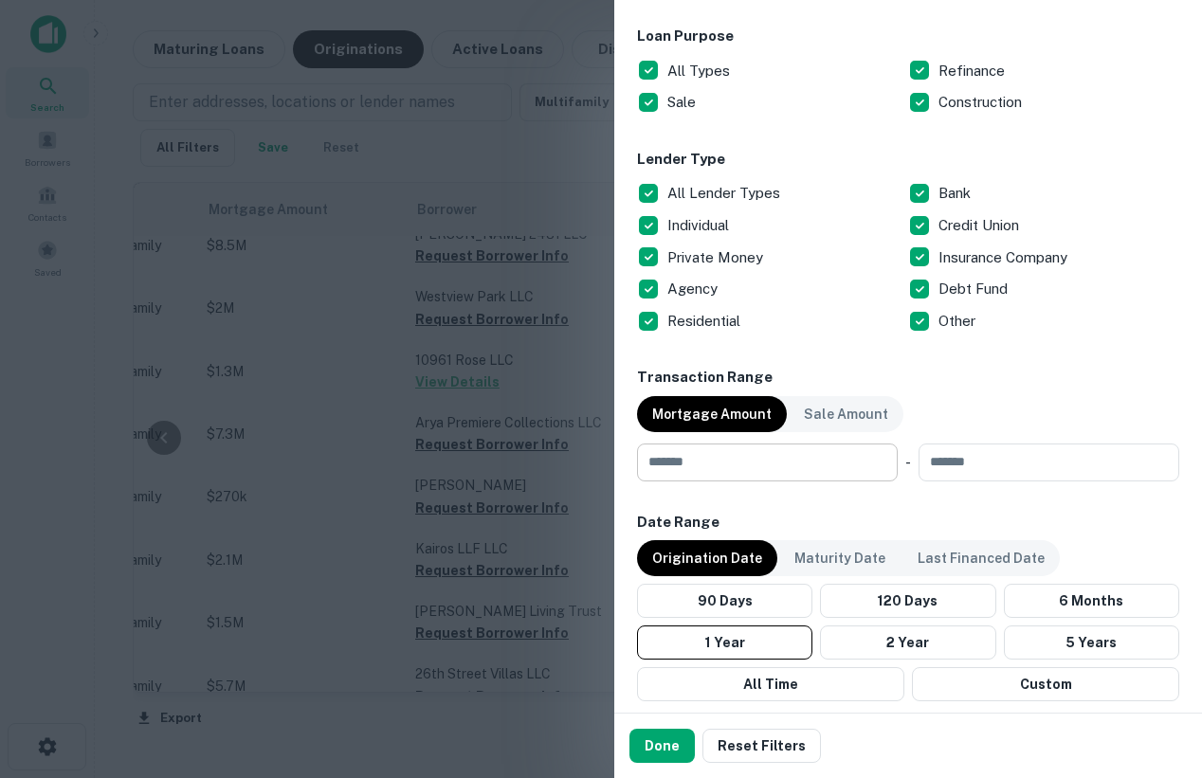
click at [741, 470] on input "number" at bounding box center [760, 463] width 247 height 38
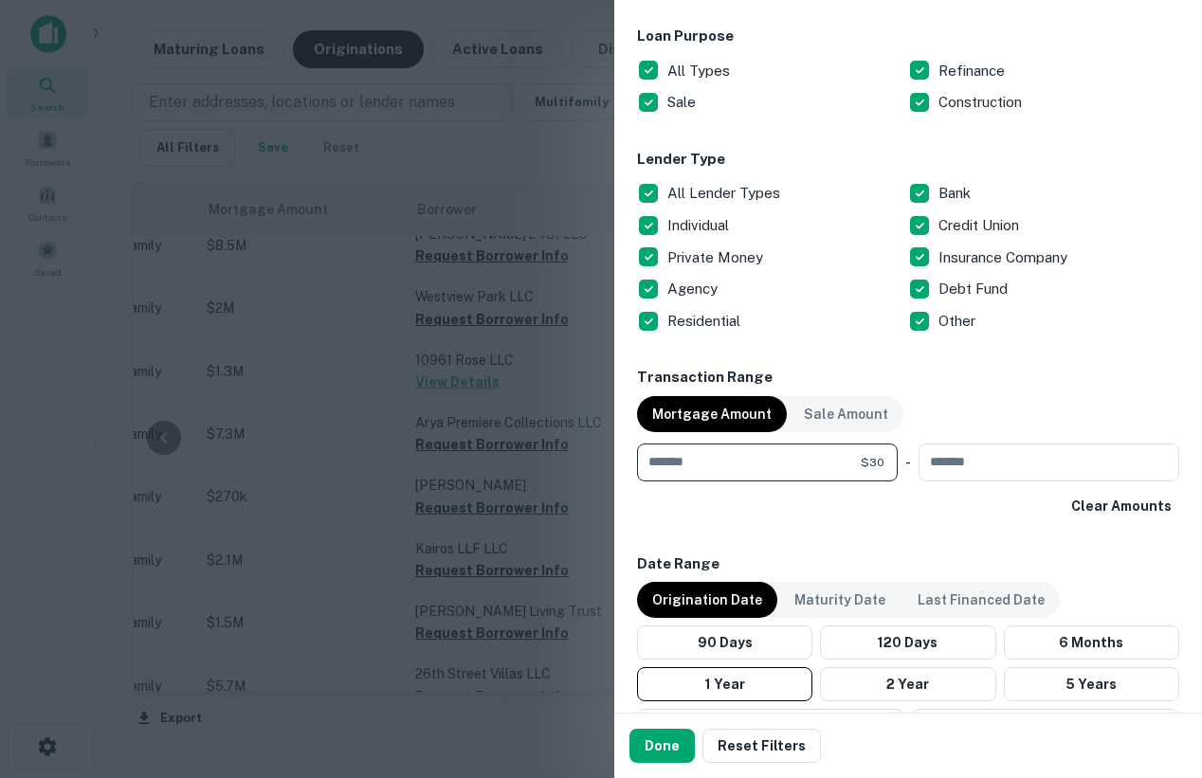
type input "*"
type input "********"
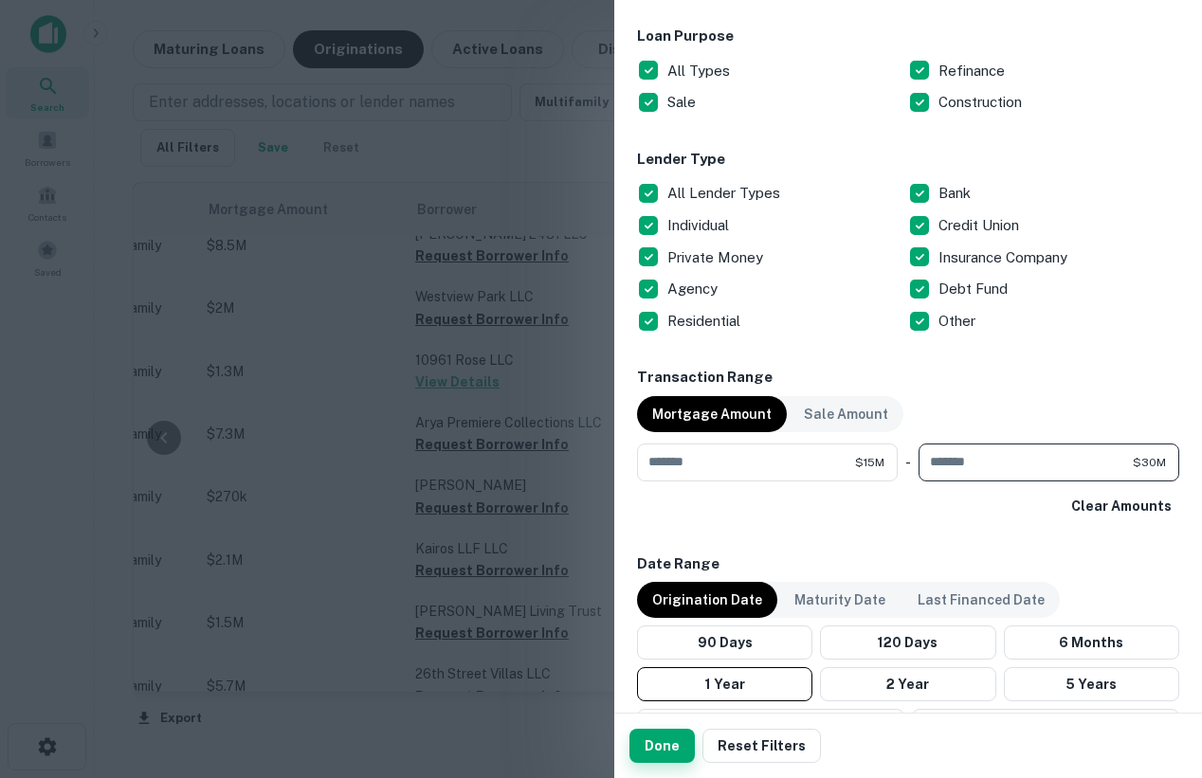
type input "********"
click at [663, 751] on button "Done" at bounding box center [662, 746] width 65 height 34
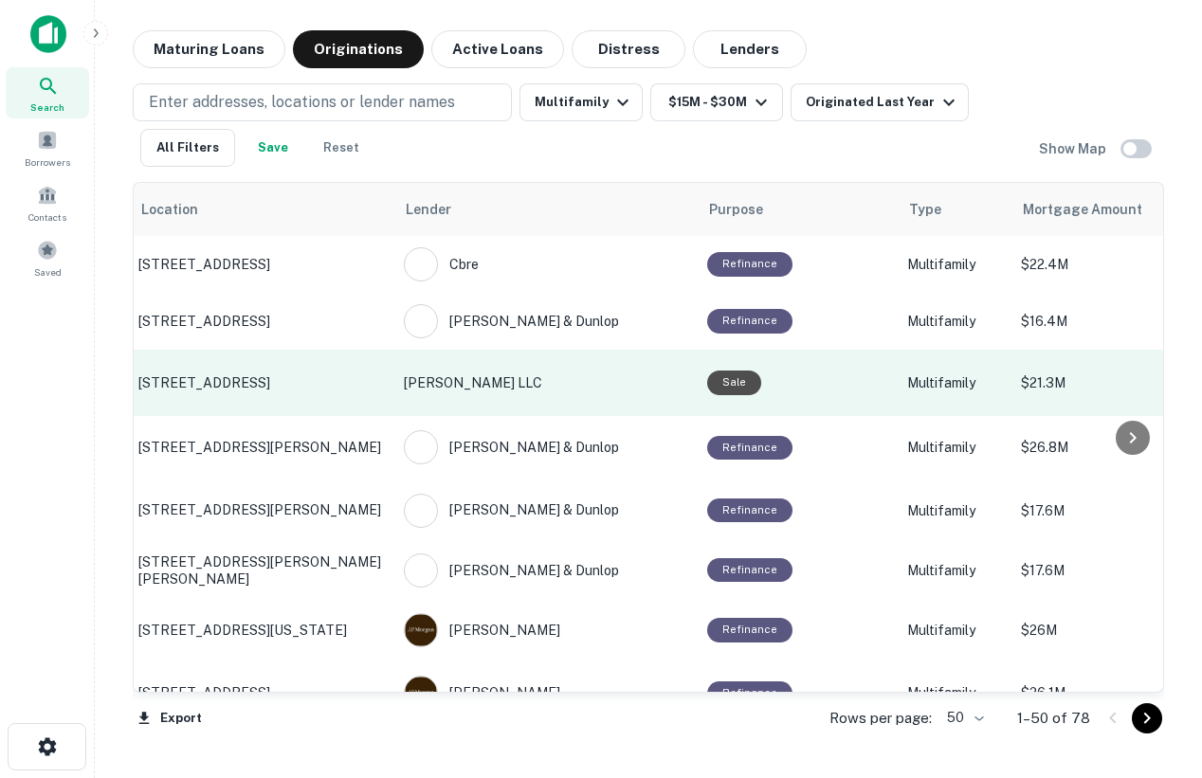
scroll to position [0, 31]
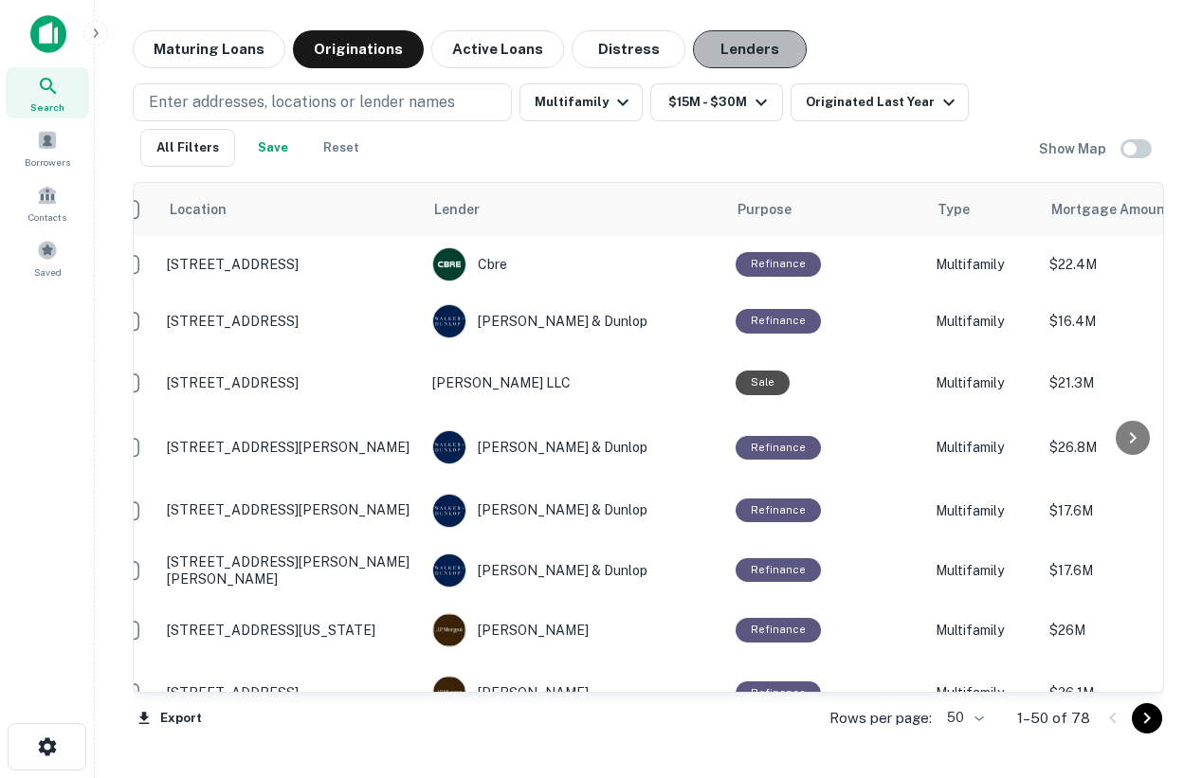
click at [721, 57] on button "Lenders" at bounding box center [750, 49] width 114 height 38
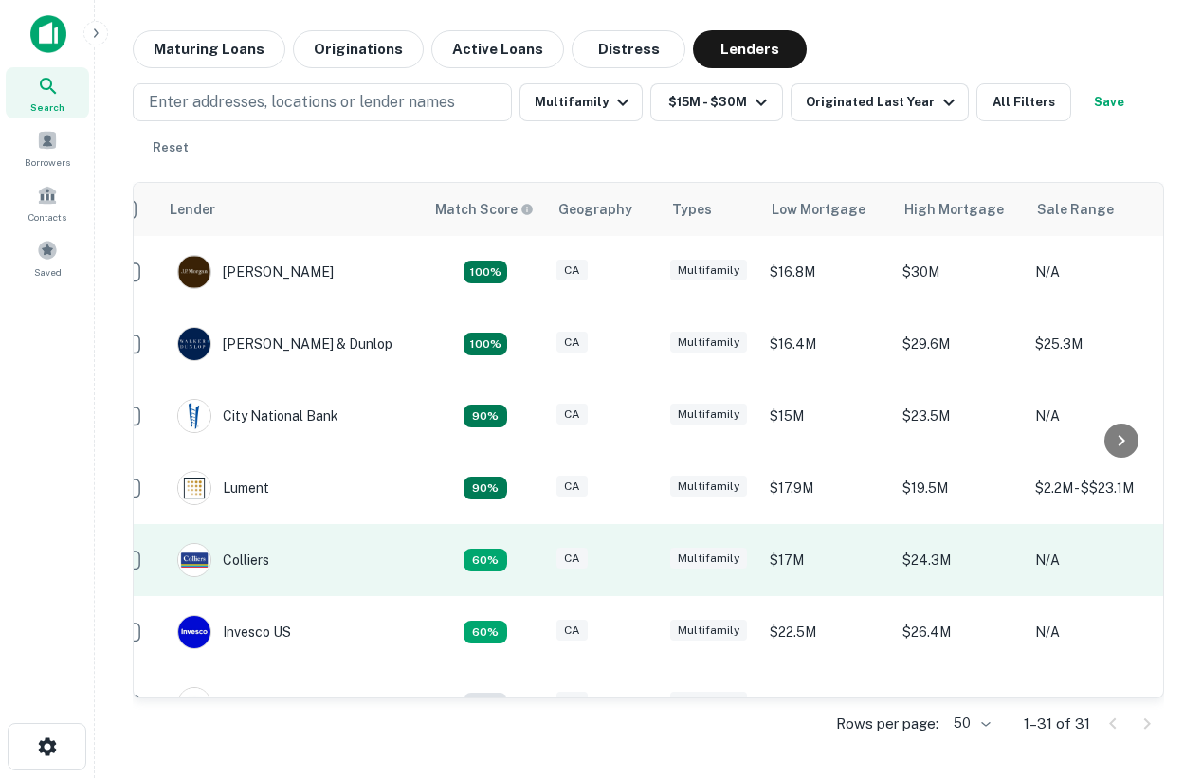
scroll to position [3, 34]
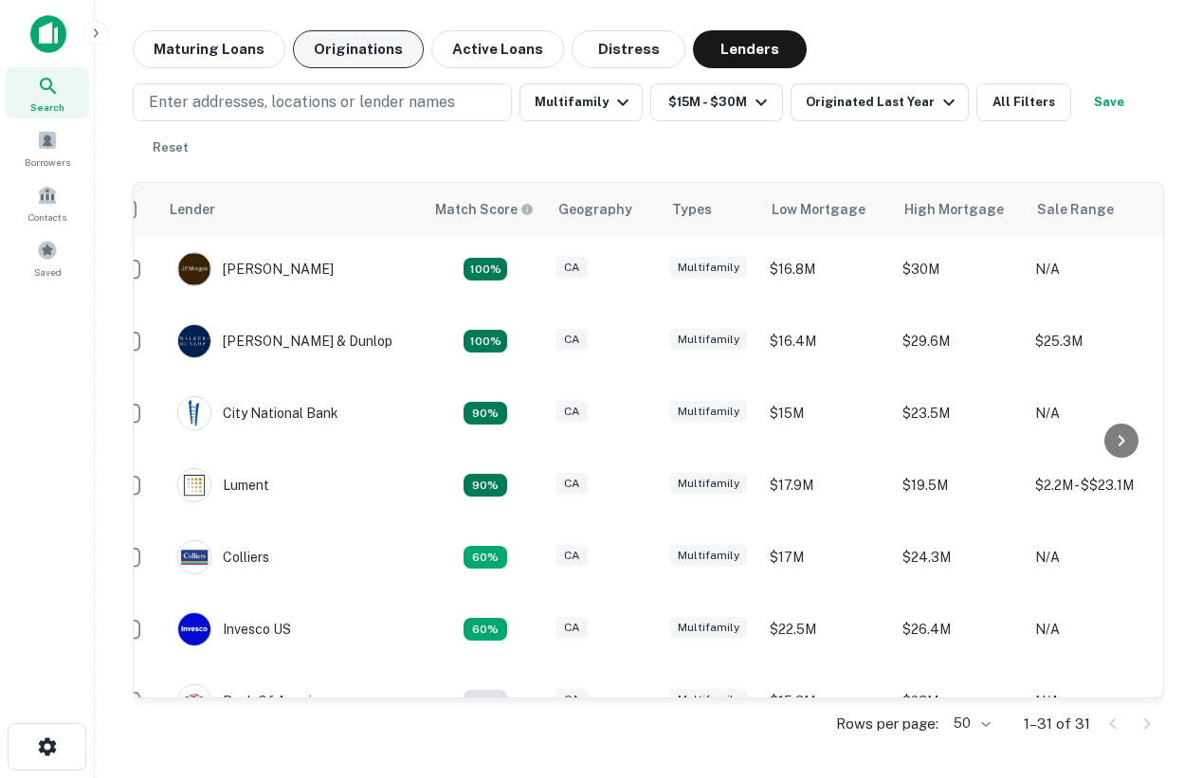
click at [370, 51] on button "Originations" at bounding box center [358, 49] width 131 height 38
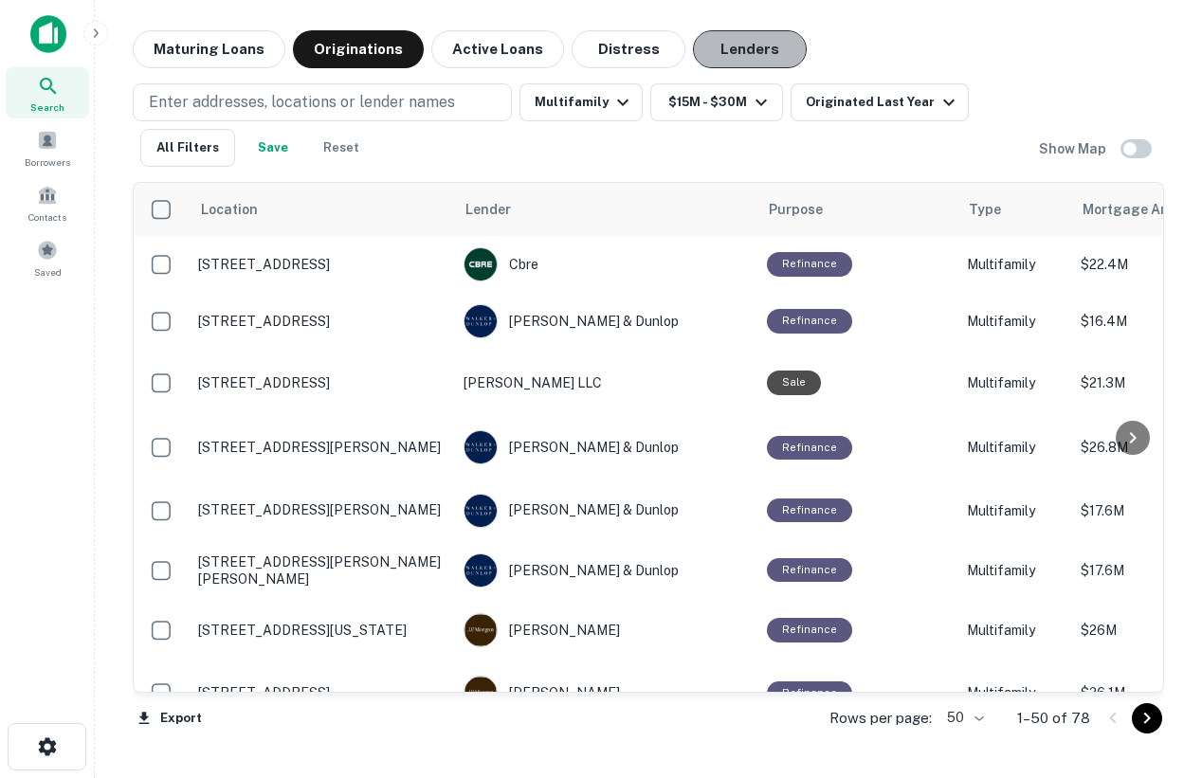
click at [696, 50] on button "Lenders" at bounding box center [750, 49] width 114 height 38
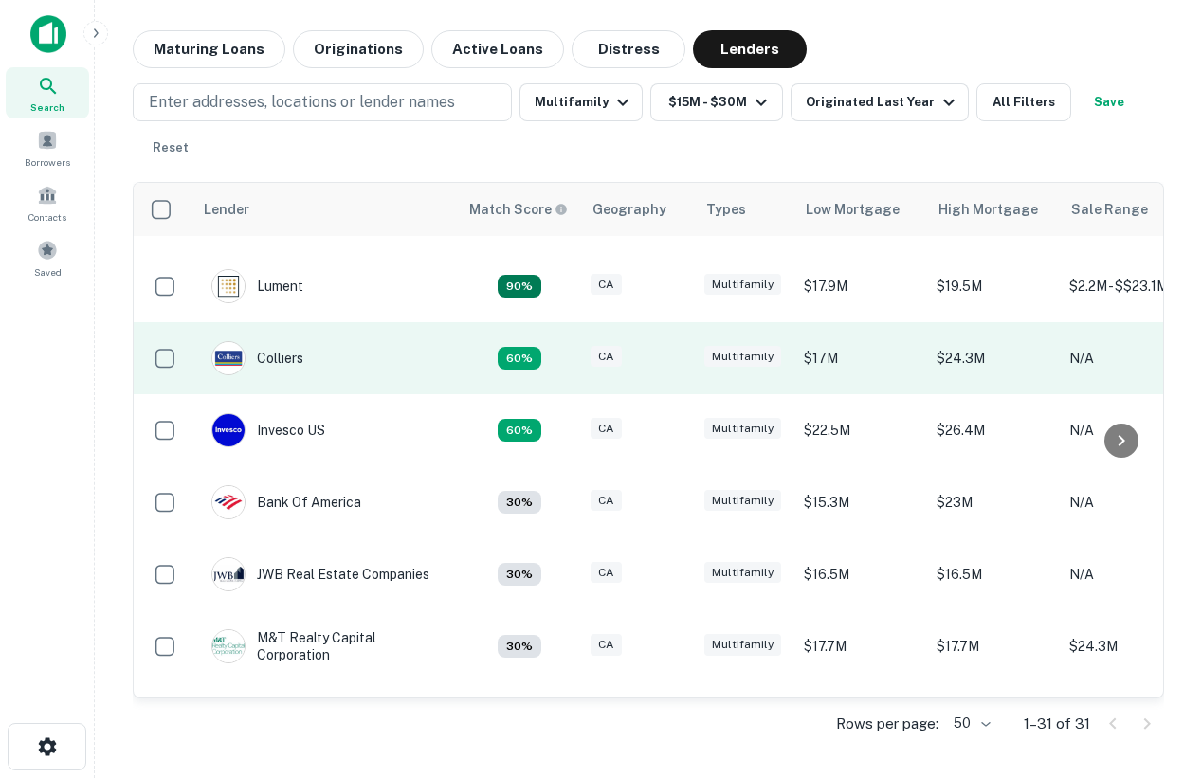
scroll to position [205, 0]
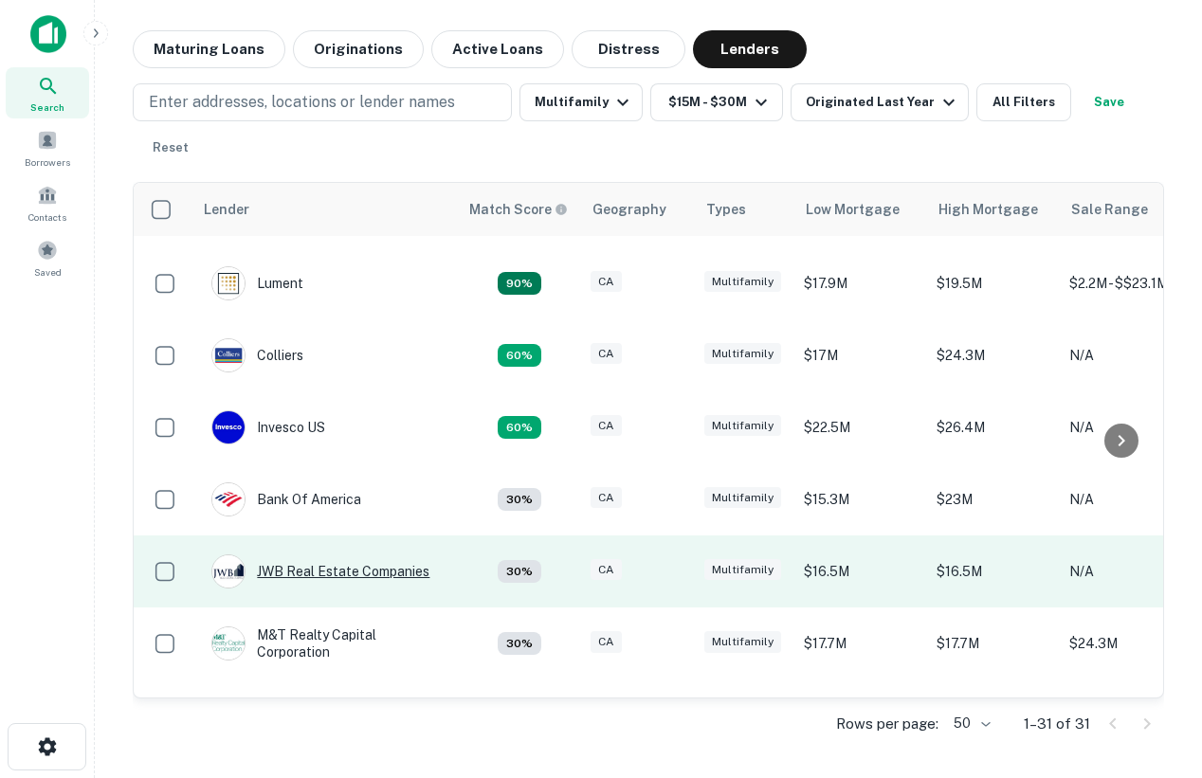
click at [359, 575] on div "JWB Real Estate Companies" at bounding box center [320, 572] width 218 height 34
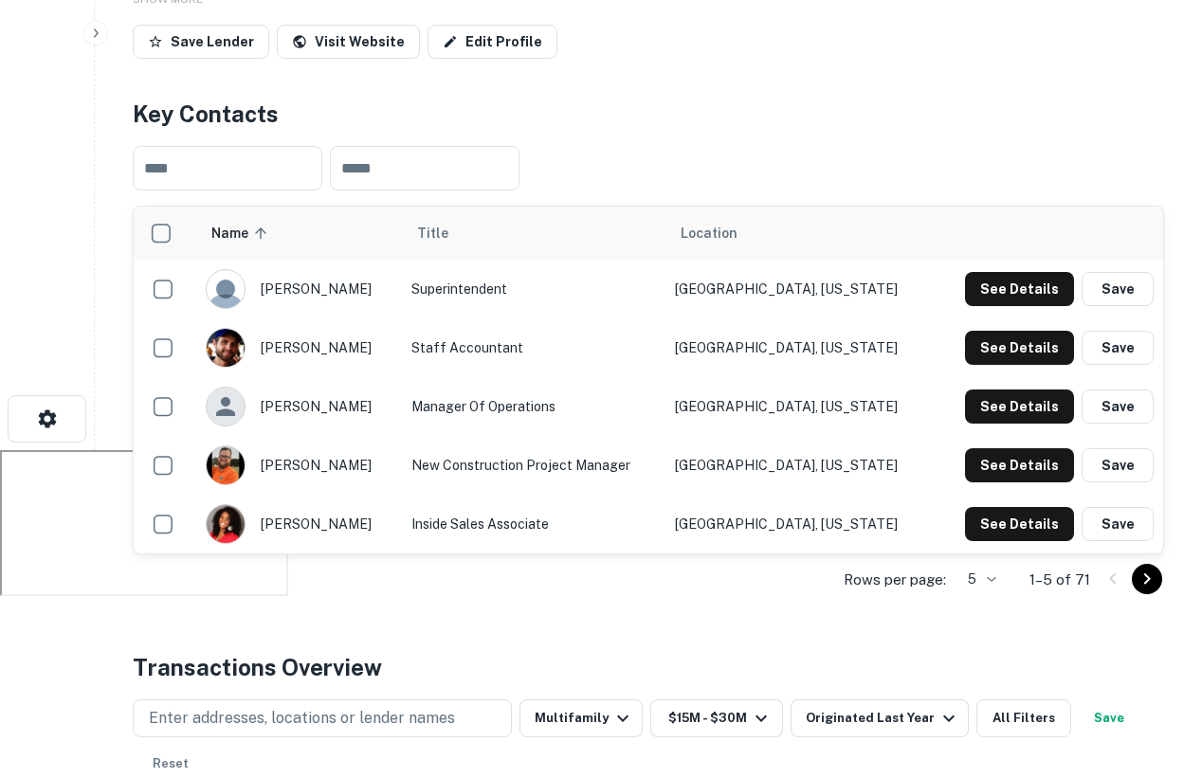
scroll to position [334, 0]
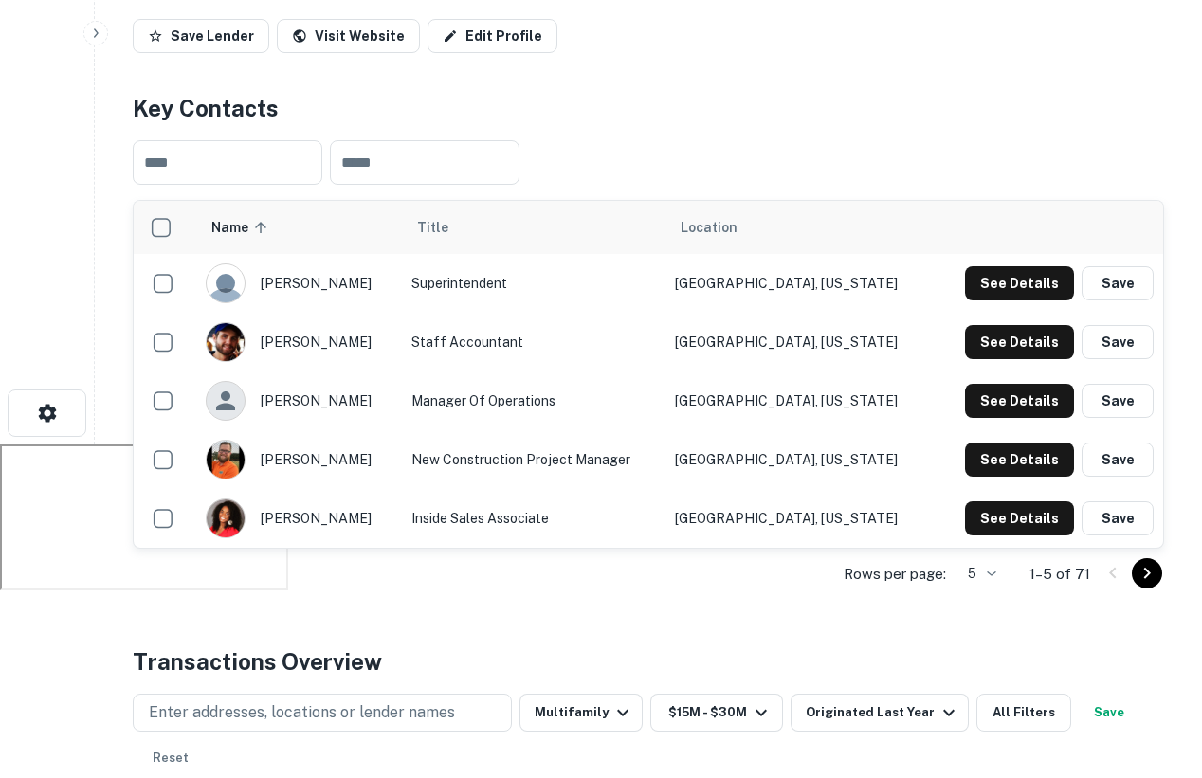
click at [1149, 577] on icon "Go to next page" at bounding box center [1147, 573] width 23 height 23
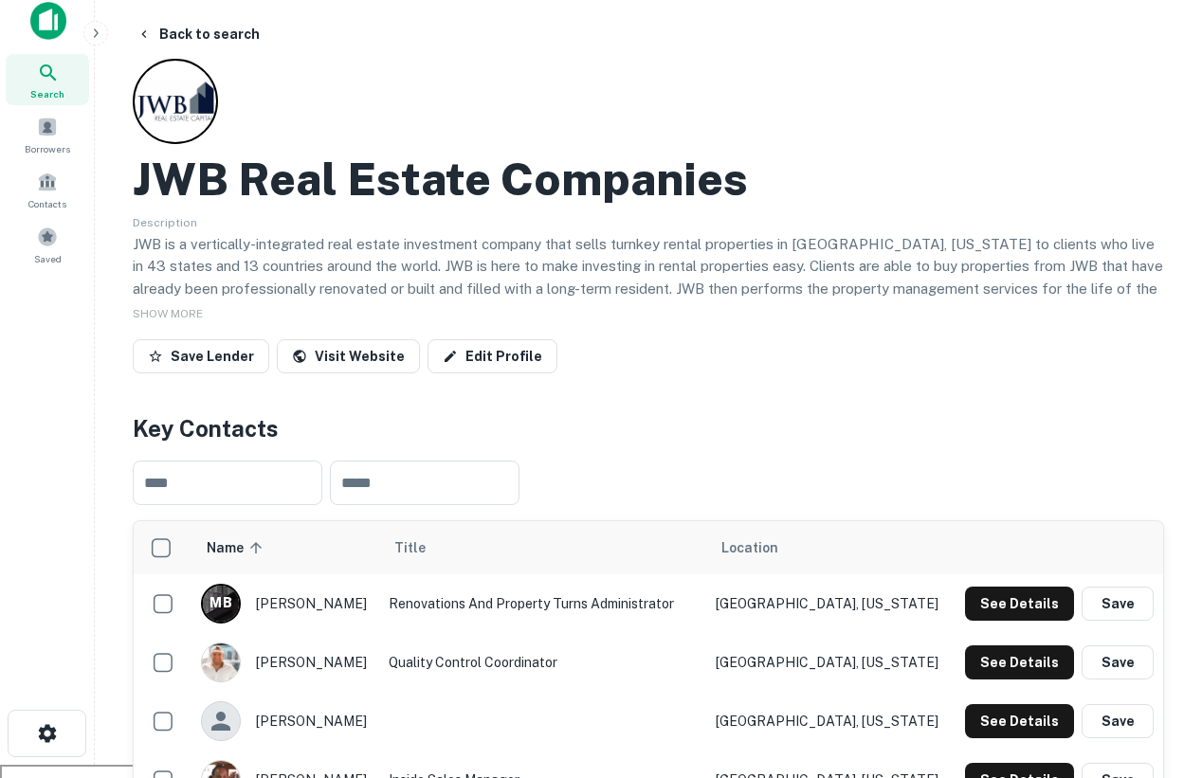
scroll to position [0, 0]
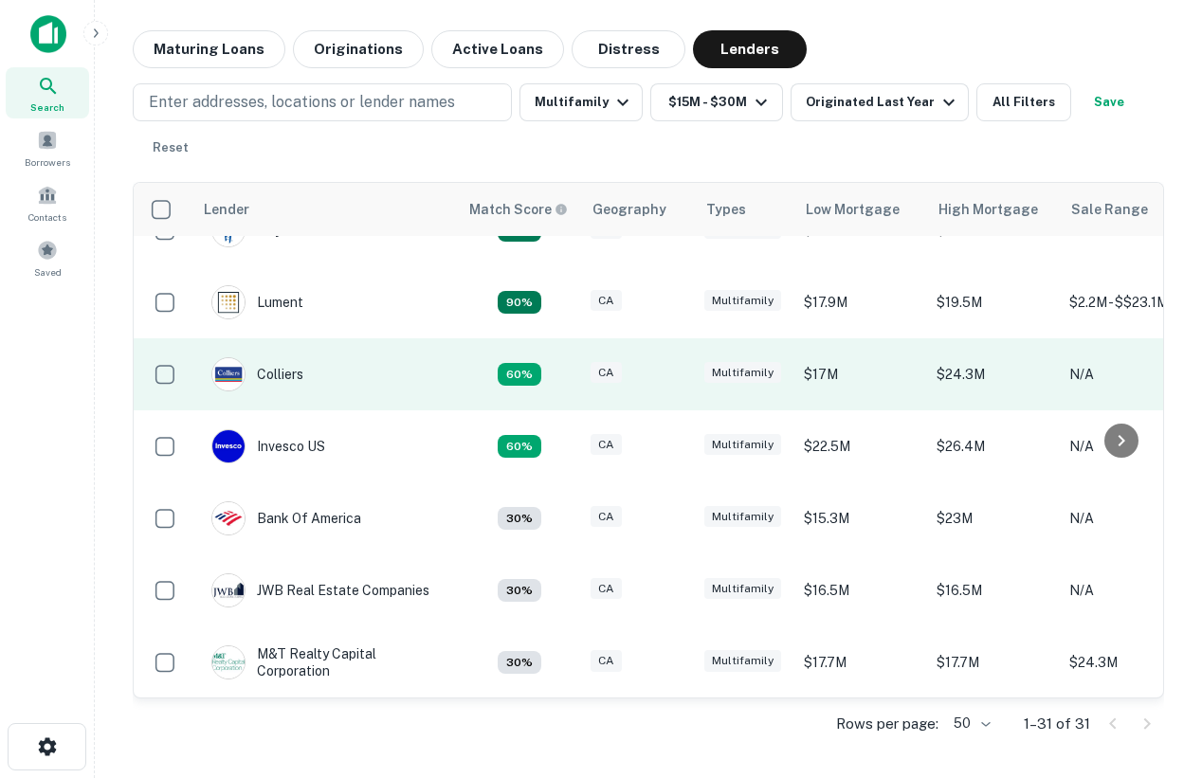
scroll to position [191, 0]
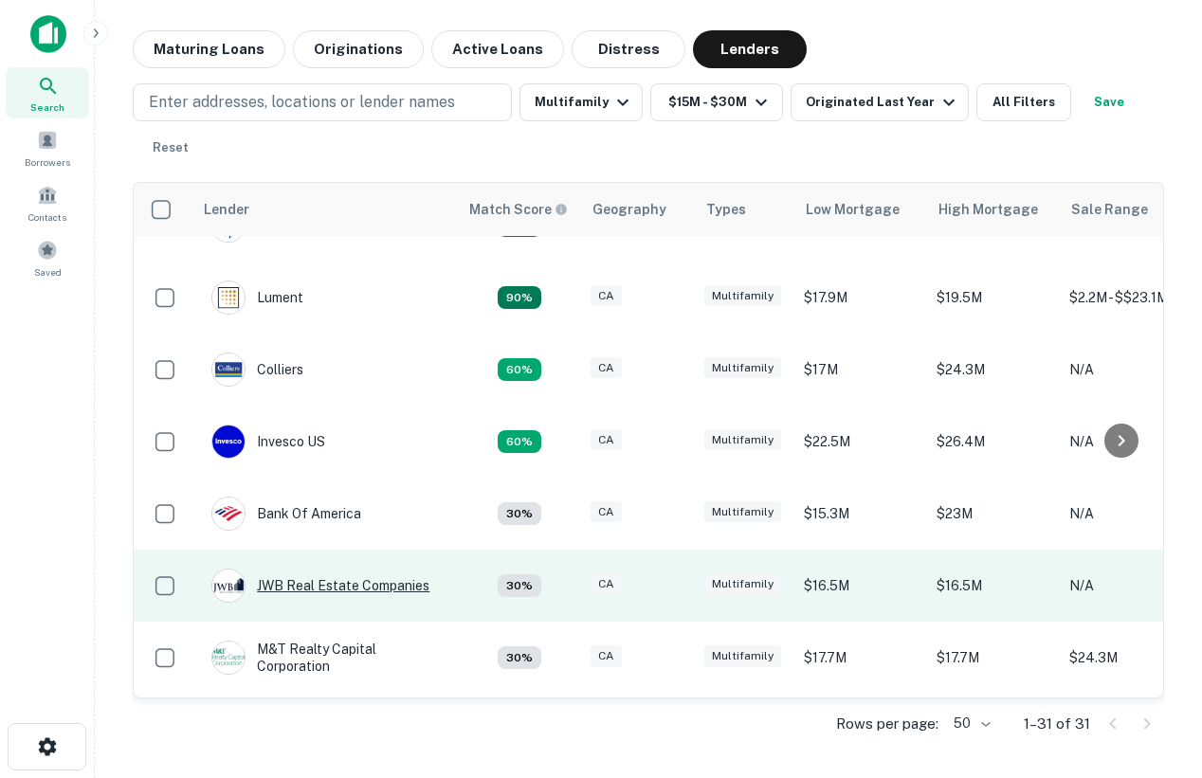
click at [310, 588] on div "JWB Real Estate Companies" at bounding box center [320, 586] width 218 height 34
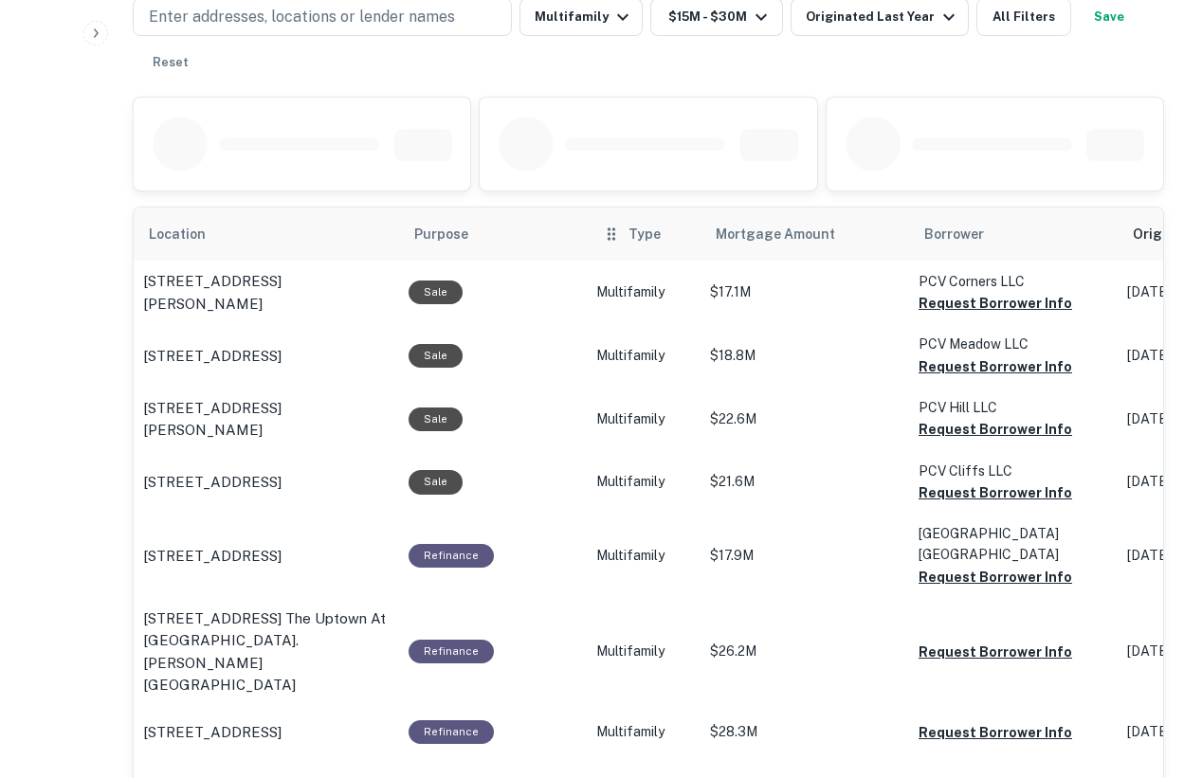
scroll to position [1029, 0]
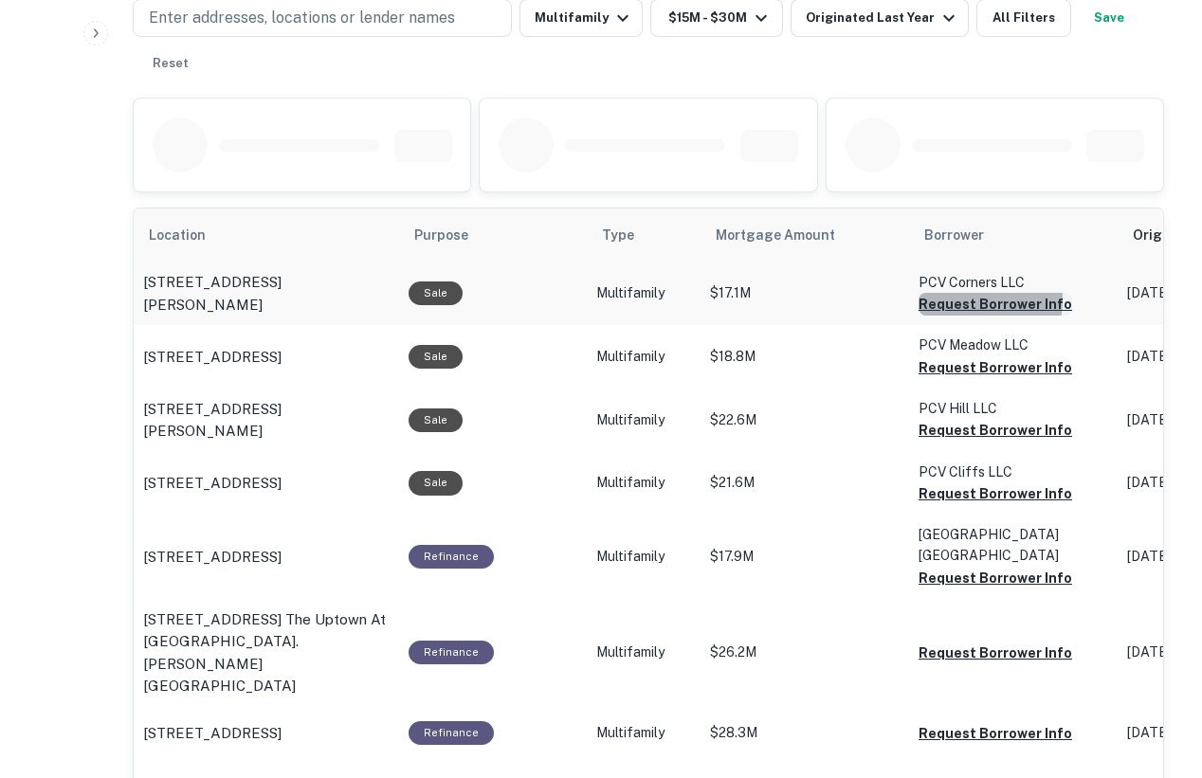
click at [941, 300] on button "Request Borrower Info" at bounding box center [996, 304] width 154 height 23
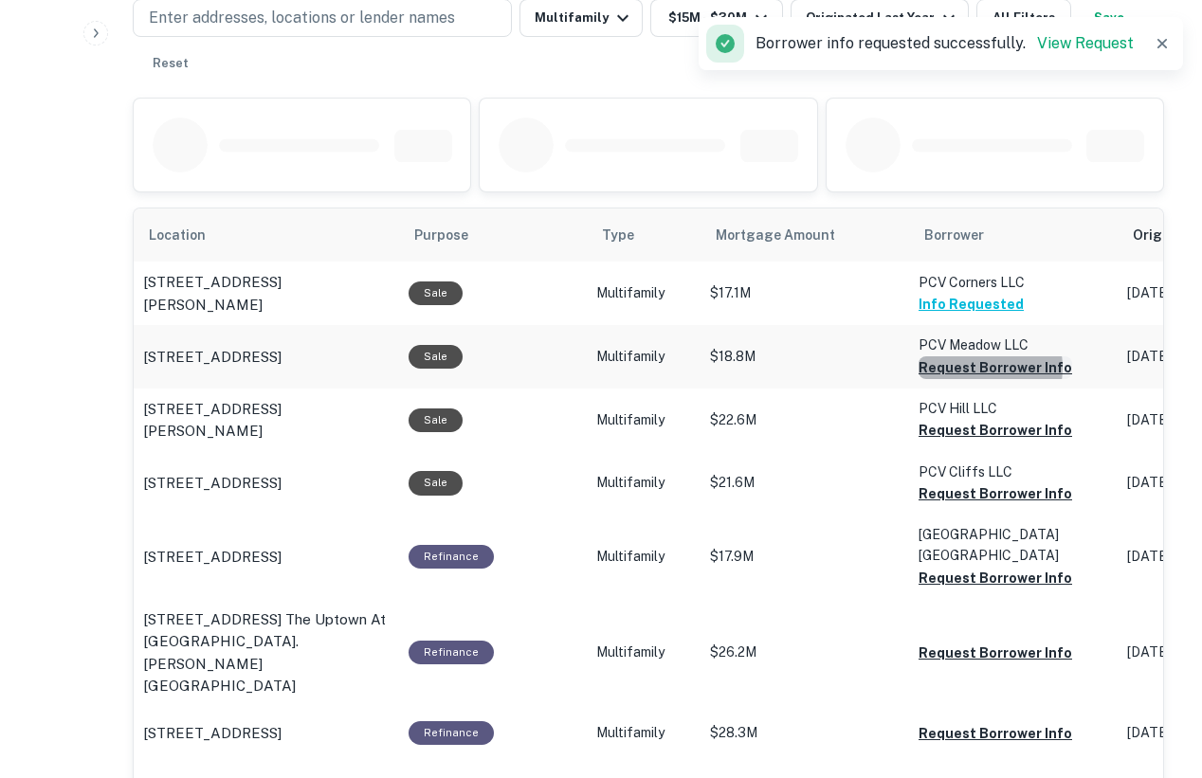
click at [966, 368] on button "Request Borrower Info" at bounding box center [996, 367] width 154 height 23
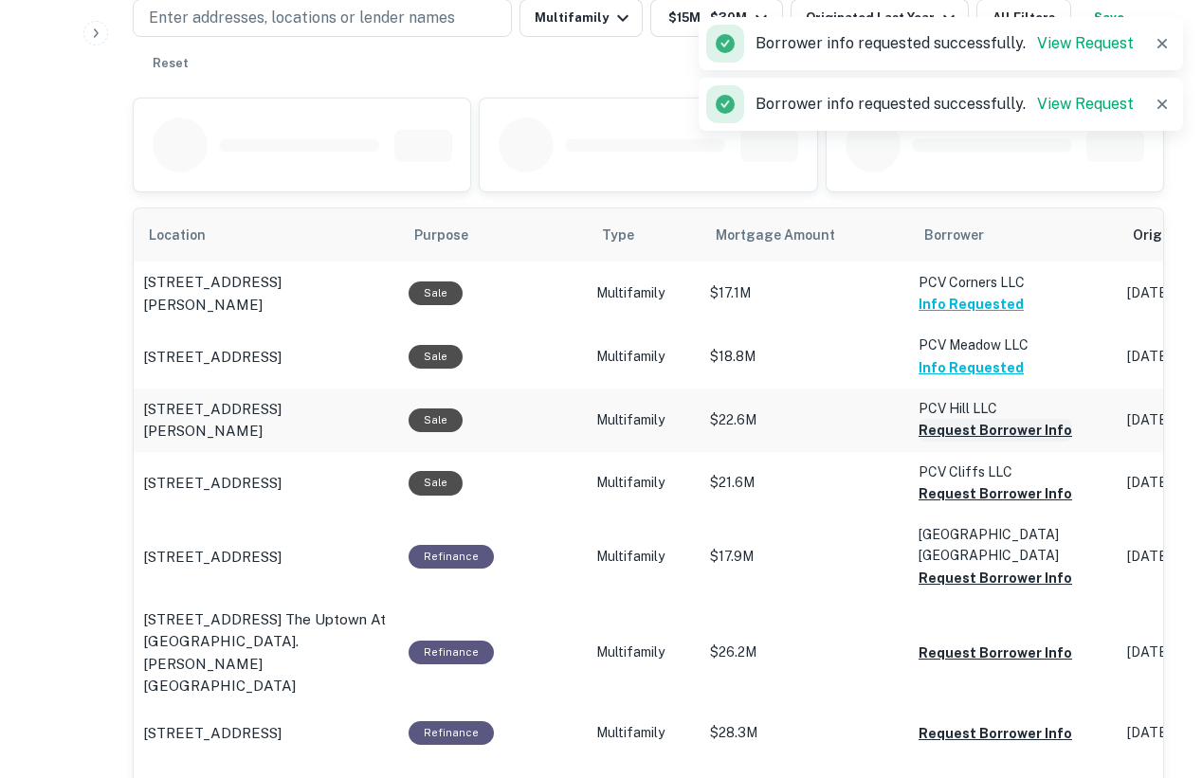
click at [966, 430] on button "Request Borrower Info" at bounding box center [996, 430] width 154 height 23
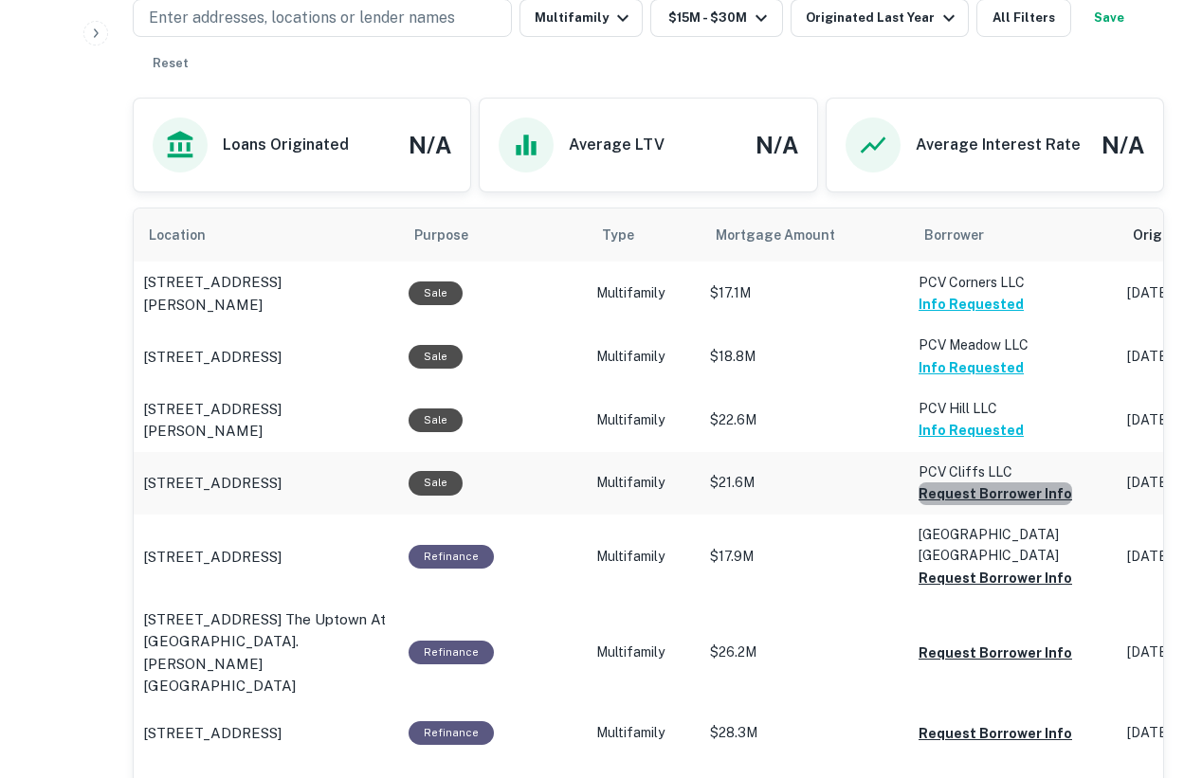
click at [990, 494] on button "Request Borrower Info" at bounding box center [996, 494] width 154 height 23
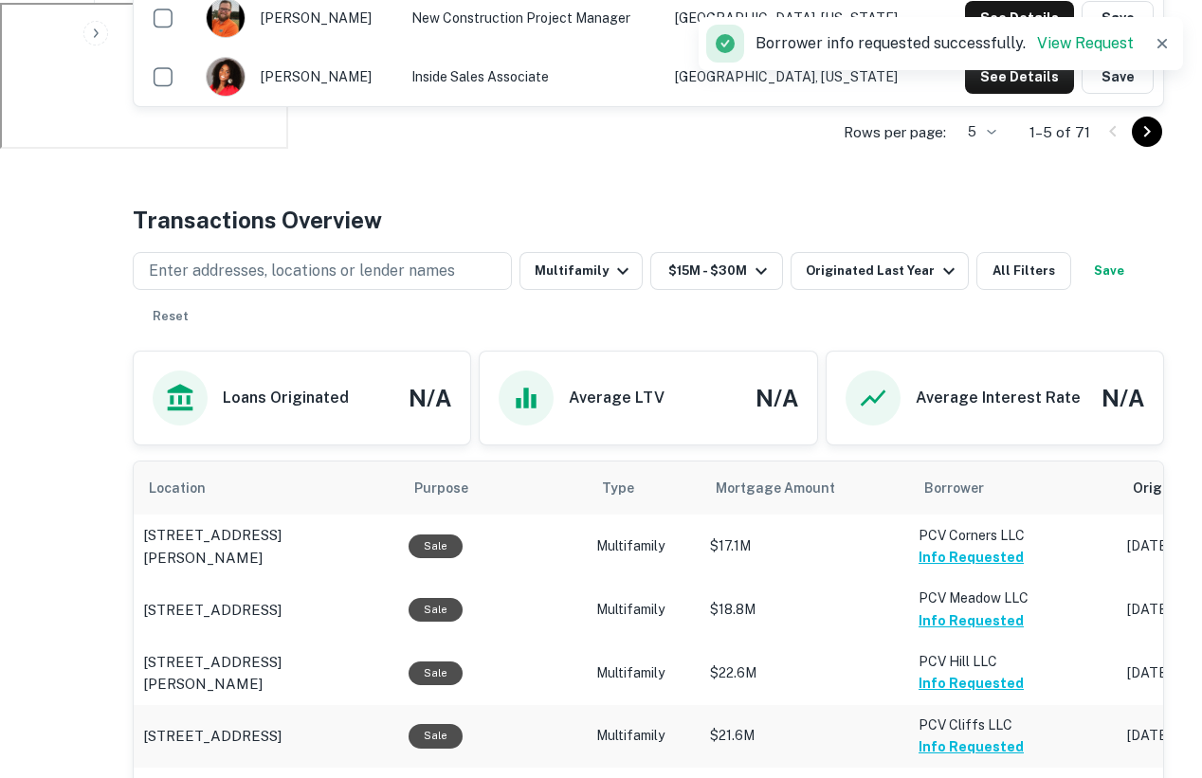
scroll to position [755, 0]
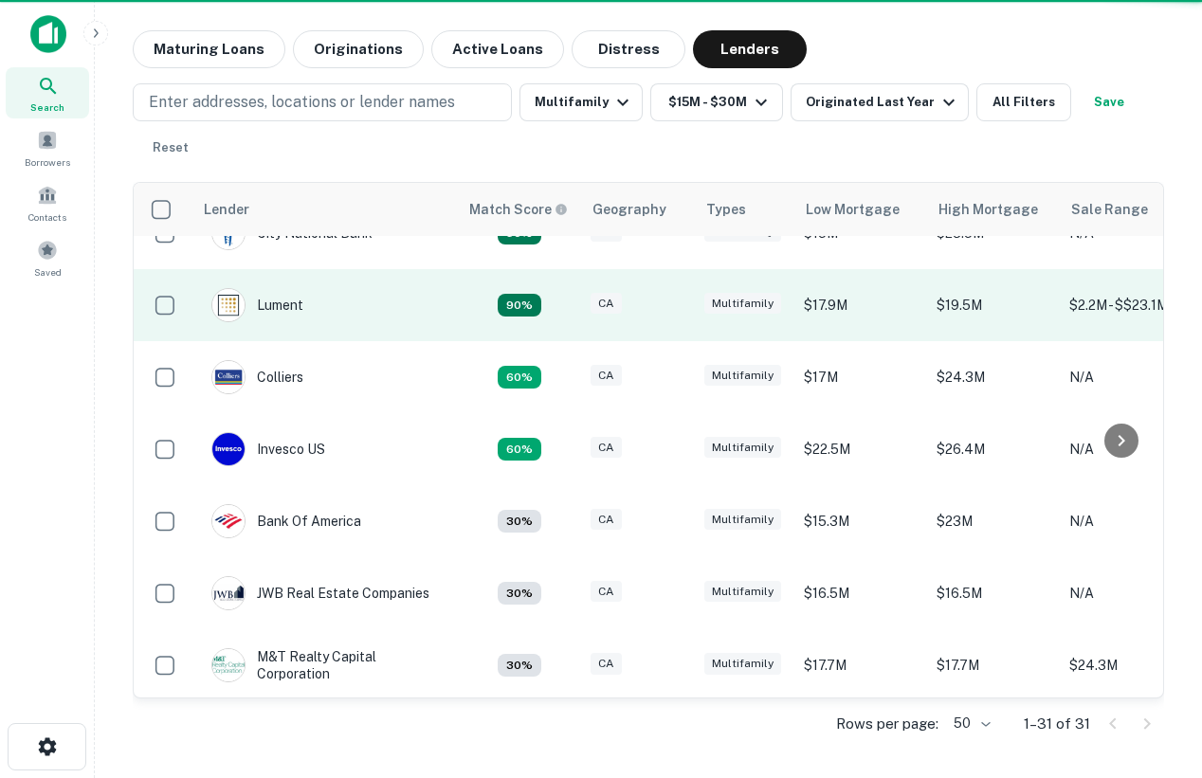
scroll to position [191, 0]
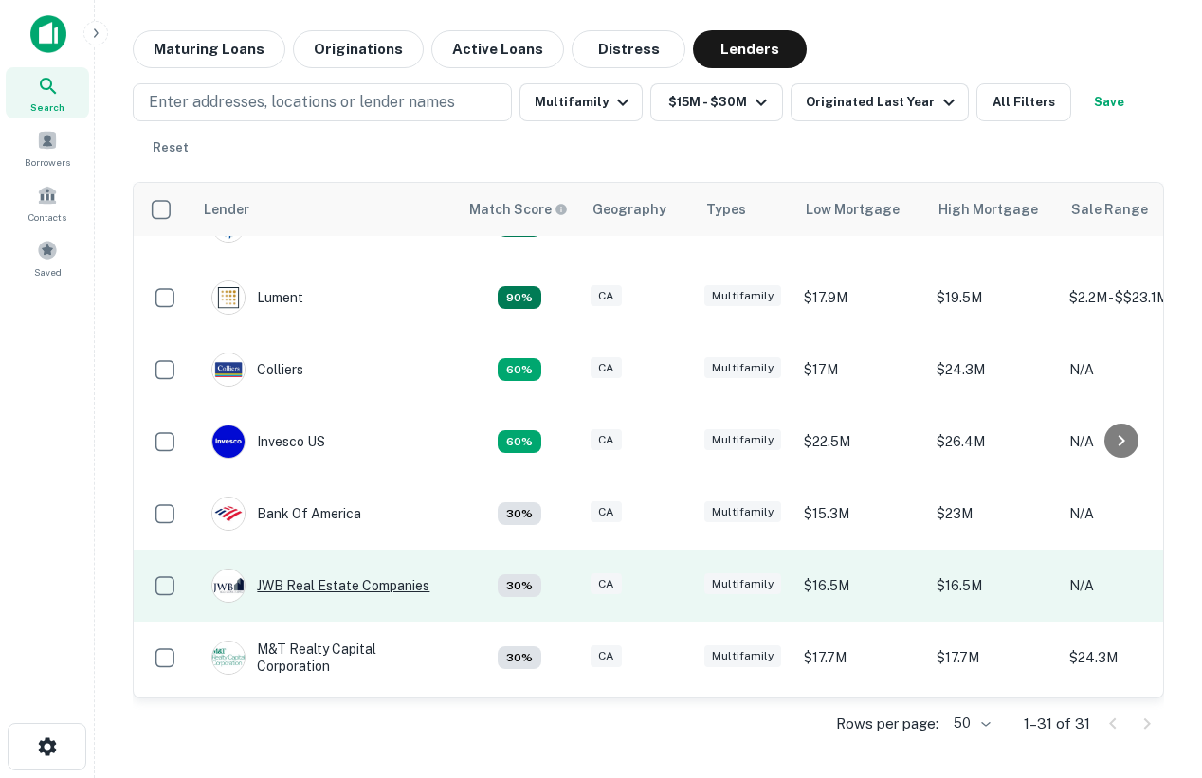
click at [326, 589] on div "JWB Real Estate Companies" at bounding box center [320, 586] width 218 height 34
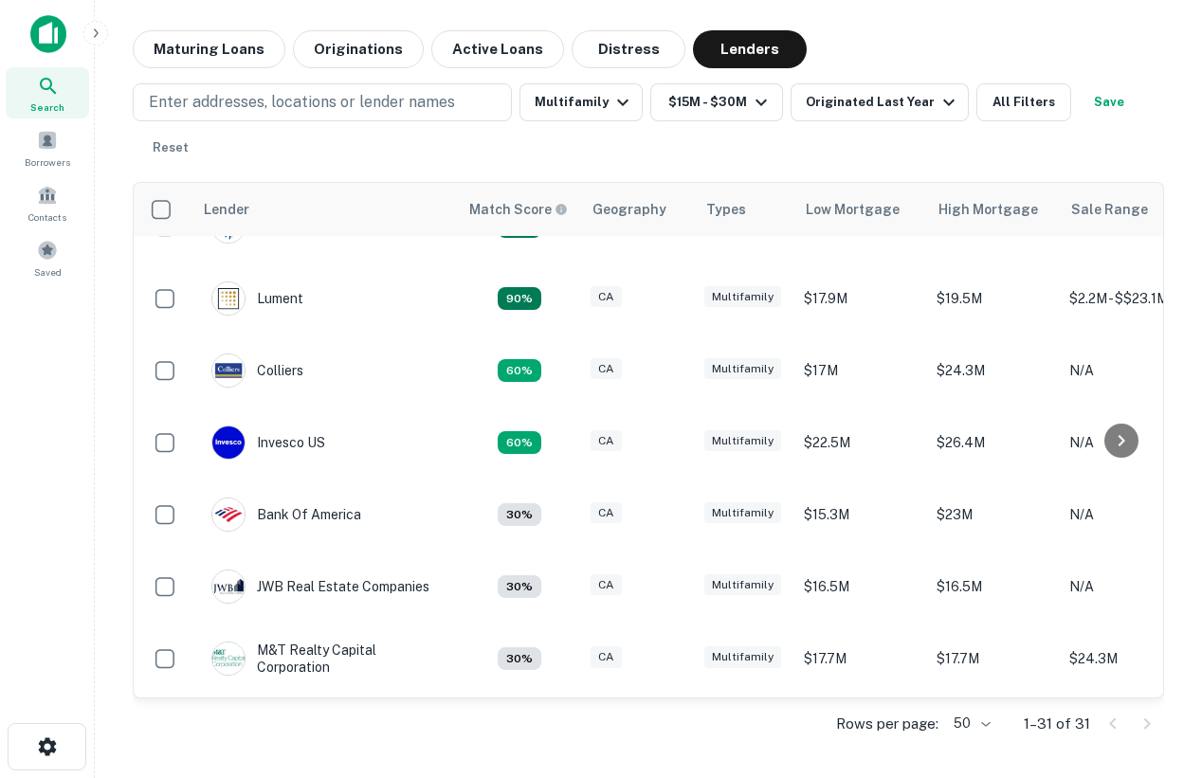
scroll to position [191, 0]
click at [247, 55] on button "Maturing Loans" at bounding box center [209, 49] width 153 height 38
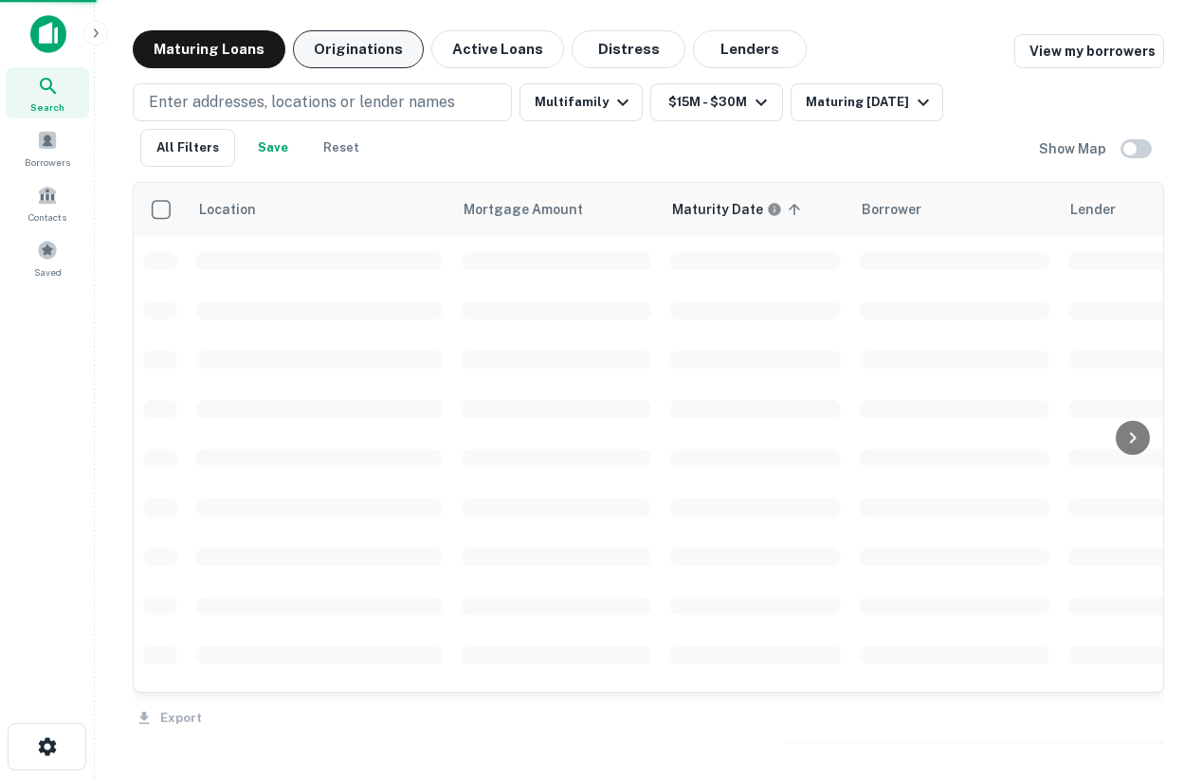
click at [359, 56] on button "Originations" at bounding box center [358, 49] width 131 height 38
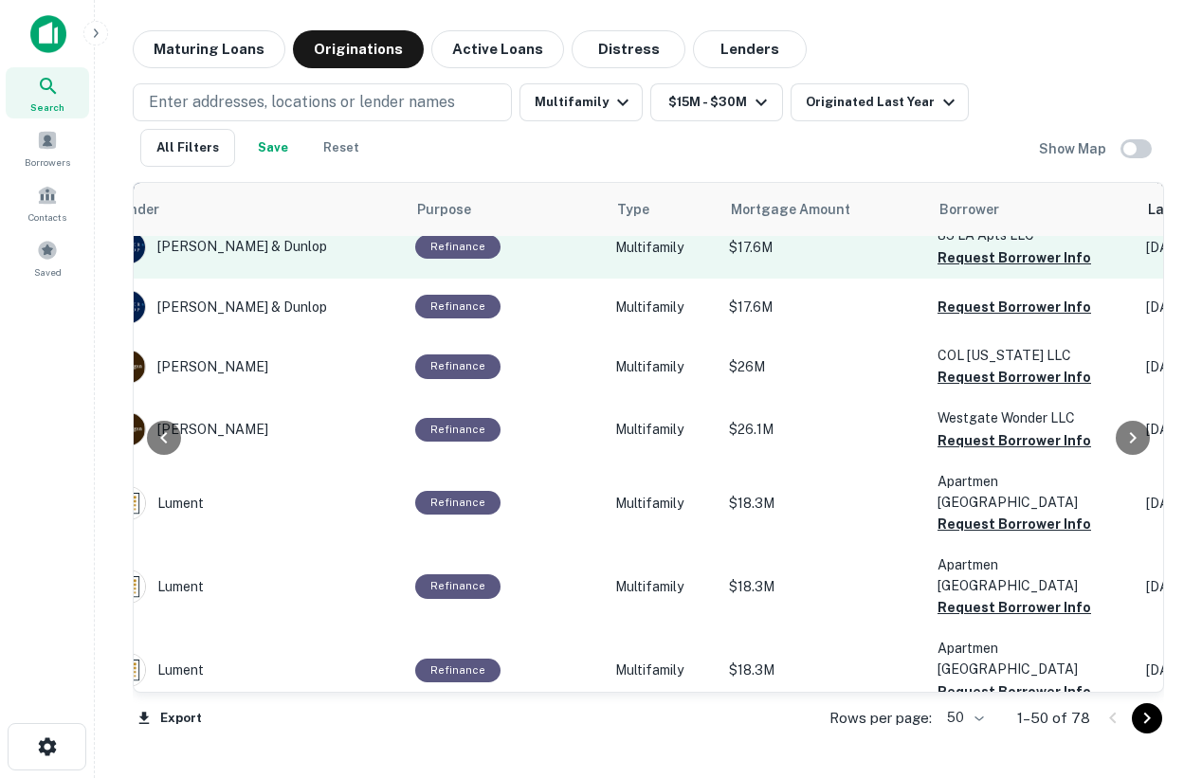
scroll to position [151, 352]
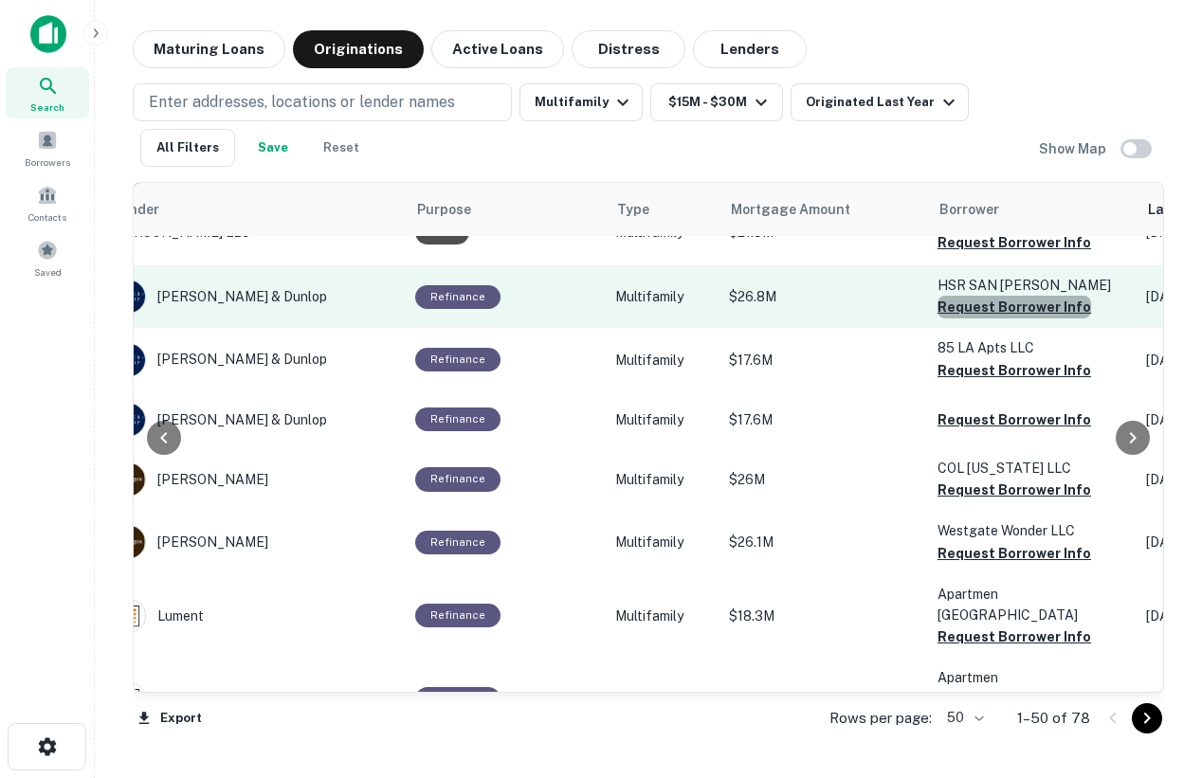
click at [1018, 309] on button "Request Borrower Info" at bounding box center [1015, 307] width 154 height 23
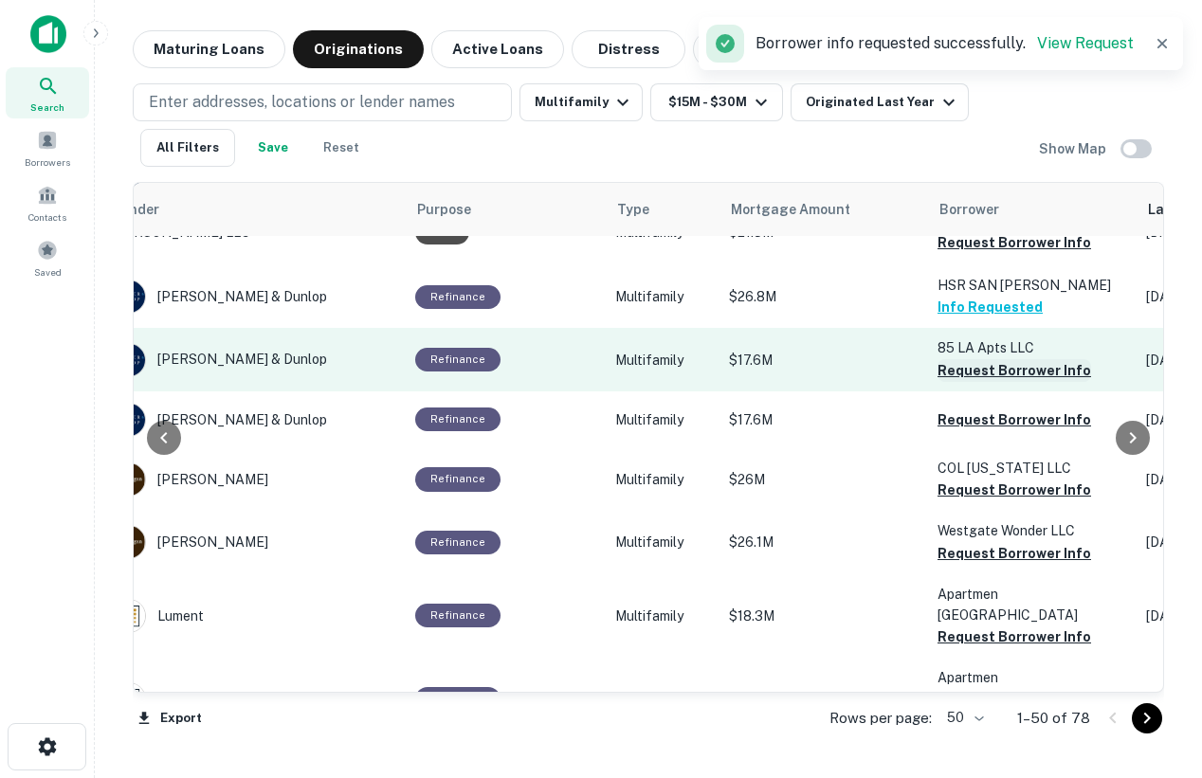
click at [1004, 374] on button "Request Borrower Info" at bounding box center [1015, 370] width 154 height 23
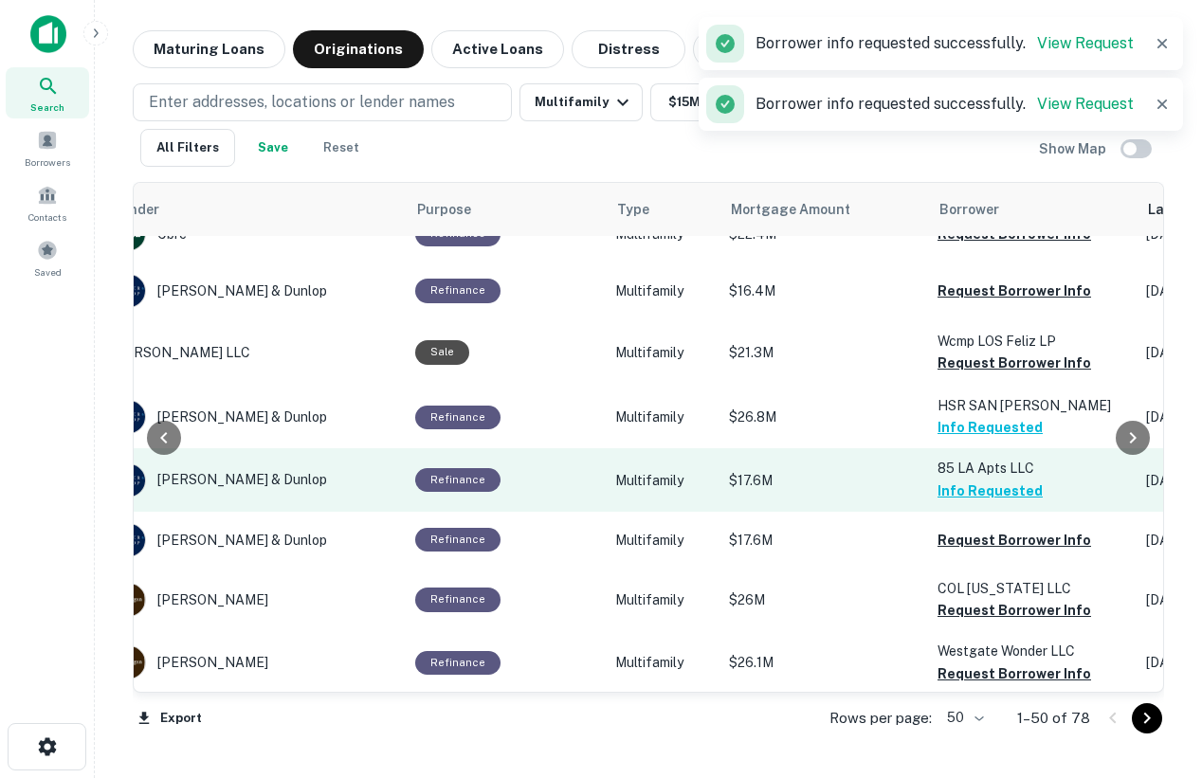
scroll to position [12, 352]
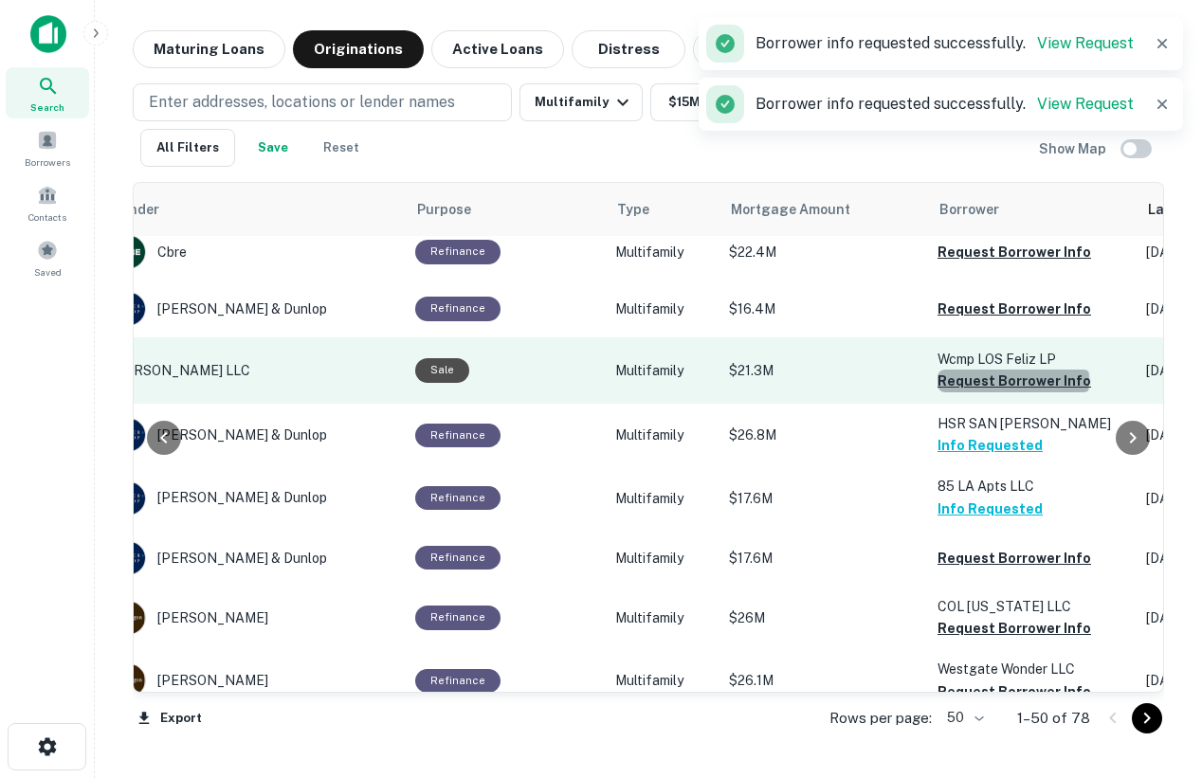
click at [1004, 381] on button "Request Borrower Info" at bounding box center [1015, 381] width 154 height 23
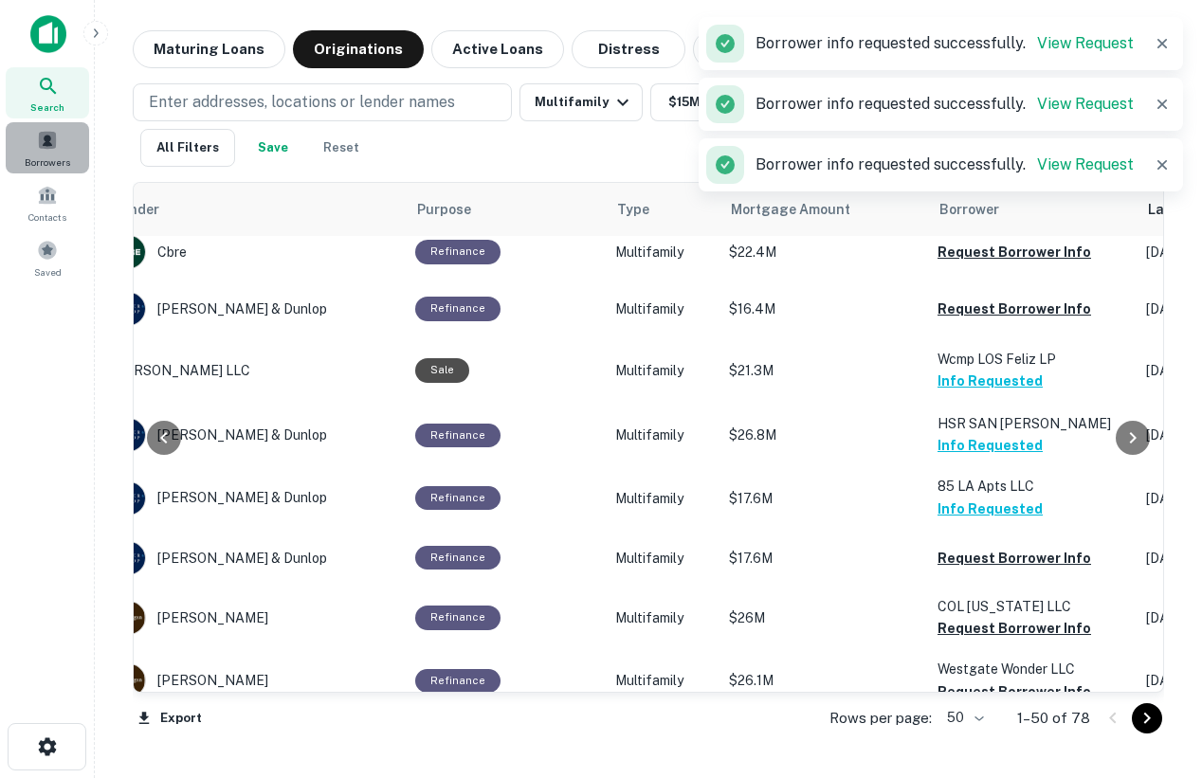
click at [48, 137] on span at bounding box center [47, 140] width 21 height 21
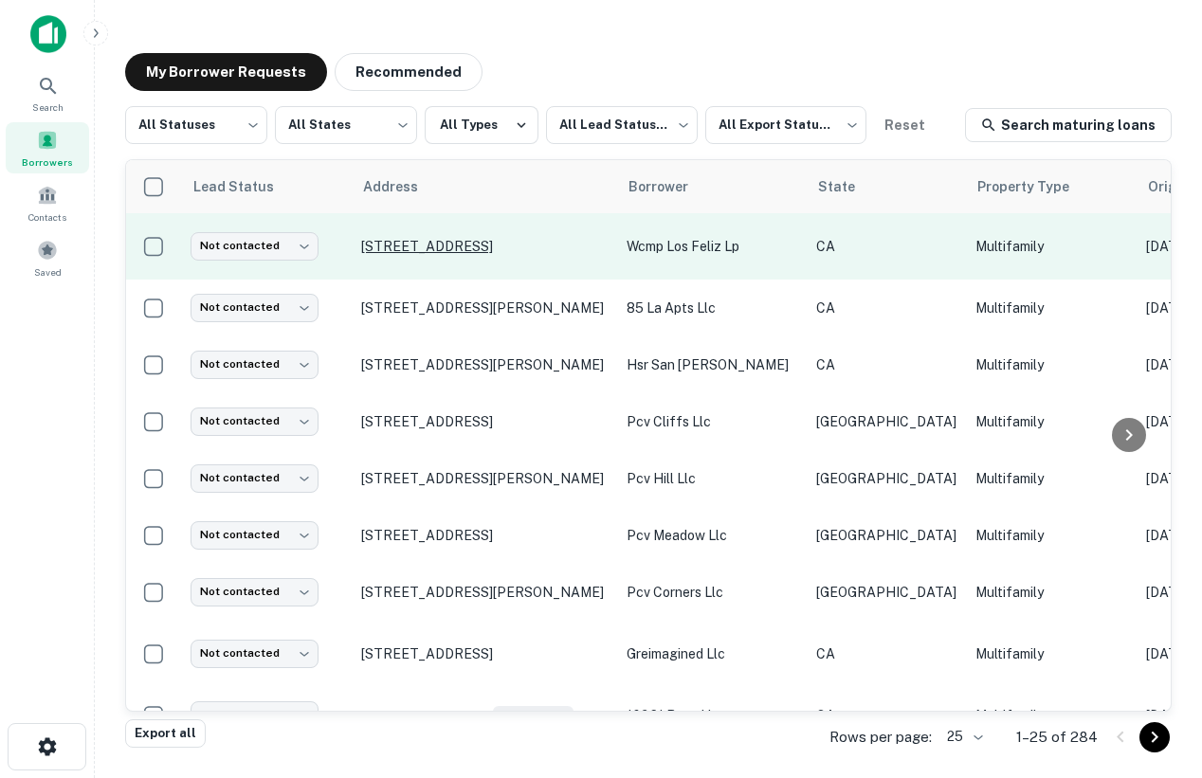
click at [380, 238] on p "[STREET_ADDRESS]" at bounding box center [484, 246] width 246 height 17
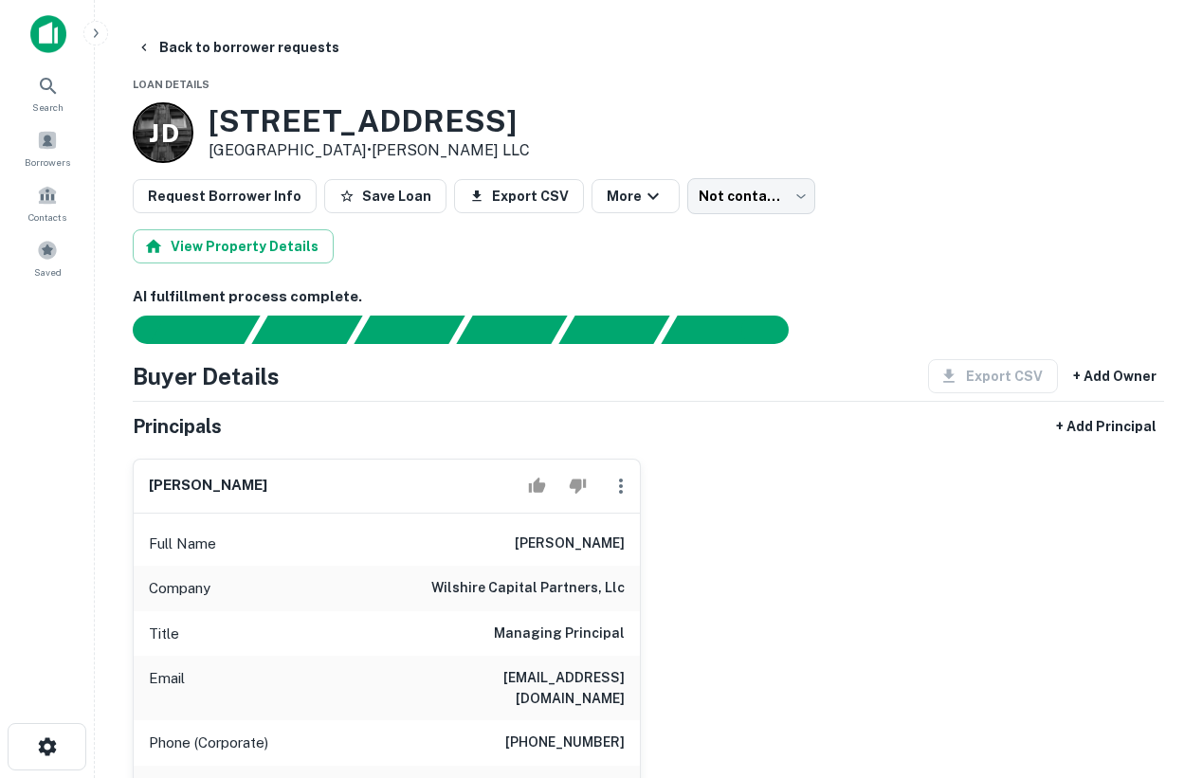
scroll to position [4, 0]
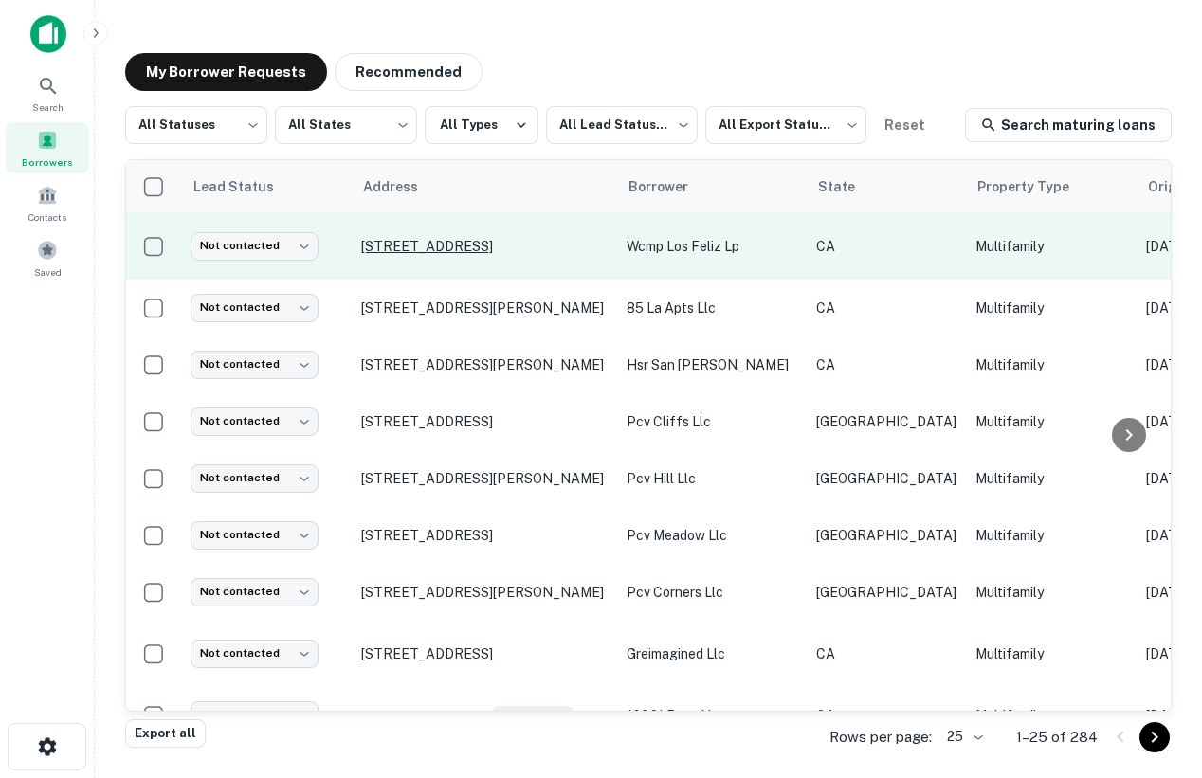
click at [484, 248] on p "3640 Los Feliz Blvd Los Angeles, CA 90027" at bounding box center [484, 246] width 246 height 17
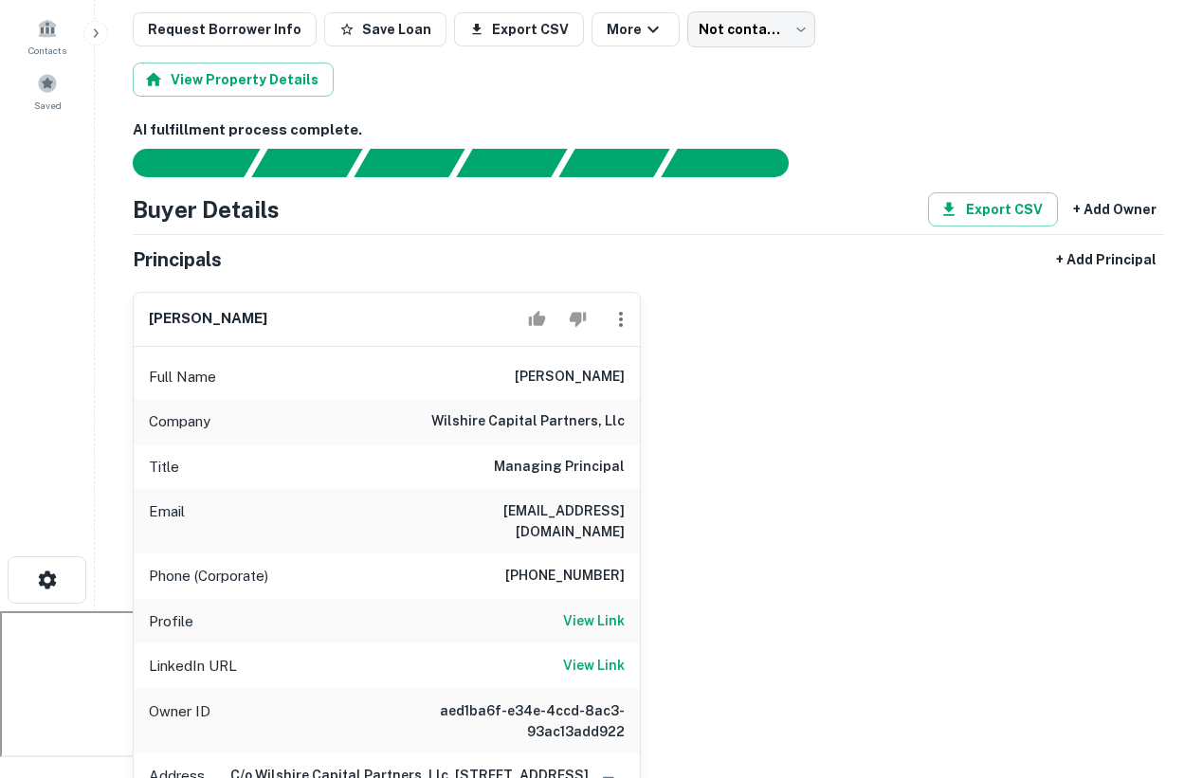
scroll to position [166, 0]
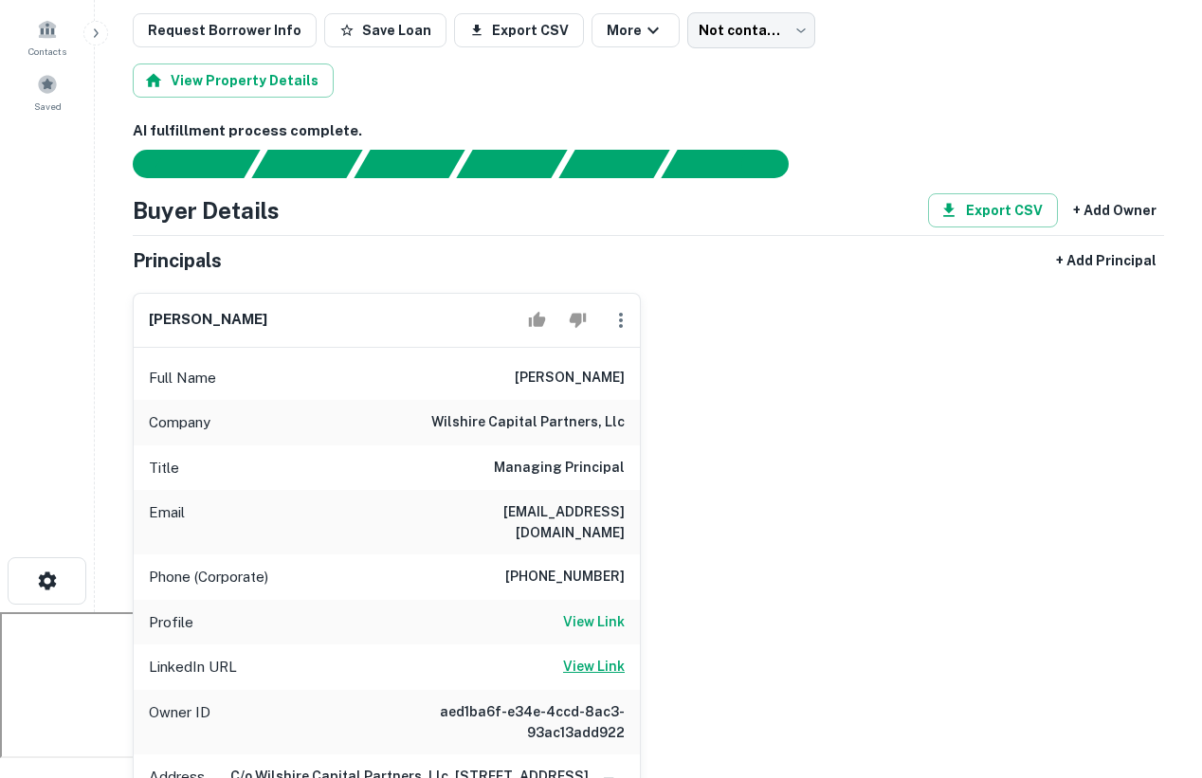
click at [584, 656] on h6 "View Link" at bounding box center [594, 666] width 62 height 21
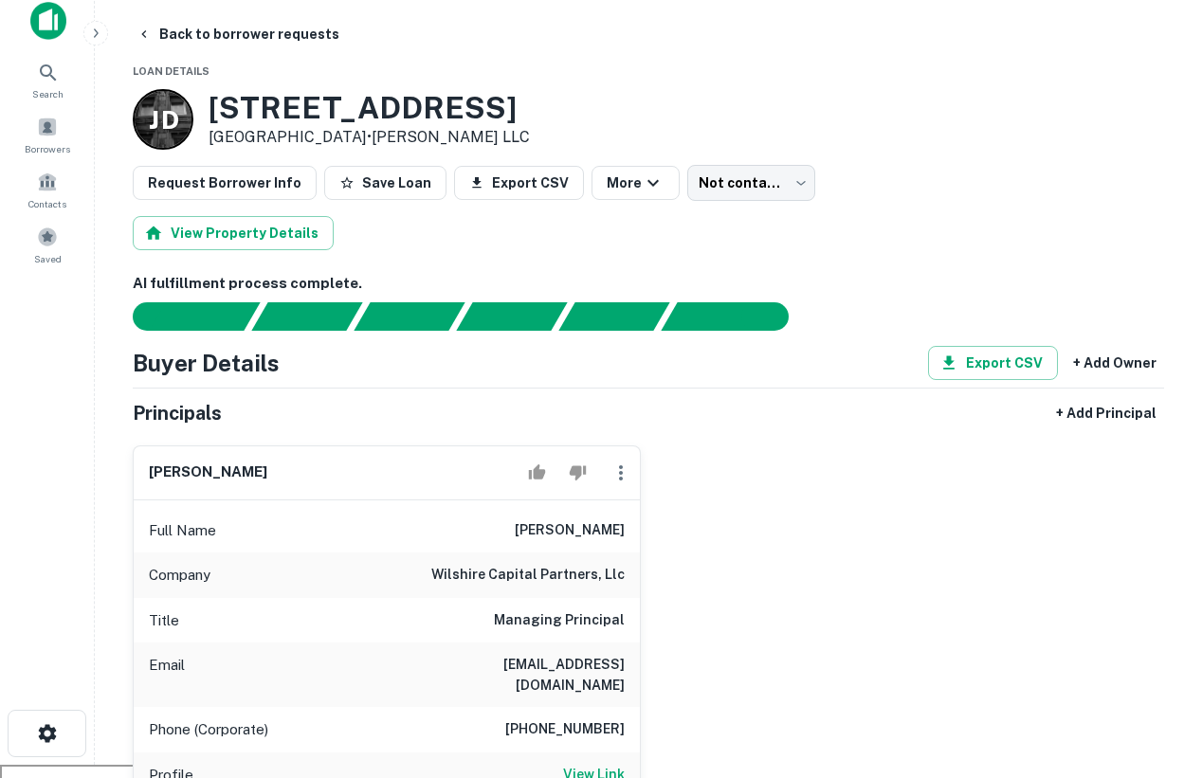
scroll to position [0, 0]
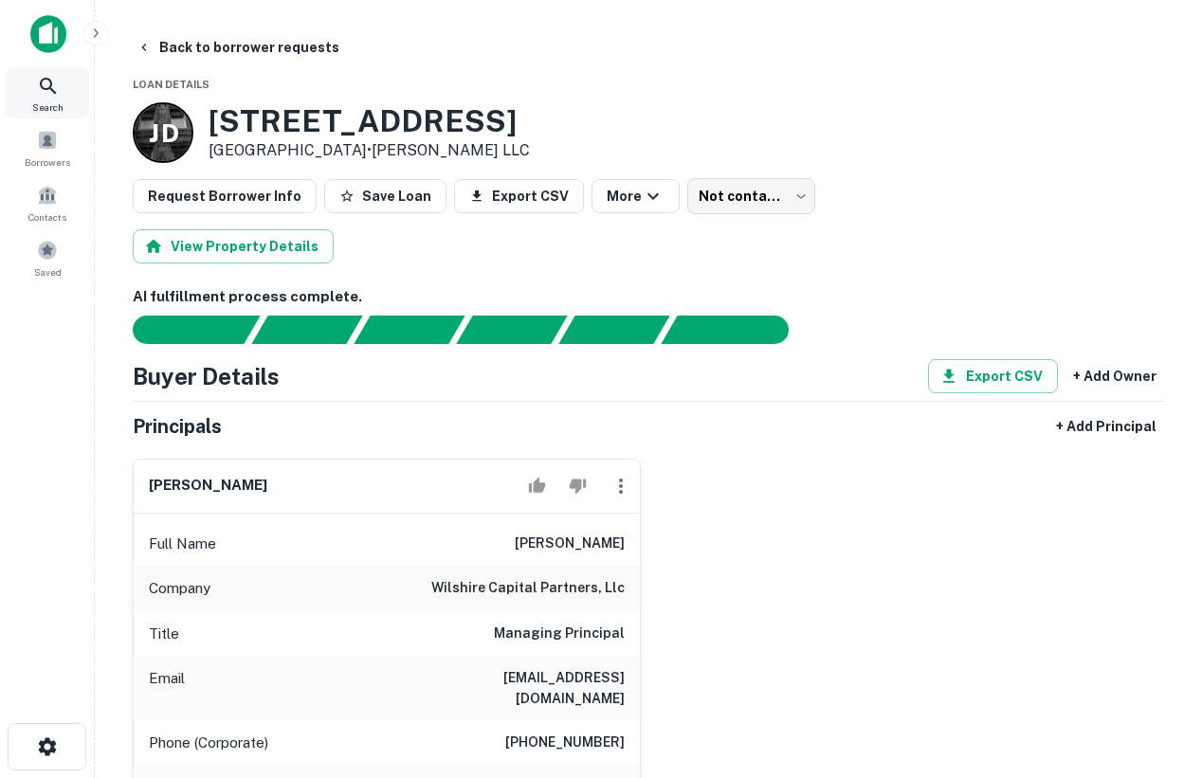
click at [54, 101] on span "Search" at bounding box center [47, 107] width 31 height 15
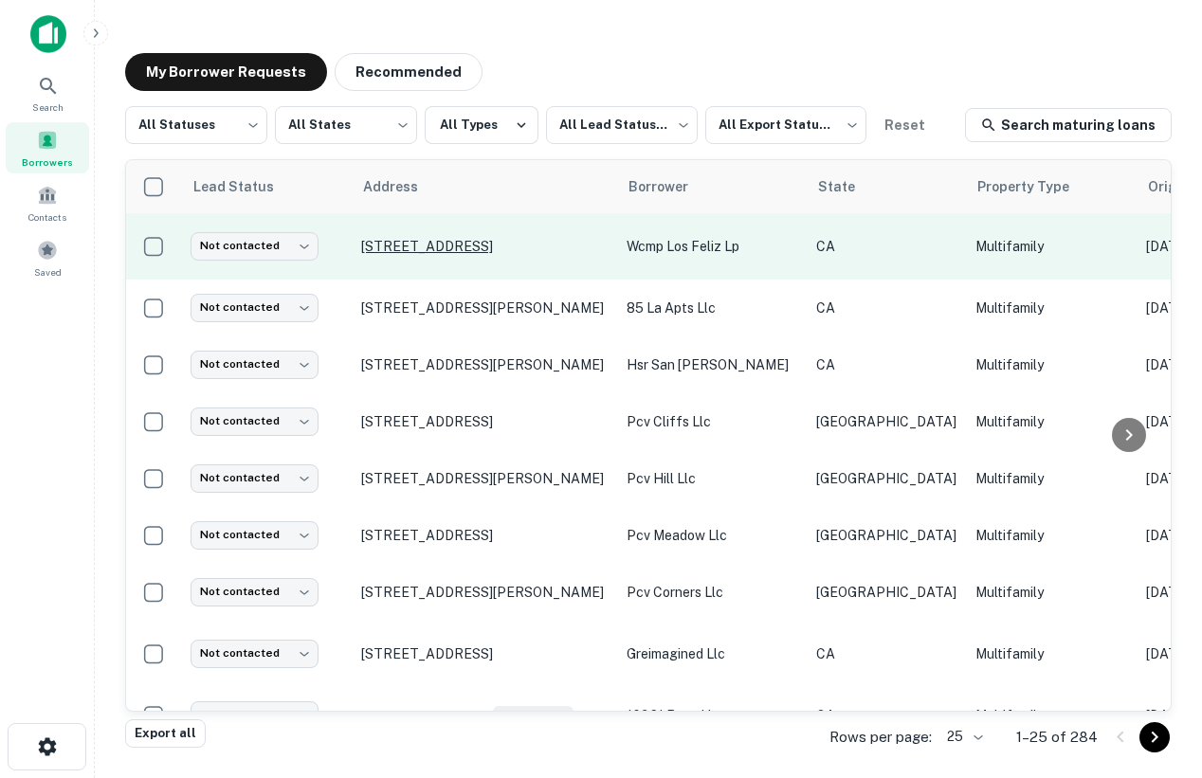
click at [408, 238] on p "[STREET_ADDRESS]" at bounding box center [484, 246] width 246 height 17
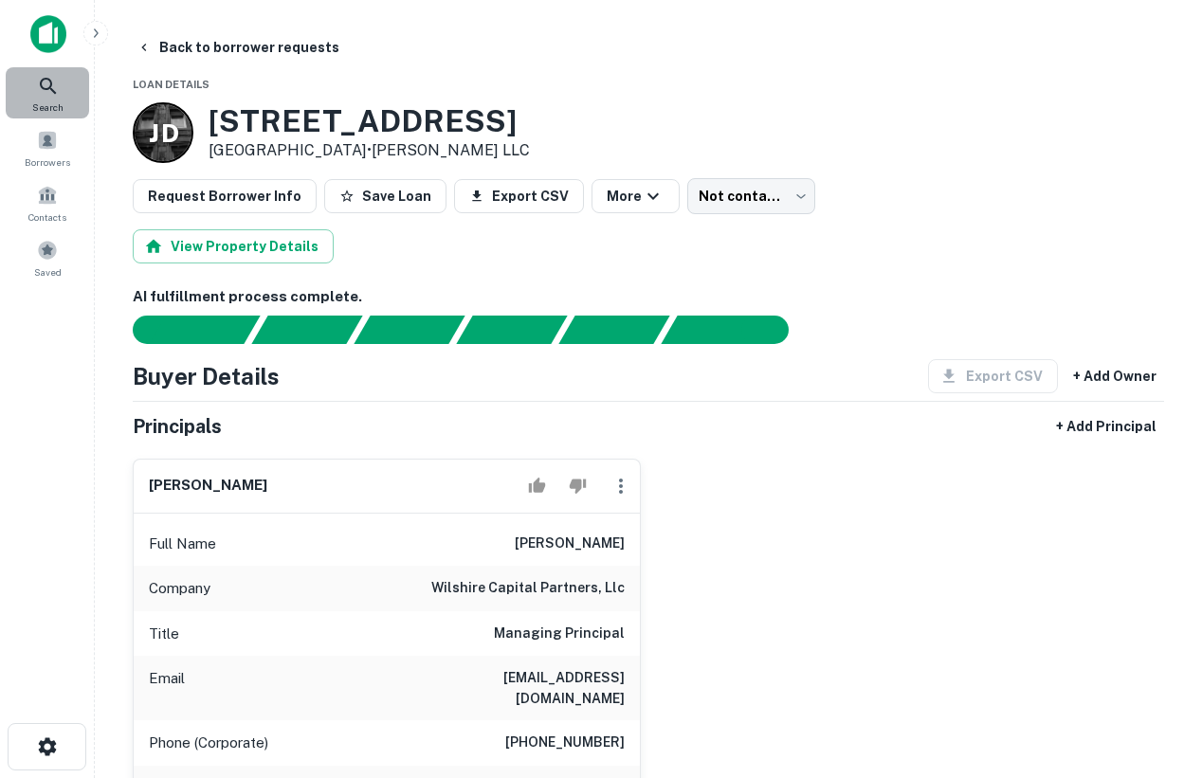
click at [48, 91] on icon at bounding box center [48, 86] width 23 height 23
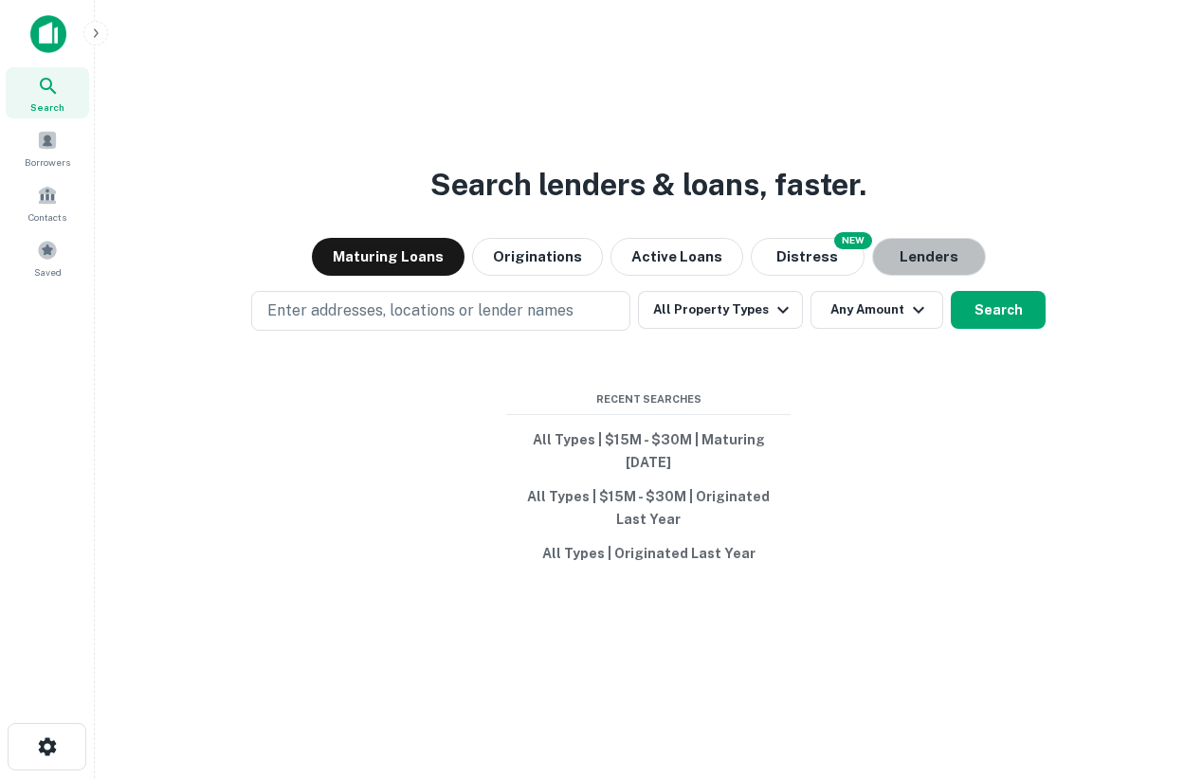
click at [909, 254] on button "Lenders" at bounding box center [929, 257] width 114 height 38
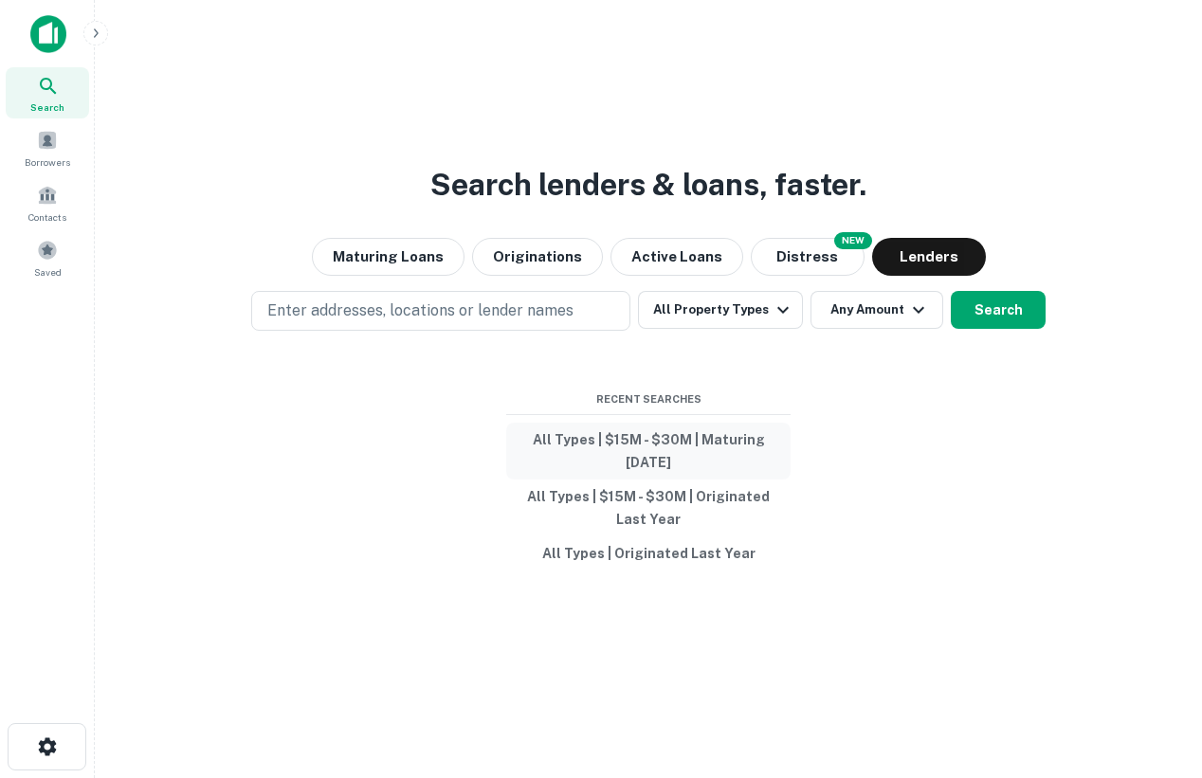
click at [623, 448] on button "All Types | $15M - $30M | Maturing [DATE]" at bounding box center [648, 451] width 284 height 57
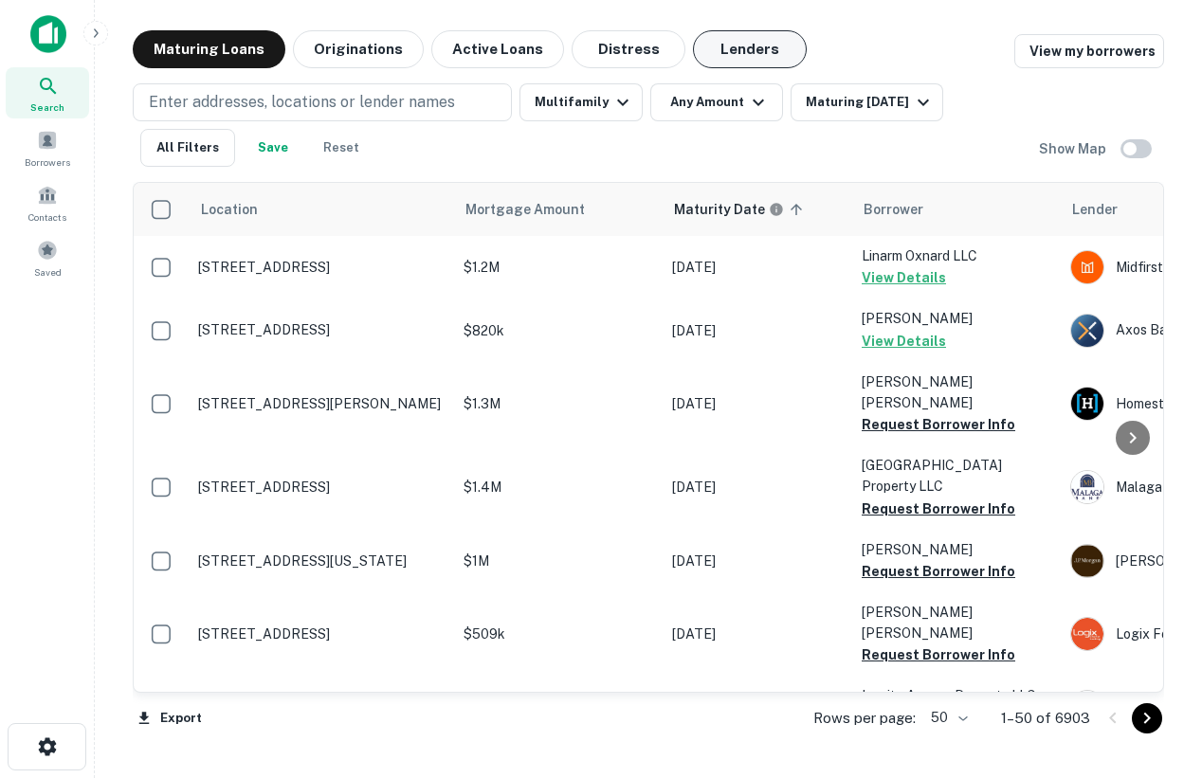
click at [779, 39] on button "Lenders" at bounding box center [750, 49] width 114 height 38
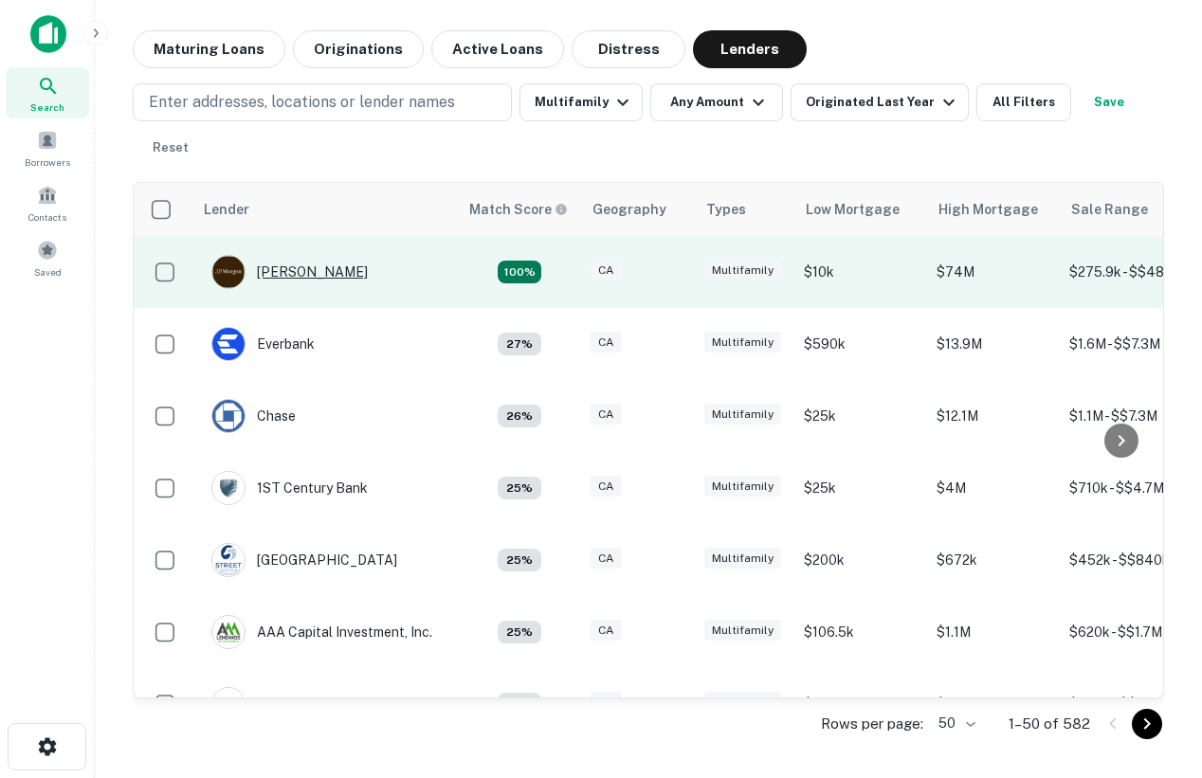
click at [300, 267] on div "J.p. Morgan" at bounding box center [289, 272] width 156 height 34
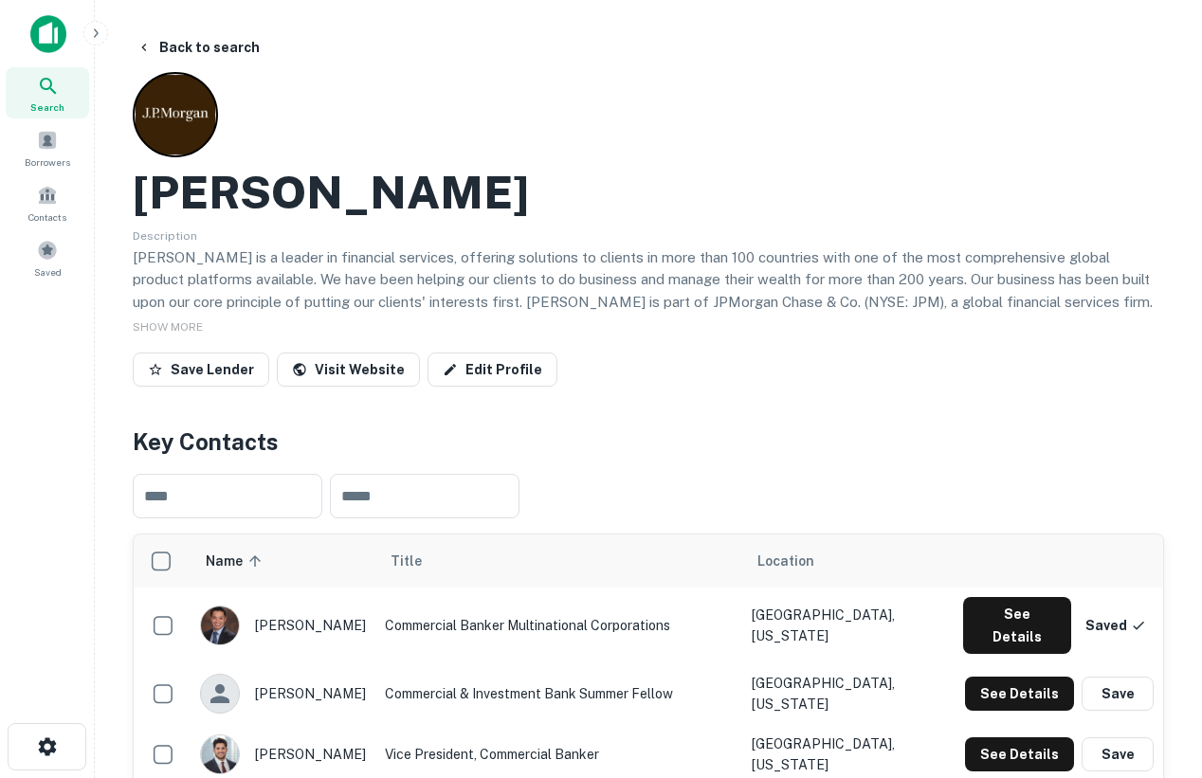
click at [45, 94] on icon at bounding box center [48, 86] width 23 height 23
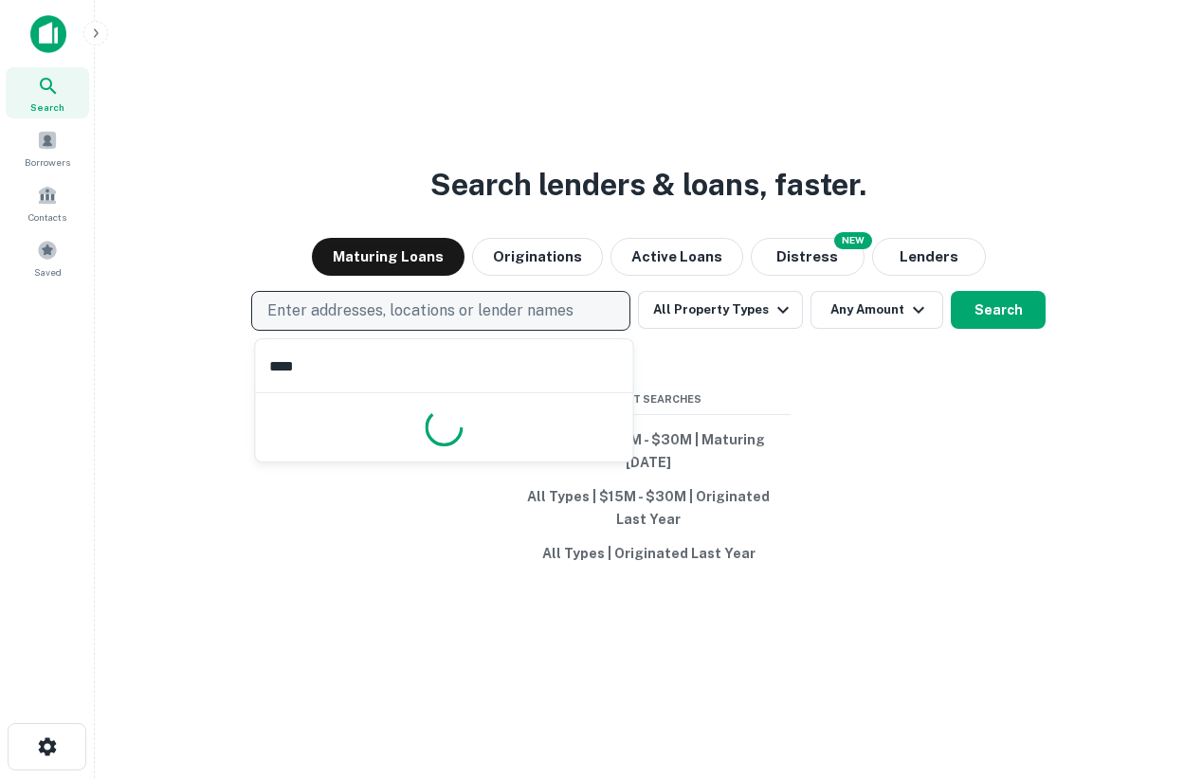
type input "*****"
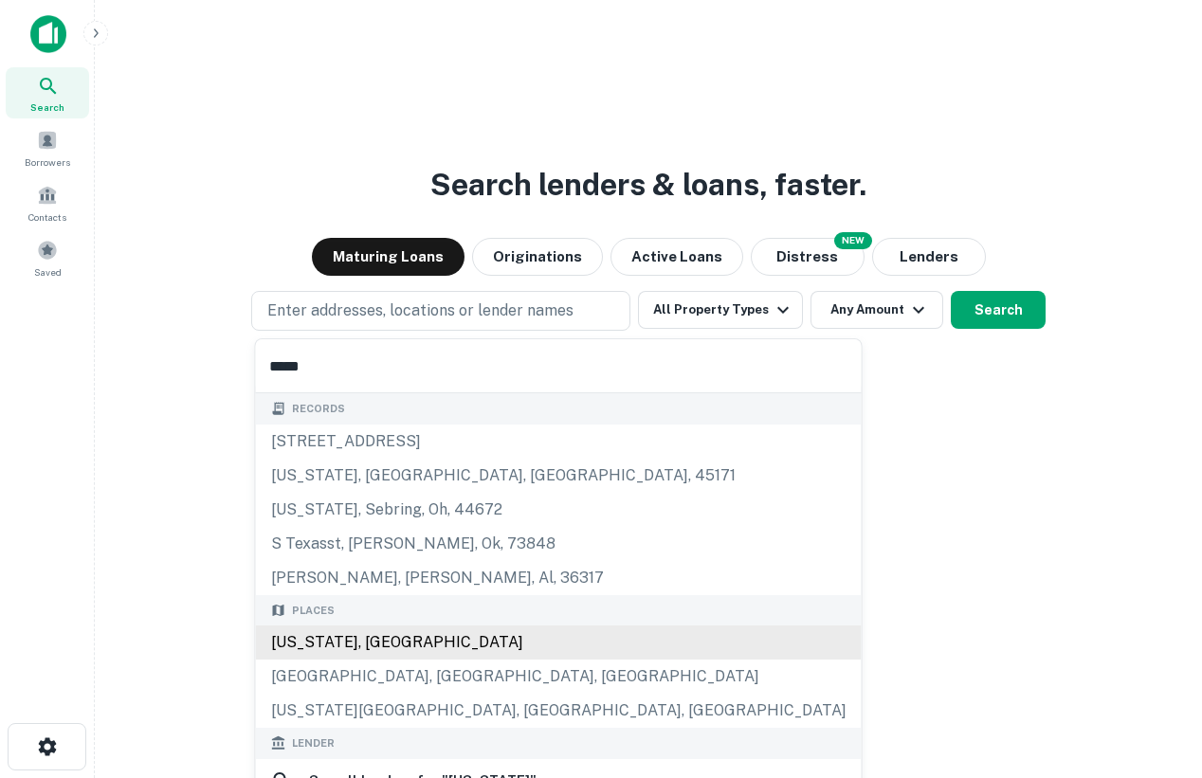
click at [332, 636] on div "[US_STATE], [GEOGRAPHIC_DATA]" at bounding box center [559, 643] width 606 height 34
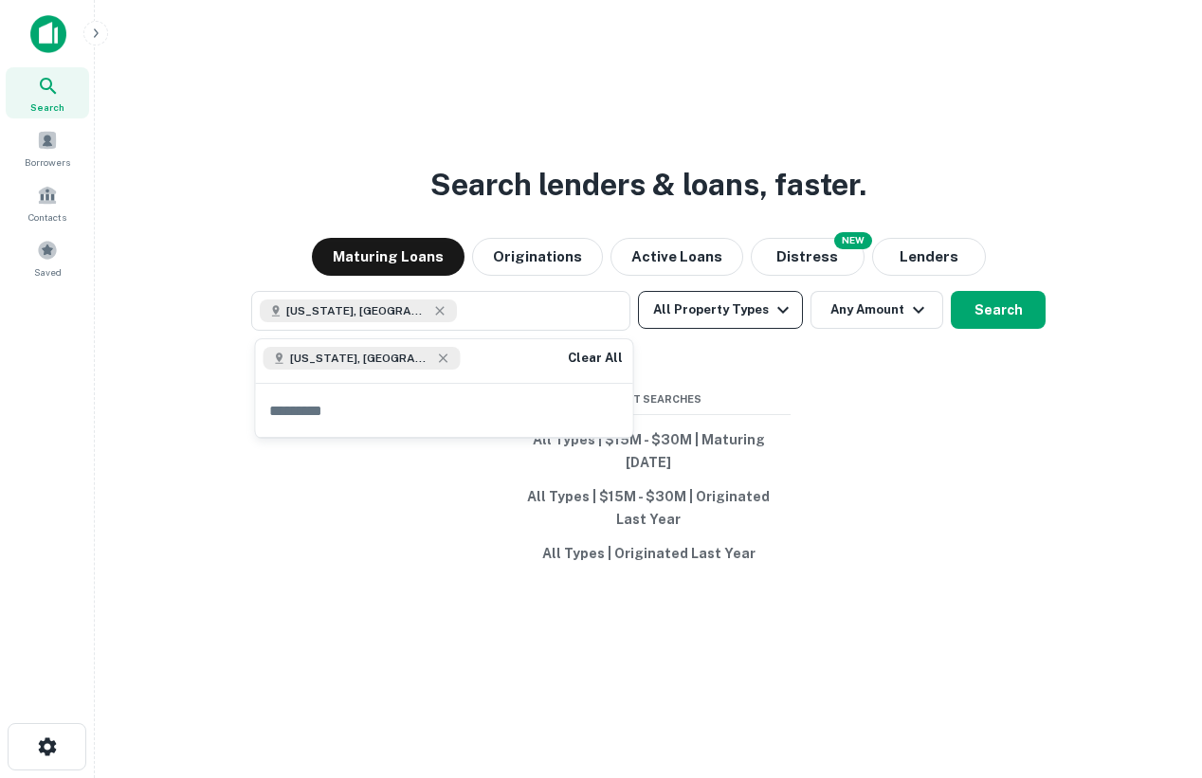
click at [722, 293] on button "All Property Types" at bounding box center [720, 310] width 165 height 38
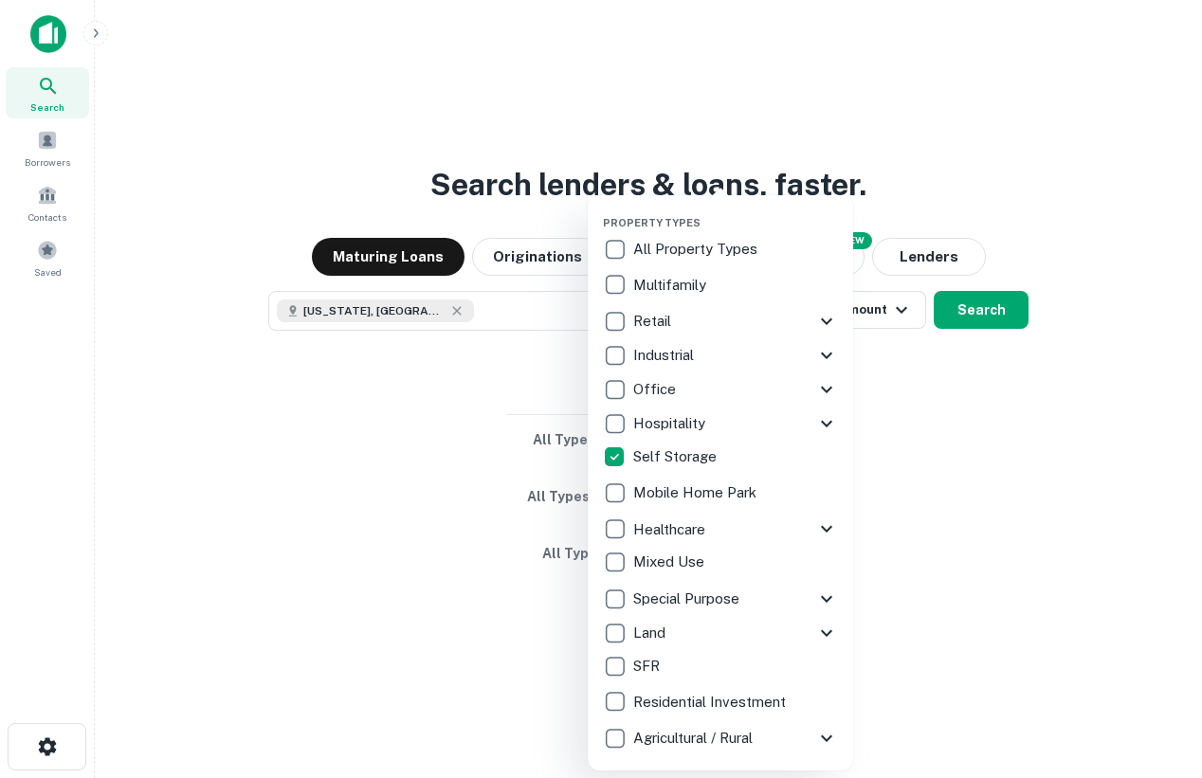
click at [1028, 452] on div at bounding box center [601, 389] width 1202 height 778
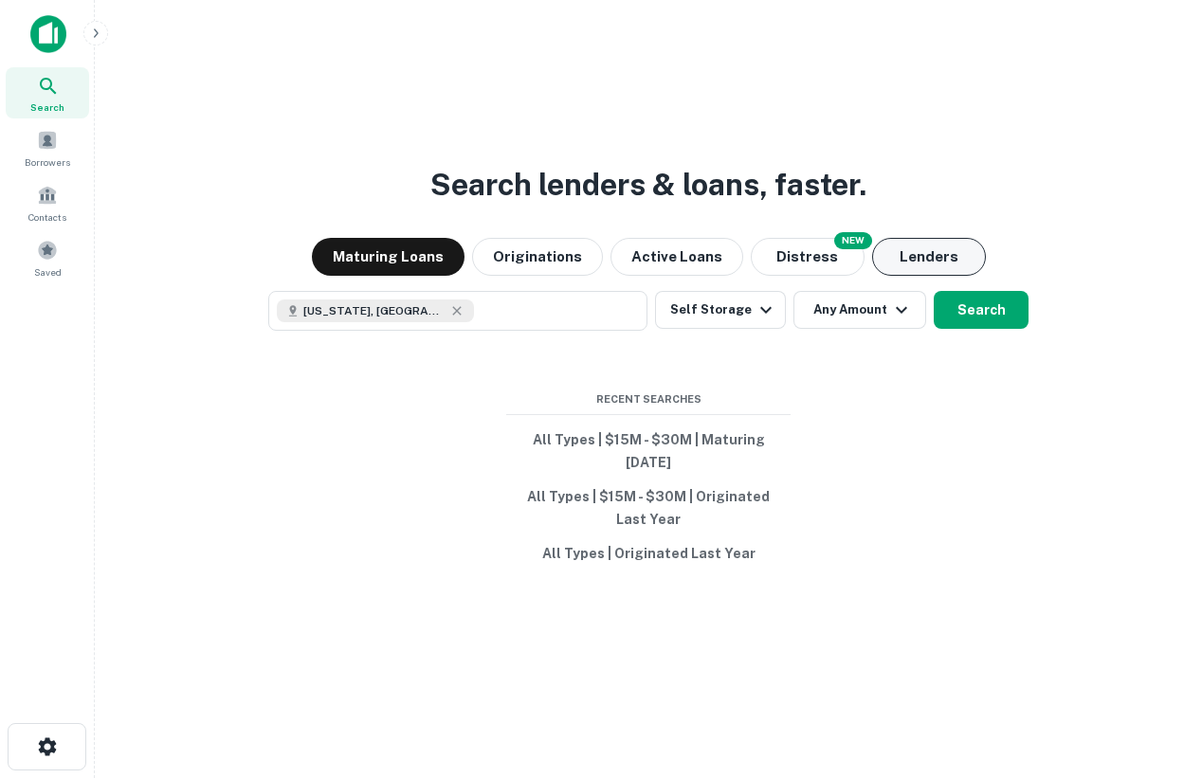
click at [934, 261] on button "Lenders" at bounding box center [929, 257] width 114 height 38
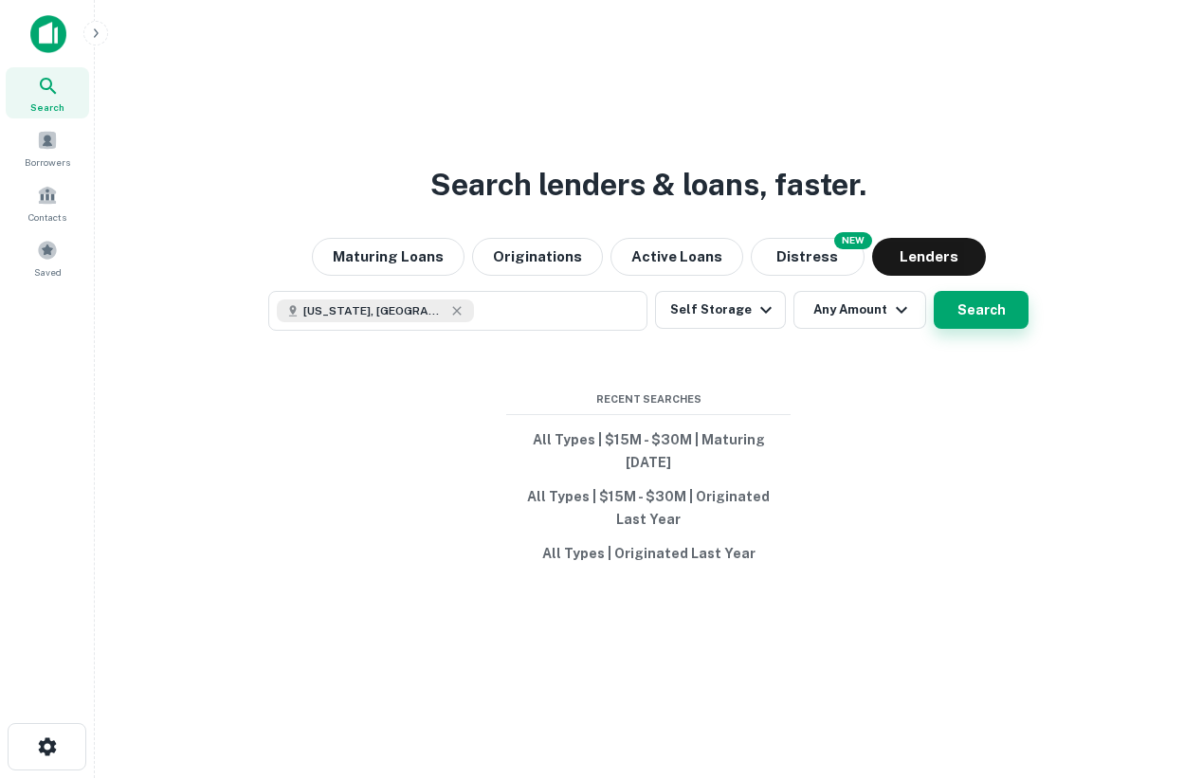
click at [979, 312] on button "Search" at bounding box center [981, 310] width 95 height 38
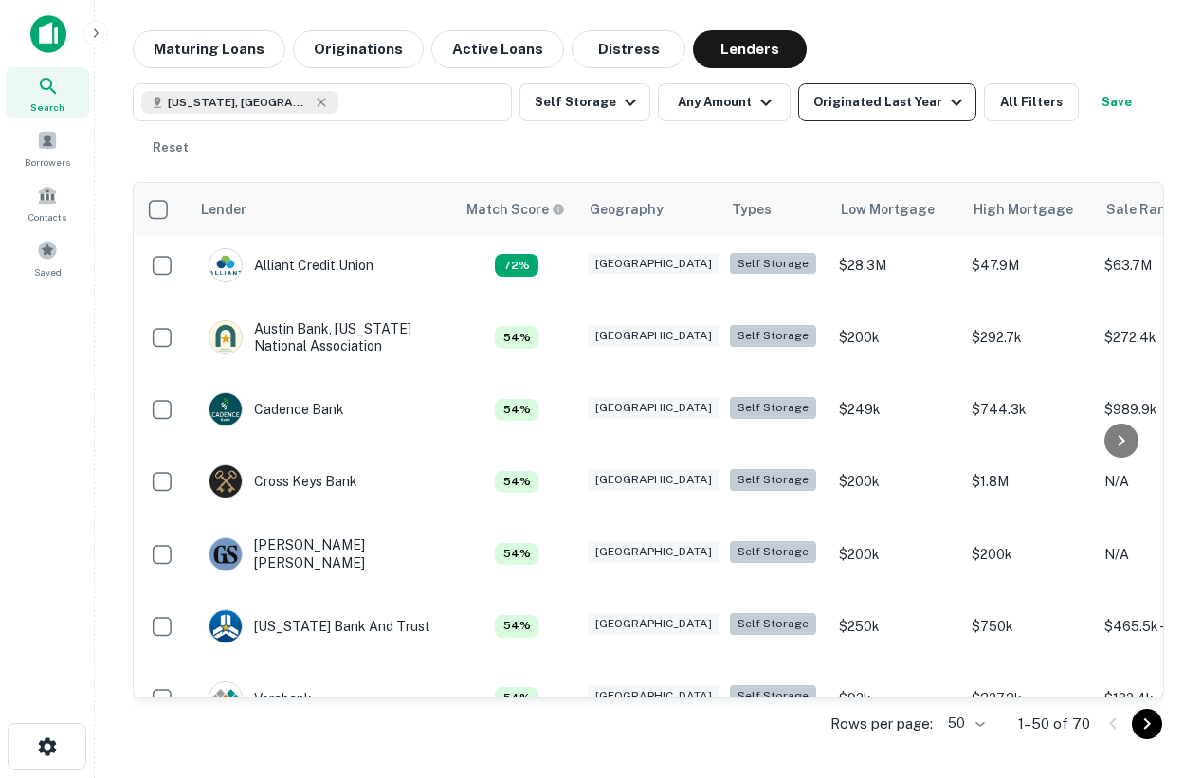
scroll to position [64, 3]
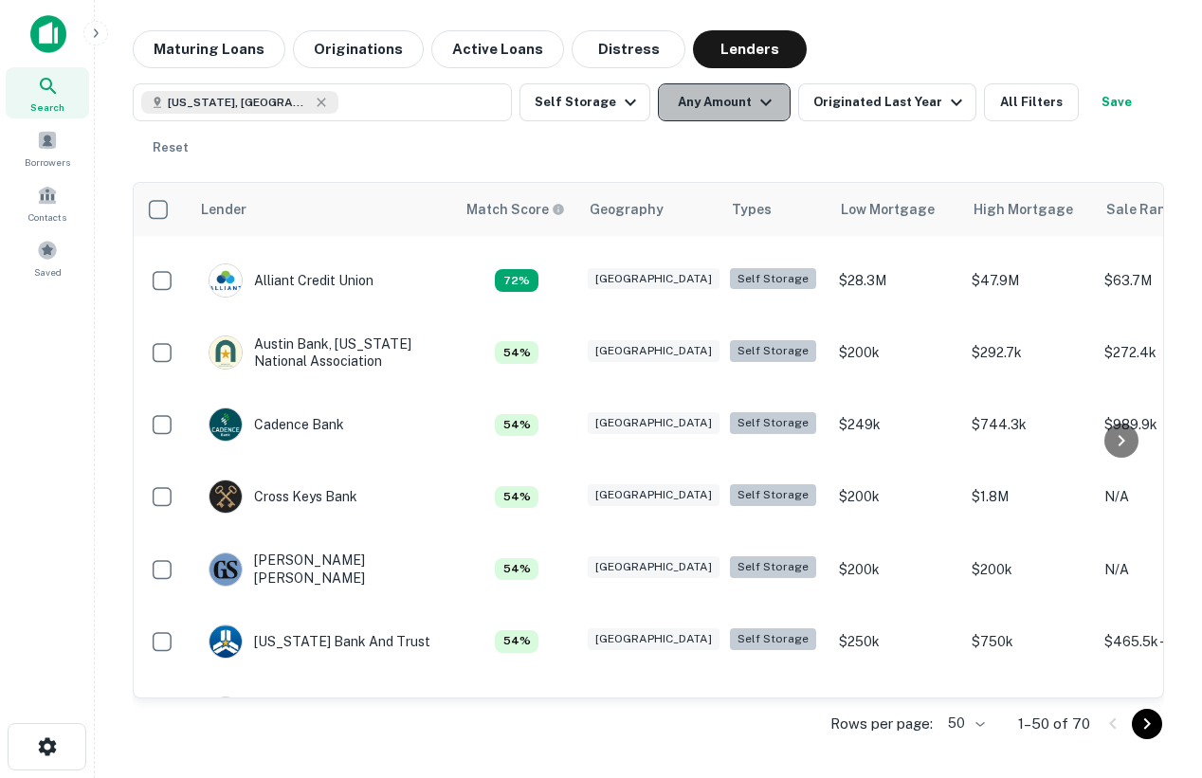
click at [725, 102] on button "Any Amount" at bounding box center [724, 102] width 133 height 38
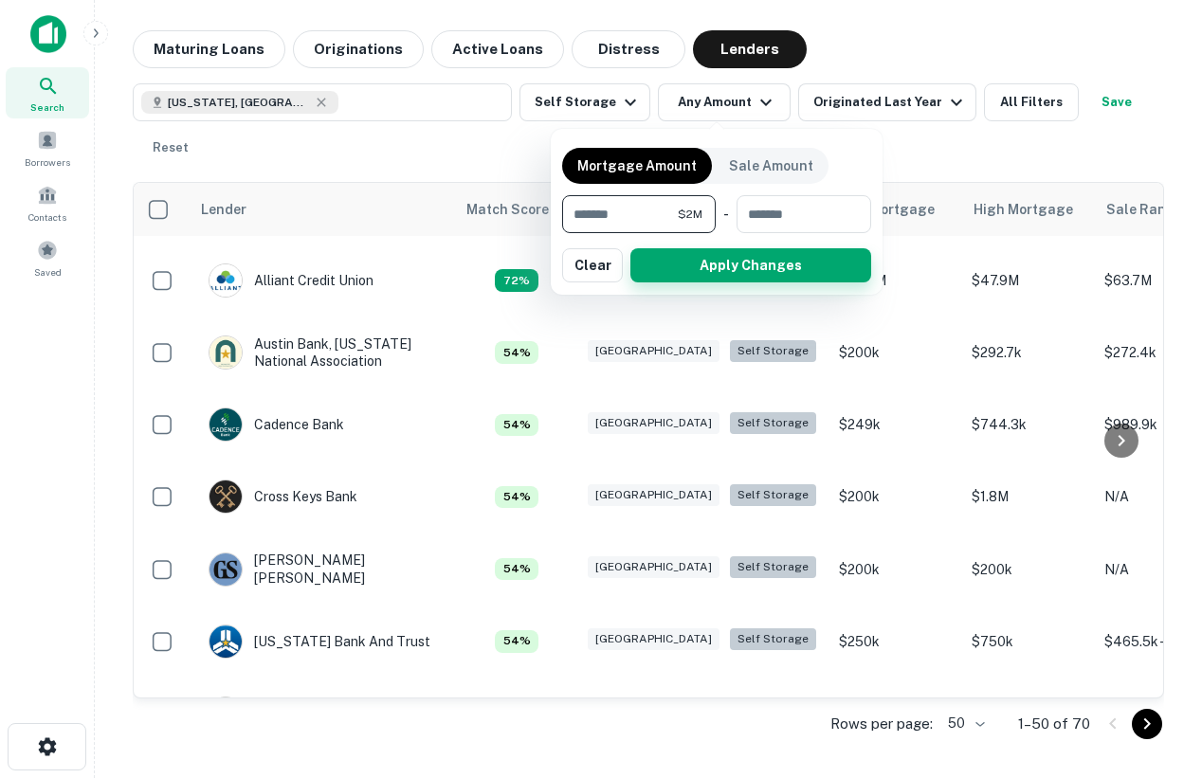
type input "*******"
click at [705, 262] on button "Apply Changes" at bounding box center [750, 265] width 241 height 34
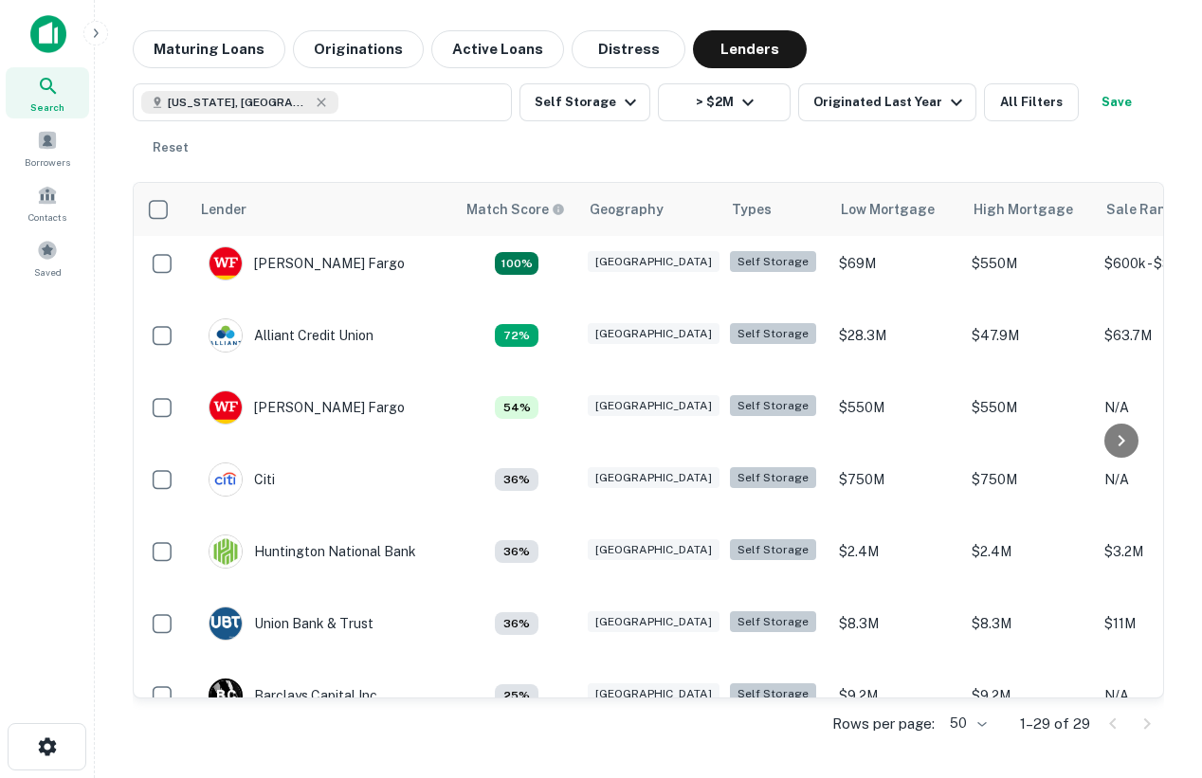
scroll to position [0, 3]
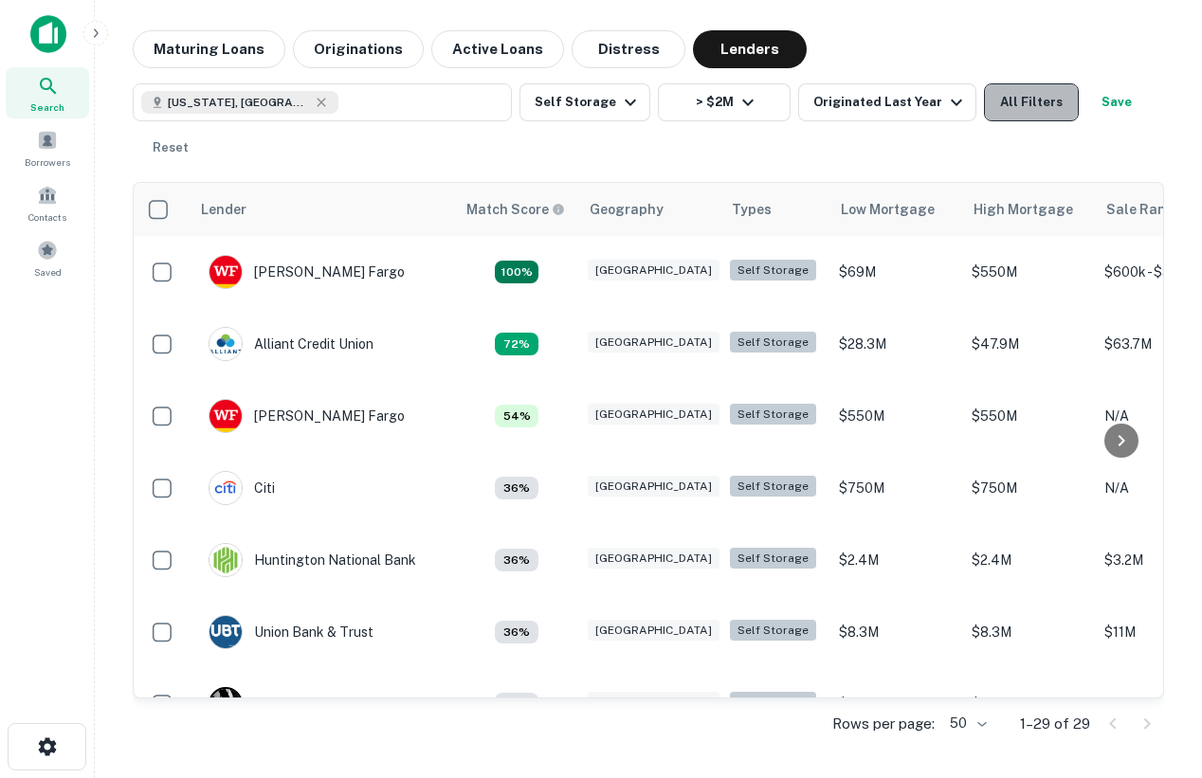
click at [1002, 92] on button "All Filters" at bounding box center [1031, 102] width 95 height 38
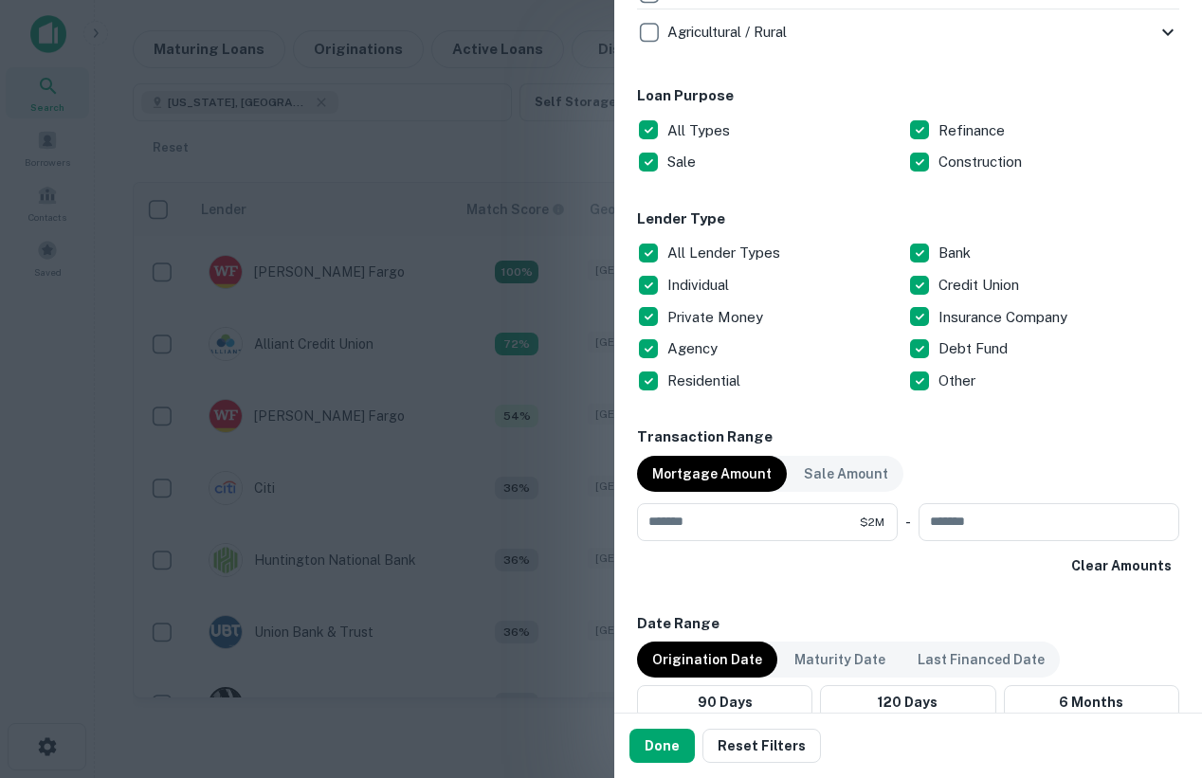
scroll to position [994, 0]
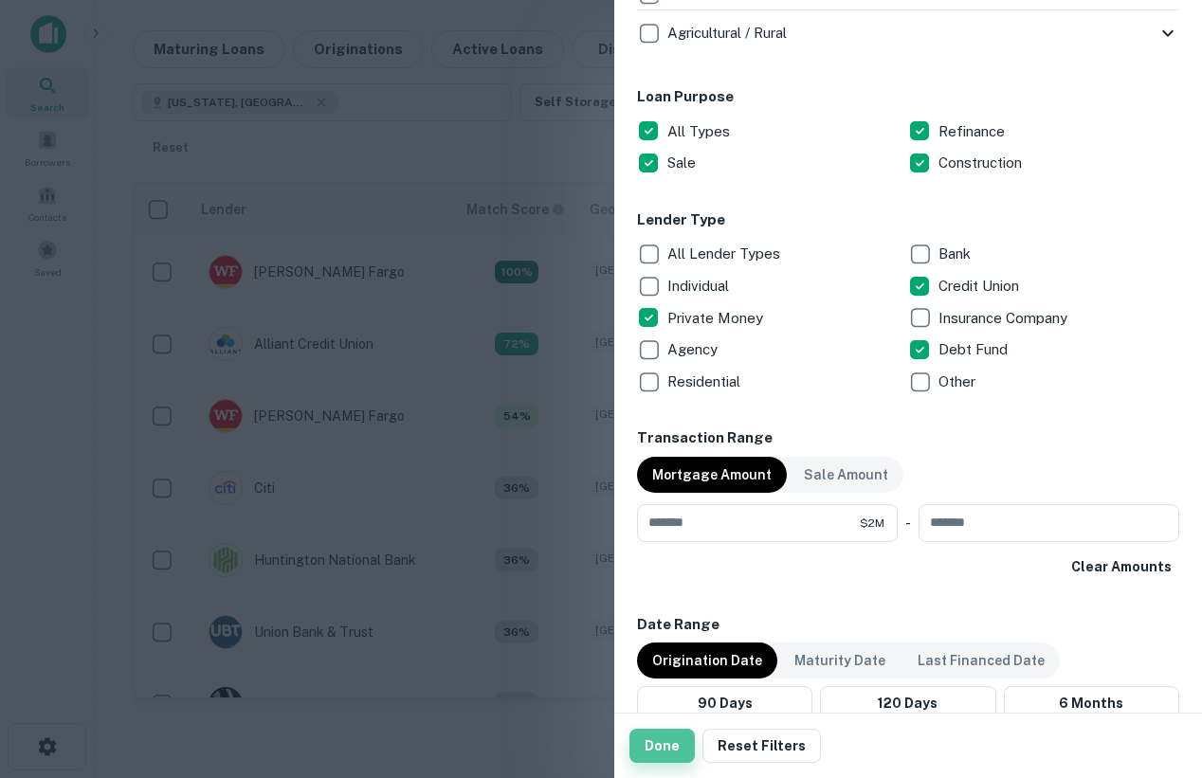
click at [671, 733] on button "Done" at bounding box center [662, 746] width 65 height 34
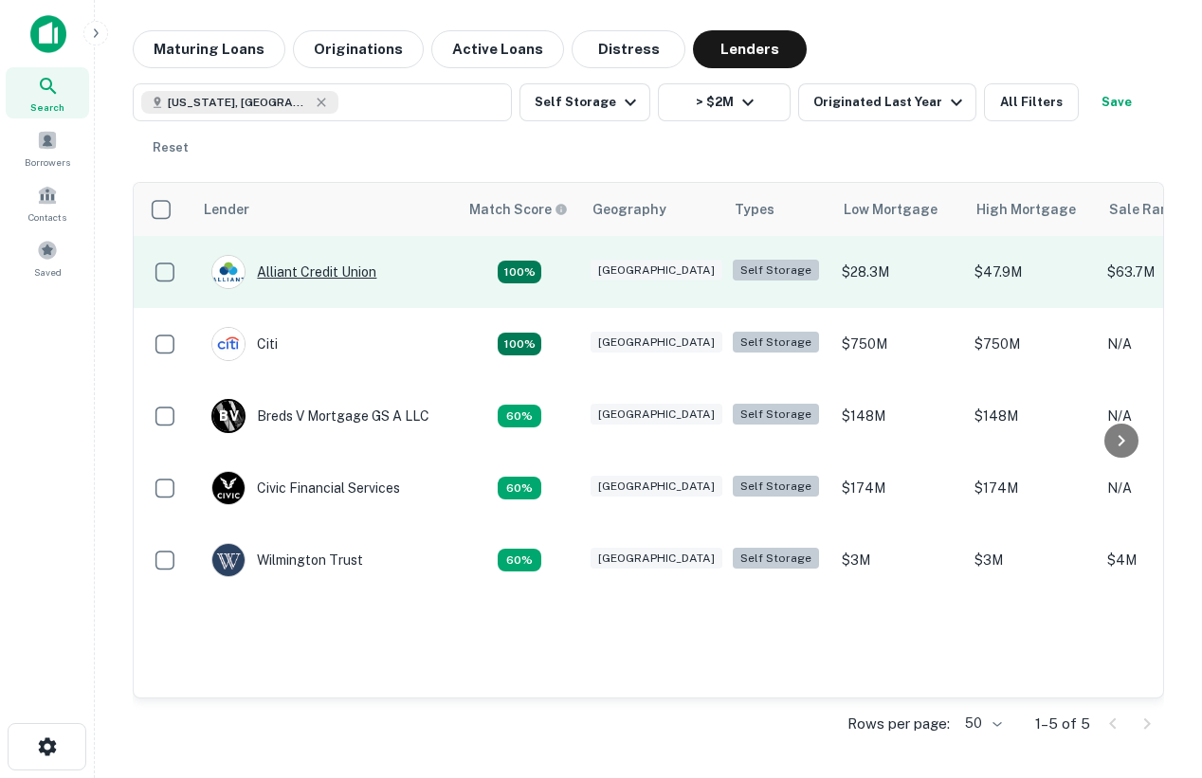
click at [292, 273] on div "Alliant Credit Union" at bounding box center [293, 272] width 165 height 34
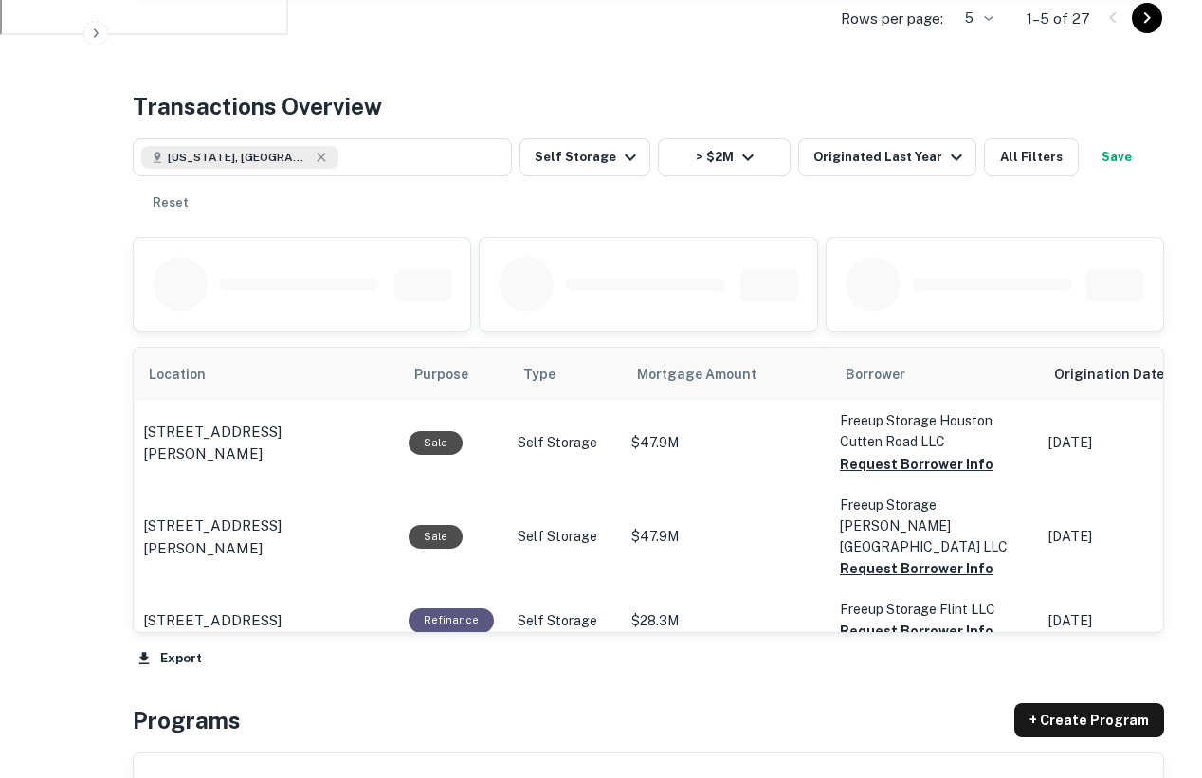
scroll to position [905, 0]
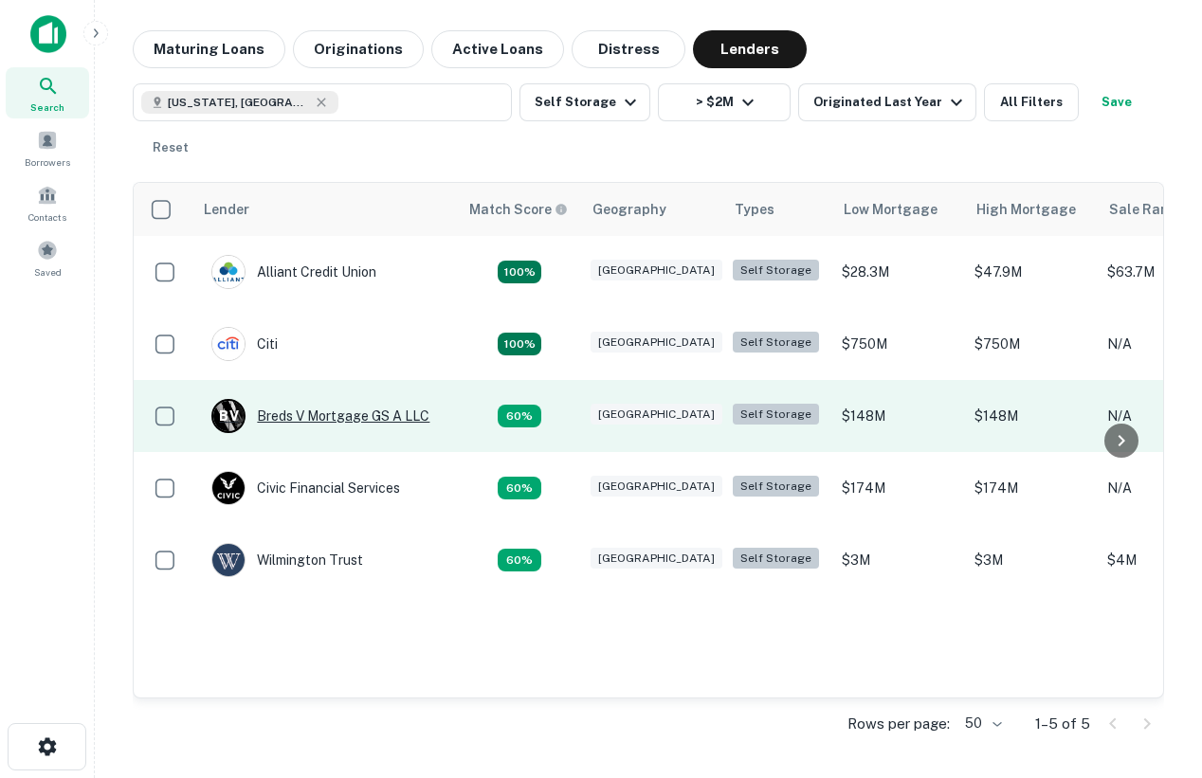
click at [292, 420] on div "B V Breds V Mortgage GS A LLC" at bounding box center [320, 416] width 218 height 34
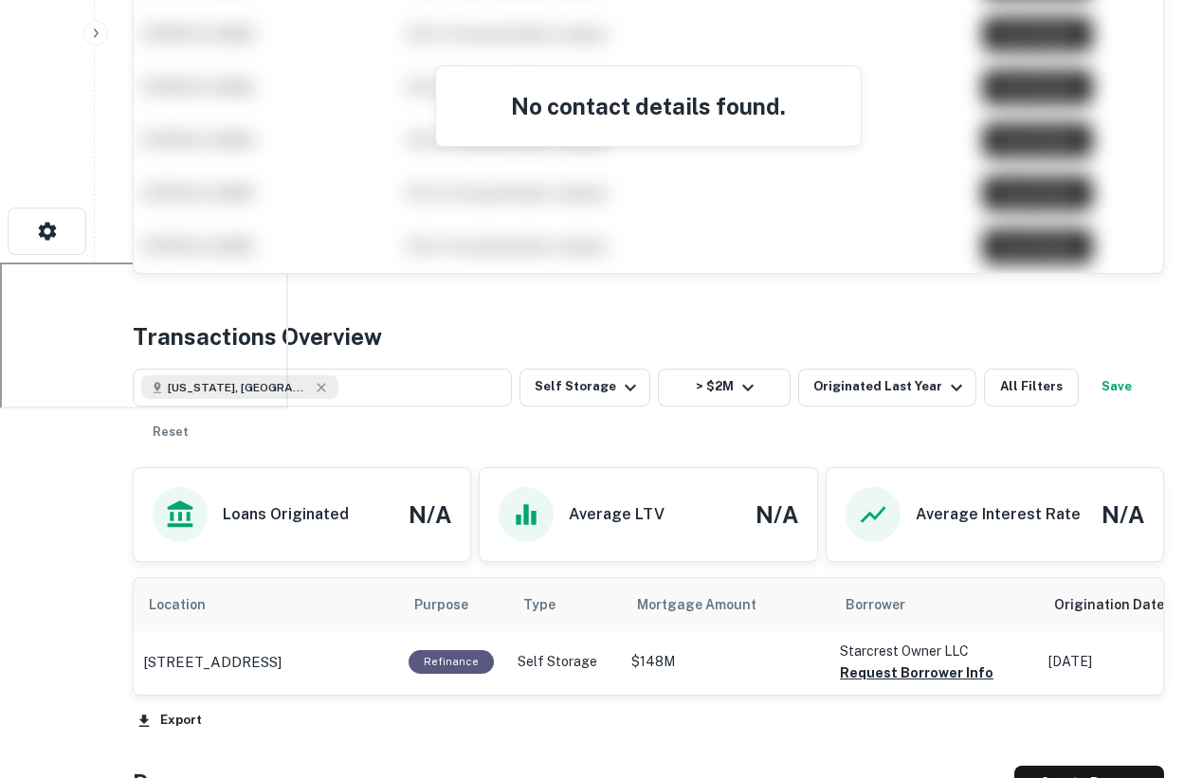
scroll to position [515, 0]
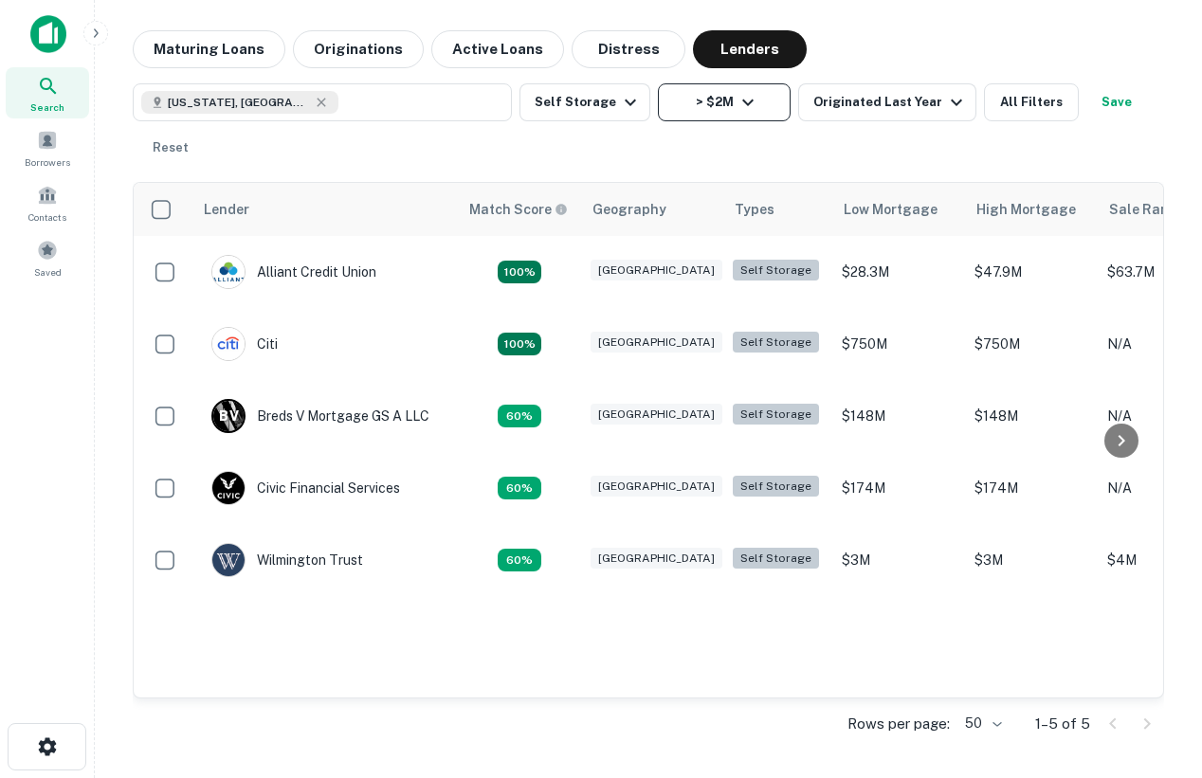
click at [721, 117] on button "> $2M" at bounding box center [724, 102] width 133 height 38
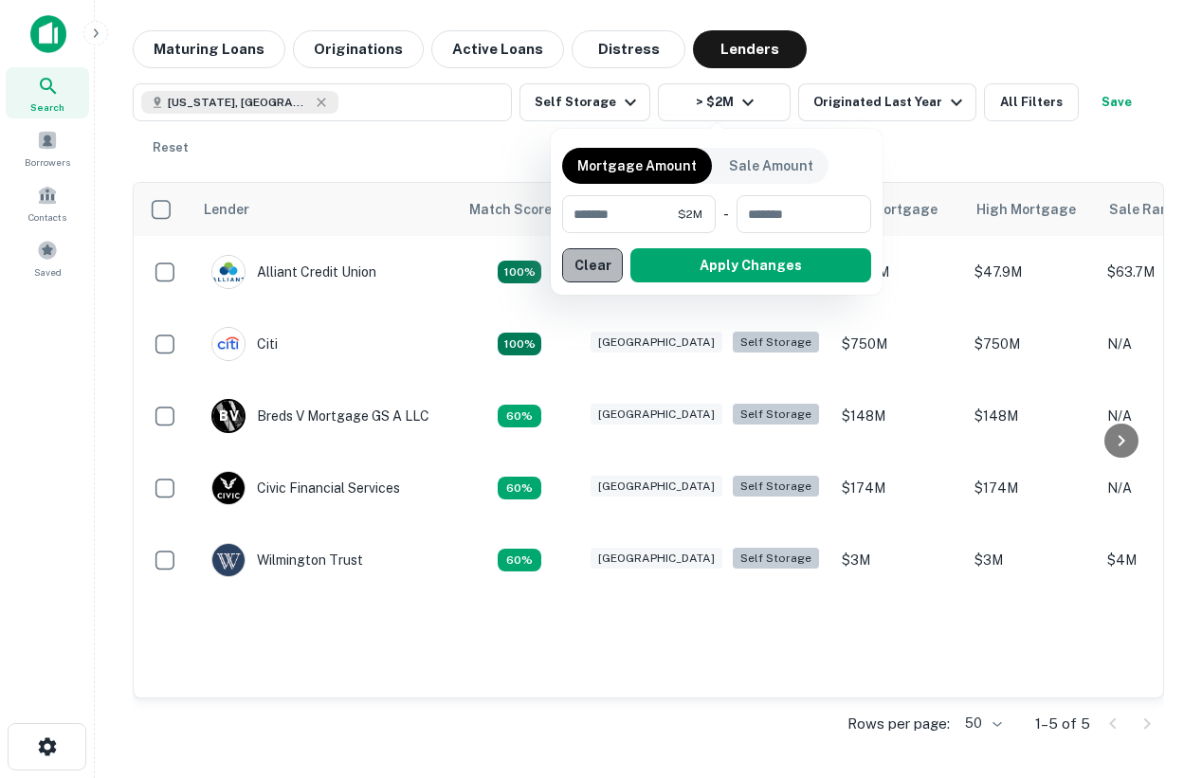
click at [606, 264] on button "Clear" at bounding box center [592, 265] width 61 height 34
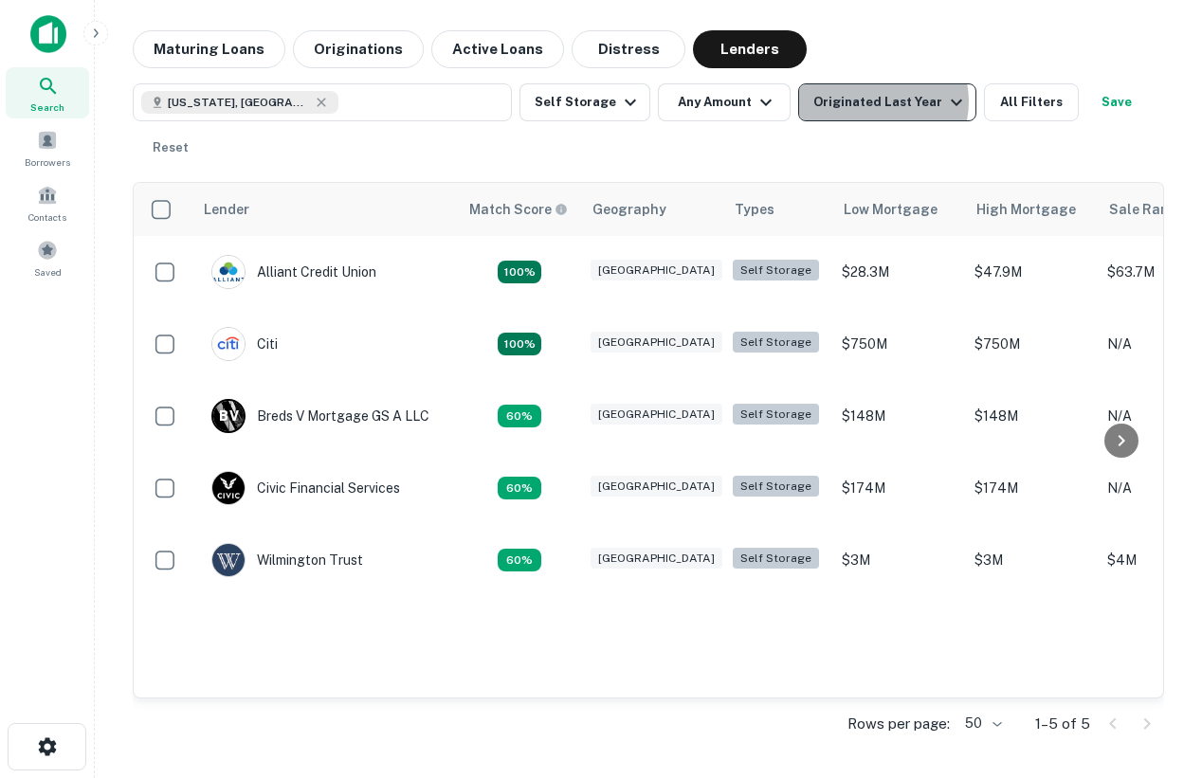
click at [866, 101] on div "Originated Last Year" at bounding box center [890, 102] width 155 height 23
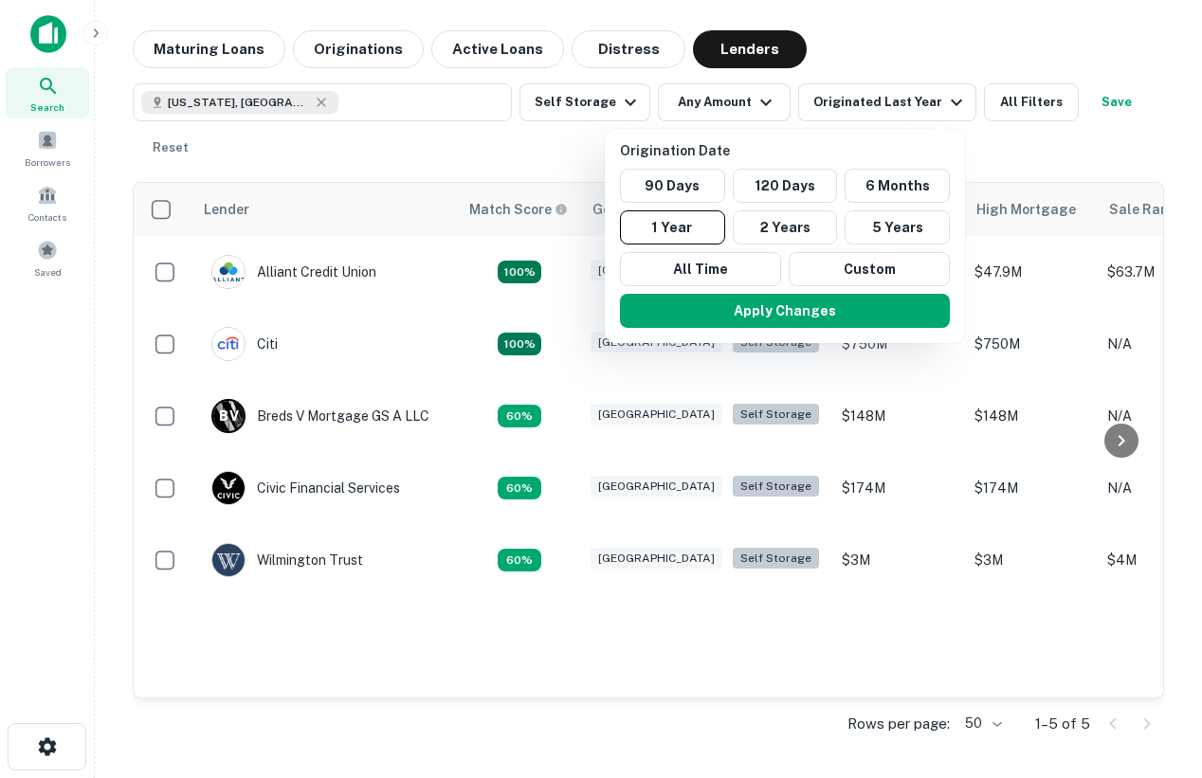
click at [1036, 110] on div at bounding box center [601, 389] width 1202 height 778
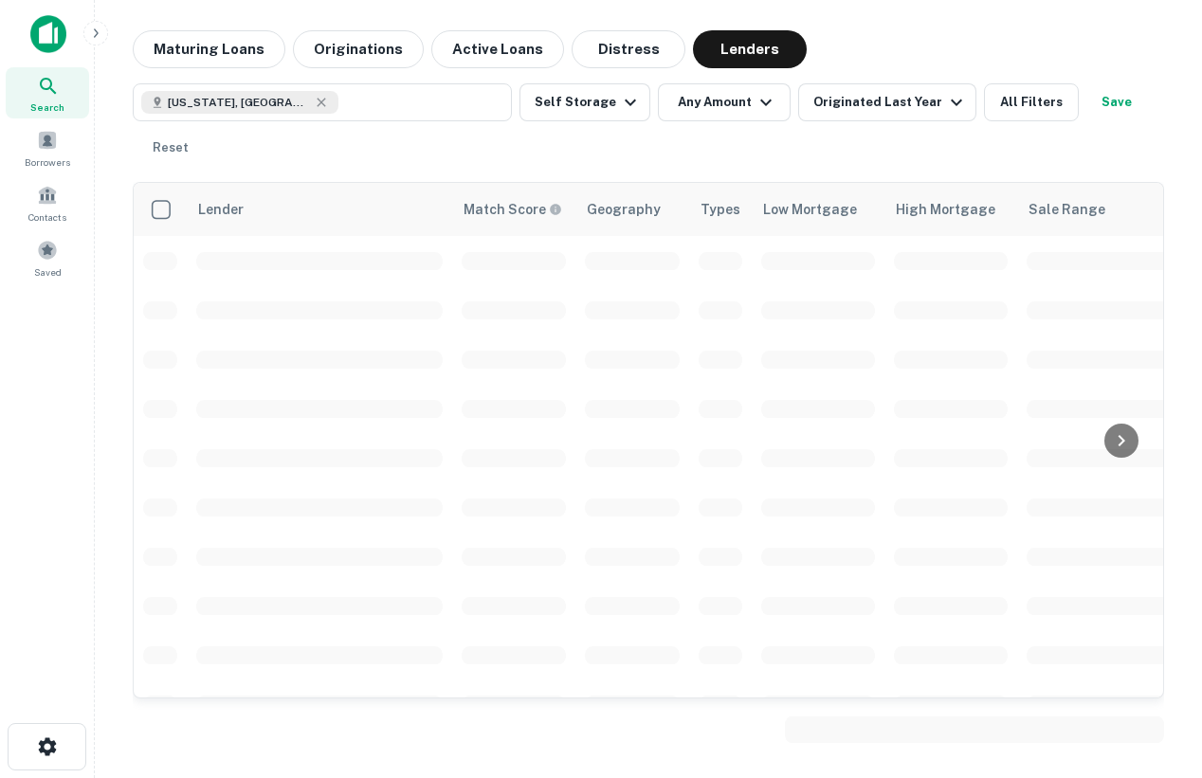
click at [1009, 102] on button "All Filters" at bounding box center [1031, 102] width 95 height 38
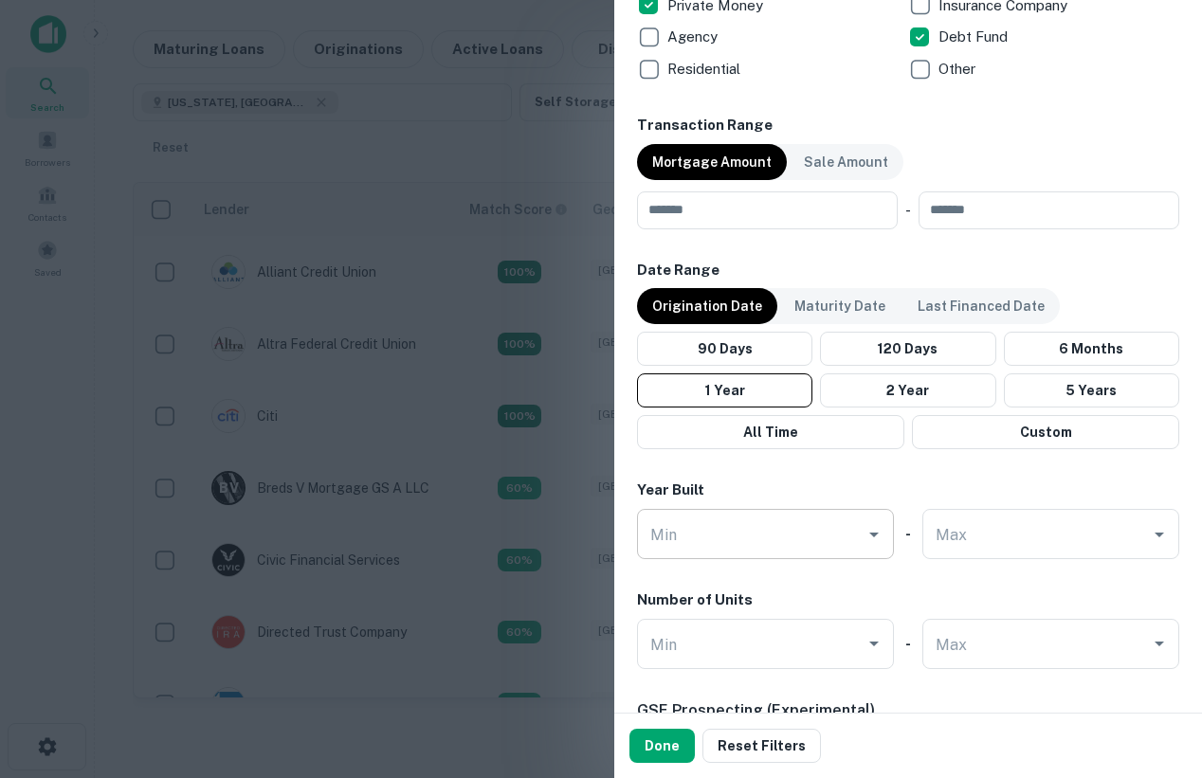
scroll to position [1059, 0]
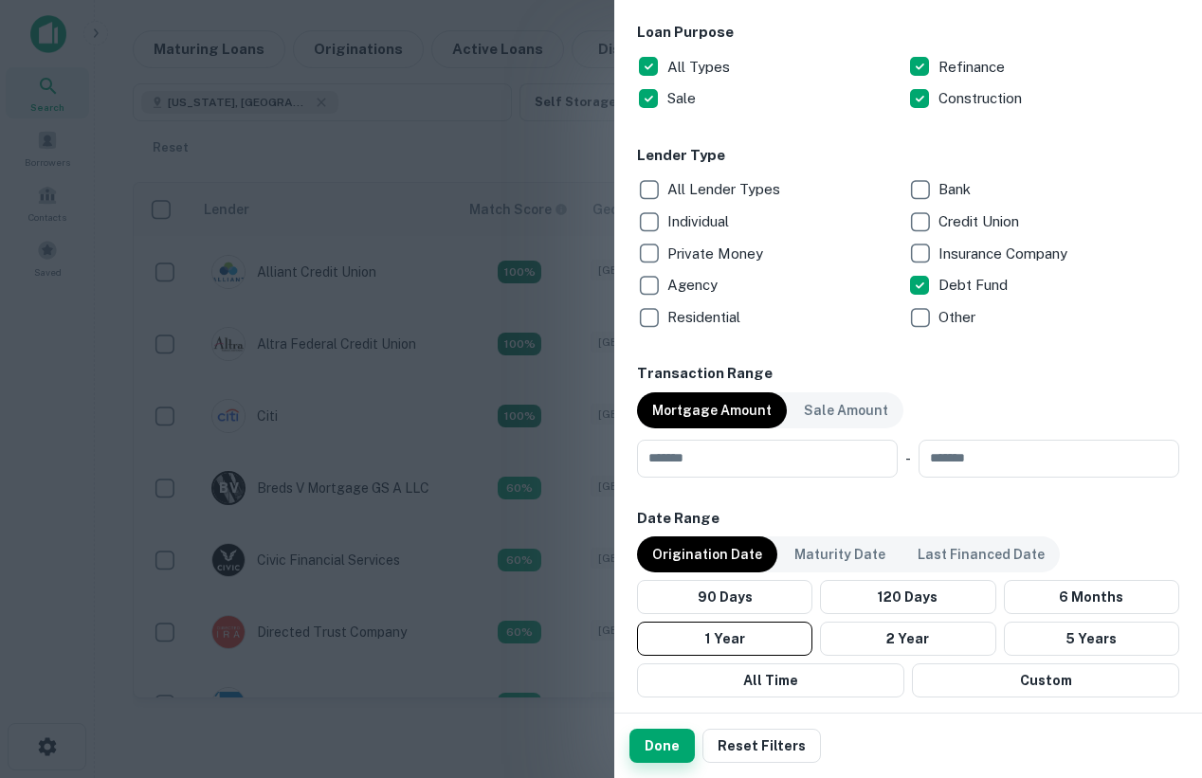
click at [660, 738] on button "Done" at bounding box center [662, 746] width 65 height 34
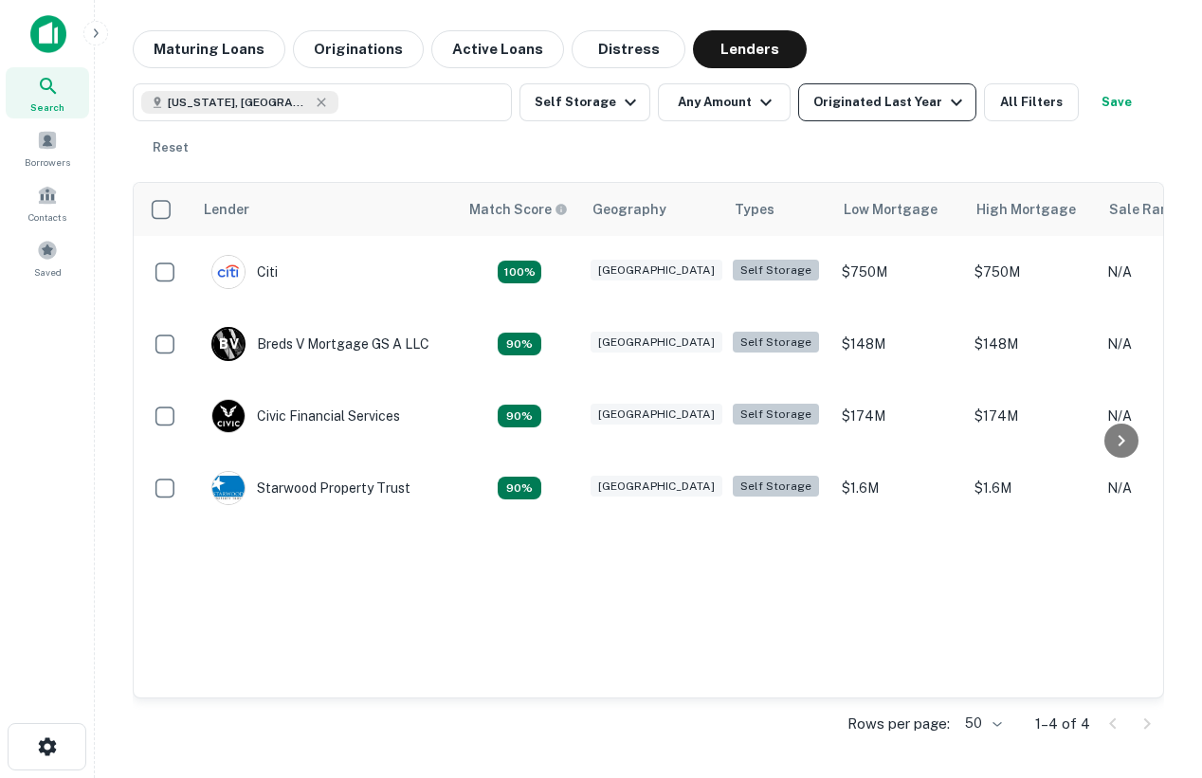
click at [898, 89] on button "Originated Last Year" at bounding box center [887, 102] width 178 height 38
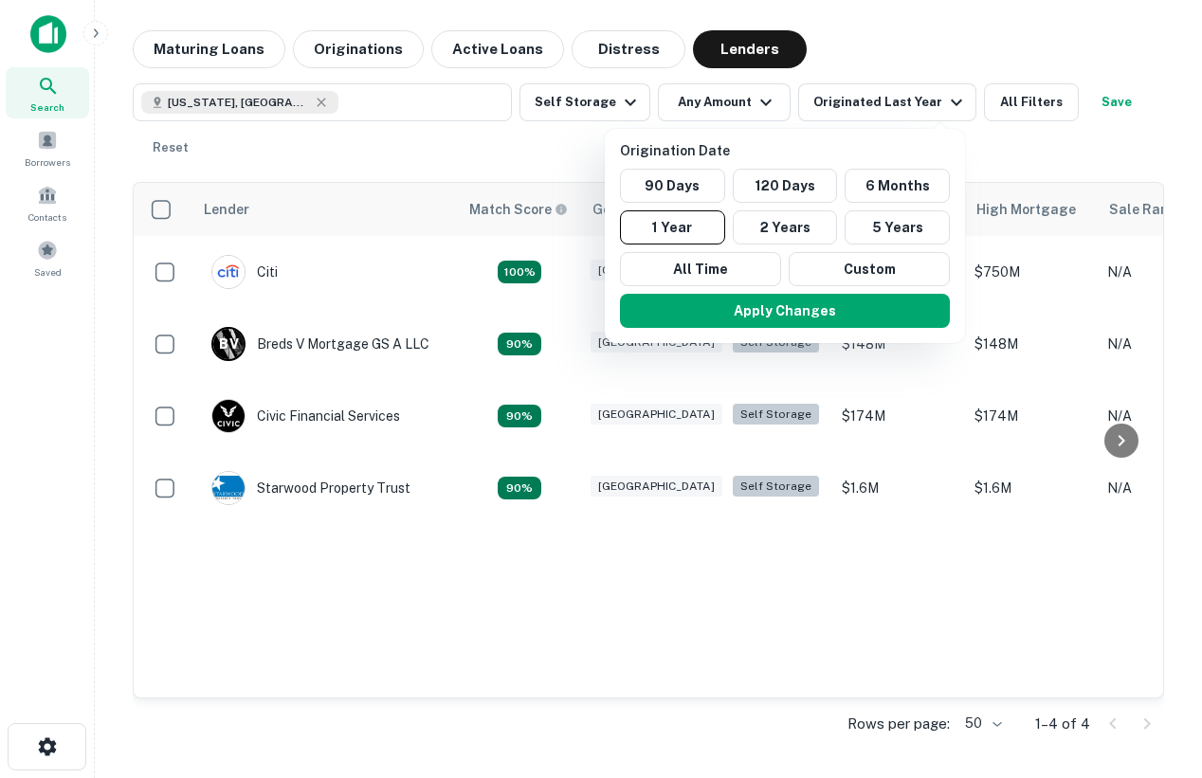
click at [739, 98] on div at bounding box center [601, 389] width 1202 height 778
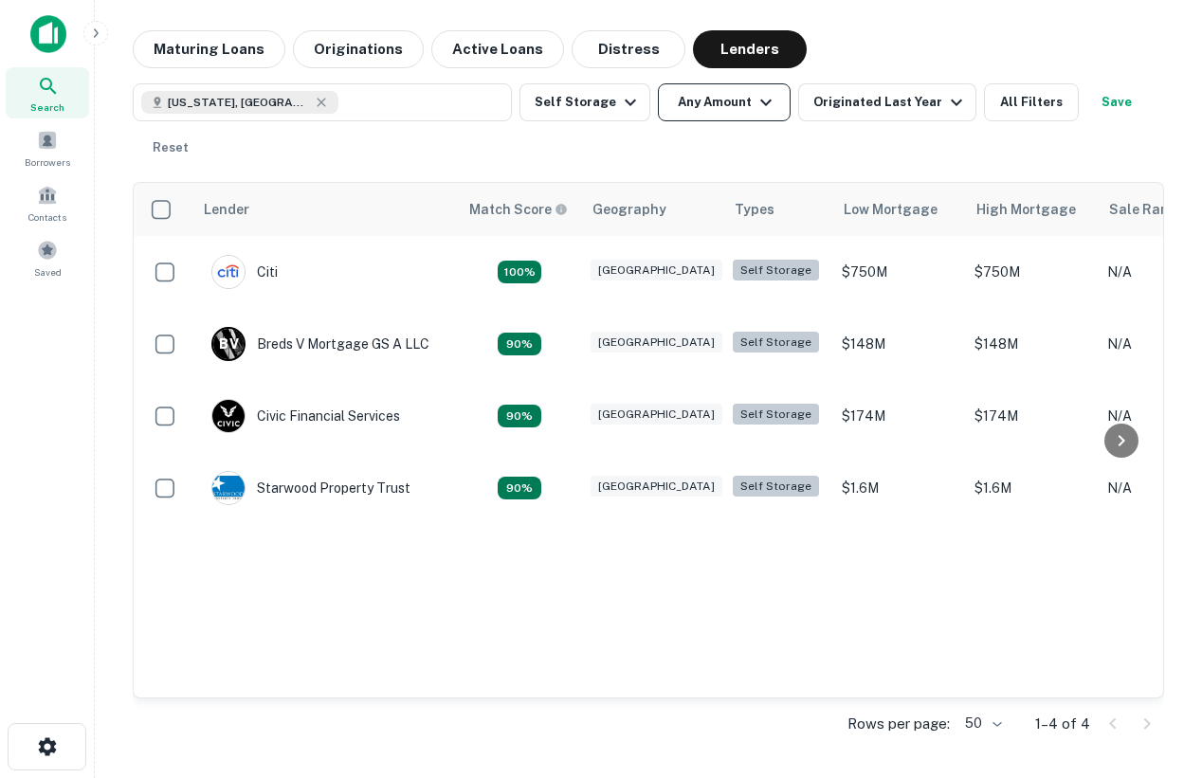
click at [721, 100] on button "Any Amount" at bounding box center [724, 102] width 133 height 38
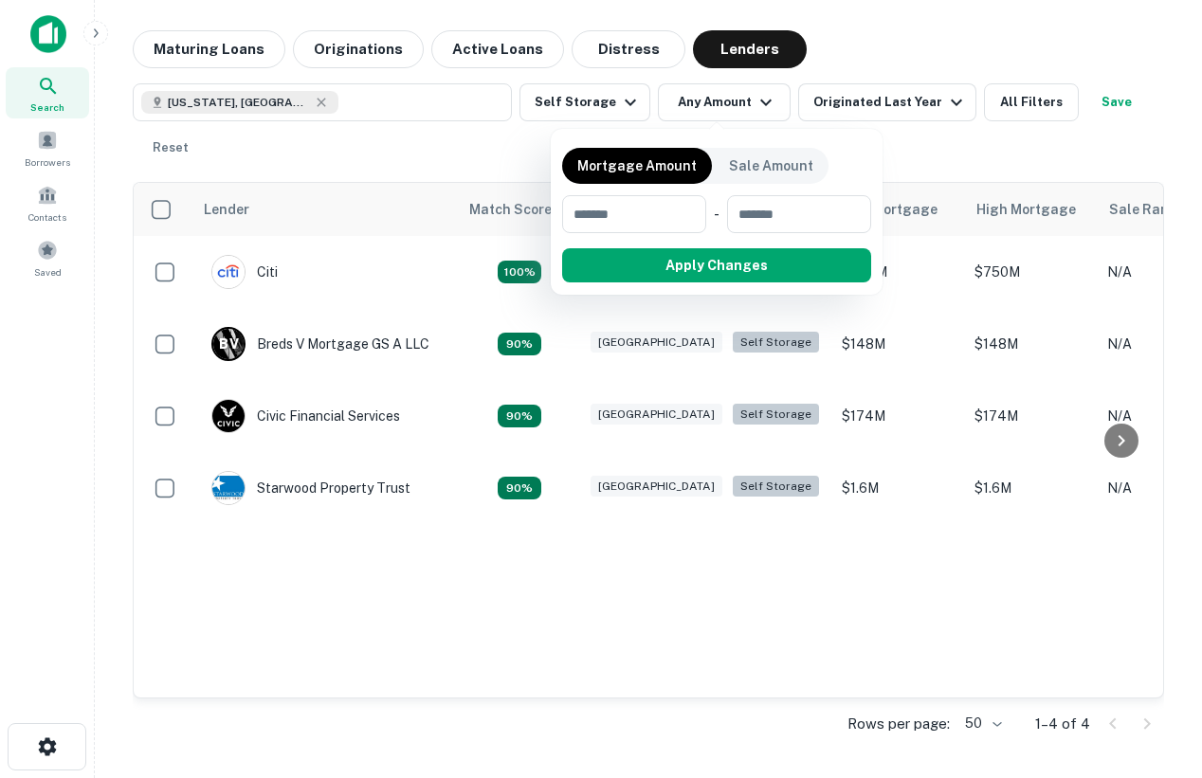
click at [968, 100] on div at bounding box center [601, 389] width 1202 height 778
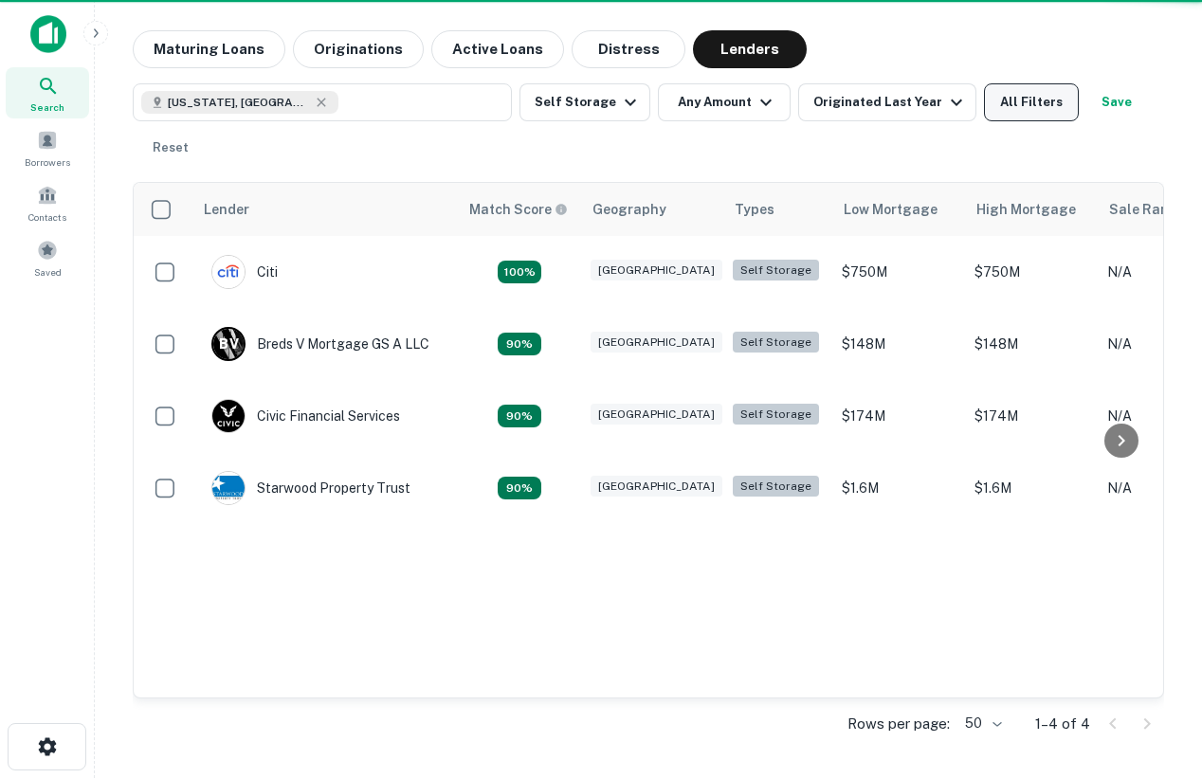
click at [1010, 108] on button "All Filters" at bounding box center [1031, 102] width 95 height 38
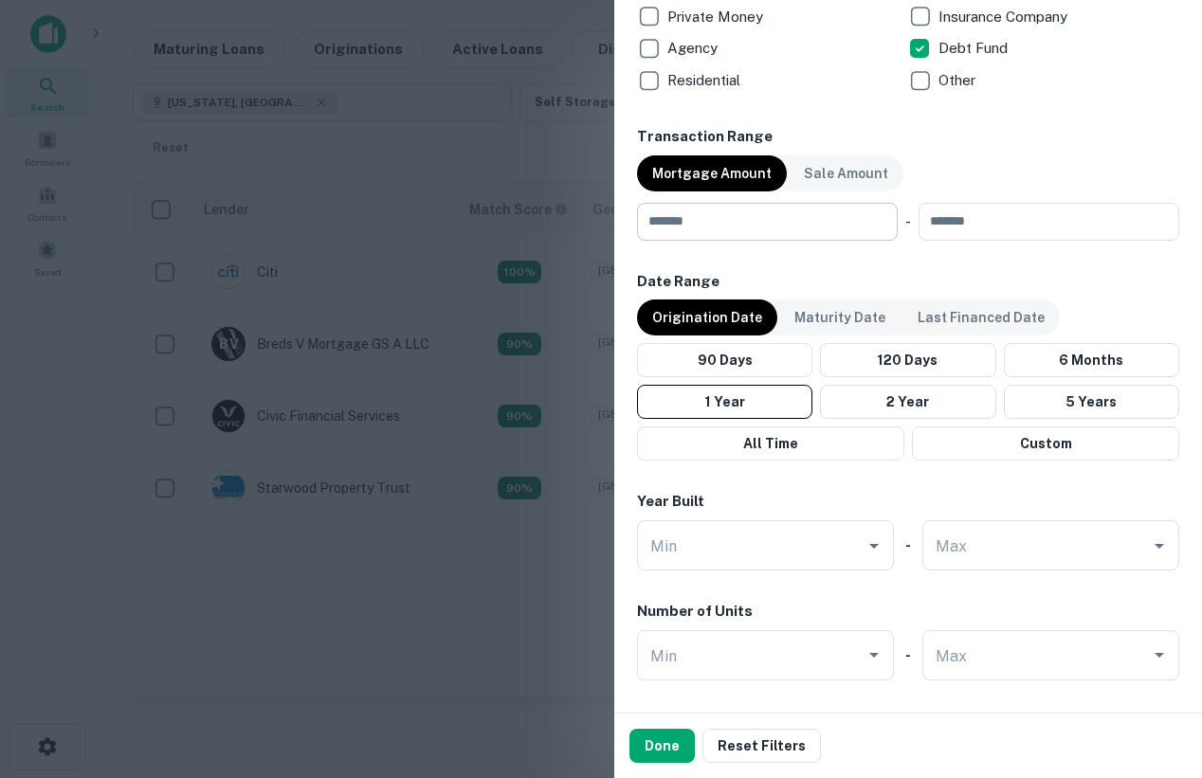
scroll to position [1295, 0]
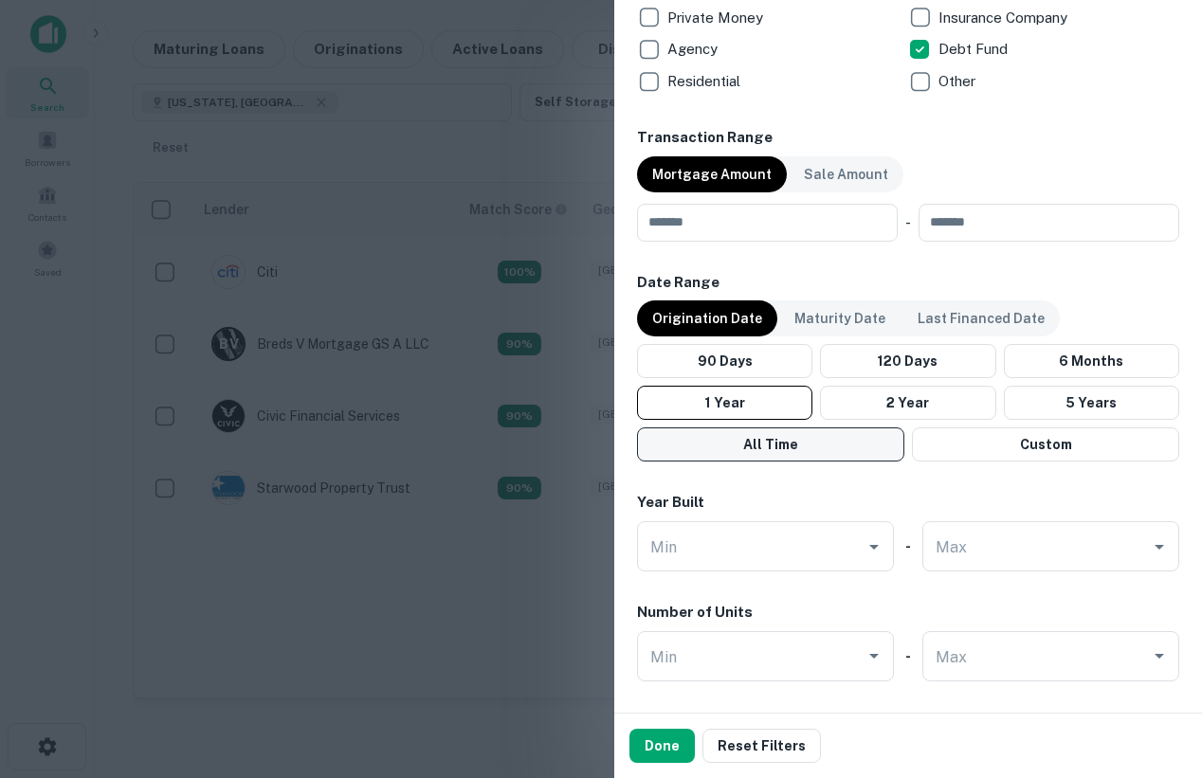
click at [834, 454] on button "All Time" at bounding box center [770, 445] width 267 height 34
click at [667, 739] on button "Done" at bounding box center [662, 746] width 65 height 34
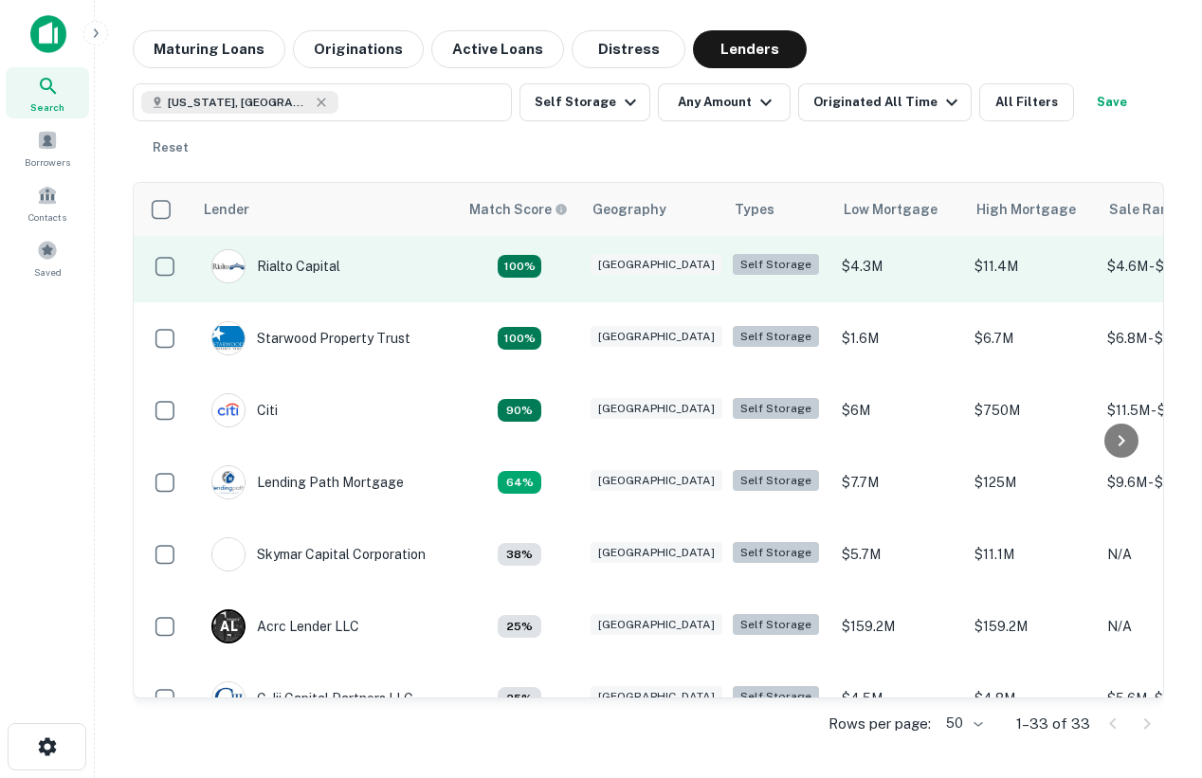
scroll to position [85, 0]
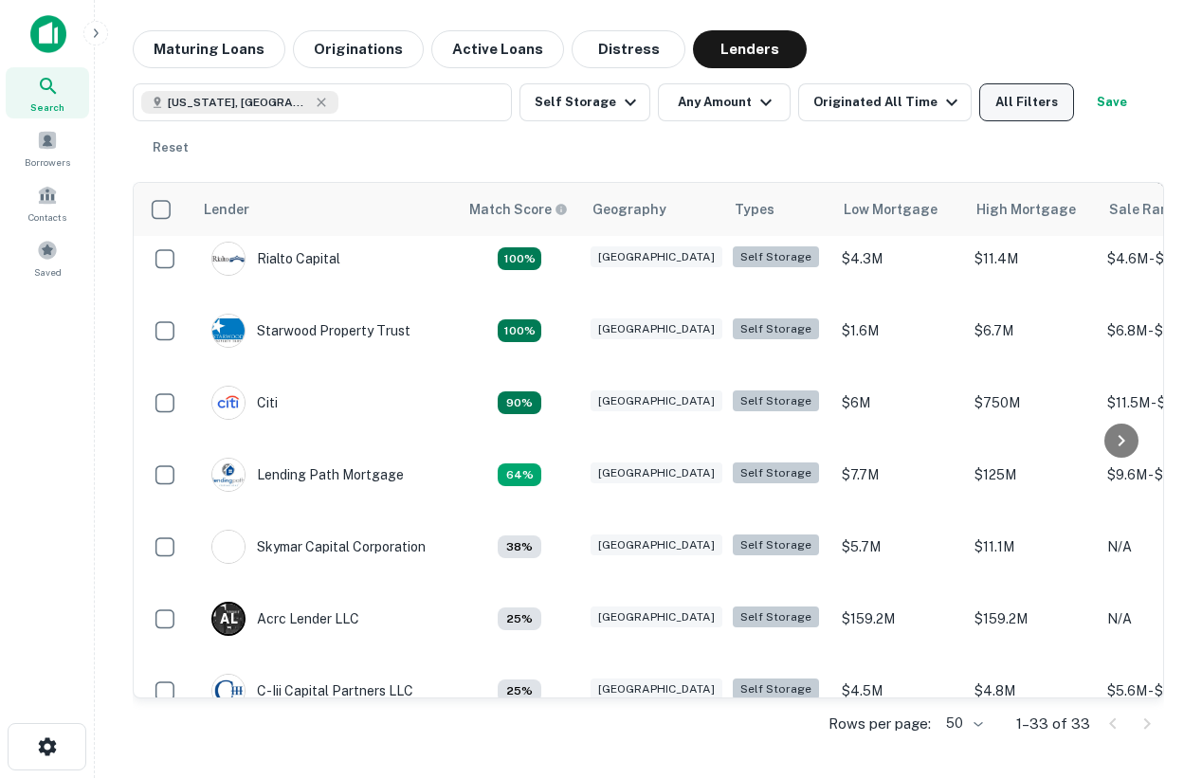
click at [1017, 113] on button "All Filters" at bounding box center [1026, 102] width 95 height 38
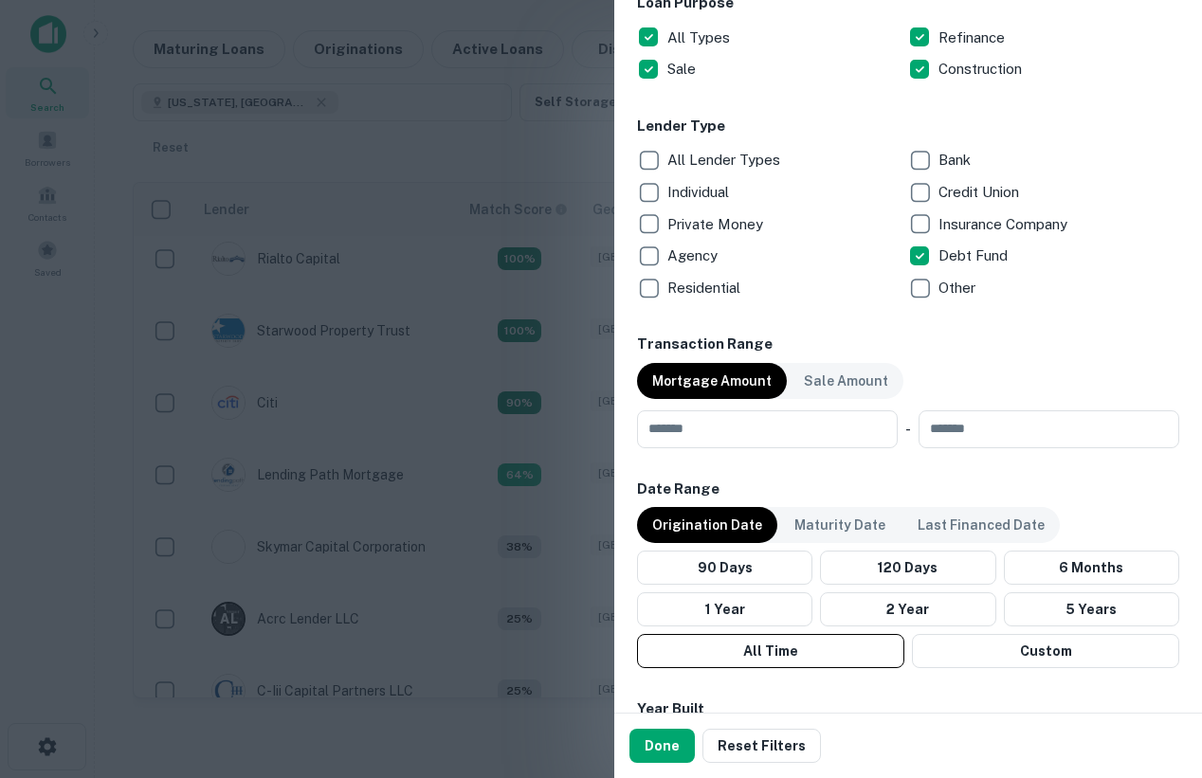
scroll to position [1108, 0]
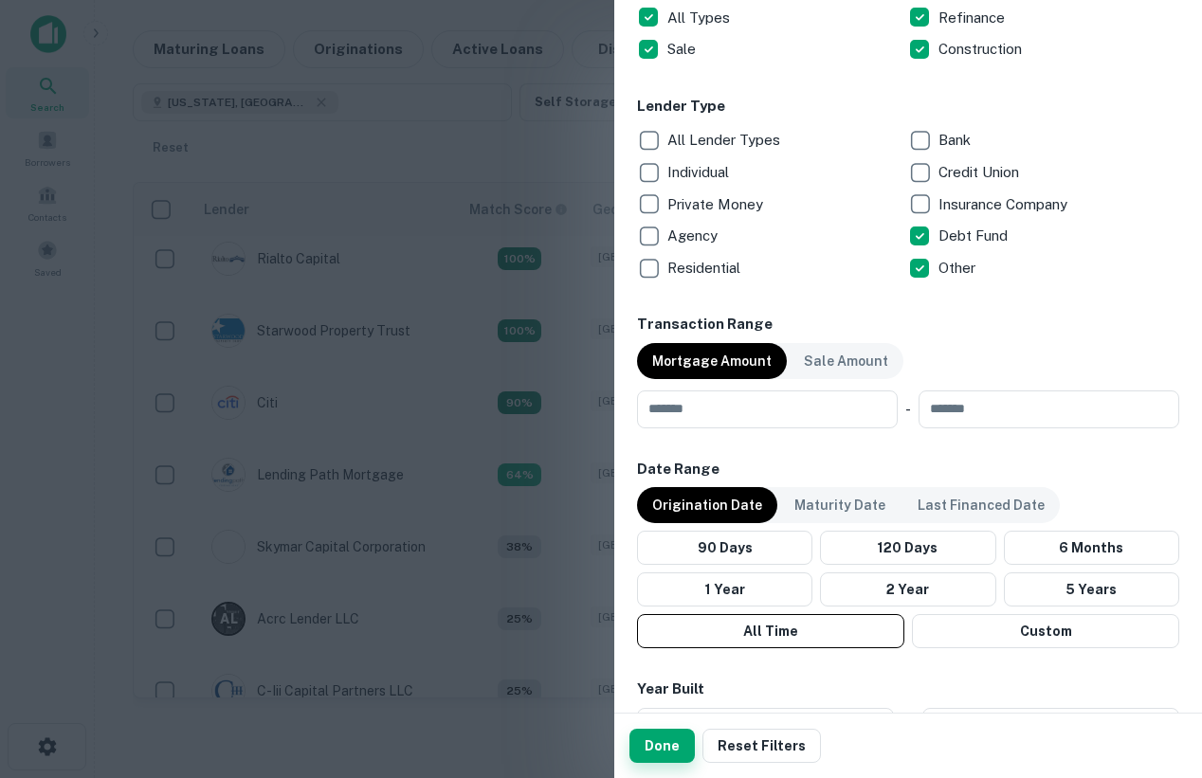
click at [648, 740] on button "Done" at bounding box center [662, 746] width 65 height 34
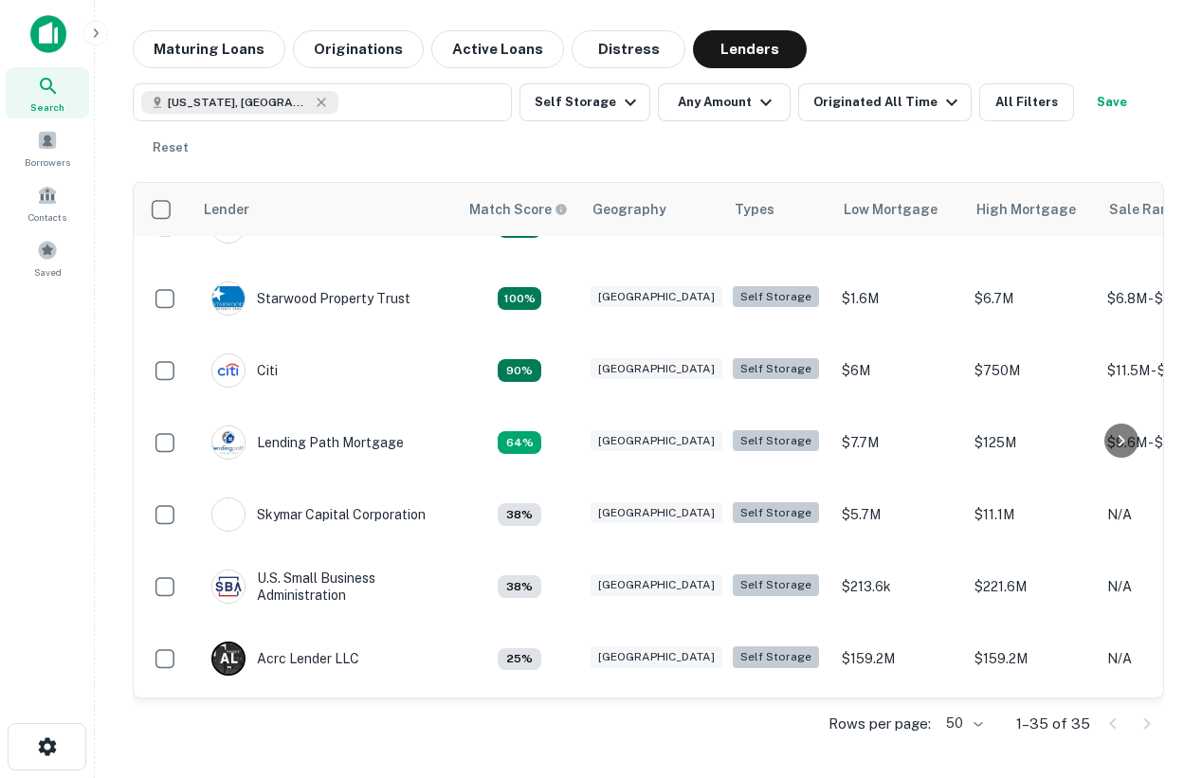
scroll to position [118, 0]
click at [996, 96] on button "All Filters" at bounding box center [1026, 102] width 95 height 38
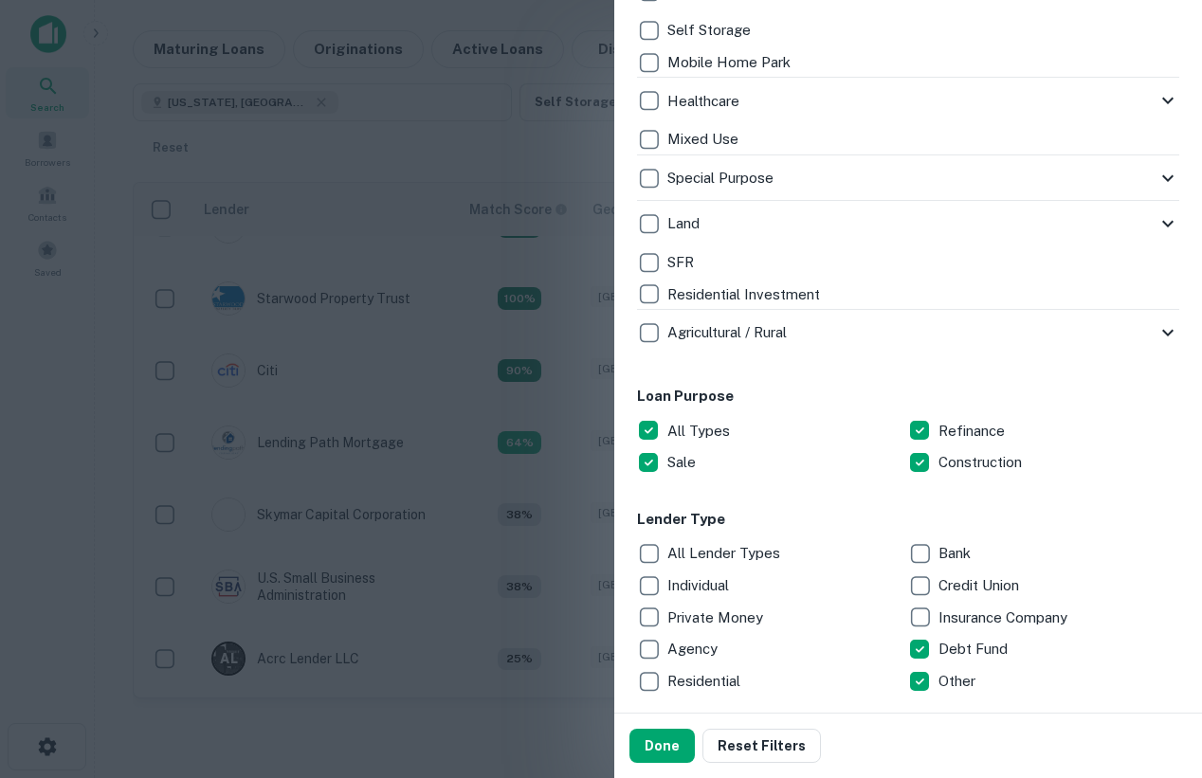
scroll to position [698, 0]
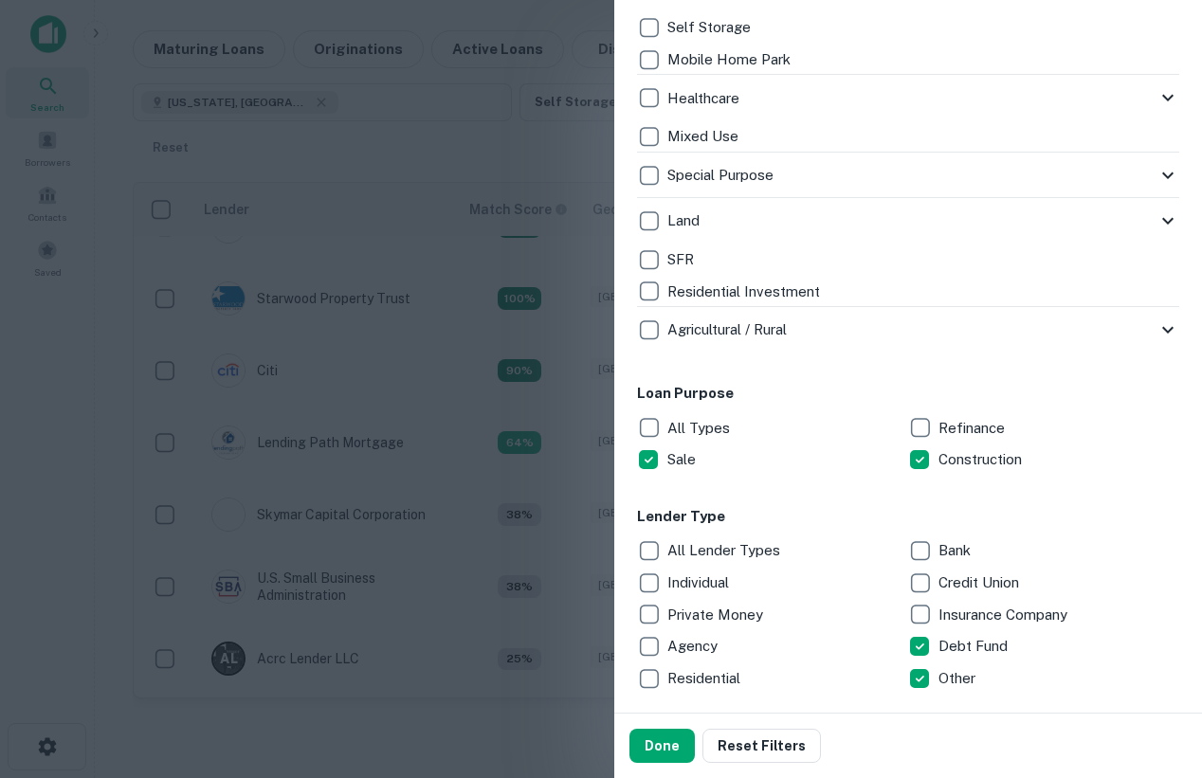
click at [667, 451] on p "Sale" at bounding box center [683, 459] width 32 height 23
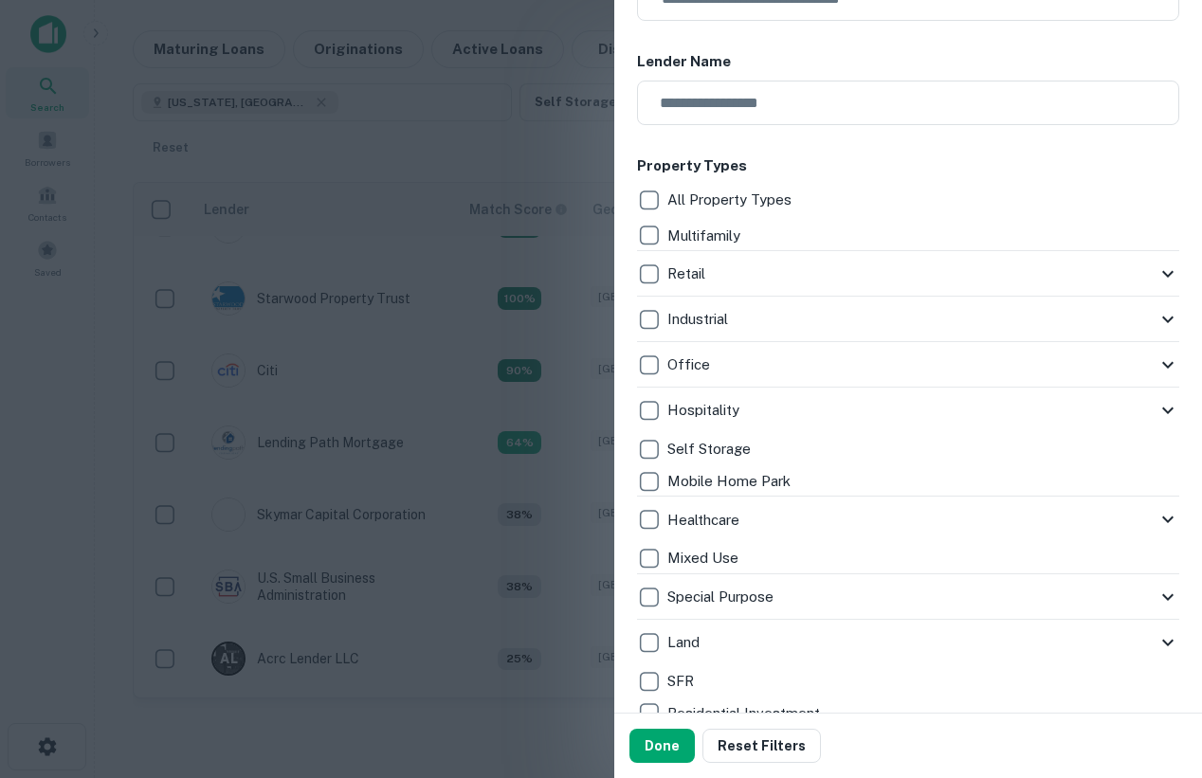
scroll to position [283, 0]
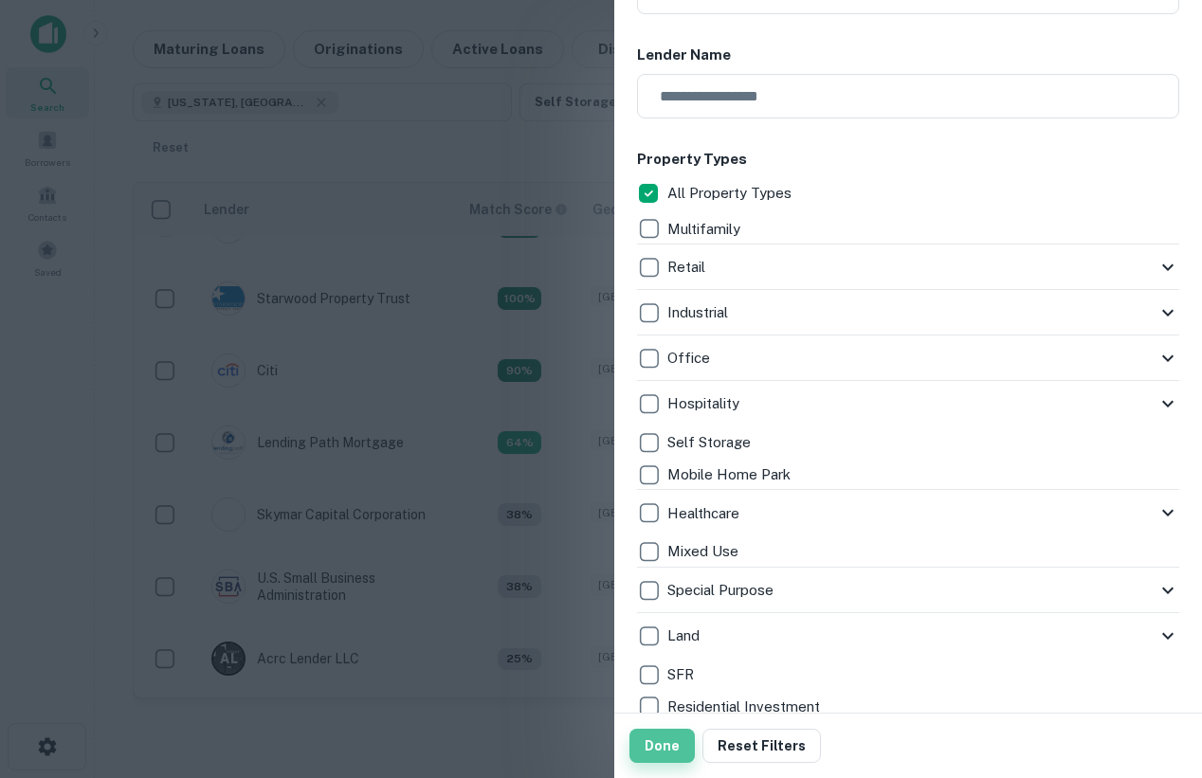
click at [671, 742] on button "Done" at bounding box center [662, 746] width 65 height 34
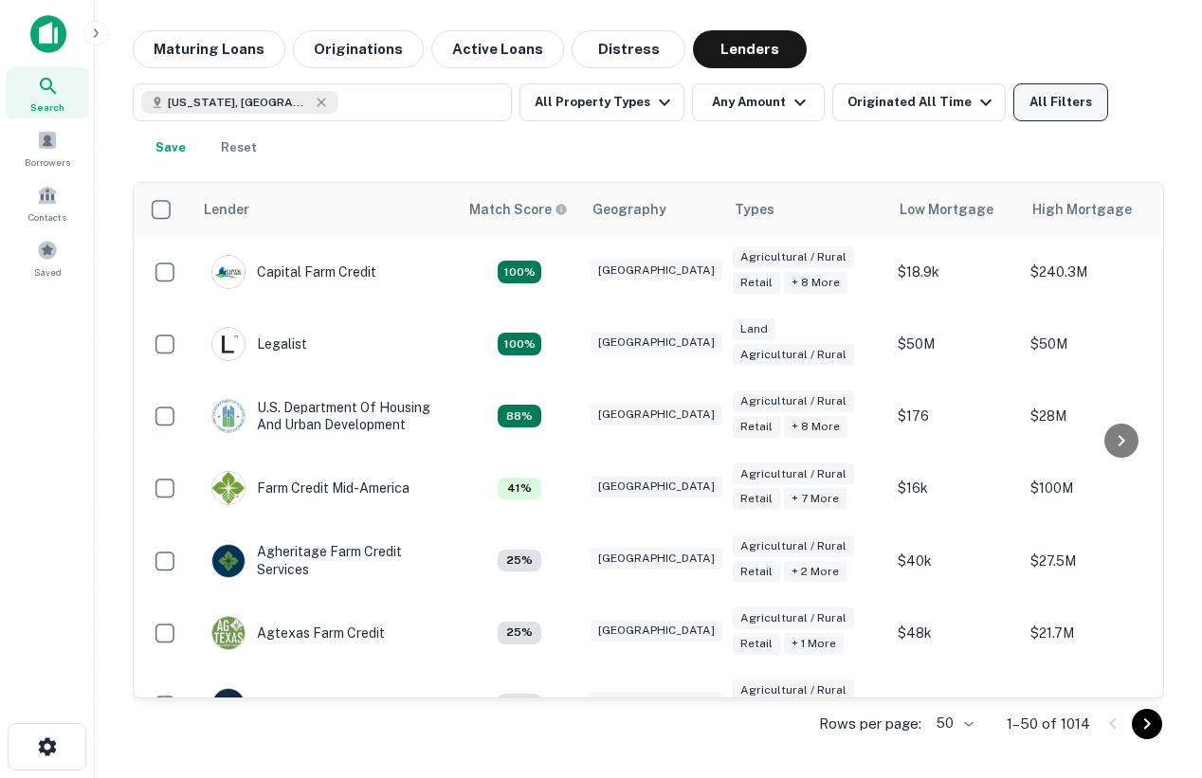
click at [1039, 99] on button "All Filters" at bounding box center [1060, 102] width 95 height 38
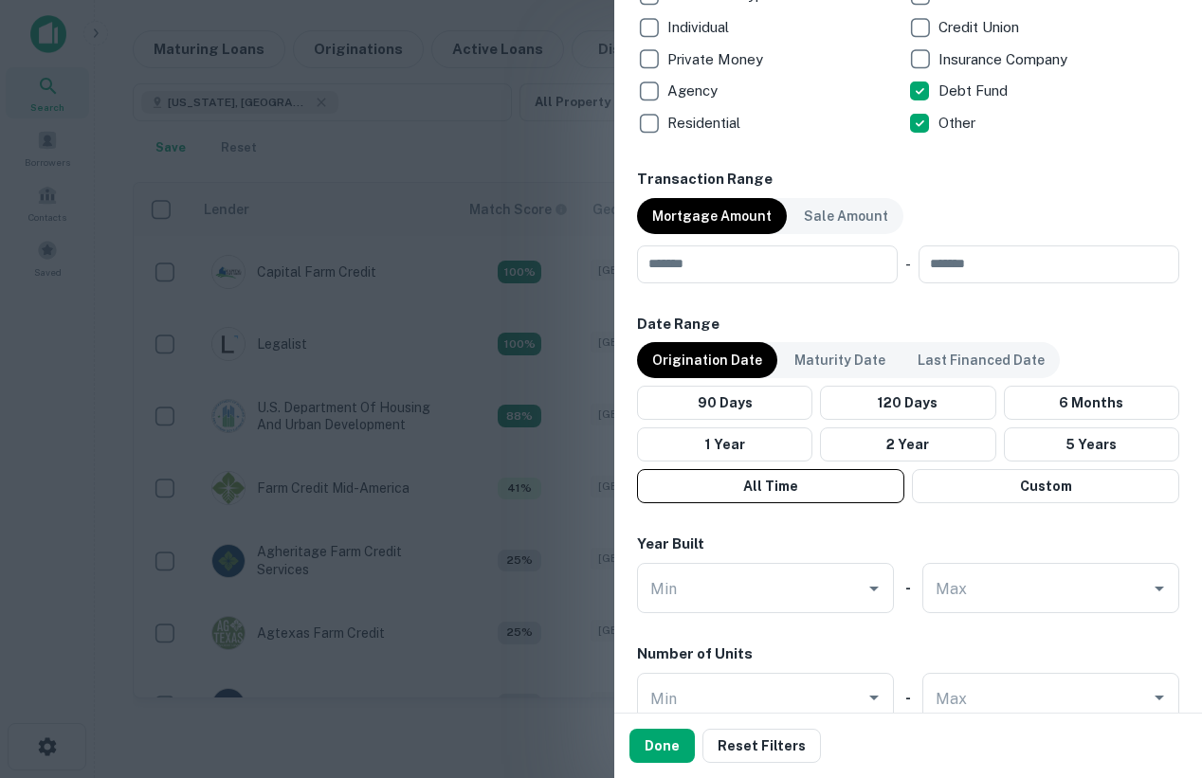
scroll to position [1252, 0]
click at [666, 739] on button "Done" at bounding box center [662, 746] width 65 height 34
